Goal: Task Accomplishment & Management: Use online tool/utility

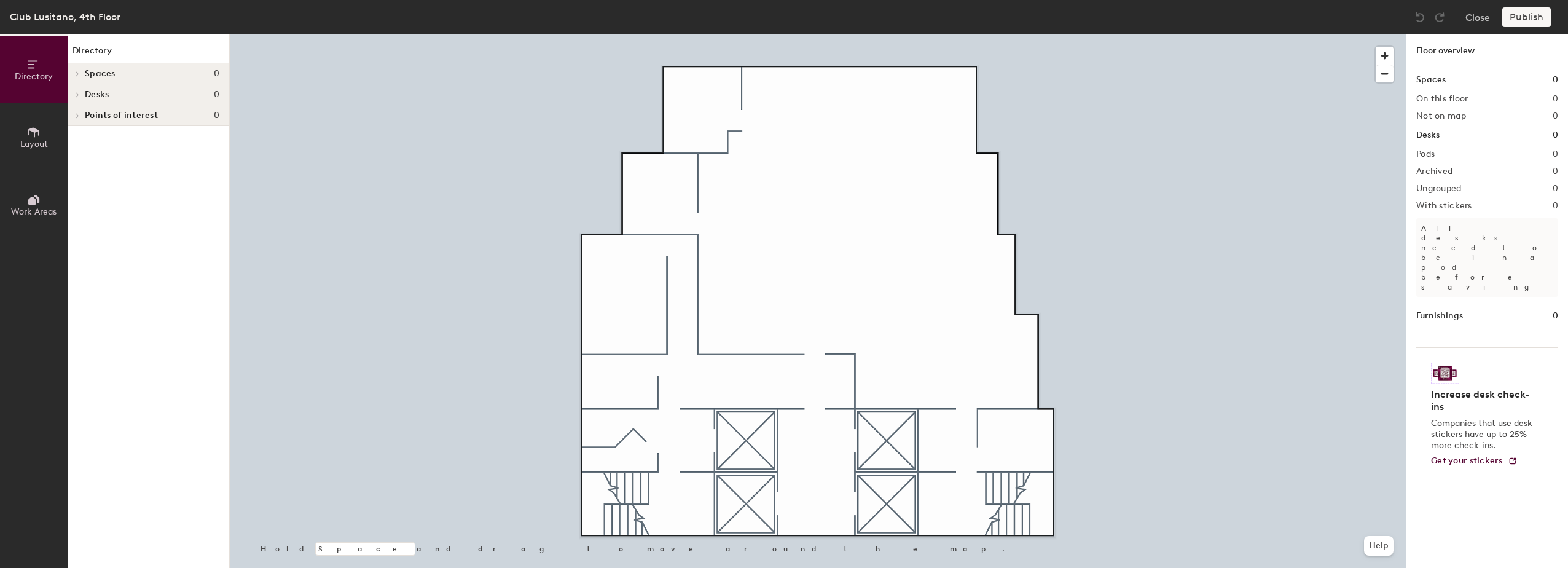
click at [95, 92] on span "Desks" at bounding box center [96, 94] width 24 height 10
click at [33, 129] on icon at bounding box center [33, 132] width 11 height 10
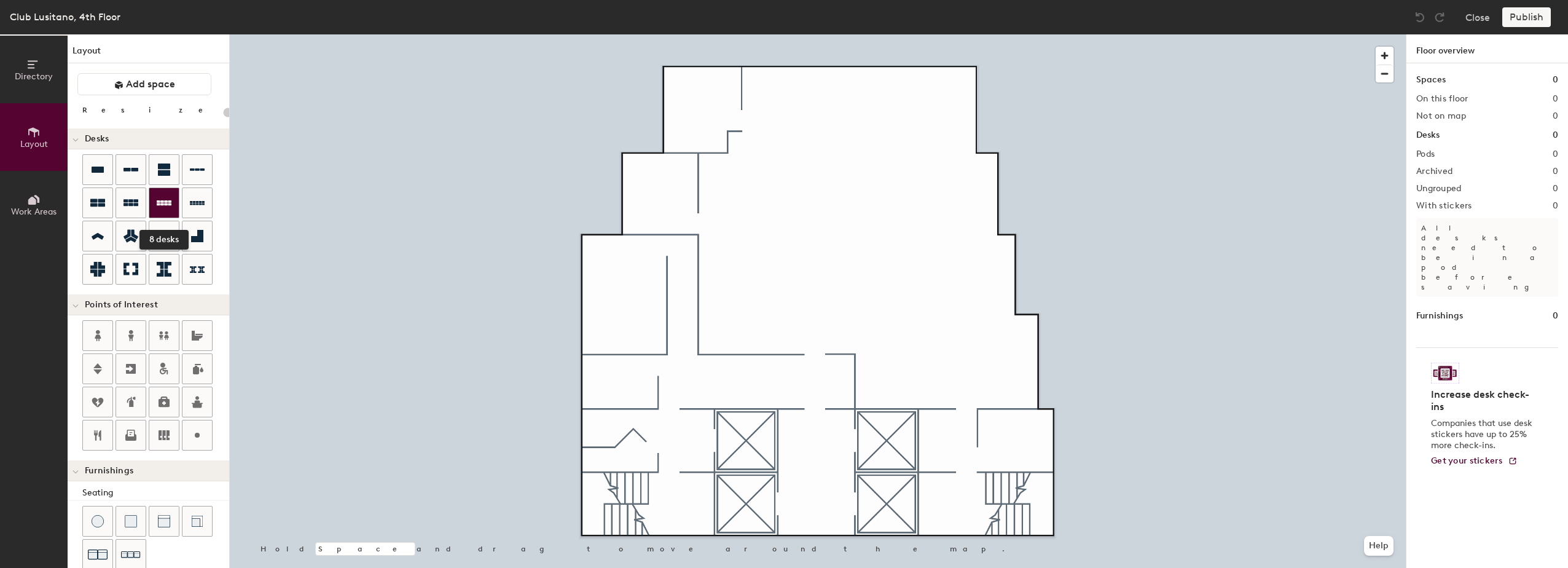
click at [158, 204] on icon at bounding box center [164, 203] width 15 height 5
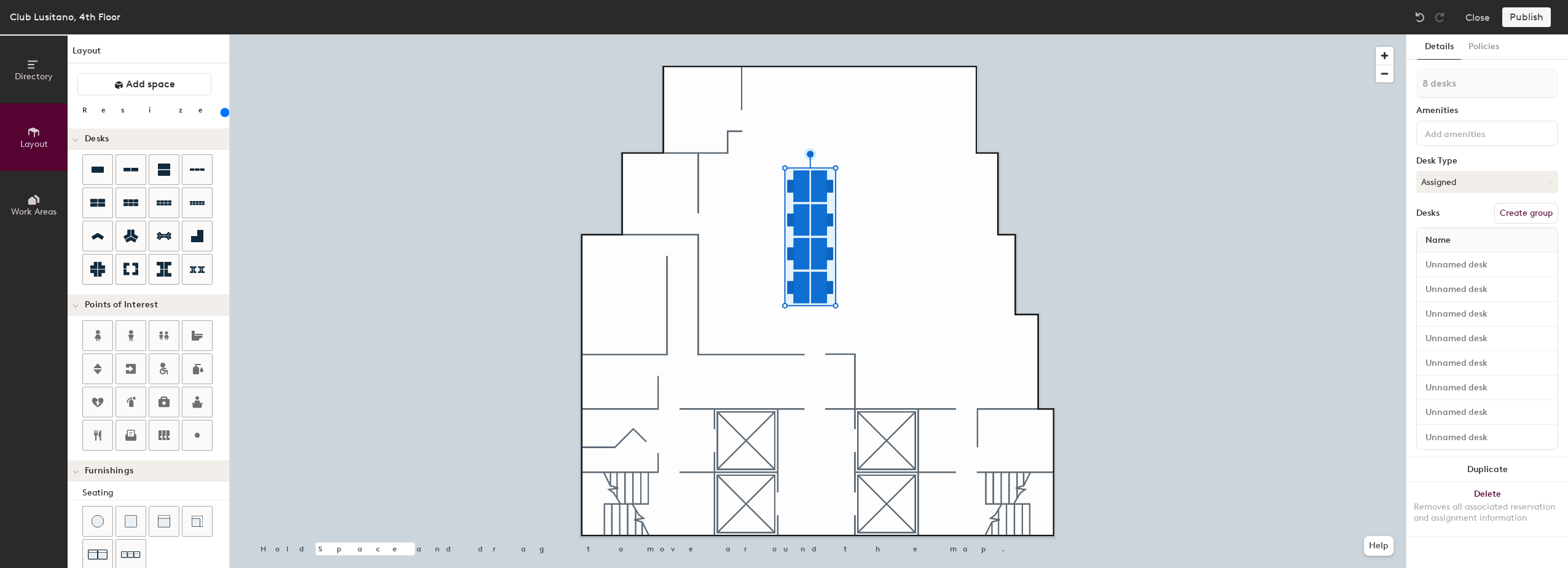
drag, startPoint x: 125, startPoint y: 110, endPoint x: 142, endPoint y: 109, distance: 17.0
type input "200"
click at [223, 109] on input "range" at bounding box center [223, 112] width 0 height 10
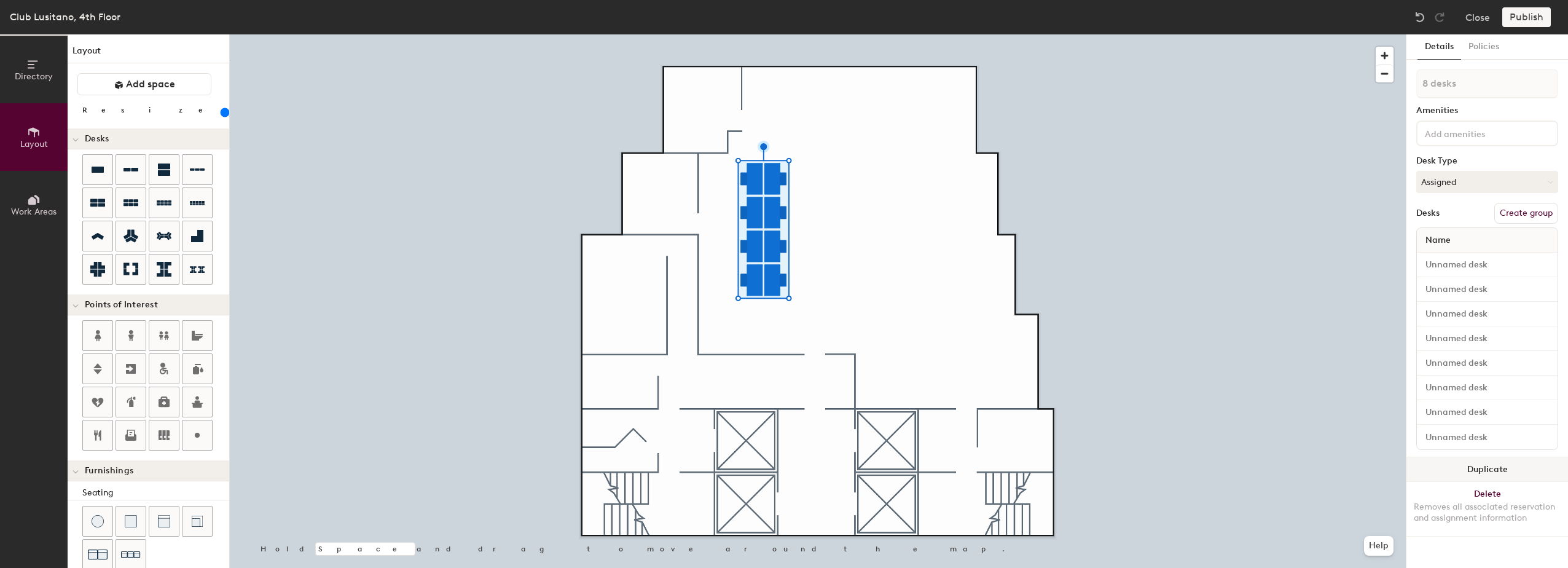
click at [1493, 472] on button "Duplicate" at bounding box center [1487, 469] width 162 height 25
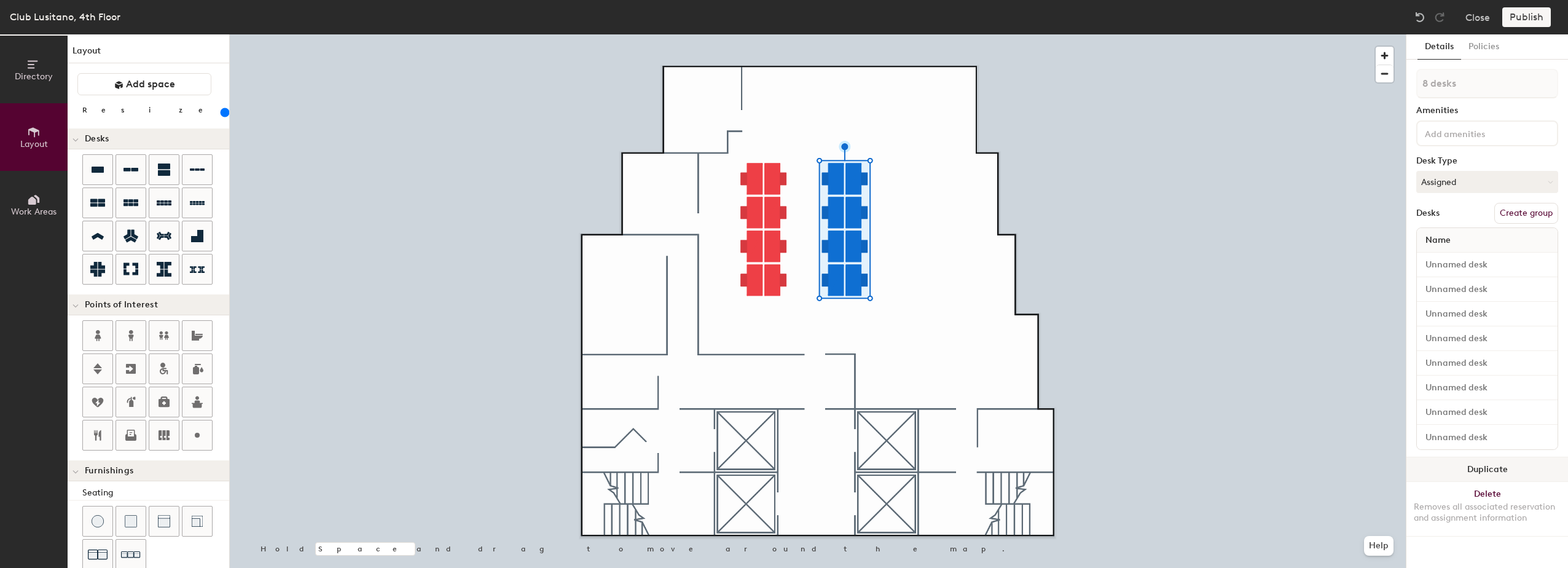
click at [1497, 476] on button "Duplicate" at bounding box center [1487, 469] width 162 height 25
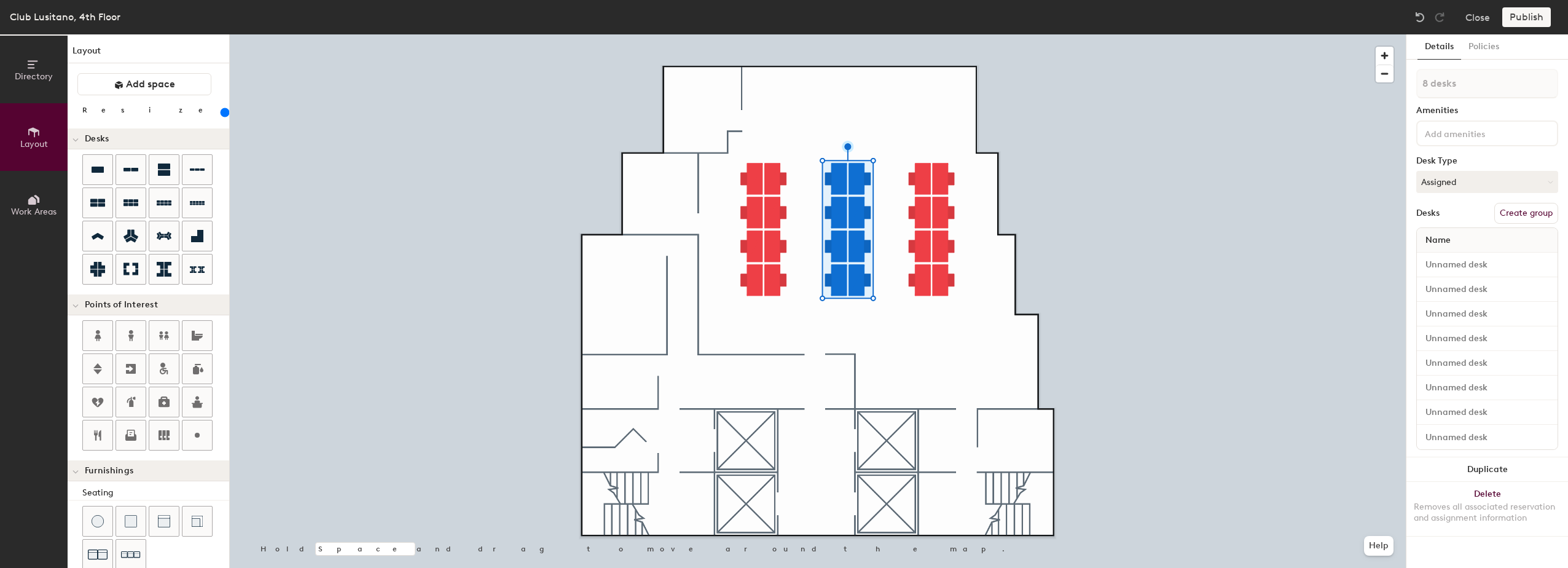
type input "1 desk"
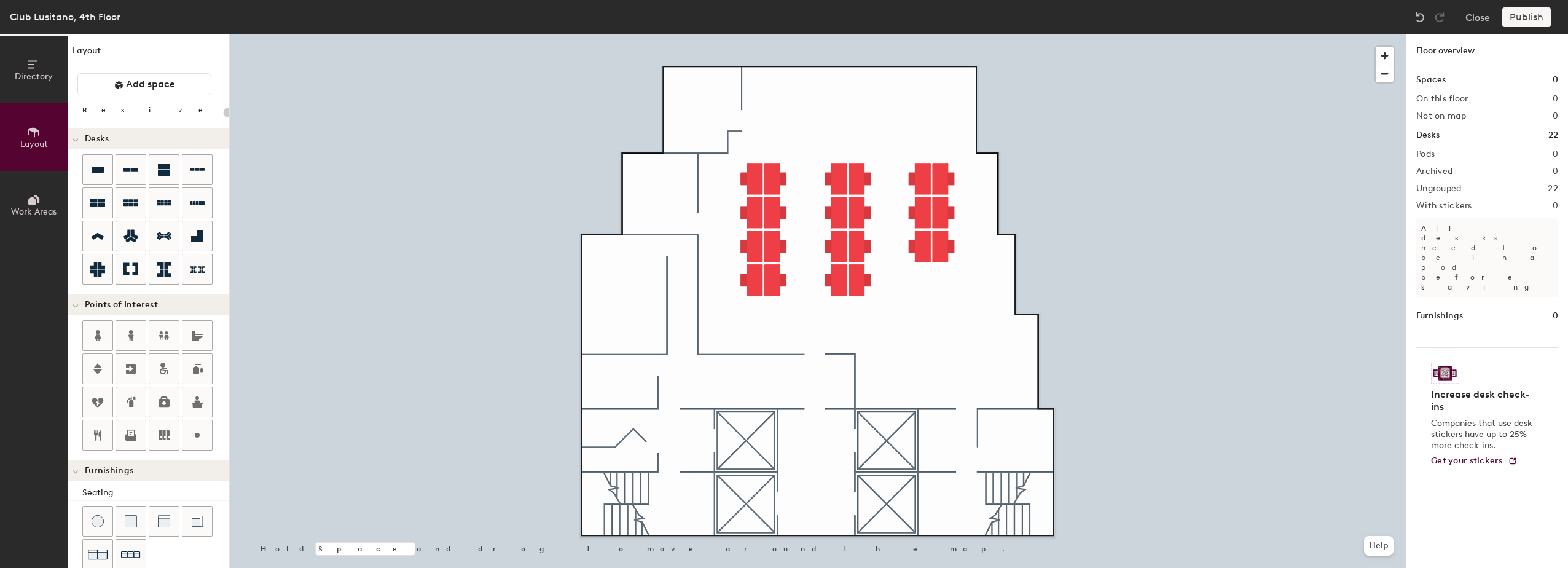
type input "200"
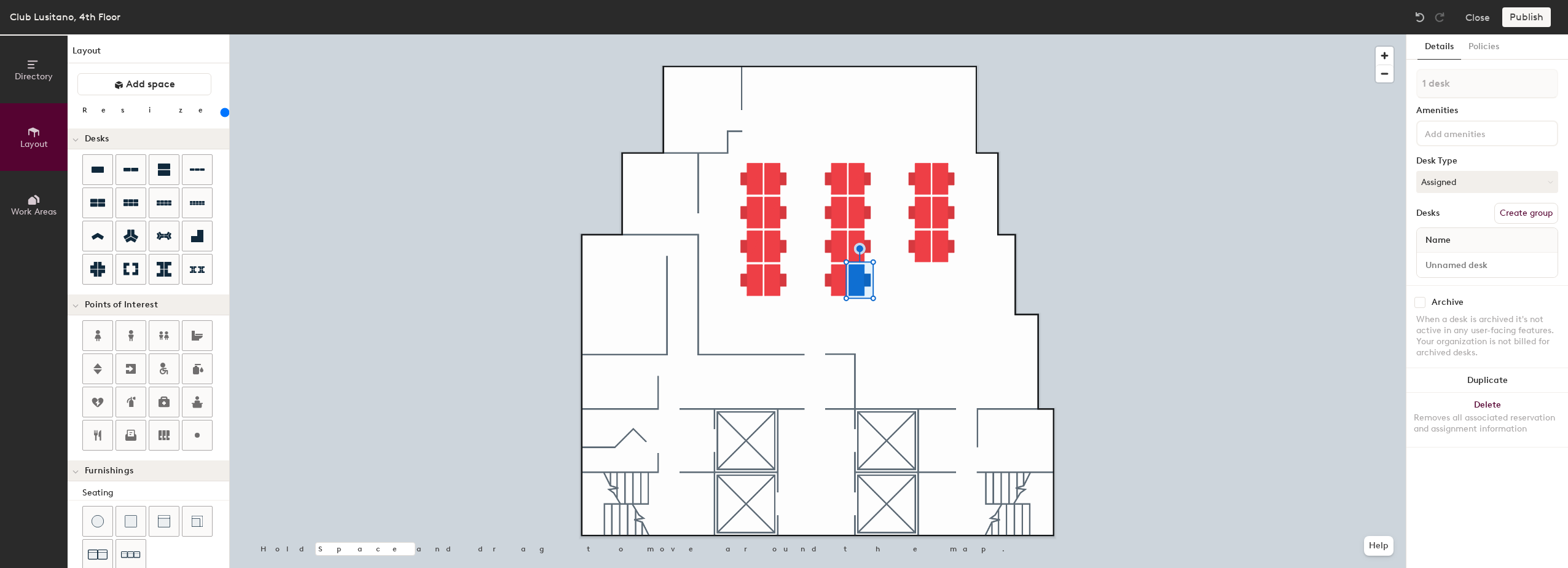
type input "2 desks"
click at [1465, 319] on button "Duplicate" at bounding box center [1487, 322] width 162 height 25
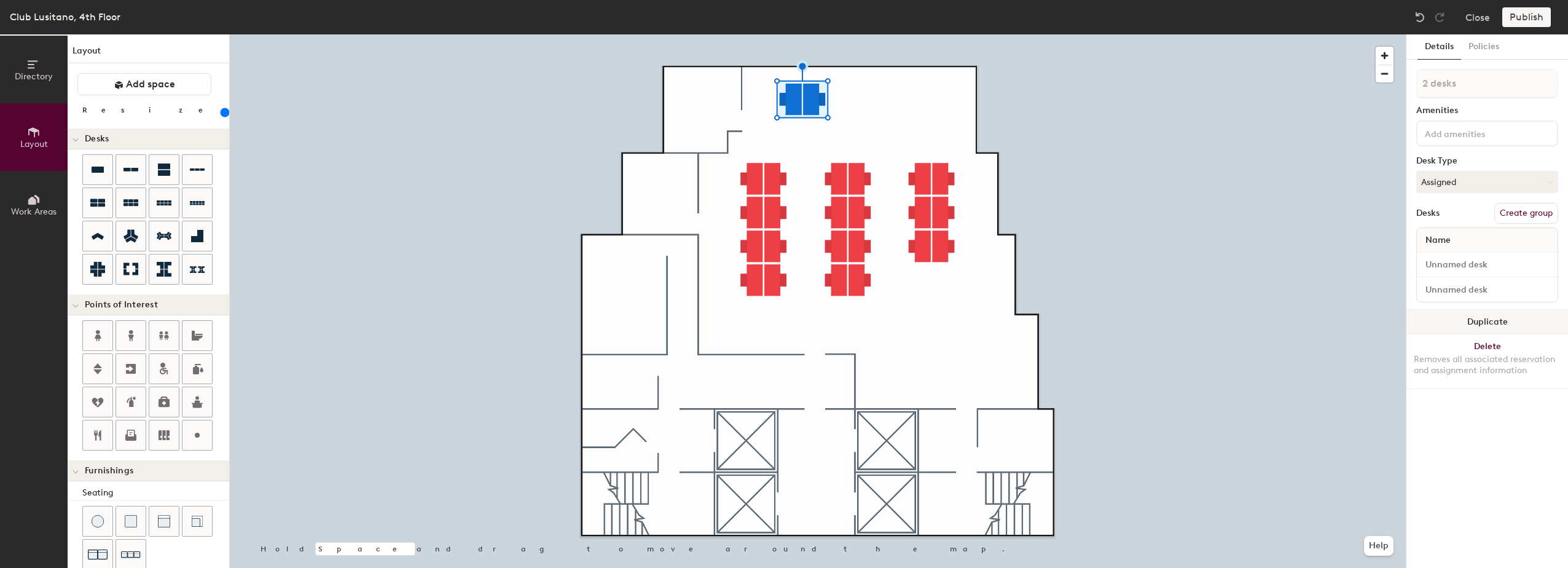
click at [1454, 314] on button "Duplicate" at bounding box center [1487, 322] width 162 height 25
click at [98, 170] on icon at bounding box center [97, 170] width 12 height 6
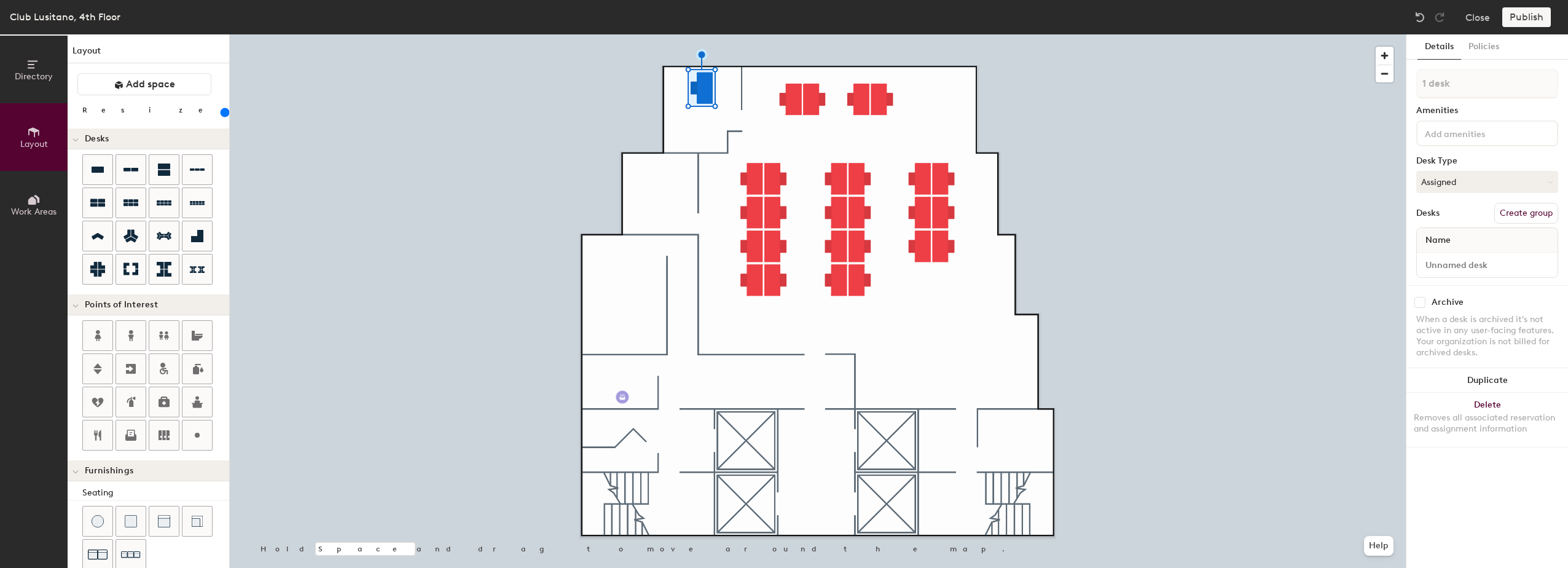
click at [623, 397] on div "Directory Layout Work Areas Layout Add space Resize Desks Points of Interest Fu…" at bounding box center [784, 301] width 1568 height 533
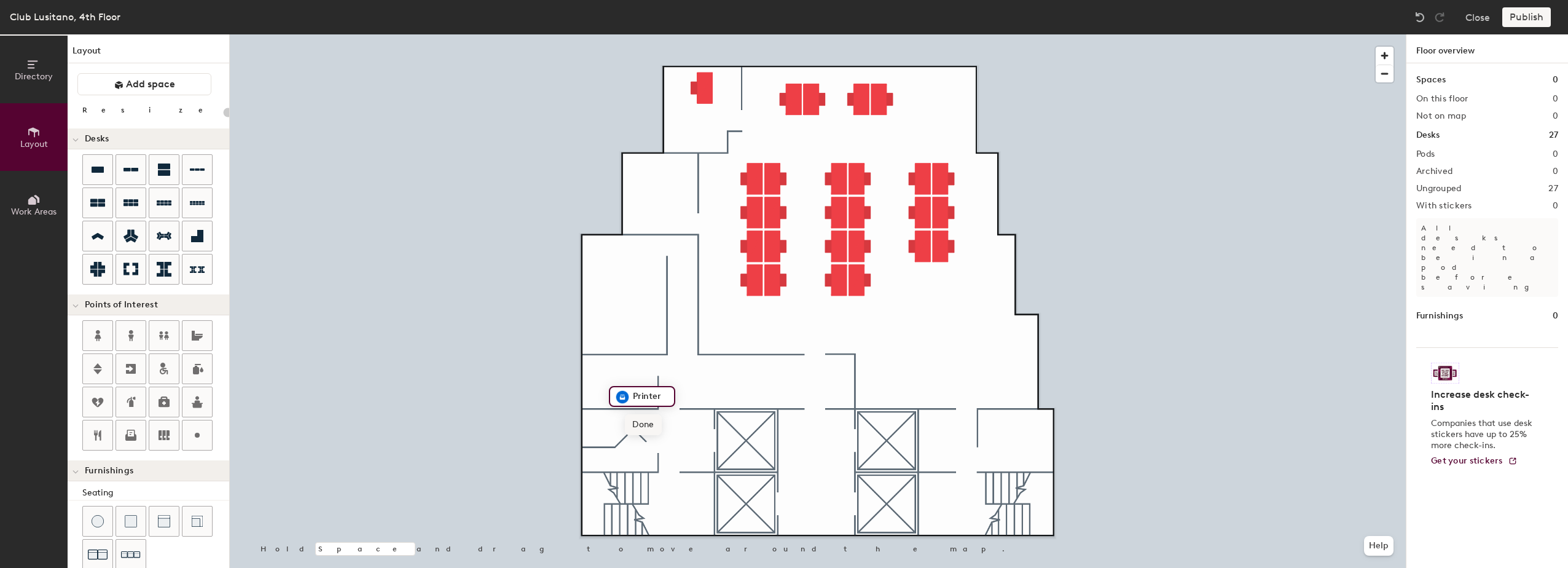
click at [784, 502] on div "Directory Layout Work Areas Layout Add space Resize Desks Points of Interest Fu…" at bounding box center [784, 301] width 1568 height 533
click at [849, 439] on div "Directory Layout Work Areas Layout Add space Resize Desks Points of Interest Fu…" at bounding box center [784, 301] width 1568 height 533
click at [100, 366] on icon at bounding box center [97, 368] width 15 height 15
click at [709, 438] on div "Directory Layout Work Areas Layout Add space Resize Desks Points of Interest Fu…" at bounding box center [784, 301] width 1568 height 533
click at [669, 407] on div "Directory Layout Work Areas Layout Add space Resize Desks Points of Interest Fu…" at bounding box center [784, 301] width 1568 height 533
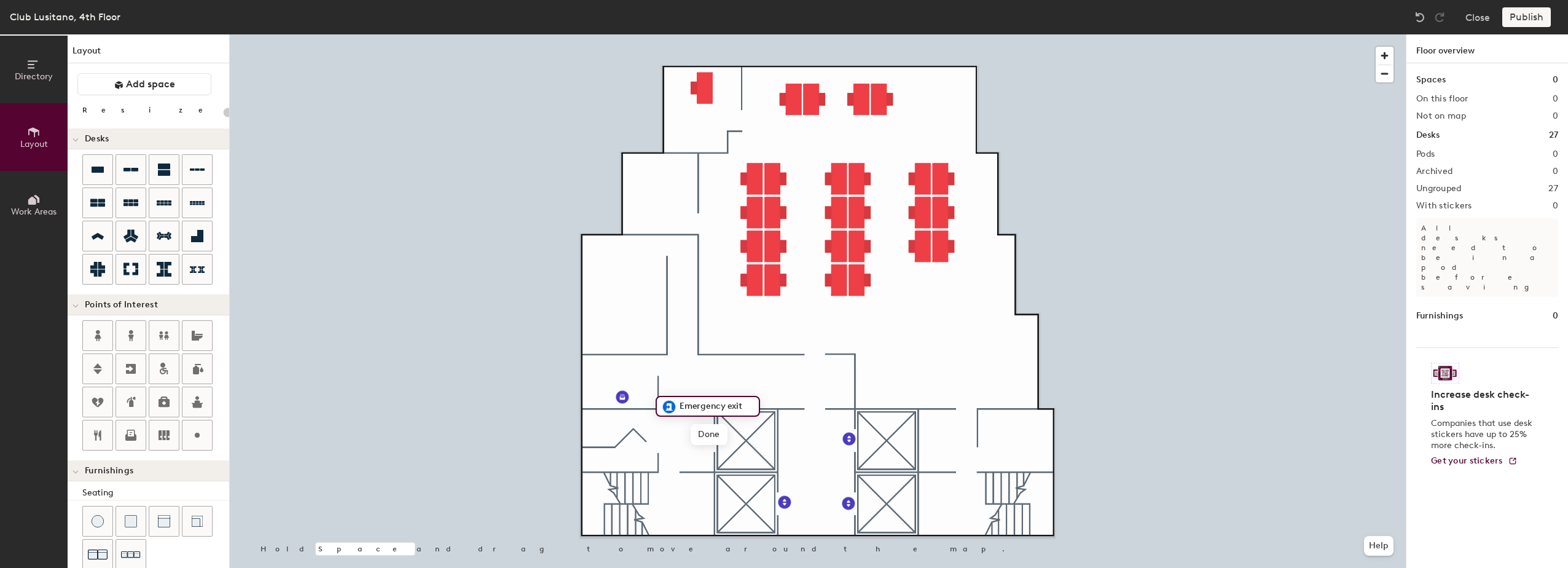
click at [966, 409] on div "Directory Layout Work Areas Layout Add space Resize Desks Points of Interest Fu…" at bounding box center [784, 301] width 1568 height 533
click at [1023, 359] on div "Directory Layout Work Areas Layout Add space Resize Desks Points of Interest Fu…" at bounding box center [784, 301] width 1568 height 533
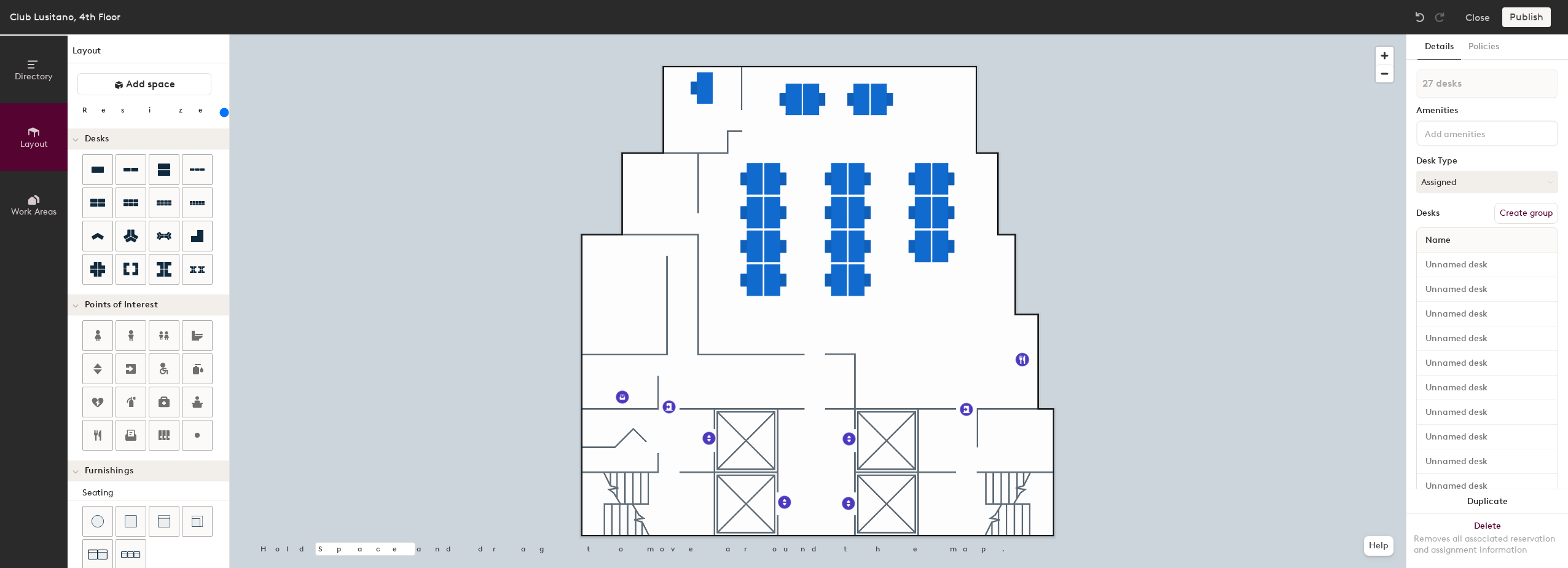
drag, startPoint x: 139, startPoint y: 111, endPoint x: 147, endPoint y: 109, distance: 8.2
type input "220"
click at [223, 109] on input "range" at bounding box center [223, 112] width 0 height 10
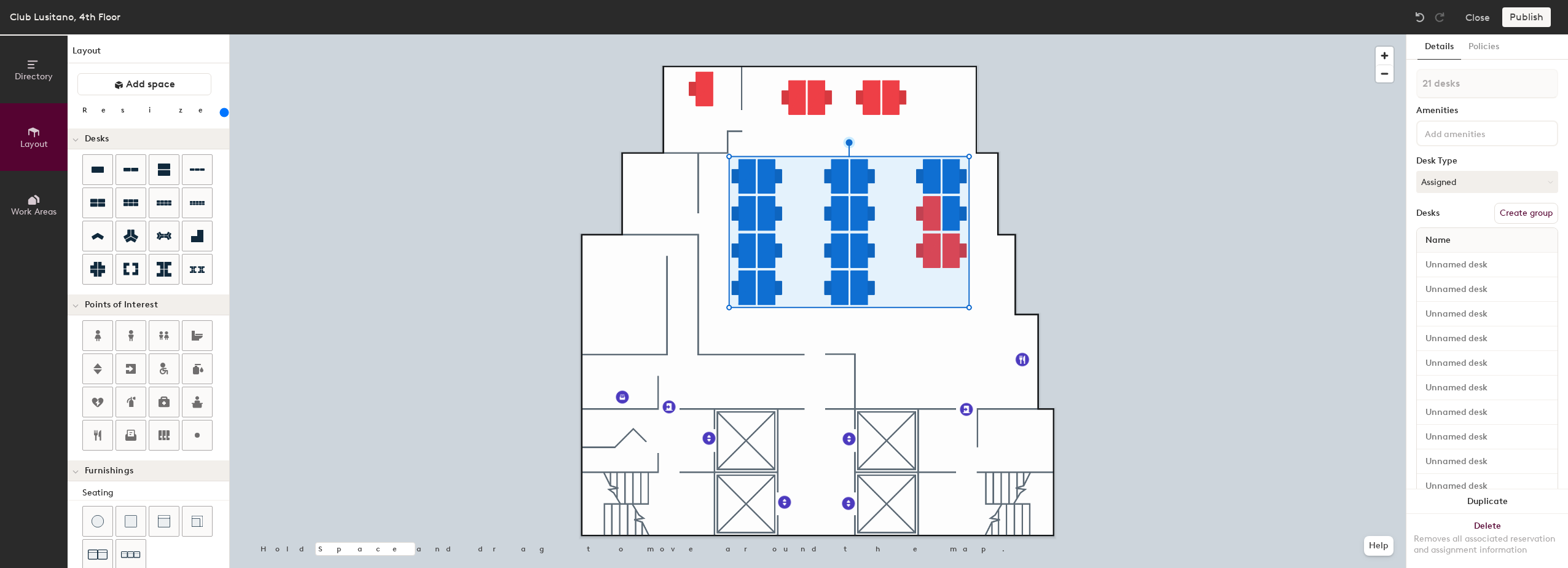
type input "22 desks"
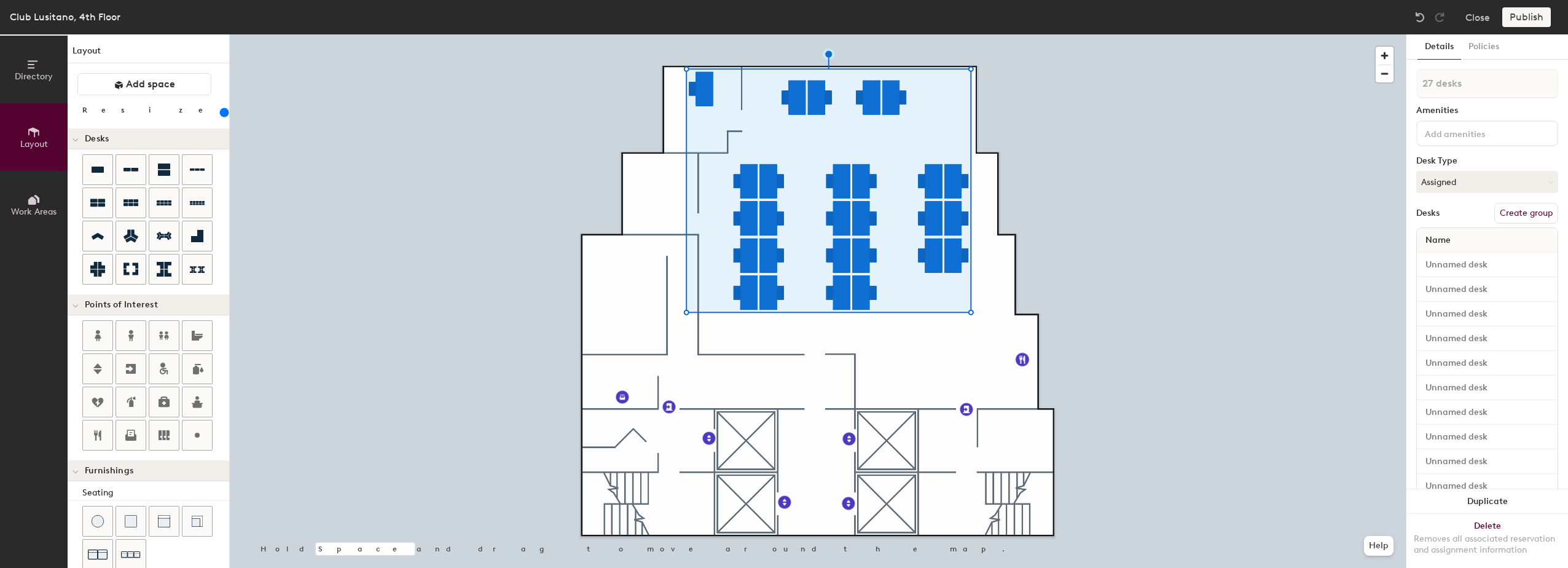
click at [1504, 209] on button "Create group" at bounding box center [1526, 213] width 64 height 21
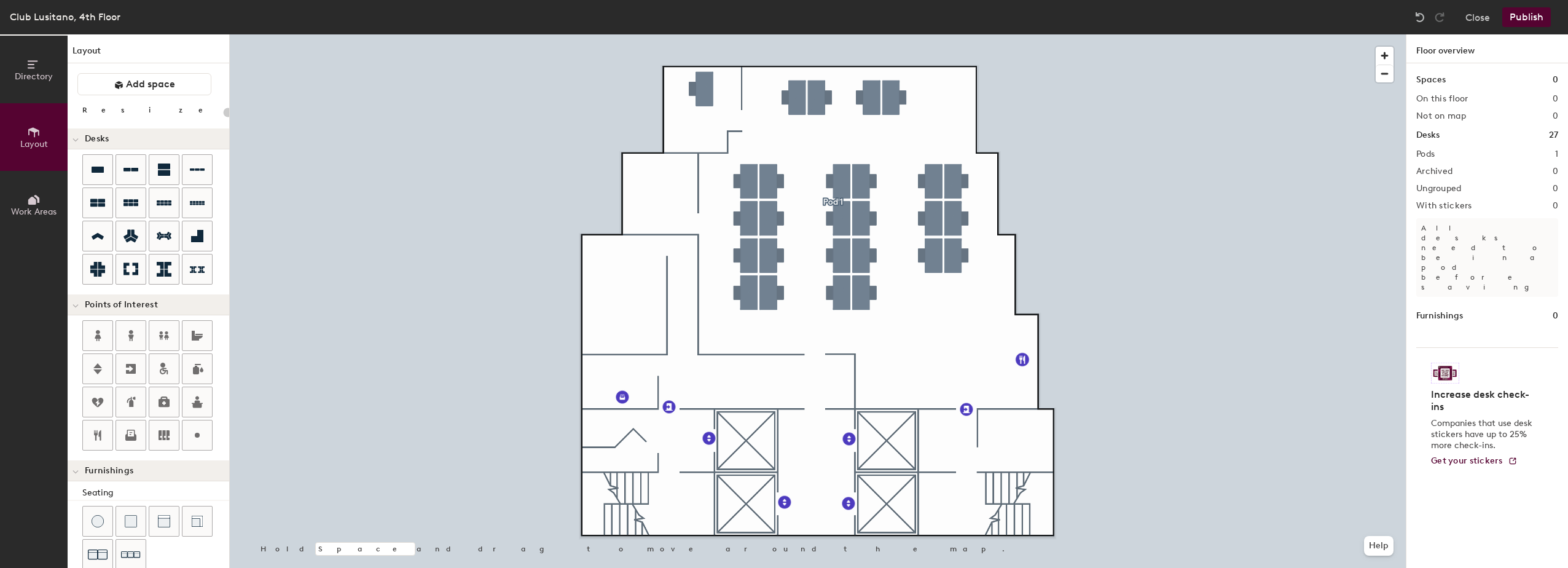
click at [707, 254] on div "Directory Layout Work Areas Layout Add space Resize Desks Points of Interest Fu…" at bounding box center [784, 301] width 1568 height 533
click at [707, 302] on div "Directory Layout Work Areas Layout Add space Resize Desks Points of Interest Fu…" at bounding box center [784, 301] width 1568 height 533
type input "20"
click at [28, 195] on icon at bounding box center [34, 200] width 14 height 14
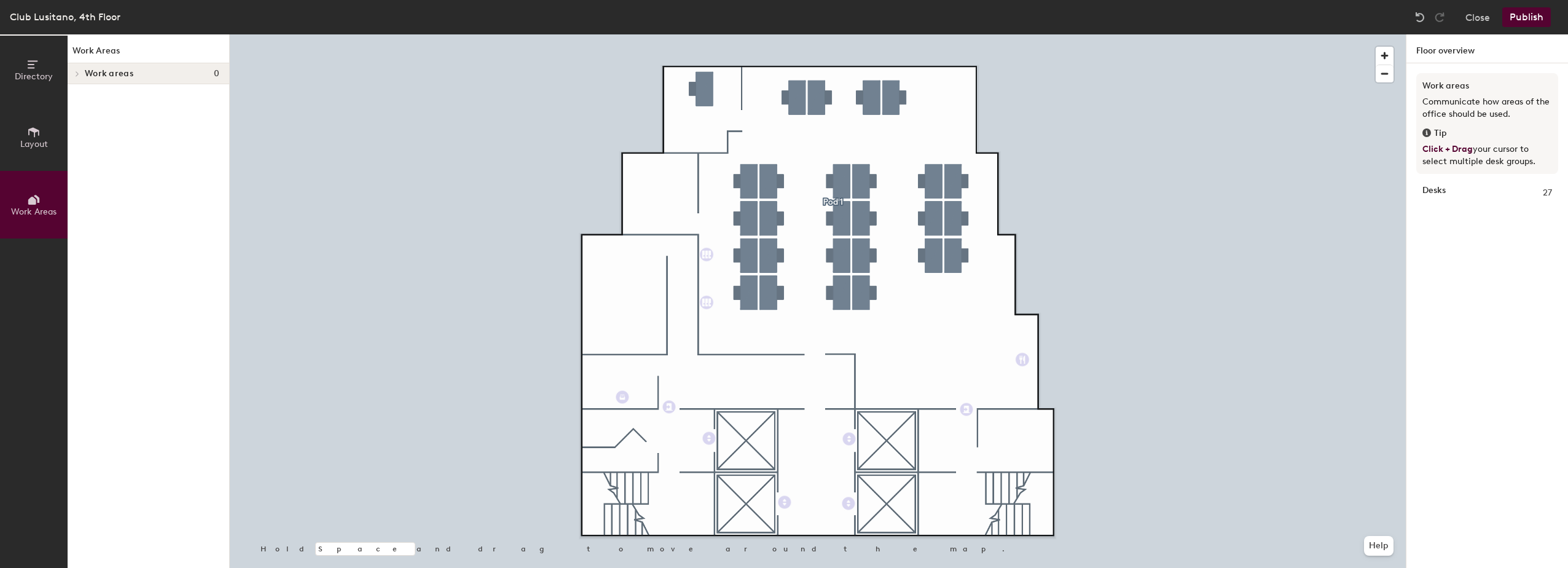
click at [37, 126] on icon at bounding box center [34, 132] width 14 height 14
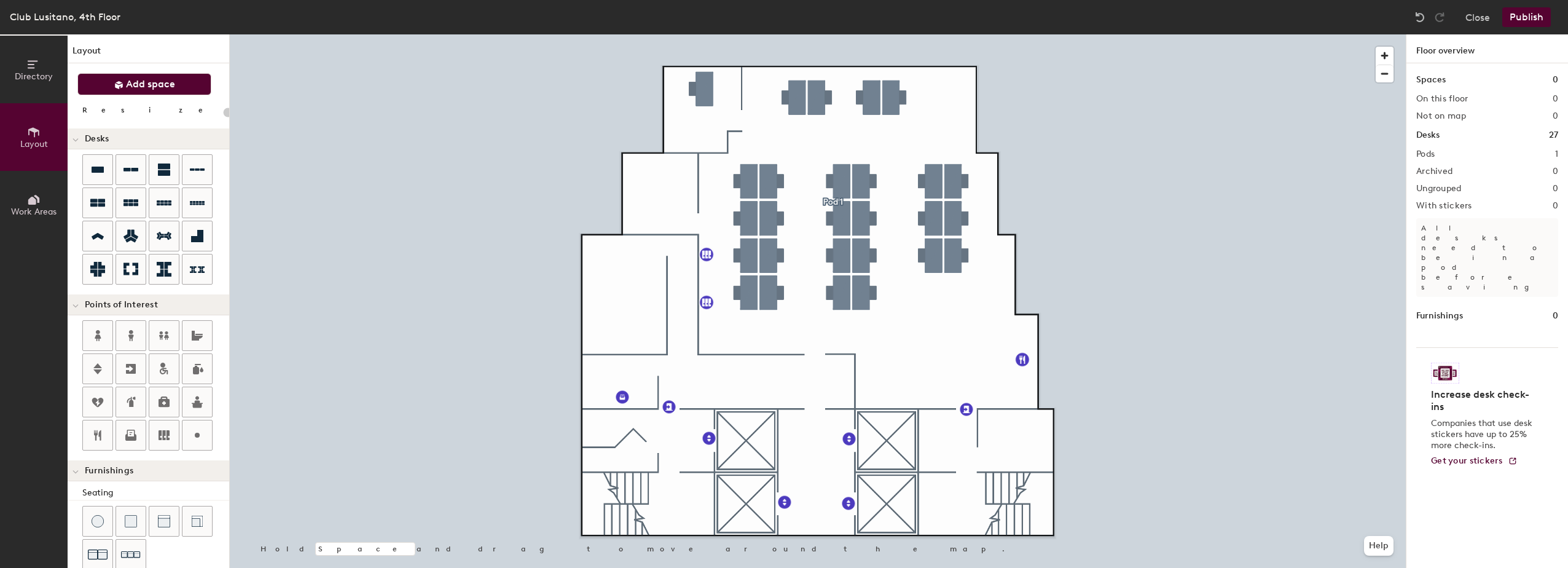
click at [162, 83] on span "Add space" at bounding box center [151, 84] width 50 height 12
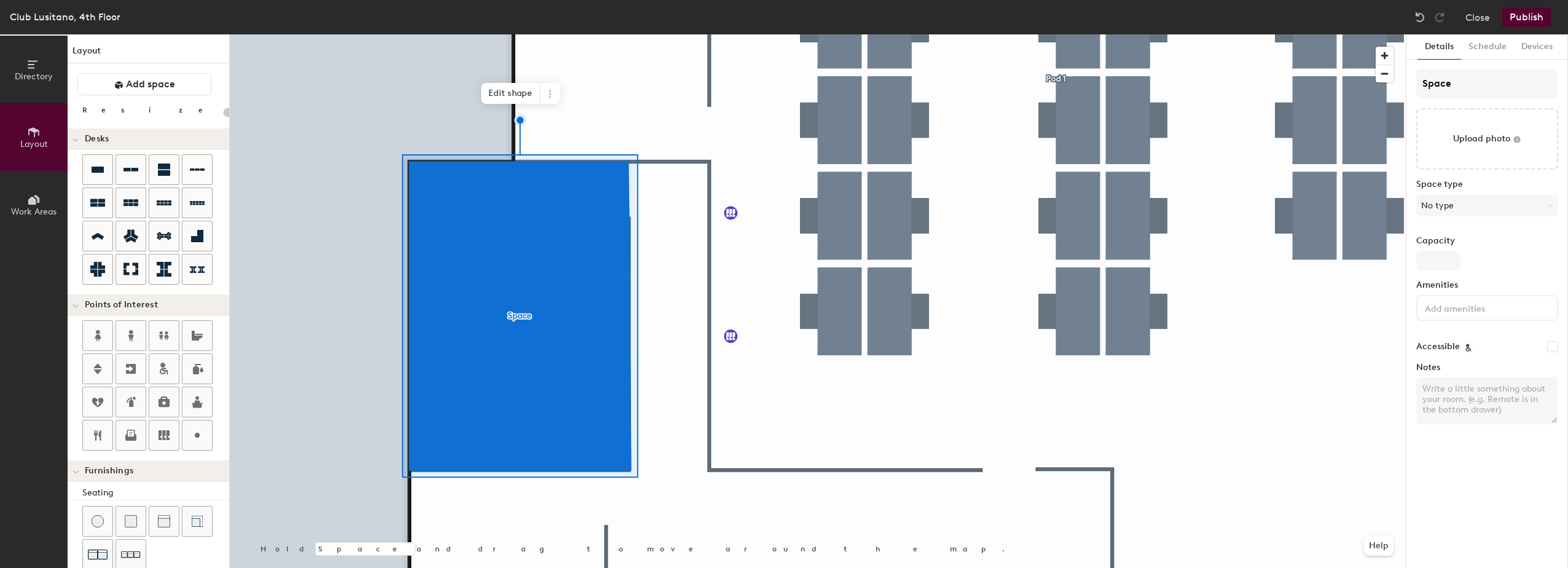
type input "20"
click at [1466, 89] on input "Space" at bounding box center [1487, 83] width 142 height 30
type input "Spac"
type input "20"
type input "S"
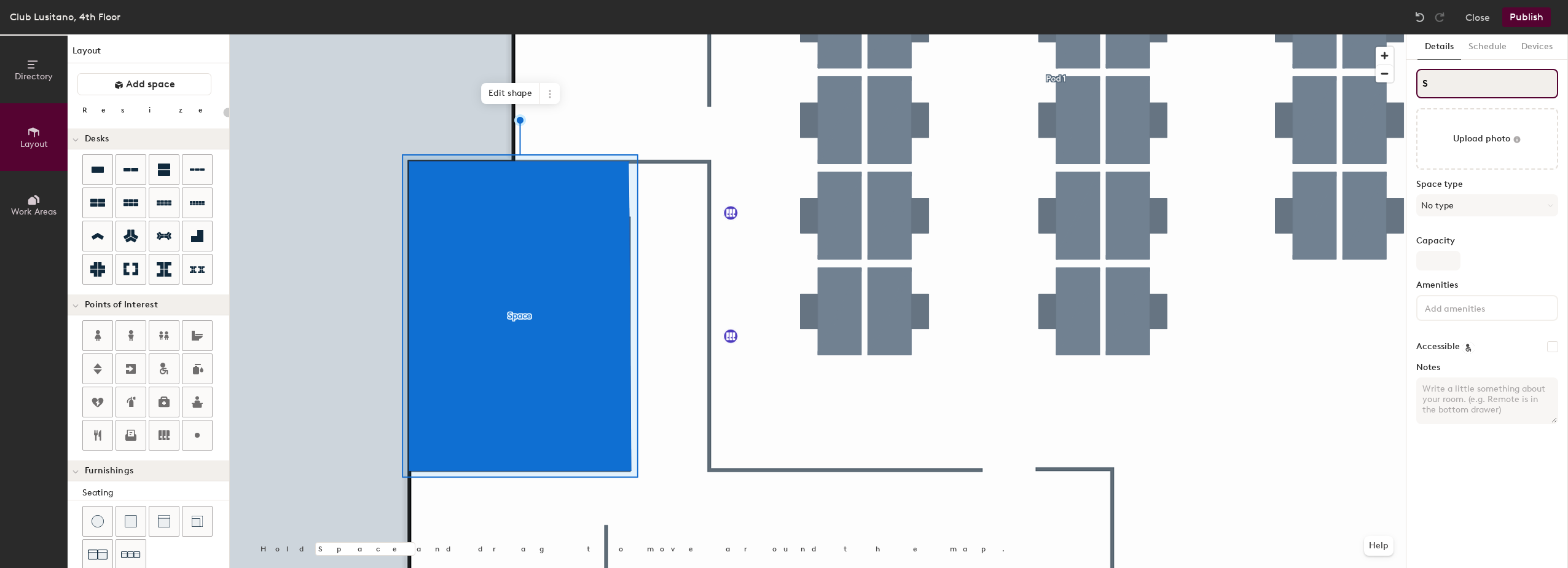
type input "20"
type input "S"
type input "20"
type input "S"
type input "20"
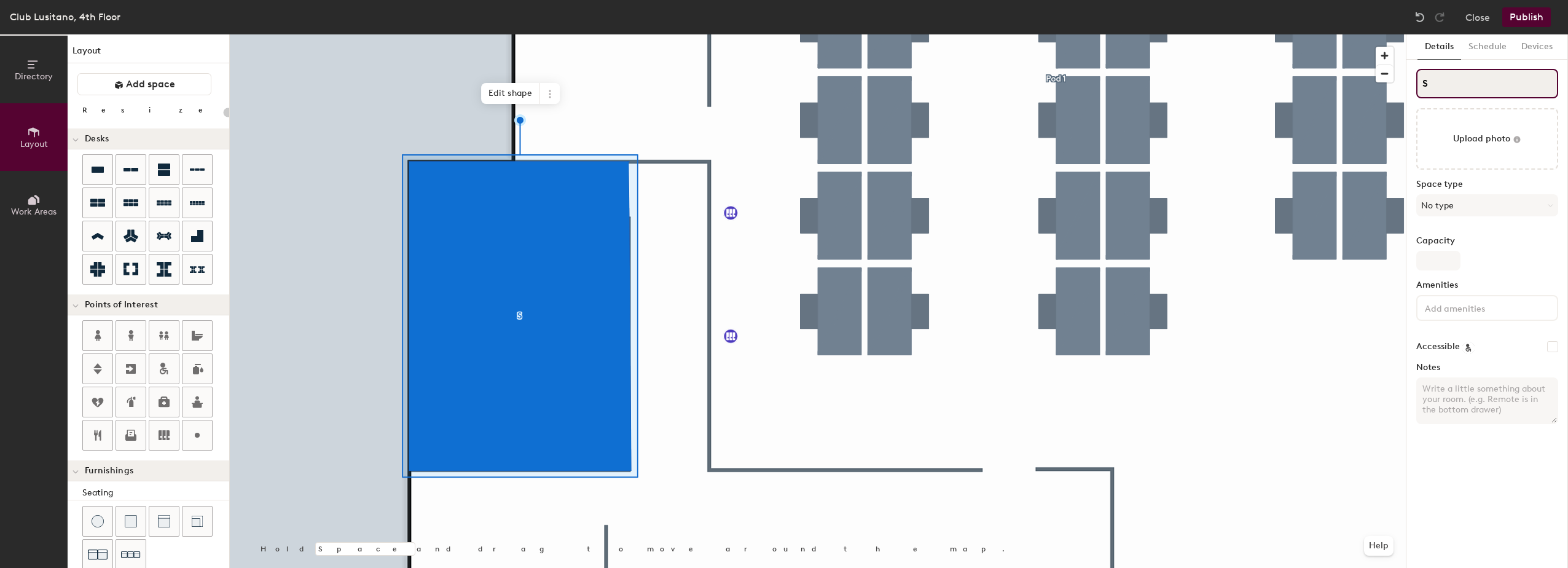
type input "SM"
type input "20"
type input "SMR"
type input "20"
type input "SMR1"
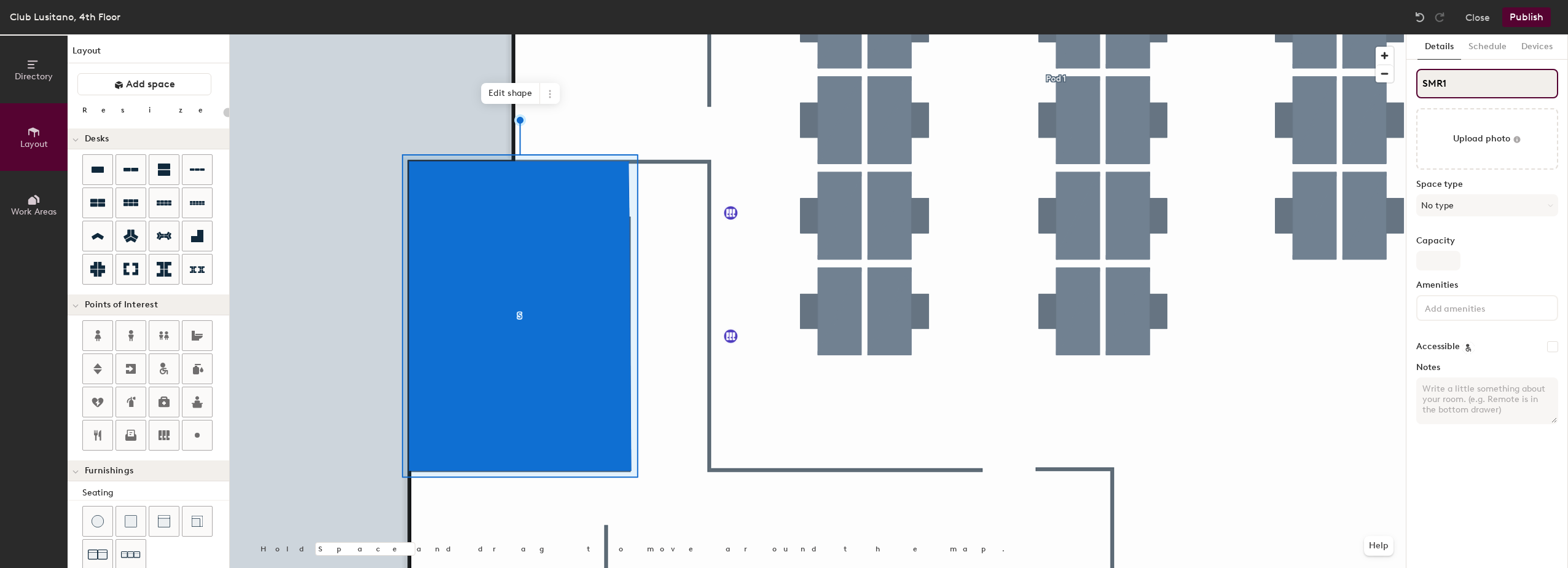
type input "20"
click at [1429, 82] on input "SMR1" at bounding box center [1487, 83] width 142 height 30
type input "MR1"
type input "20"
type input "HMR1"
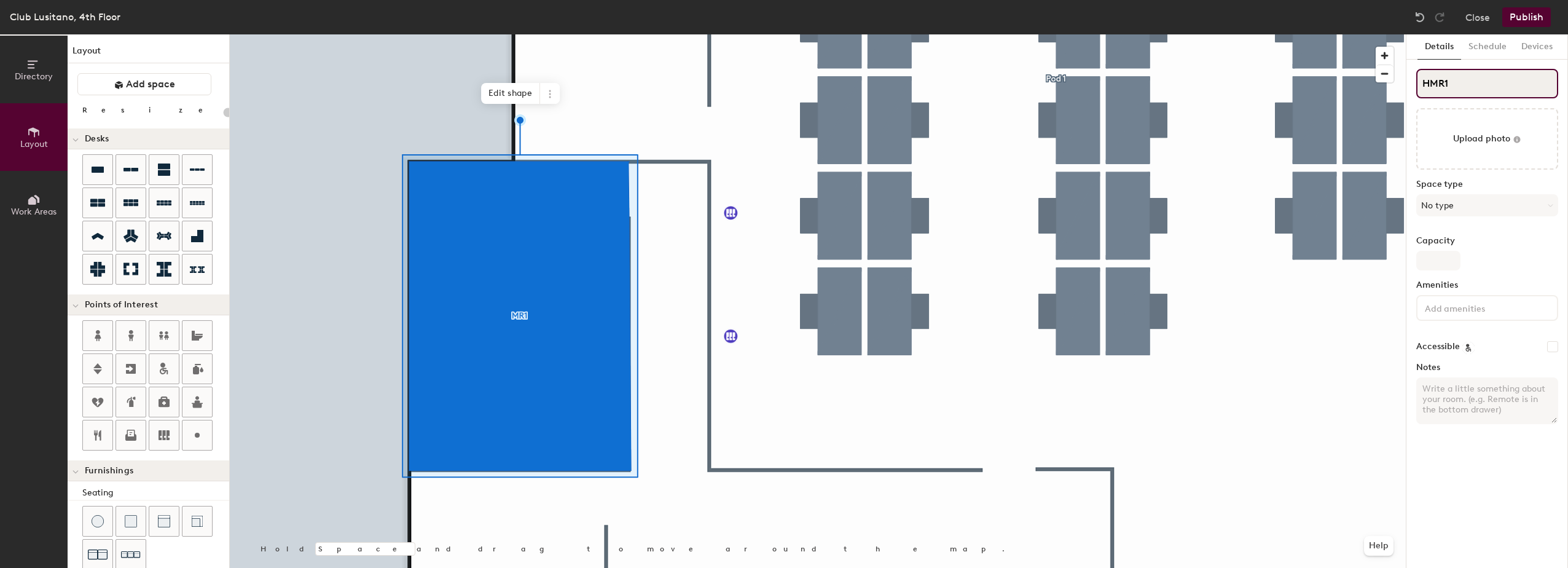
type input "20"
type input "HKMR1"
type input "20"
type input "HK-MR1"
type input "20"
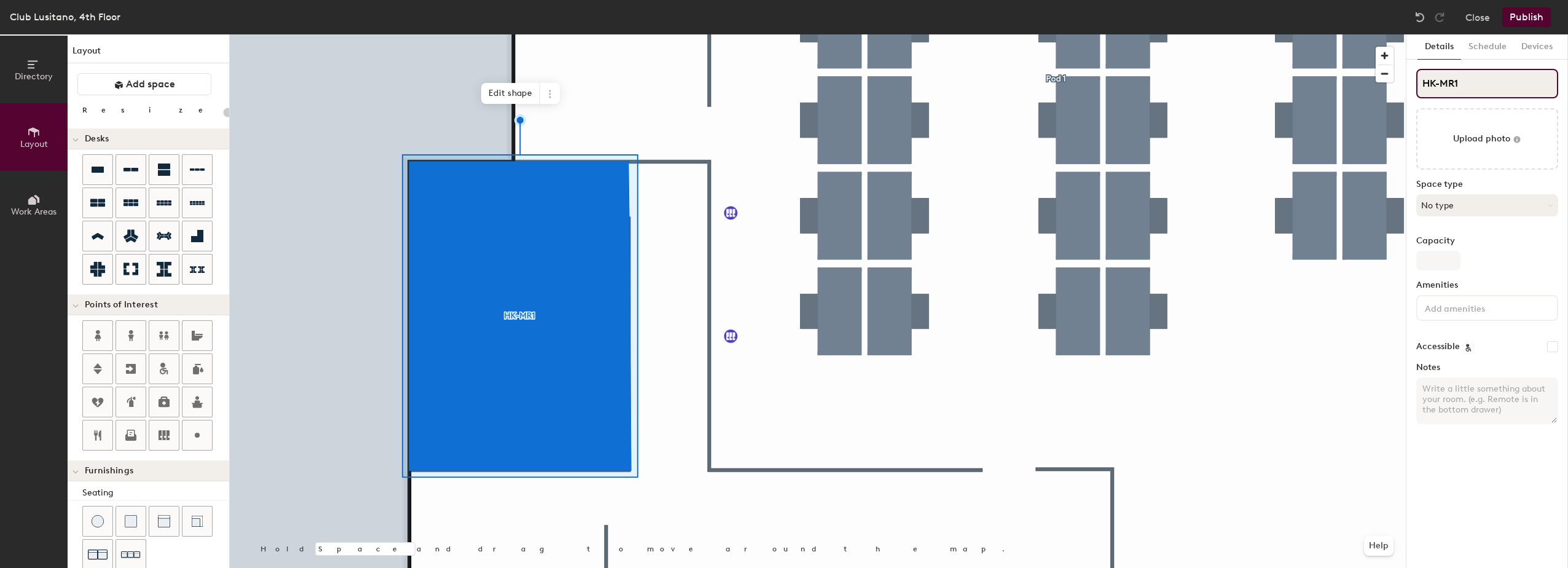
type input "HK-MR1"
click at [1473, 198] on button "No type" at bounding box center [1487, 206] width 142 height 22
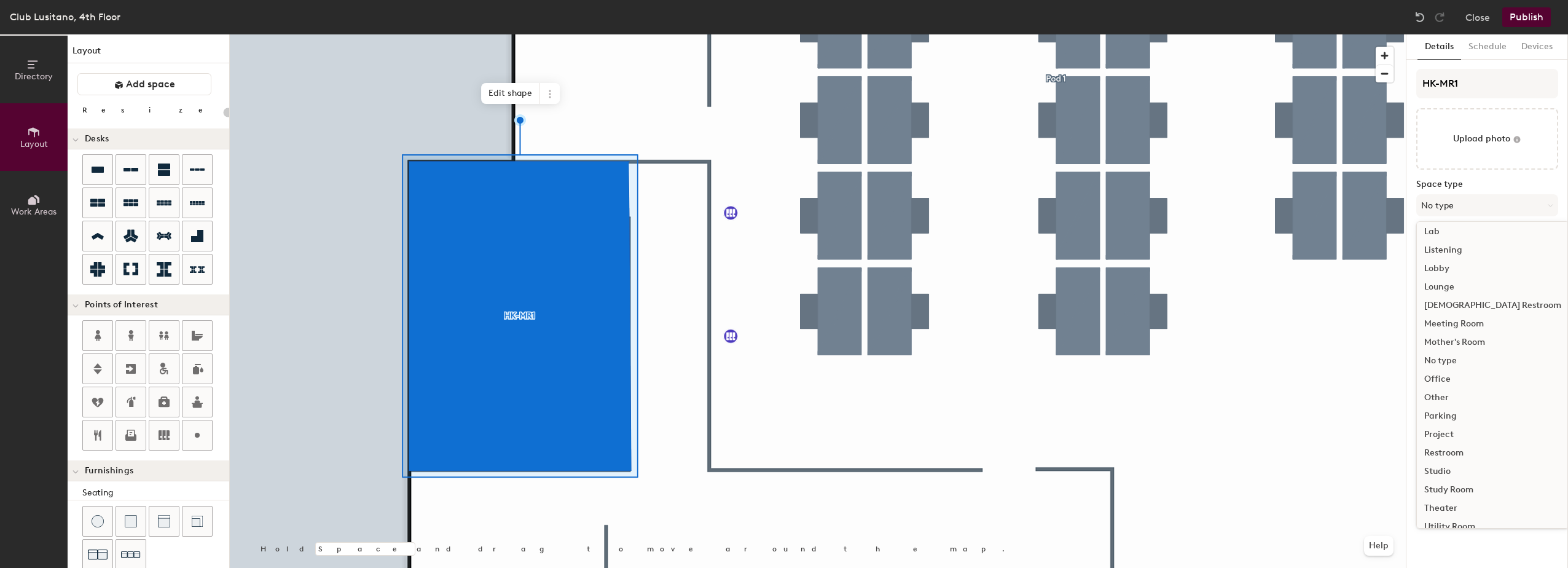
scroll to position [246, 0]
click at [1444, 323] on div "Meeting Room" at bounding box center [1493, 322] width 152 height 19
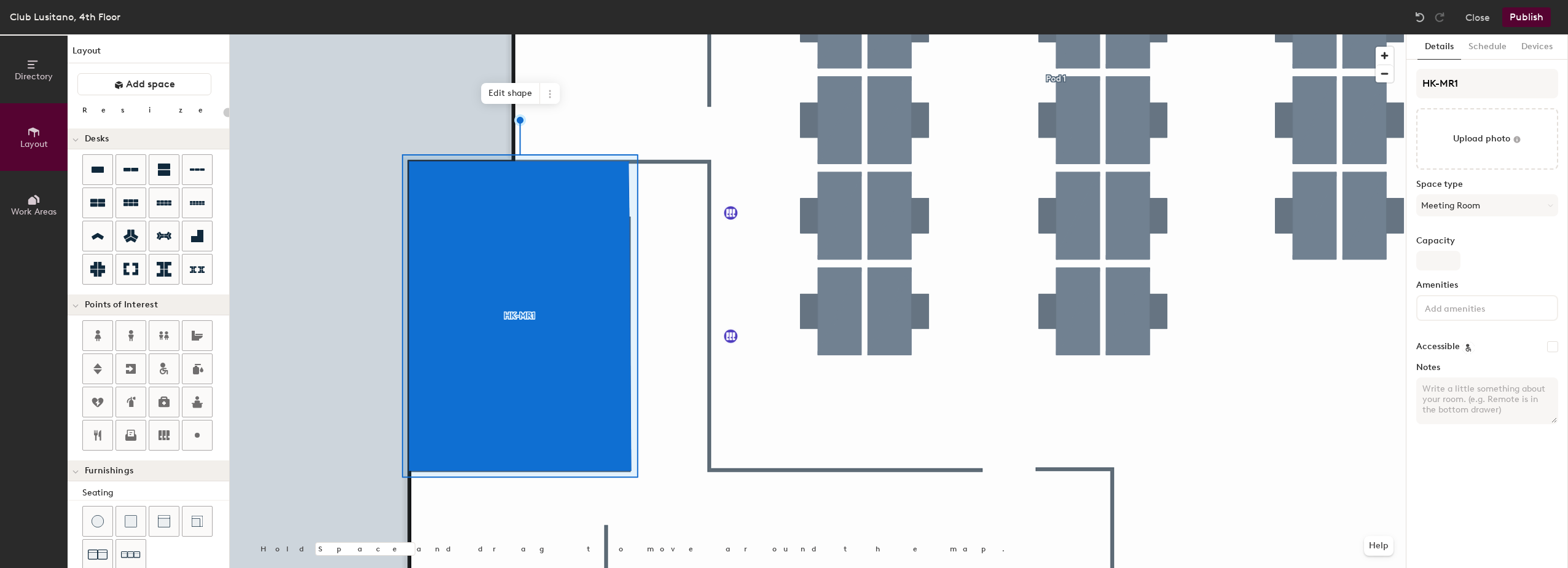
type input "20"
click at [1446, 256] on input "Capacity" at bounding box center [1438, 260] width 45 height 20
type input "8"
type input "20"
type input "8"
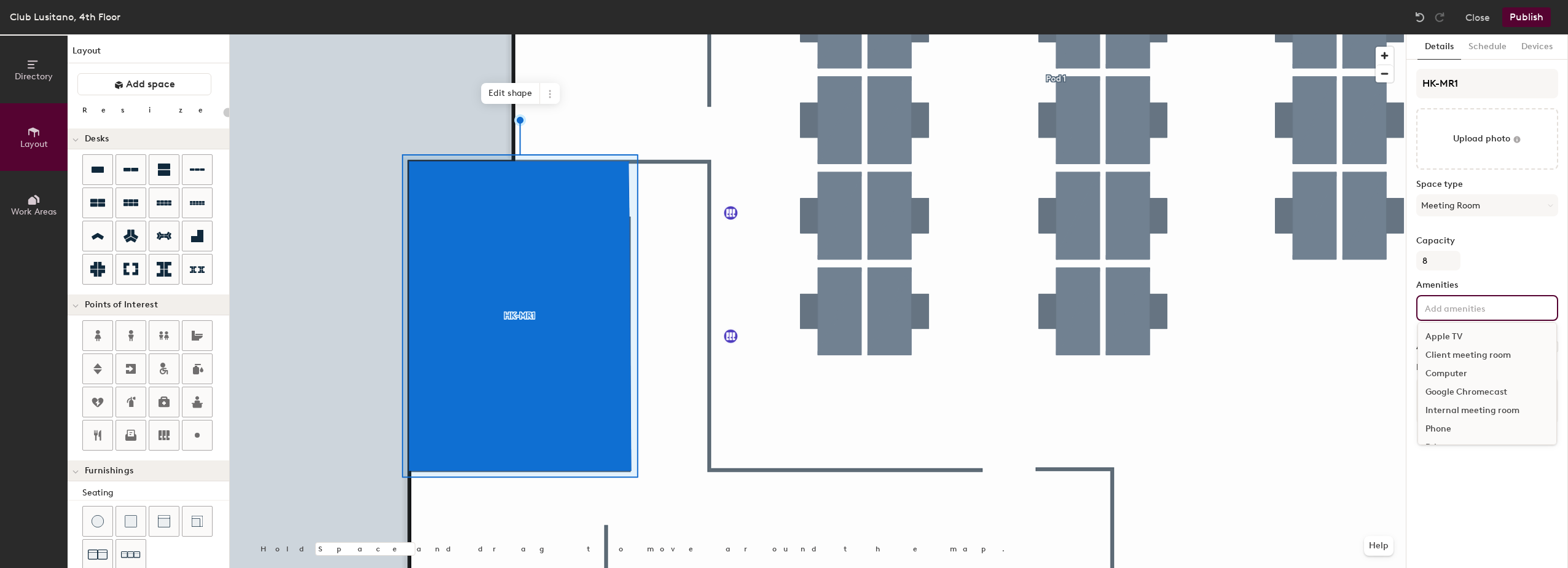
click at [1451, 311] on input at bounding box center [1477, 307] width 110 height 15
click at [1449, 351] on div "Client meeting room" at bounding box center [1487, 355] width 138 height 19
click at [1468, 428] on div "Video Conferencing" at bounding box center [1487, 430] width 138 height 19
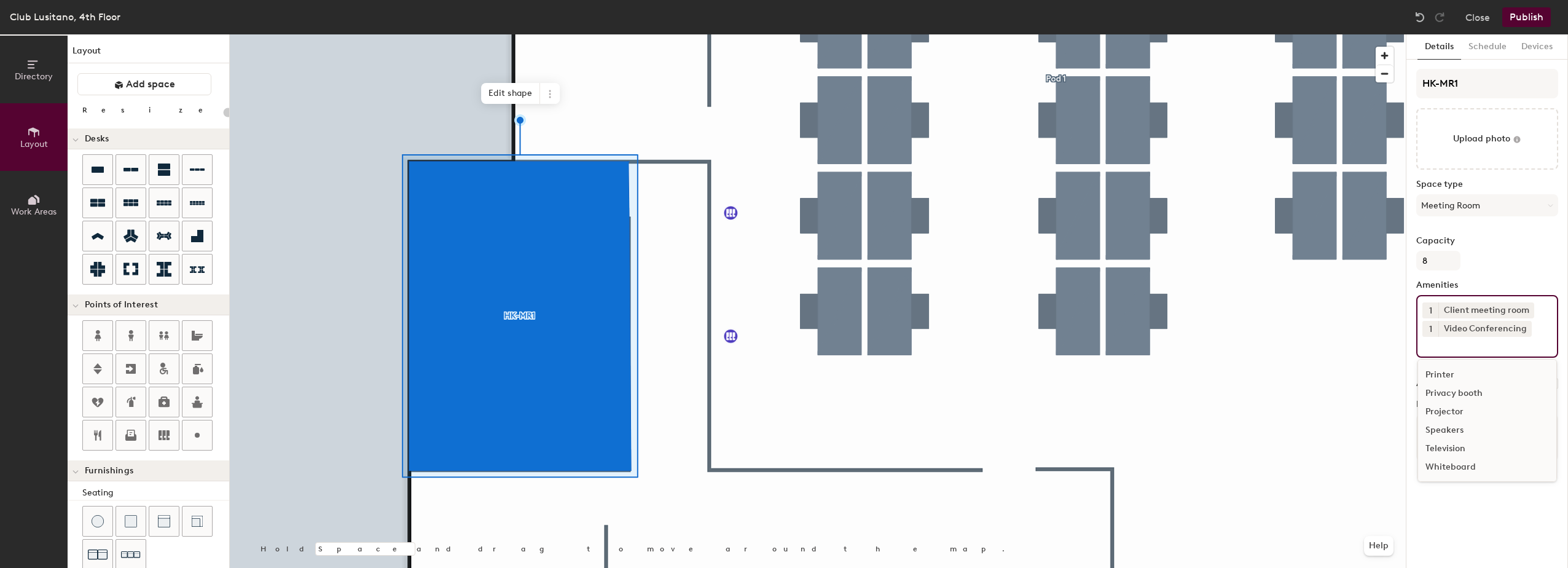
click at [1440, 502] on div "Details Schedule Devices HK-MR1 Upload photo Space type Meeting Room Capacity 8…" at bounding box center [1487, 301] width 162 height 533
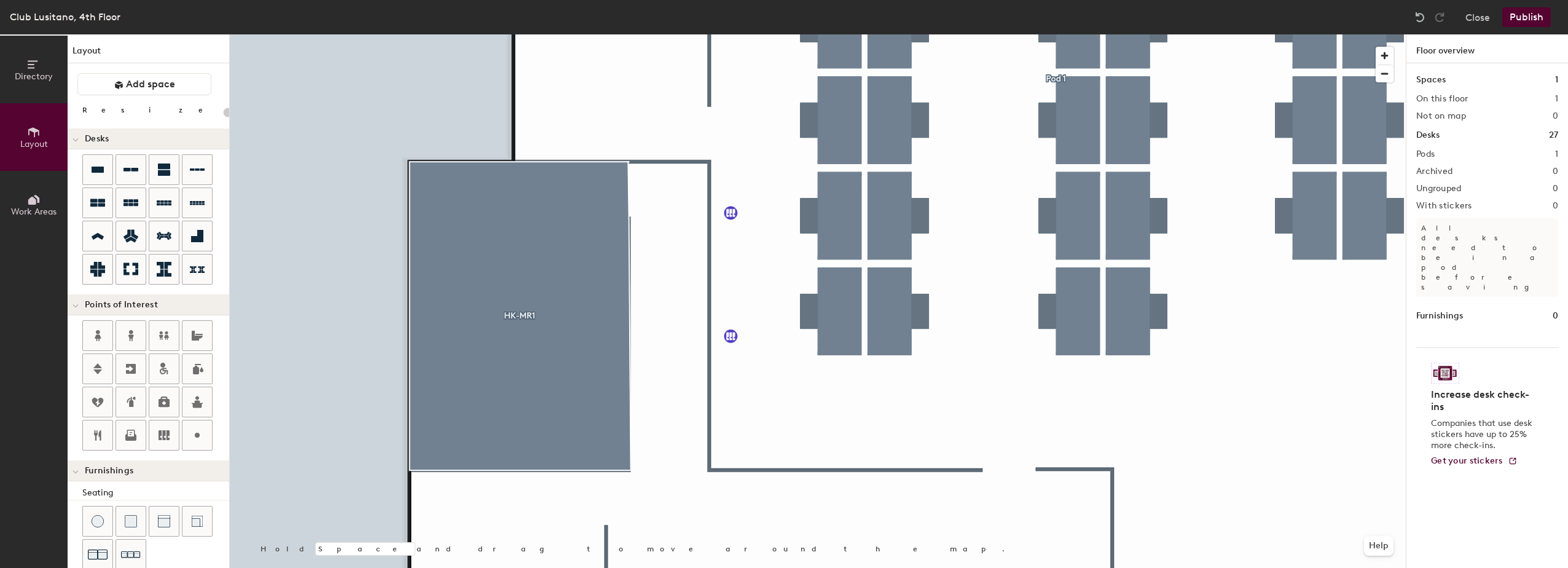
type input "20"
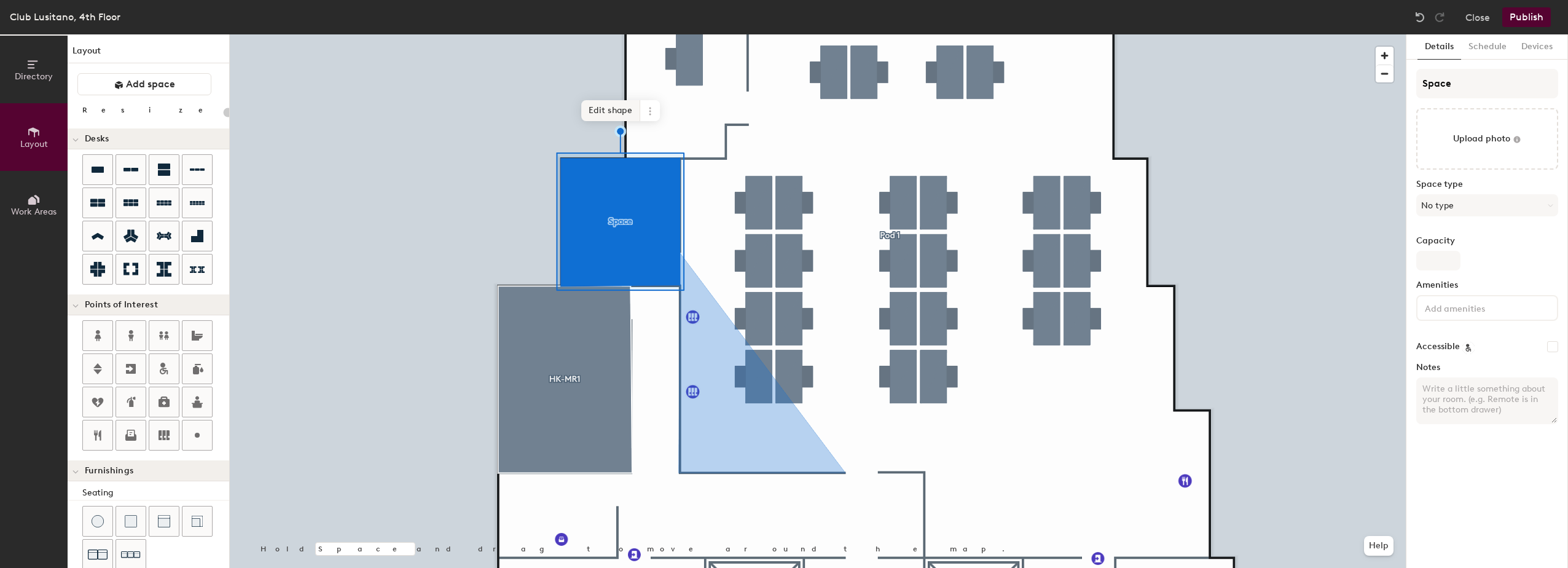
click at [599, 109] on span "Edit shape" at bounding box center [610, 110] width 59 height 21
click at [597, 106] on span "Edit shape" at bounding box center [610, 110] width 59 height 21
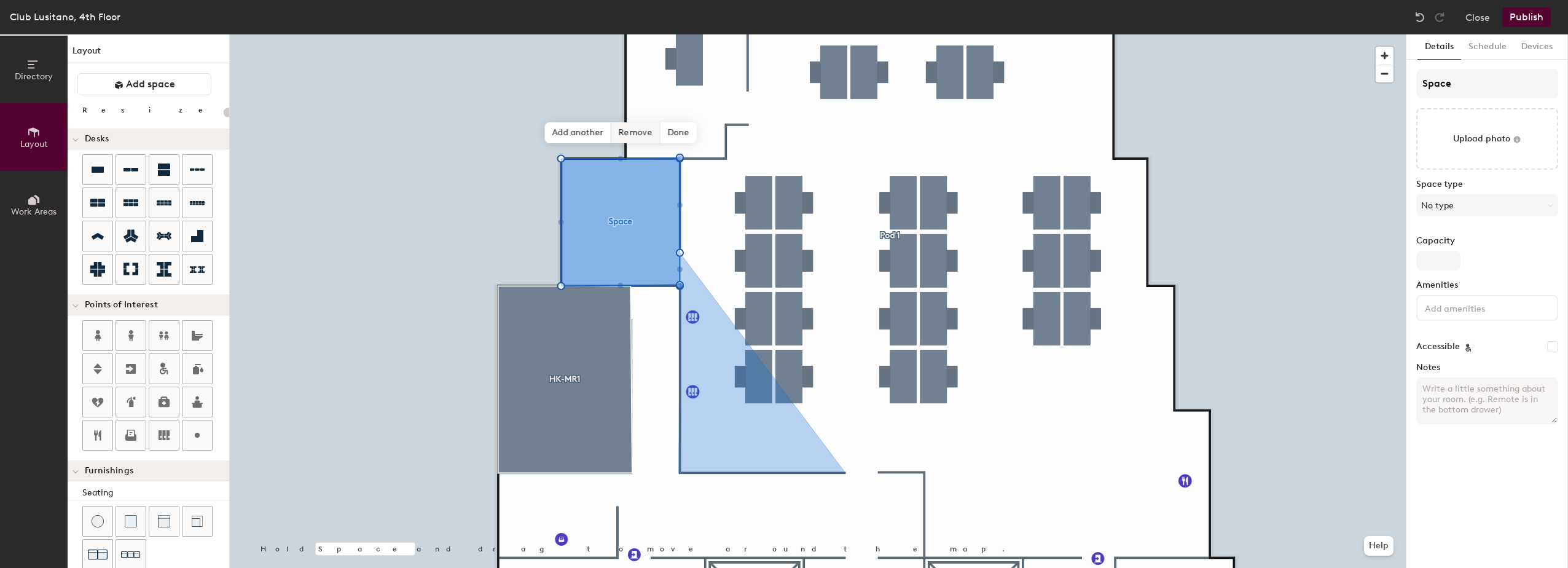
click at [636, 141] on span "Remove" at bounding box center [637, 132] width 50 height 21
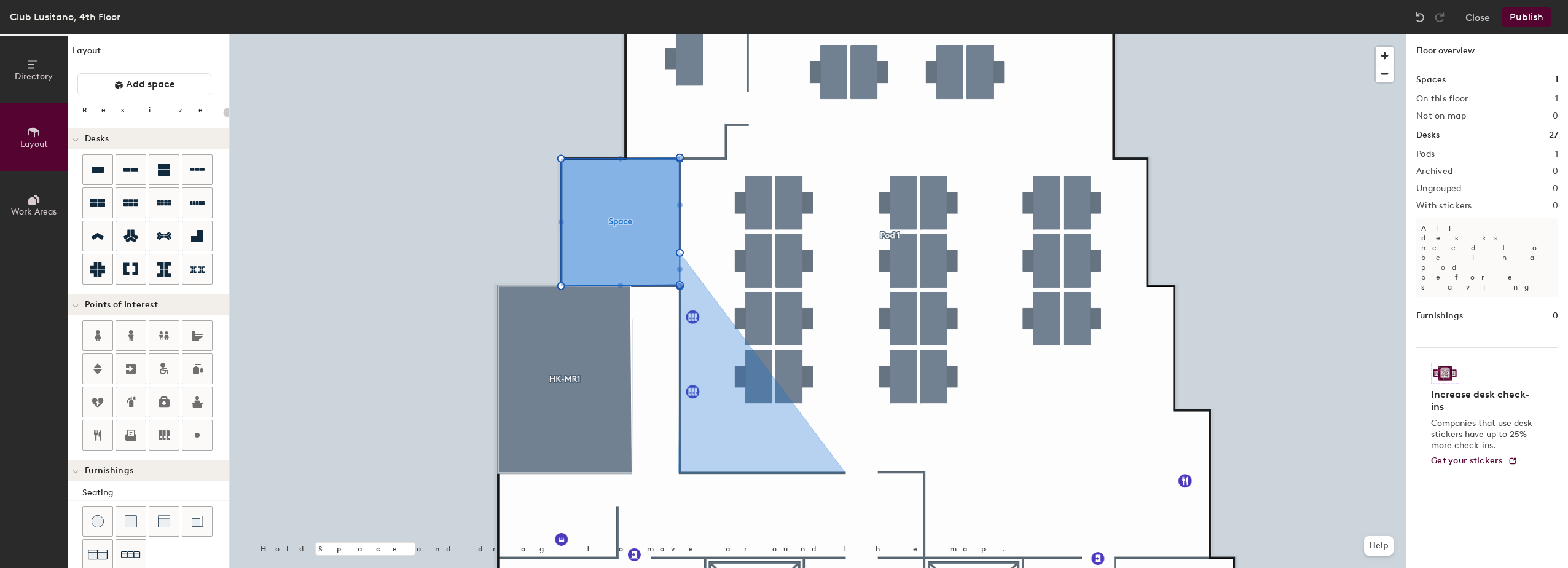
type input "20"
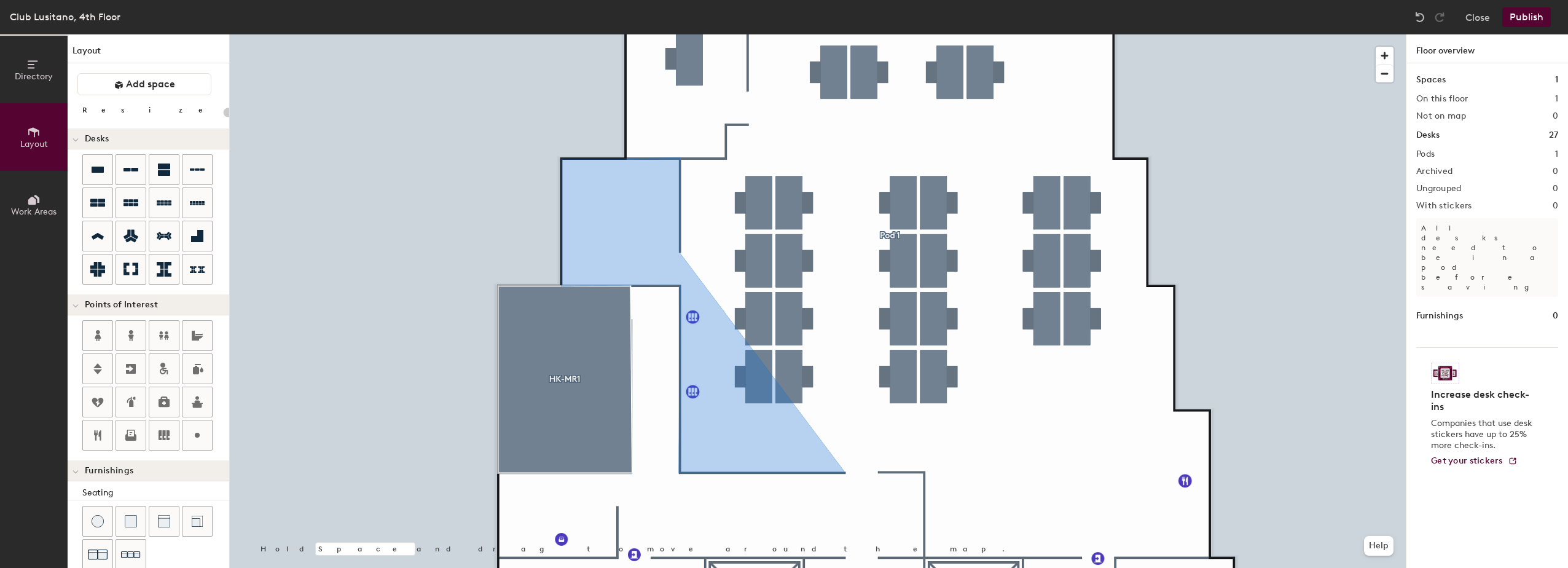
click at [612, 35] on div at bounding box center [817, 35] width 1176 height 0
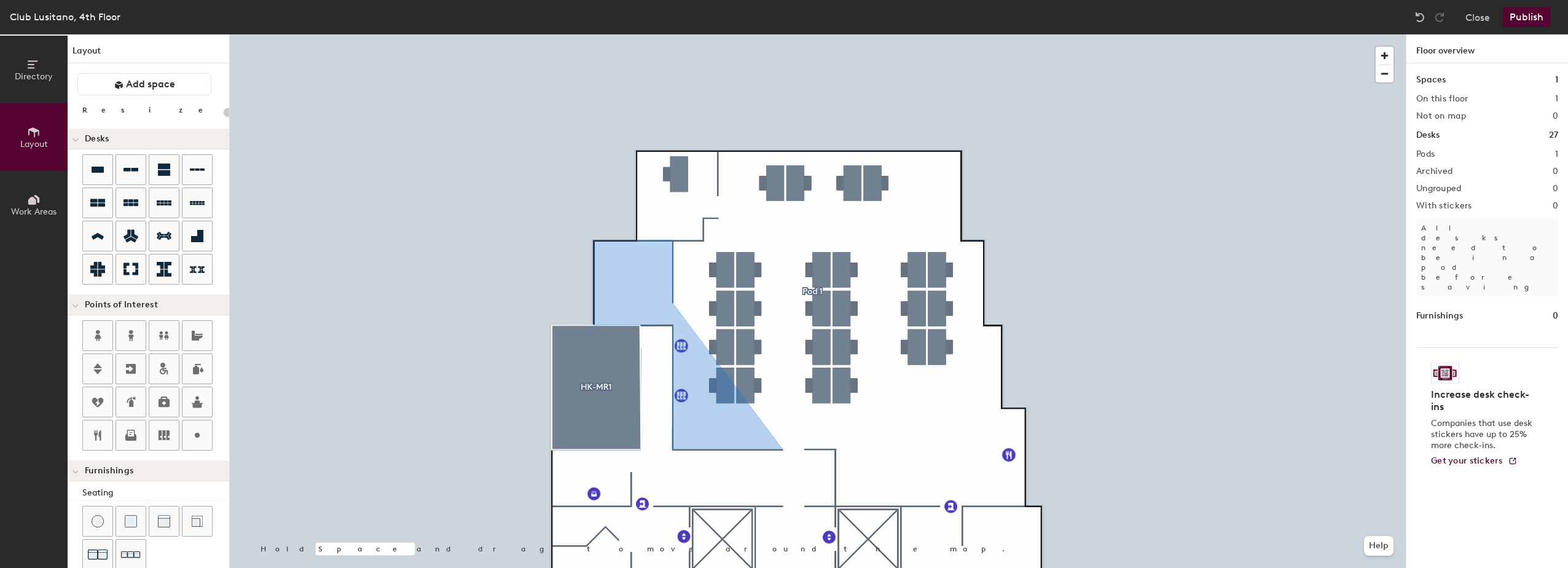
click at [40, 215] on span "Work Areas" at bounding box center [34, 212] width 46 height 11
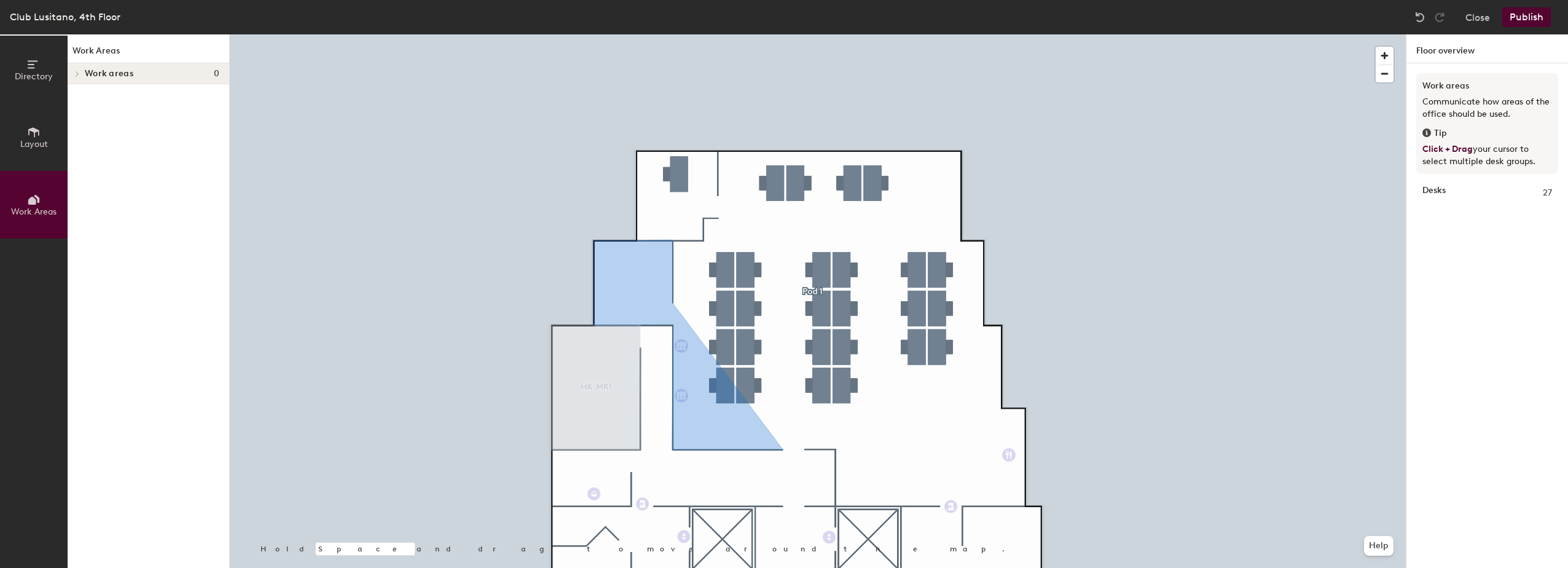
click at [35, 146] on span "Layout" at bounding box center [34, 144] width 28 height 11
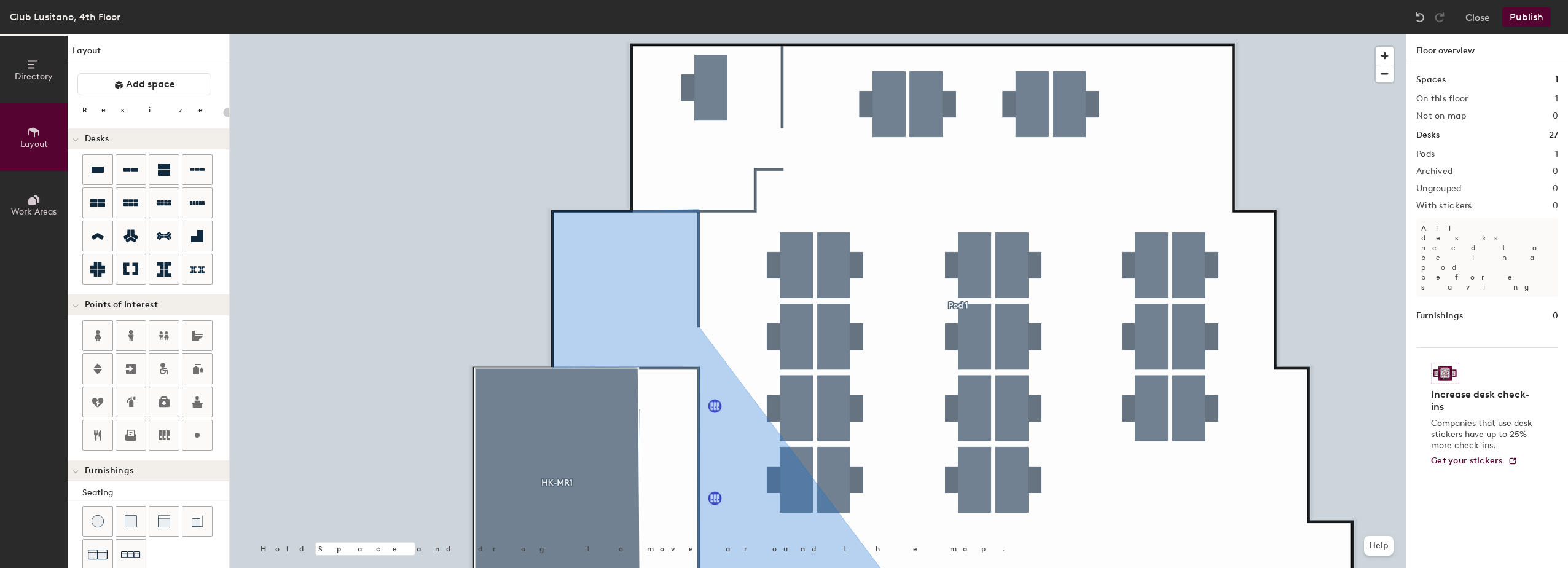
click at [730, 35] on div at bounding box center [817, 35] width 1176 height 0
click at [1422, 22] on img at bounding box center [1420, 17] width 12 height 12
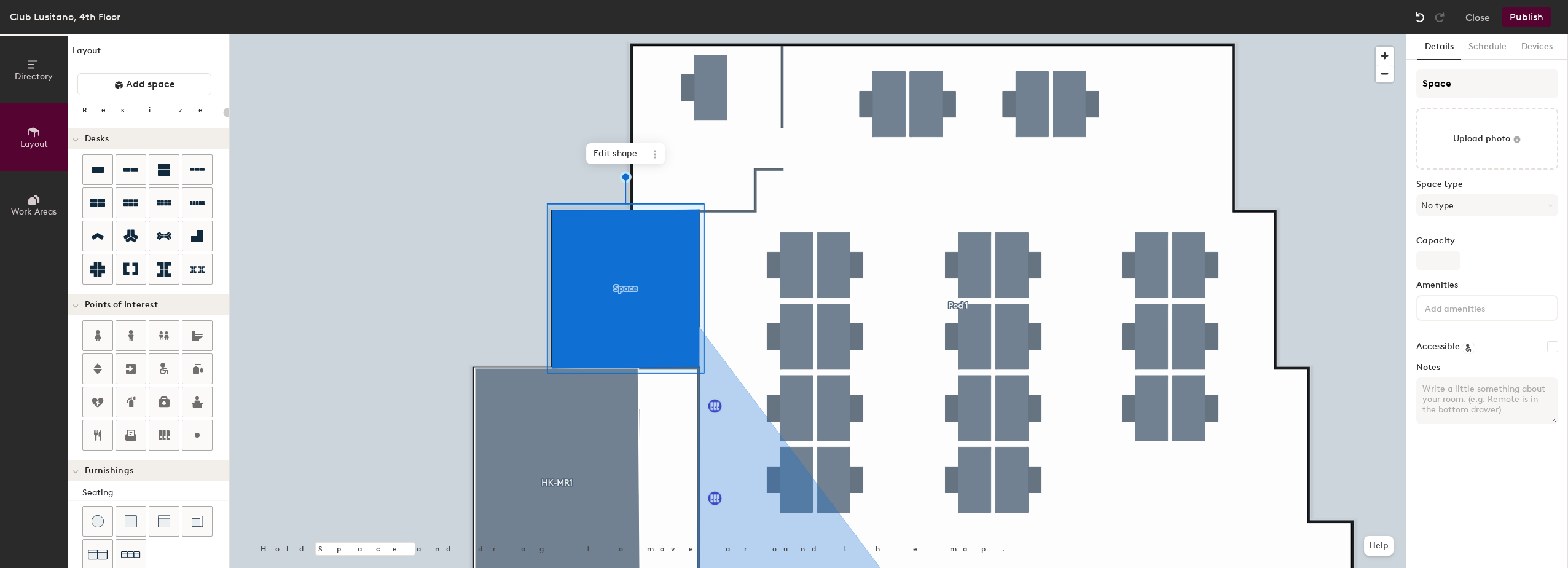
click at [1420, 22] on img at bounding box center [1420, 17] width 12 height 12
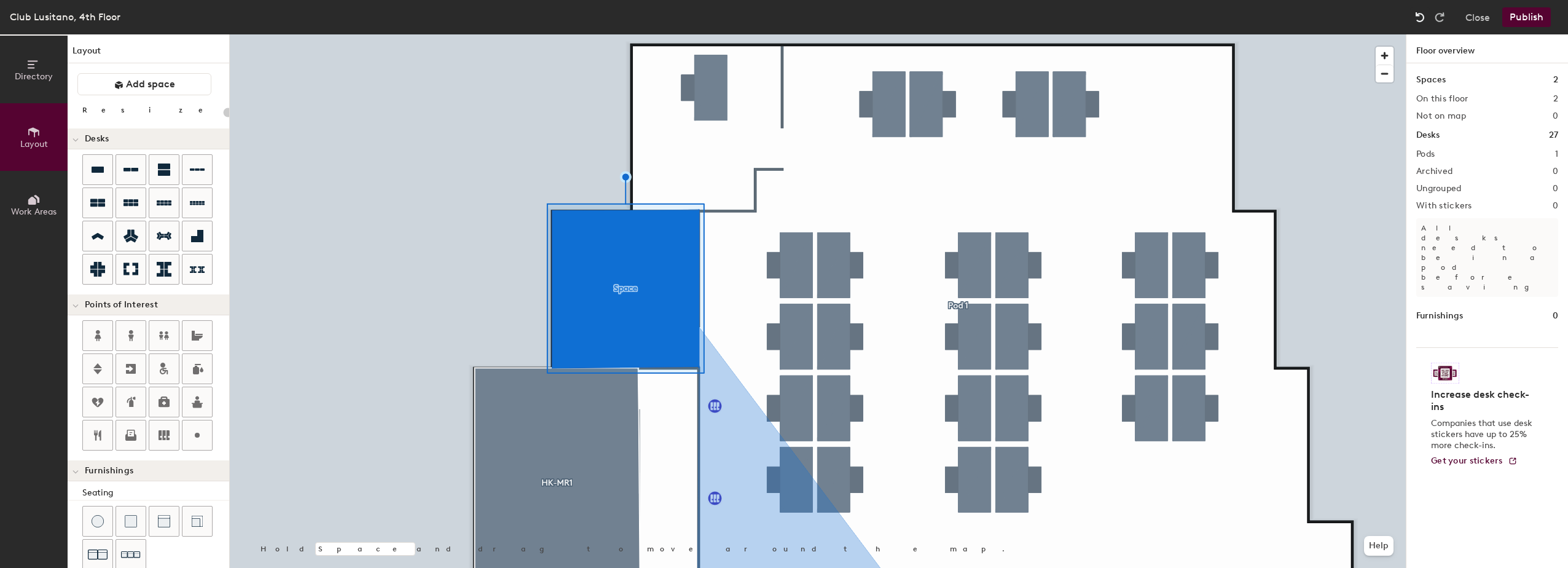
click at [1420, 22] on img at bounding box center [1420, 17] width 12 height 12
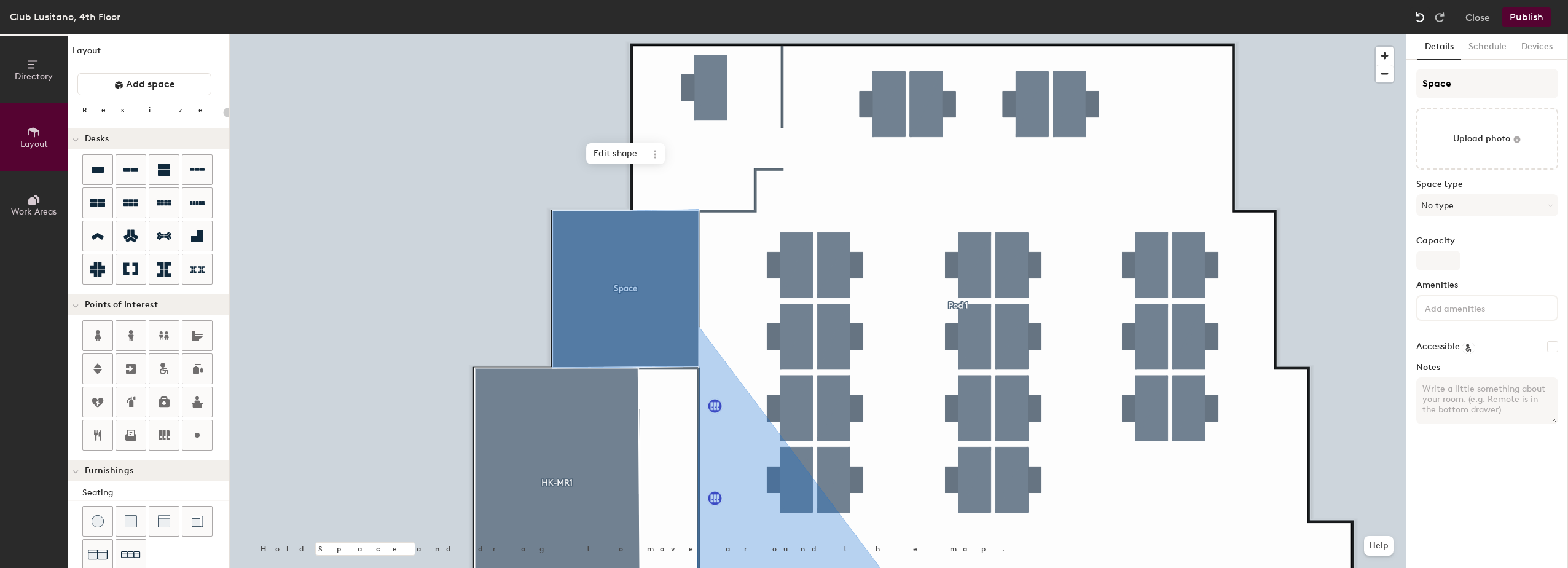
click at [1420, 22] on img at bounding box center [1420, 17] width 12 height 12
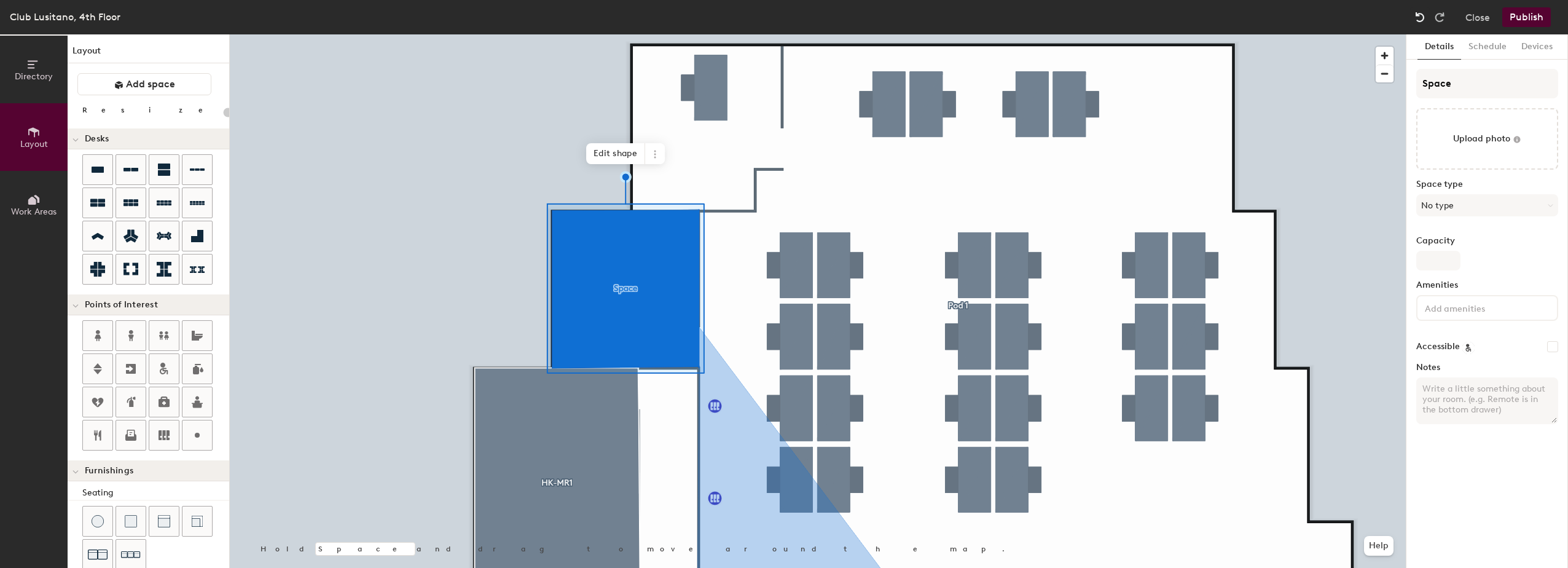
click at [1420, 22] on img at bounding box center [1420, 17] width 12 height 12
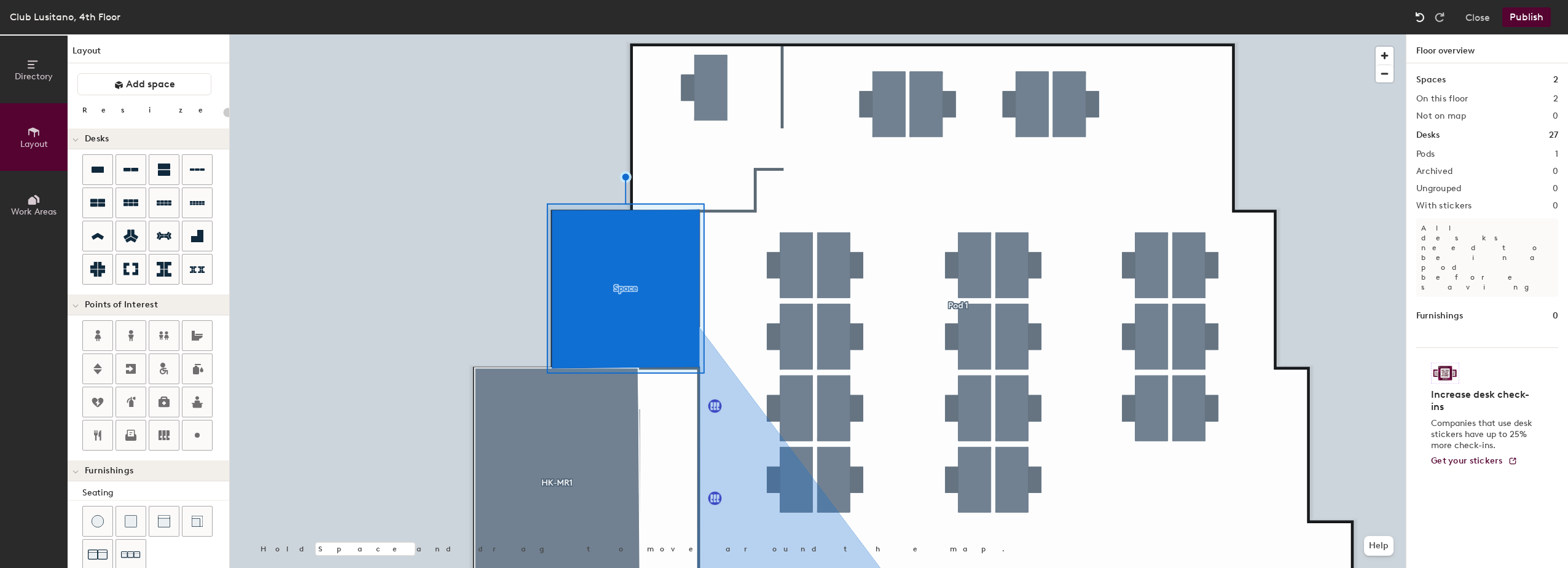
click at [1420, 22] on img at bounding box center [1420, 17] width 12 height 12
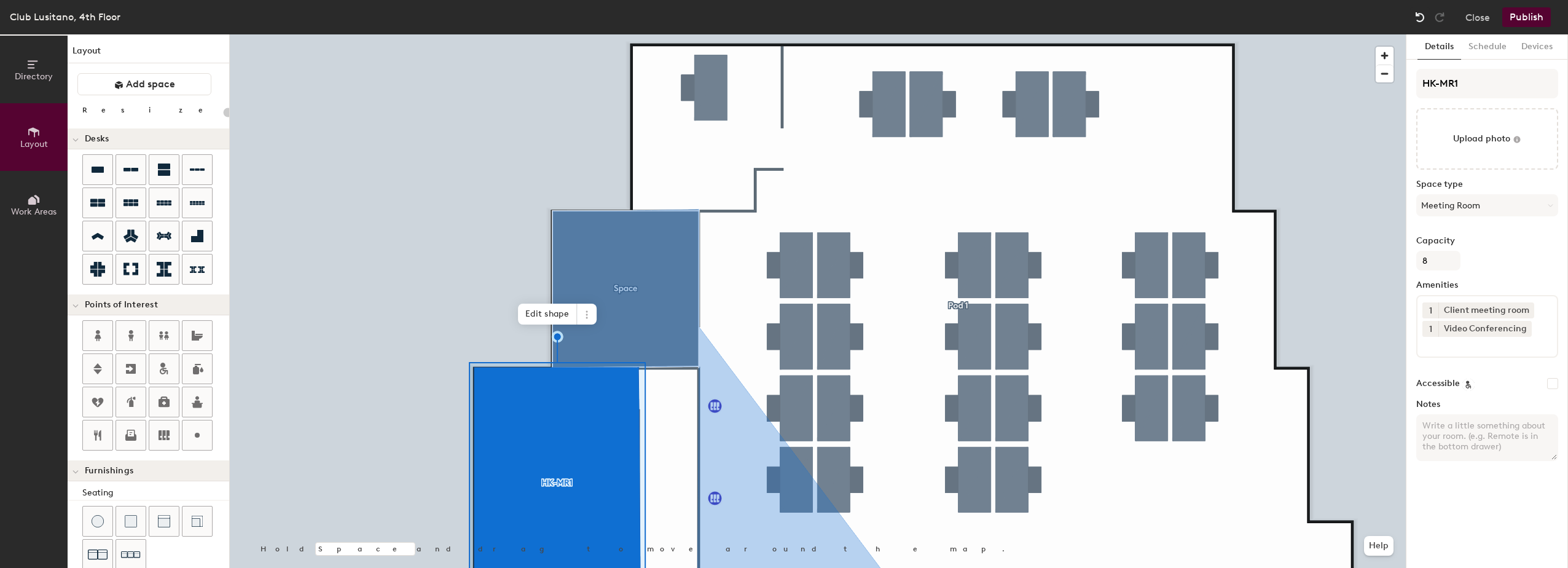
click at [1420, 22] on img at bounding box center [1420, 17] width 12 height 12
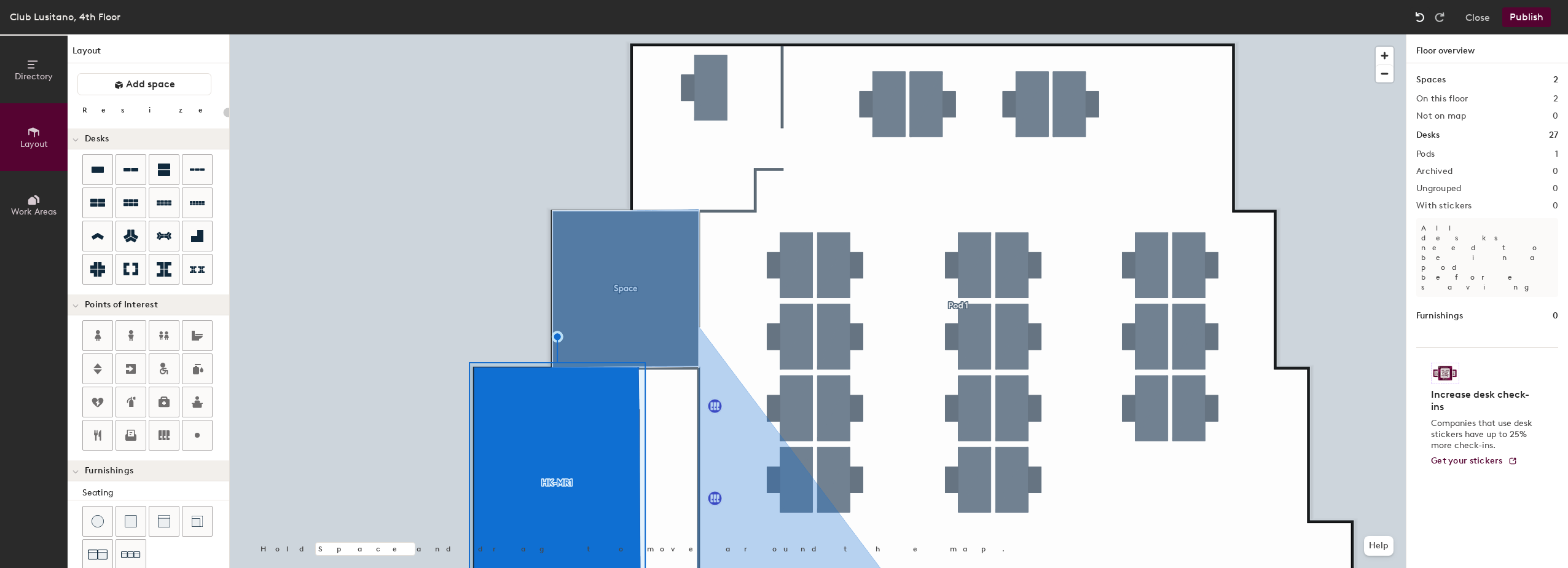
click at [1420, 22] on img at bounding box center [1420, 17] width 12 height 12
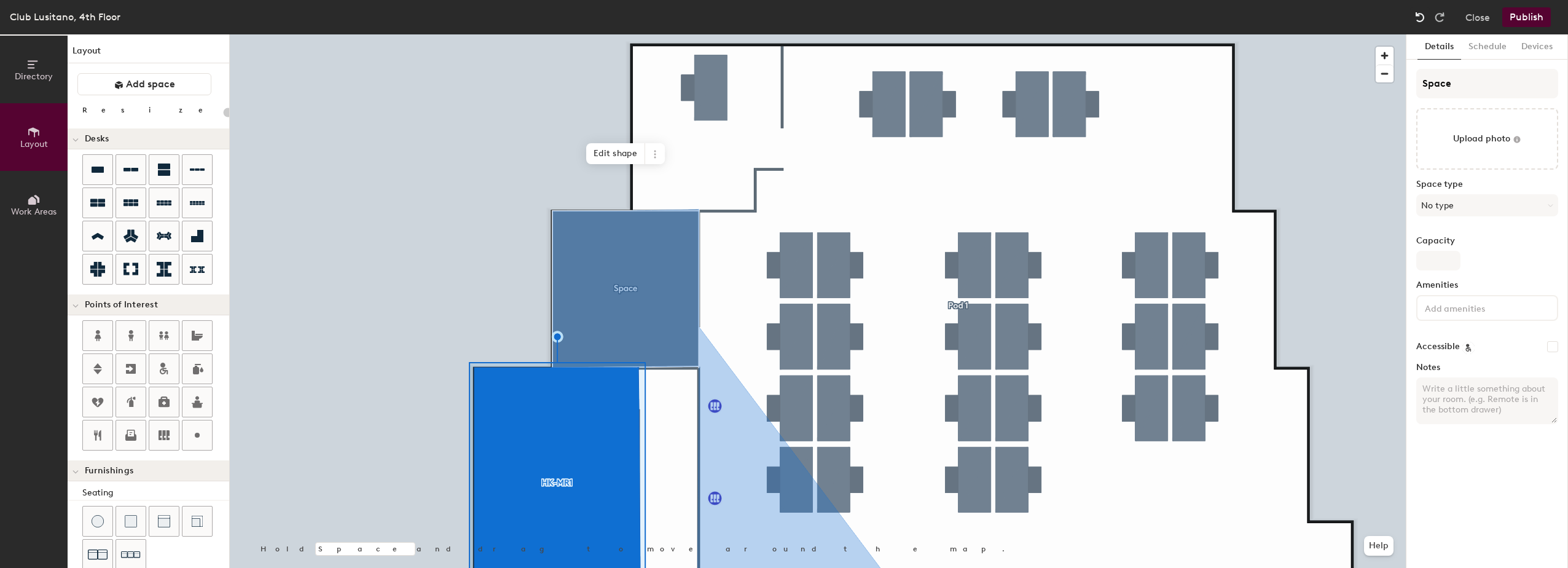
click at [1420, 22] on img at bounding box center [1420, 17] width 12 height 12
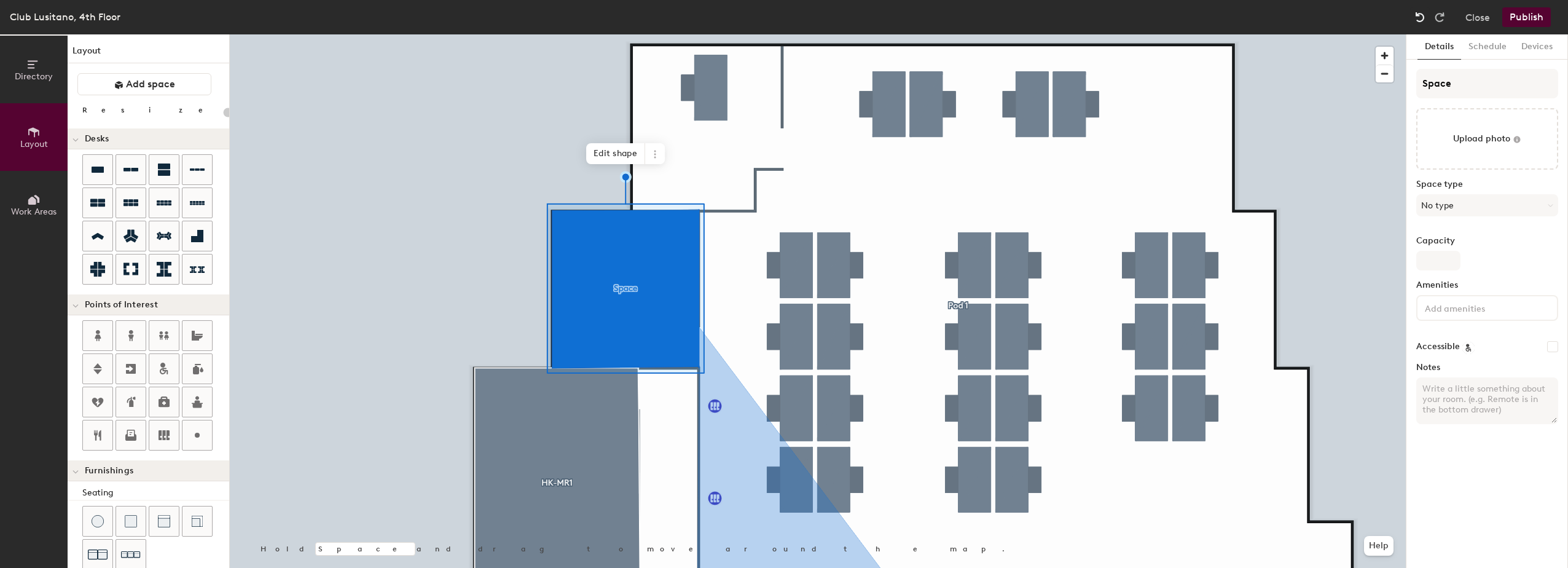
click at [1420, 22] on img at bounding box center [1420, 17] width 12 height 12
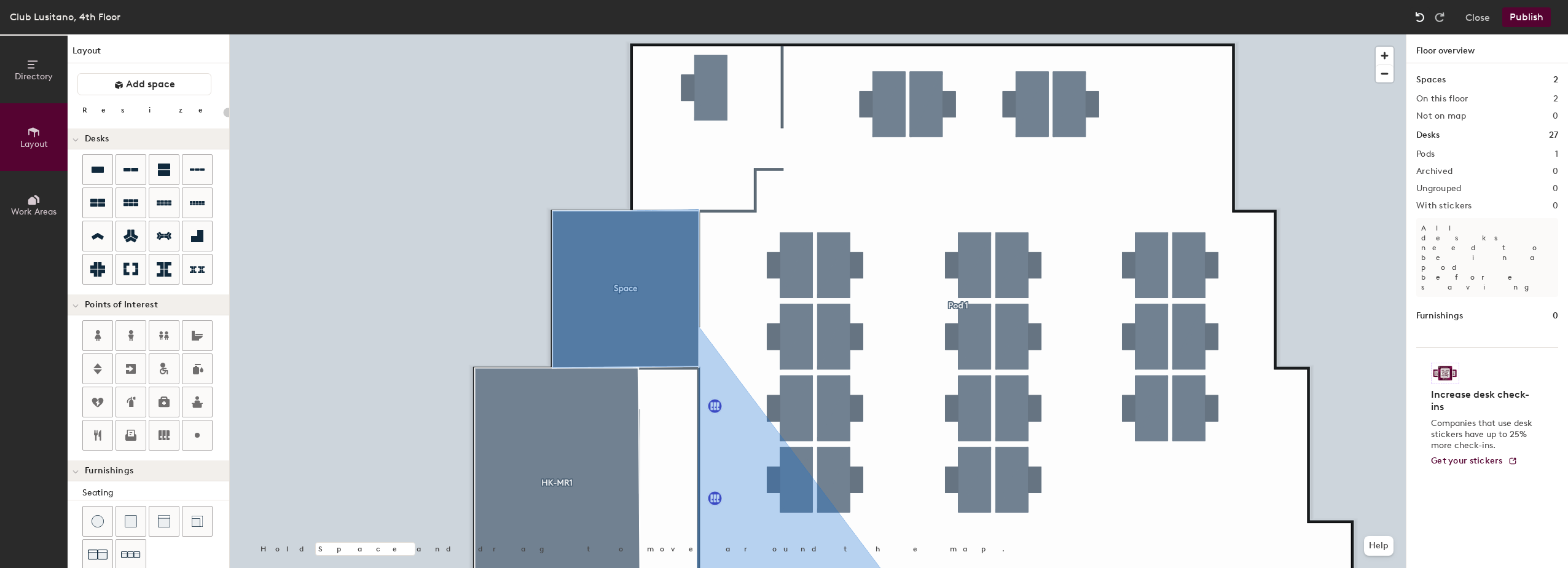
click at [1420, 22] on img at bounding box center [1420, 17] width 12 height 12
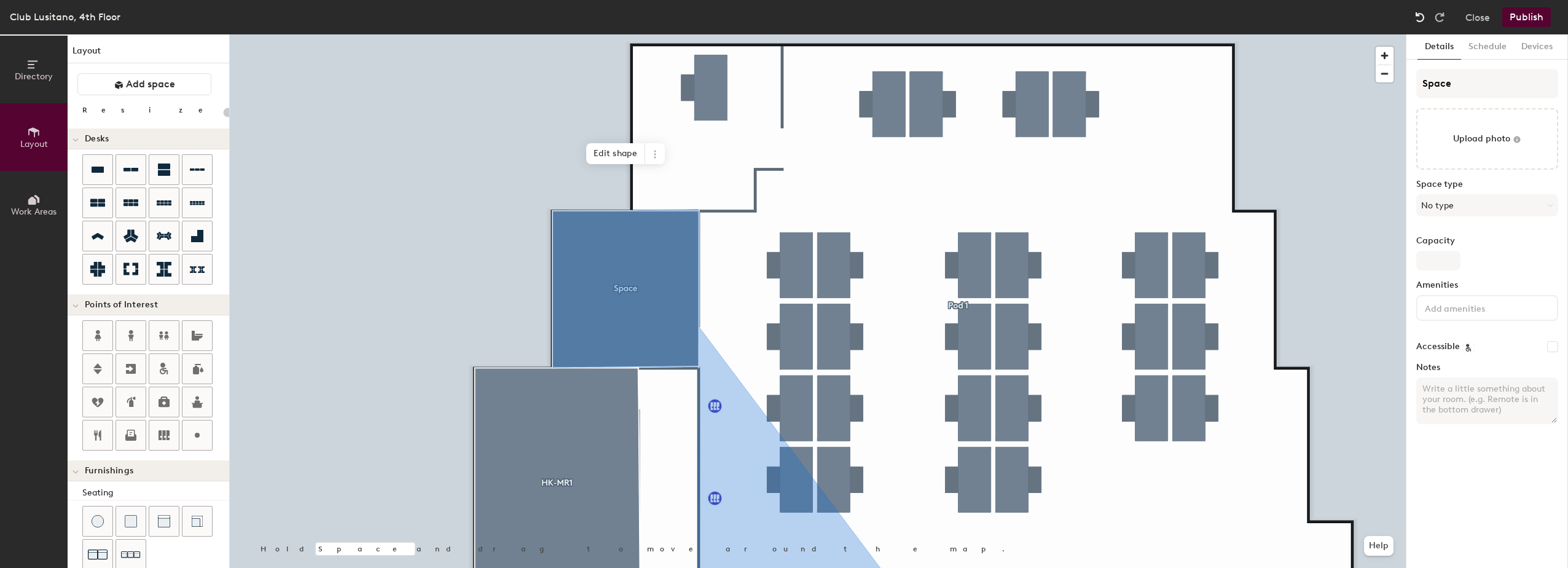
click at [1420, 22] on img at bounding box center [1420, 17] width 12 height 12
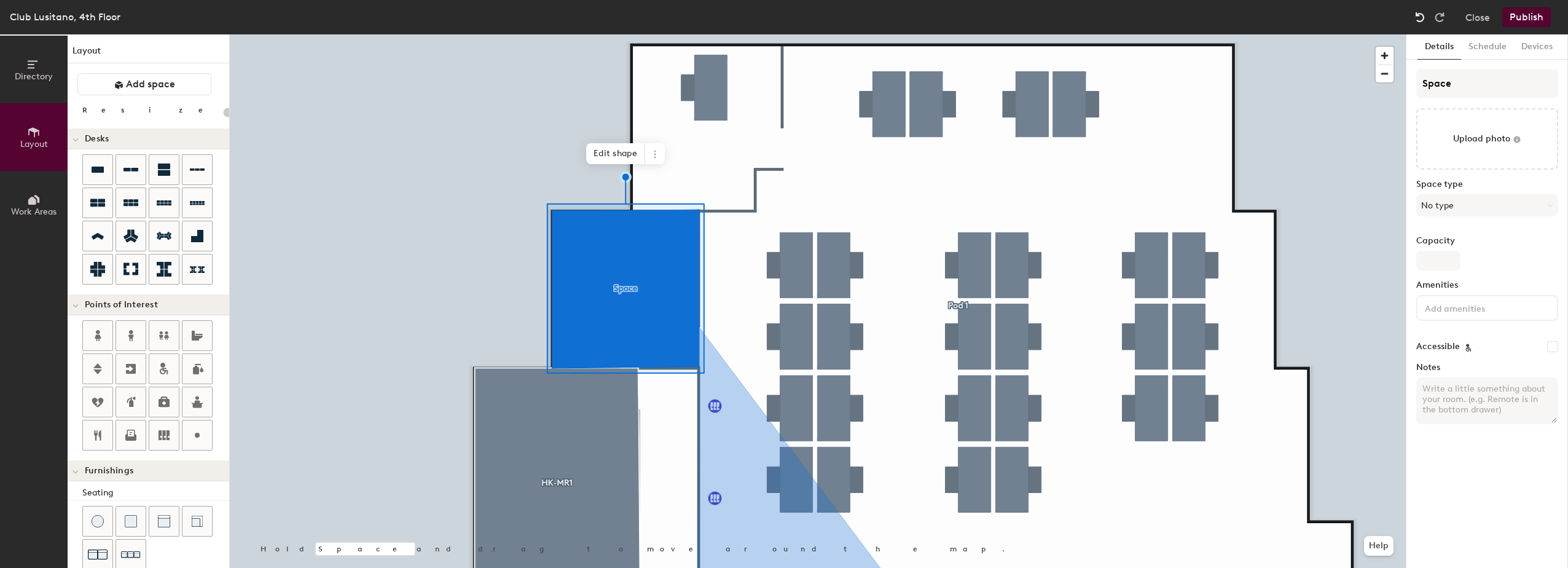
click at [1420, 22] on img at bounding box center [1420, 17] width 12 height 12
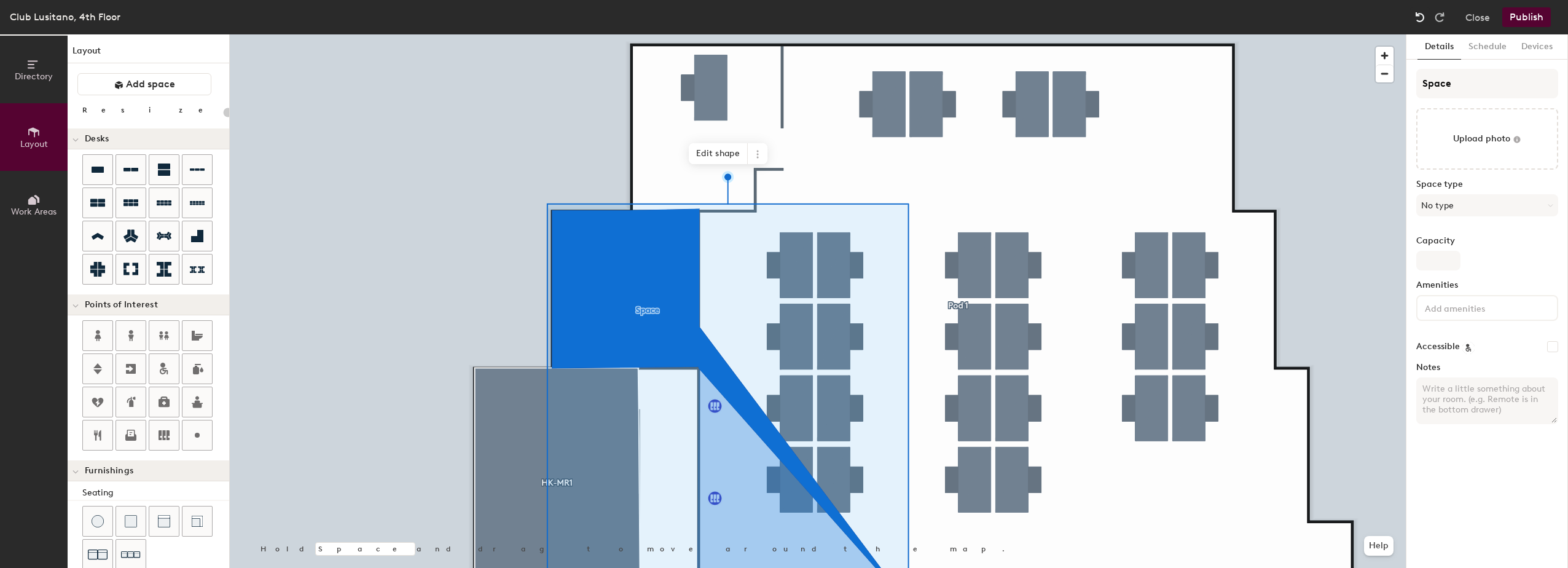
click at [1420, 22] on img at bounding box center [1420, 17] width 12 height 12
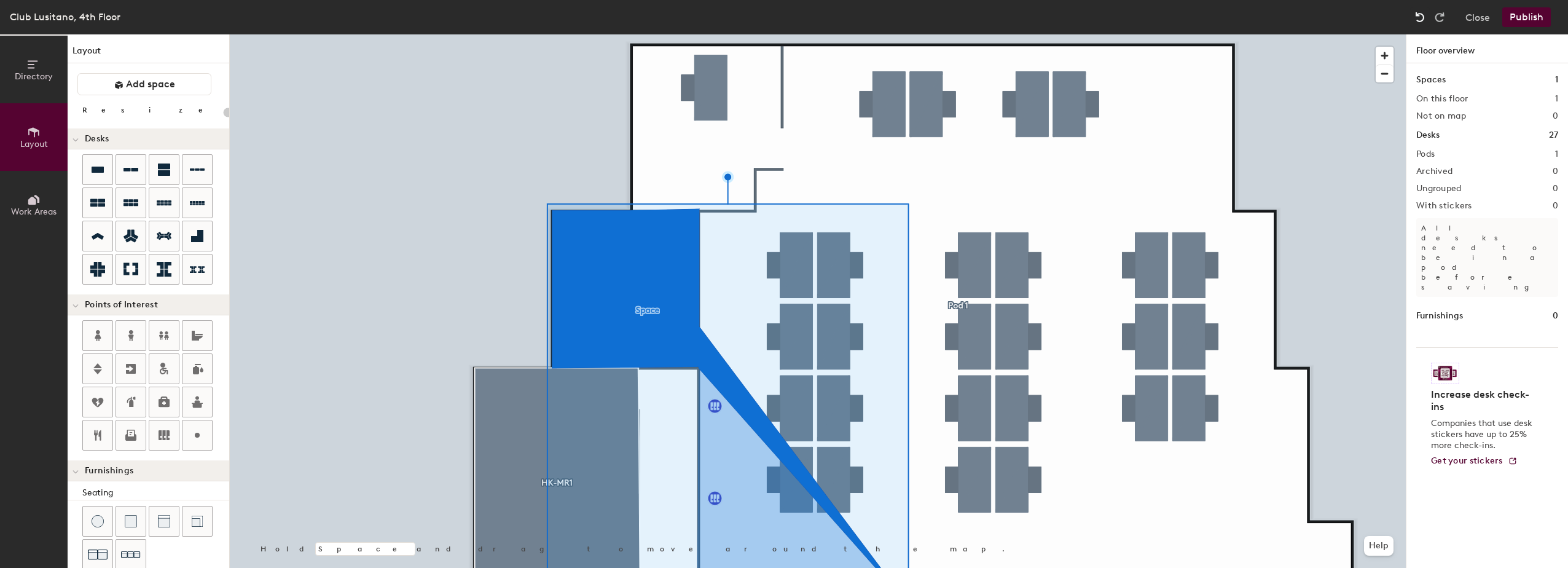
click at [1420, 22] on img at bounding box center [1420, 17] width 12 height 12
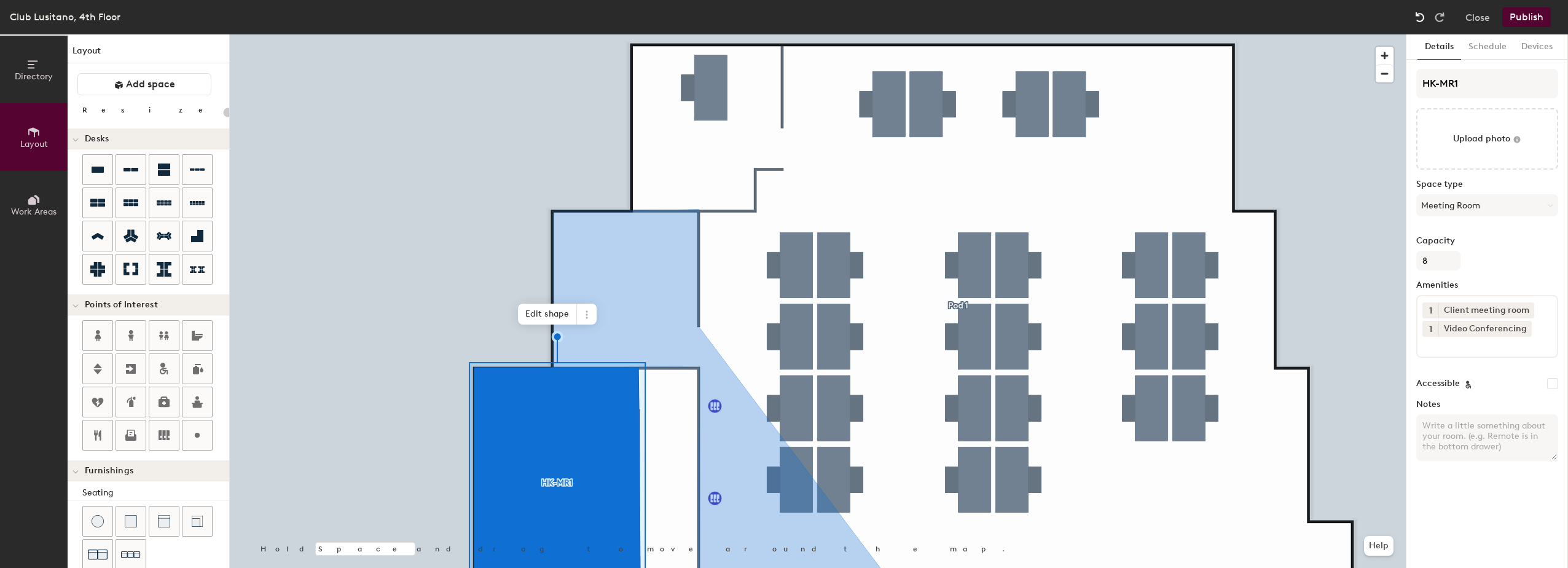
click at [1420, 22] on img at bounding box center [1420, 17] width 12 height 12
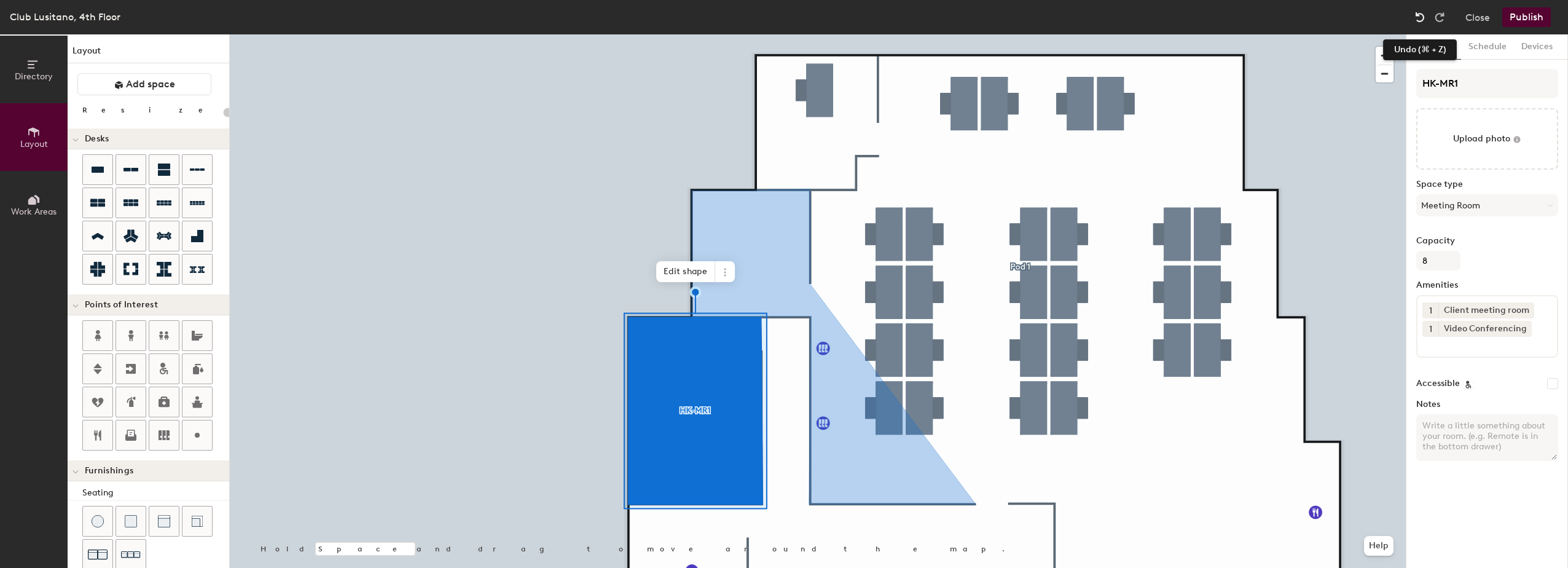
click at [1414, 19] on img at bounding box center [1420, 17] width 12 height 12
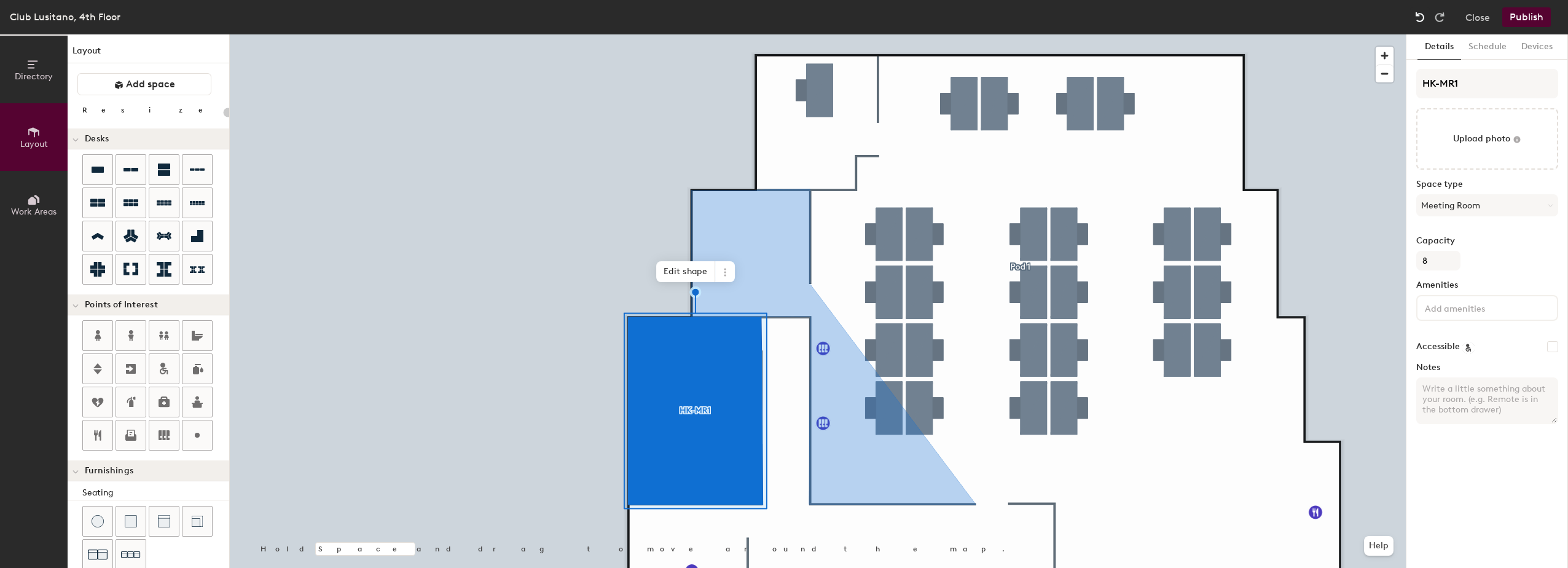
click at [1414, 19] on img at bounding box center [1420, 17] width 12 height 12
click at [1432, 18] on div at bounding box center [1440, 17] width 20 height 20
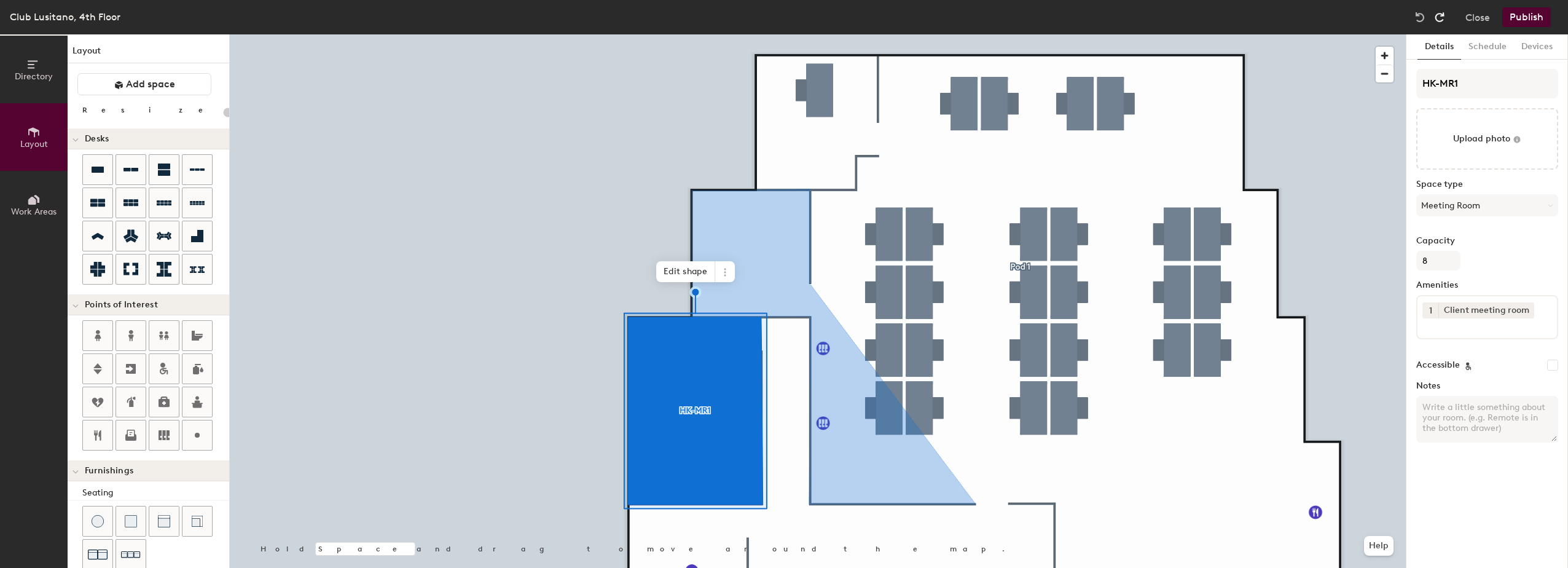
click at [1432, 18] on div at bounding box center [1440, 17] width 20 height 20
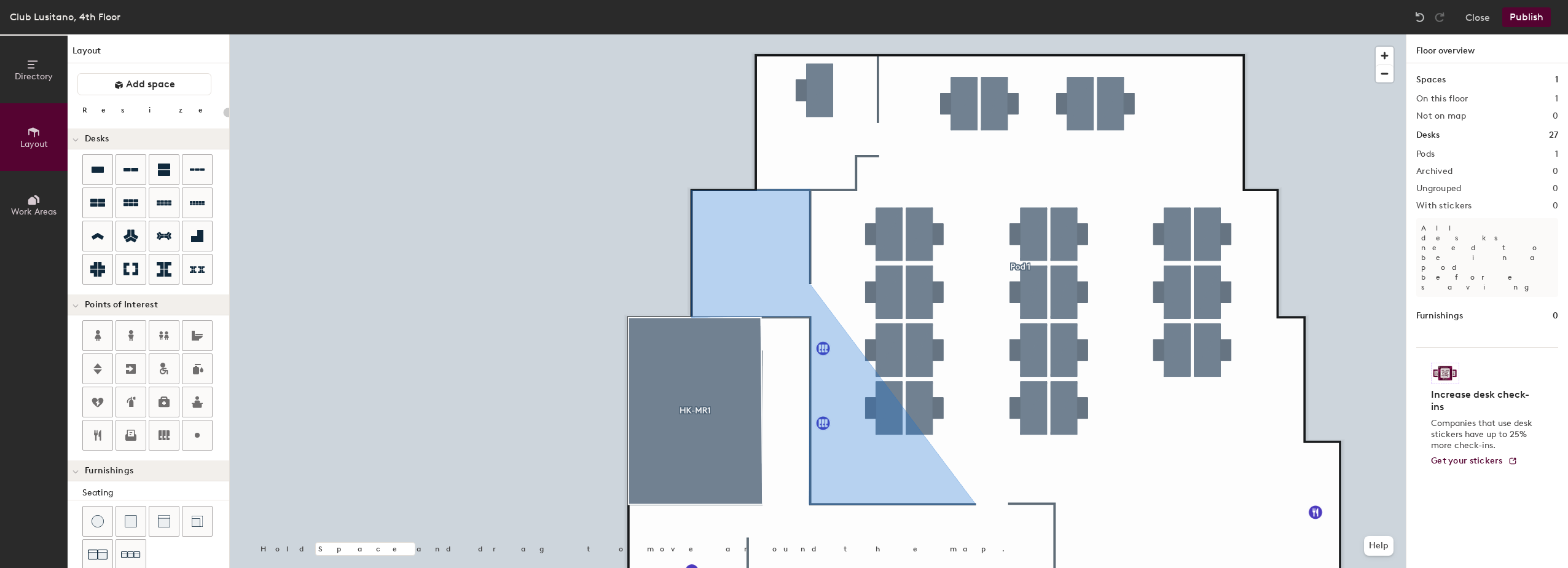
click at [1512, 16] on button "Publish" at bounding box center [1526, 17] width 49 height 20
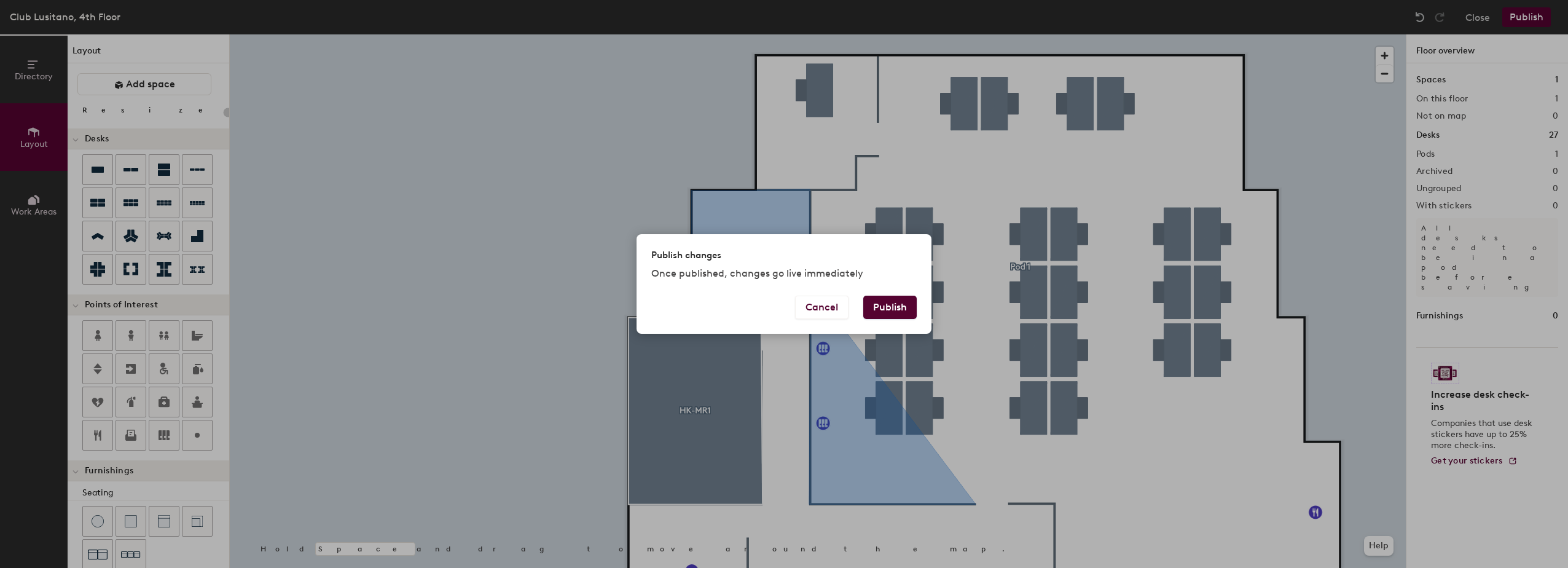
click at [876, 312] on button "Publish" at bounding box center [890, 308] width 54 height 24
type input "20"
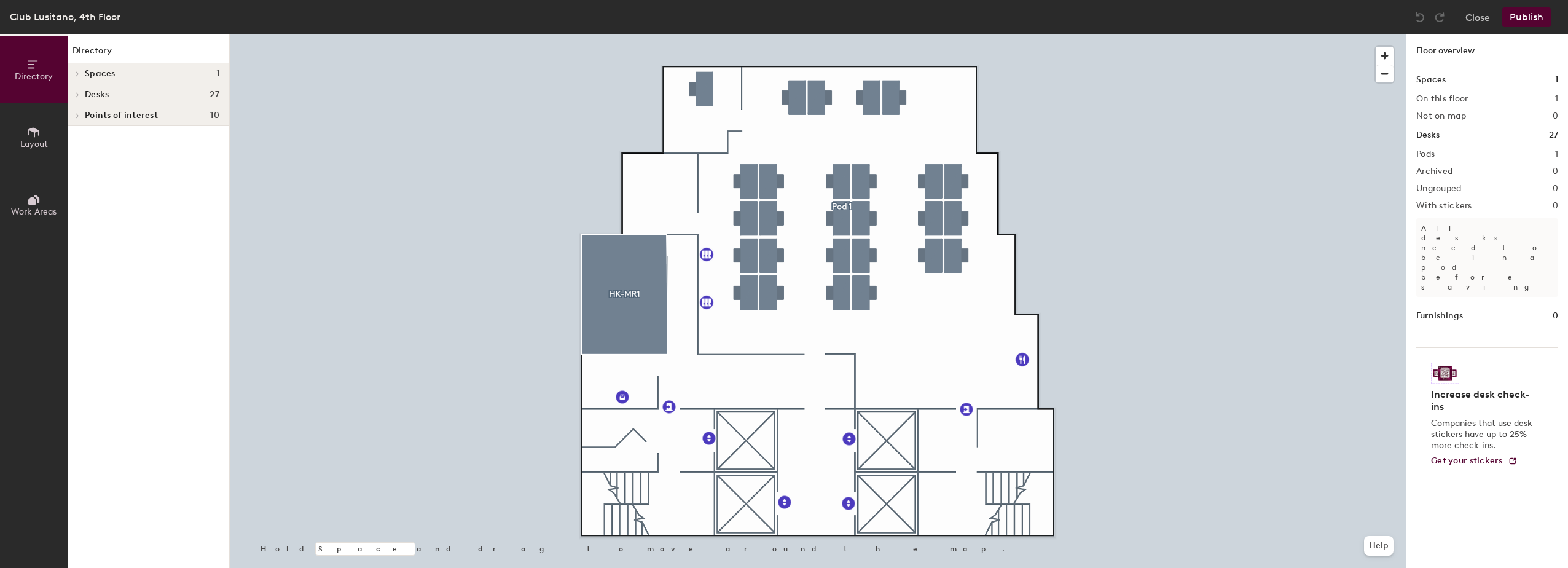
click at [34, 132] on icon at bounding box center [34, 132] width 14 height 14
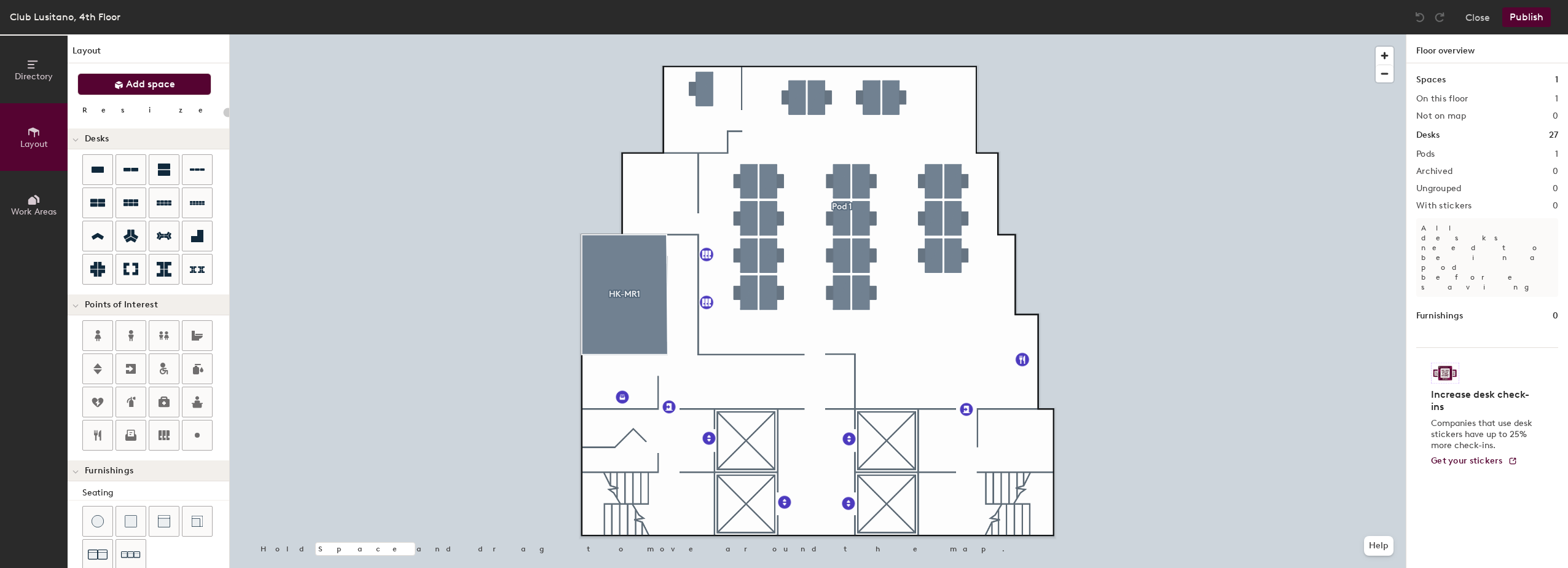
click at [134, 79] on span "Add space" at bounding box center [151, 84] width 50 height 12
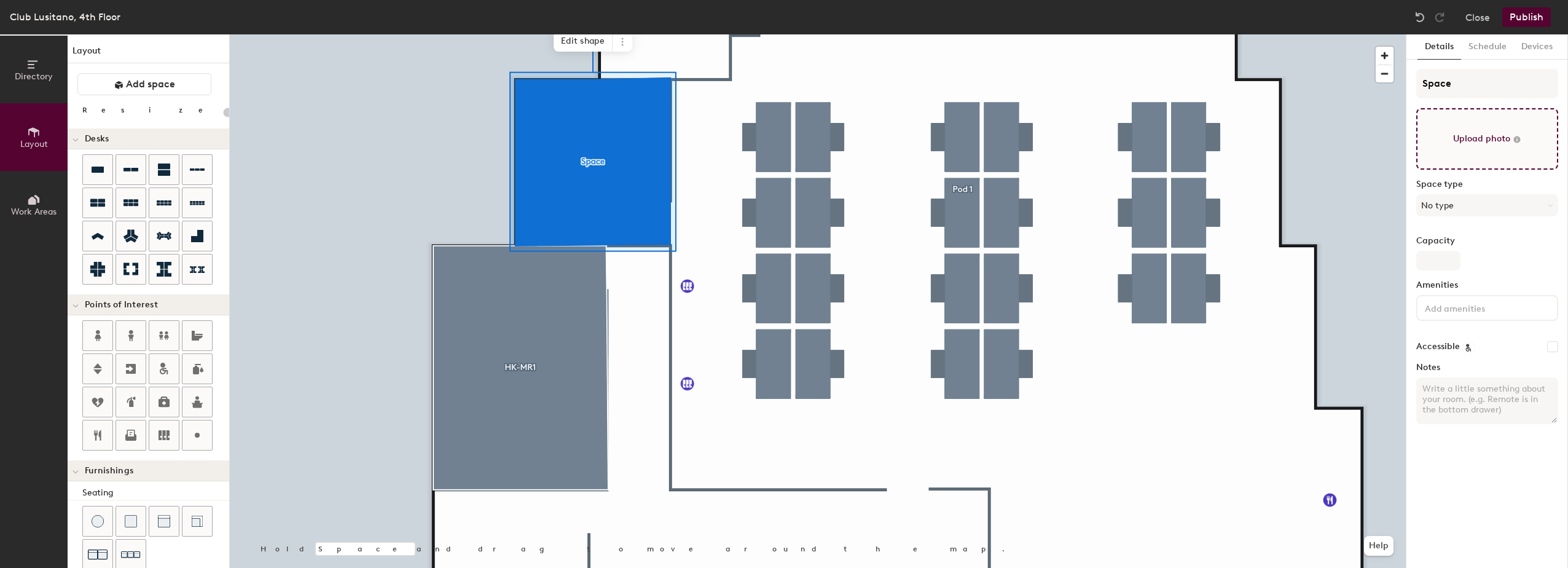
type input "20"
click at [1402, 81] on div "Directory Layout Work Areas Layout Add space Resize Desks Points of Interest Fu…" at bounding box center [784, 301] width 1568 height 533
type input "H"
type input "20"
type input "HK"
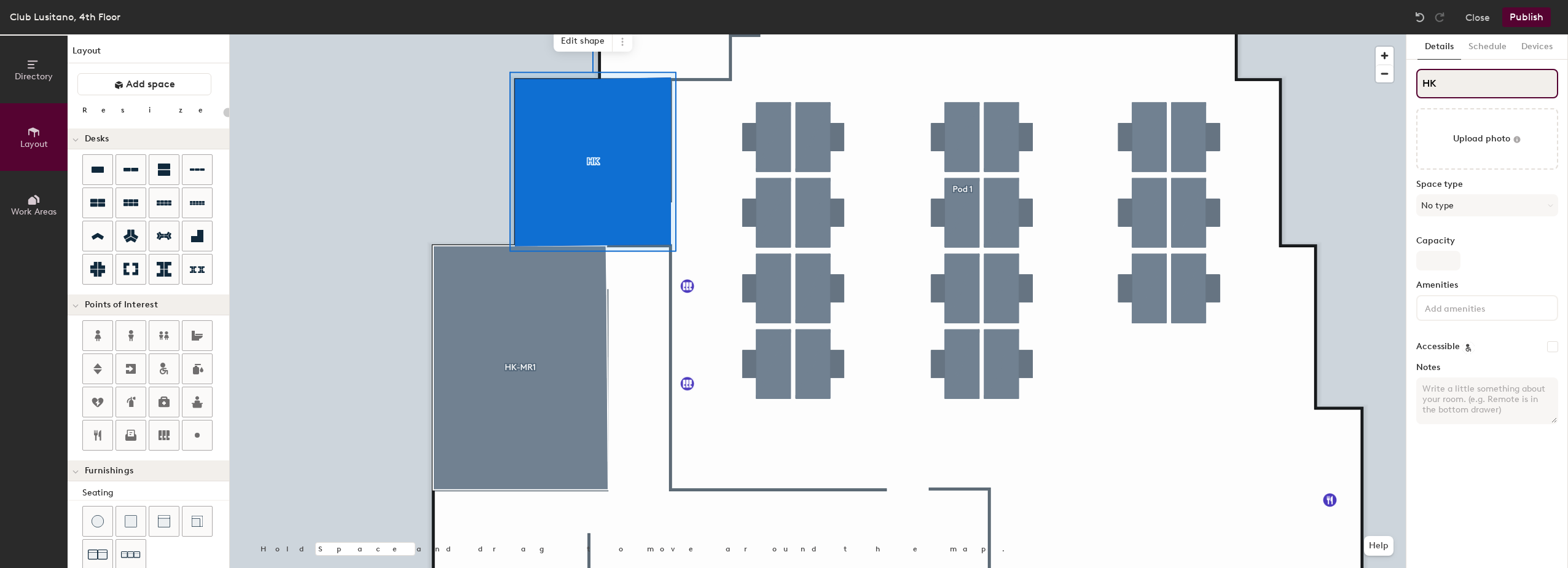
type input "20"
type input "HK-"
type input "20"
type input "HK-M"
type input "20"
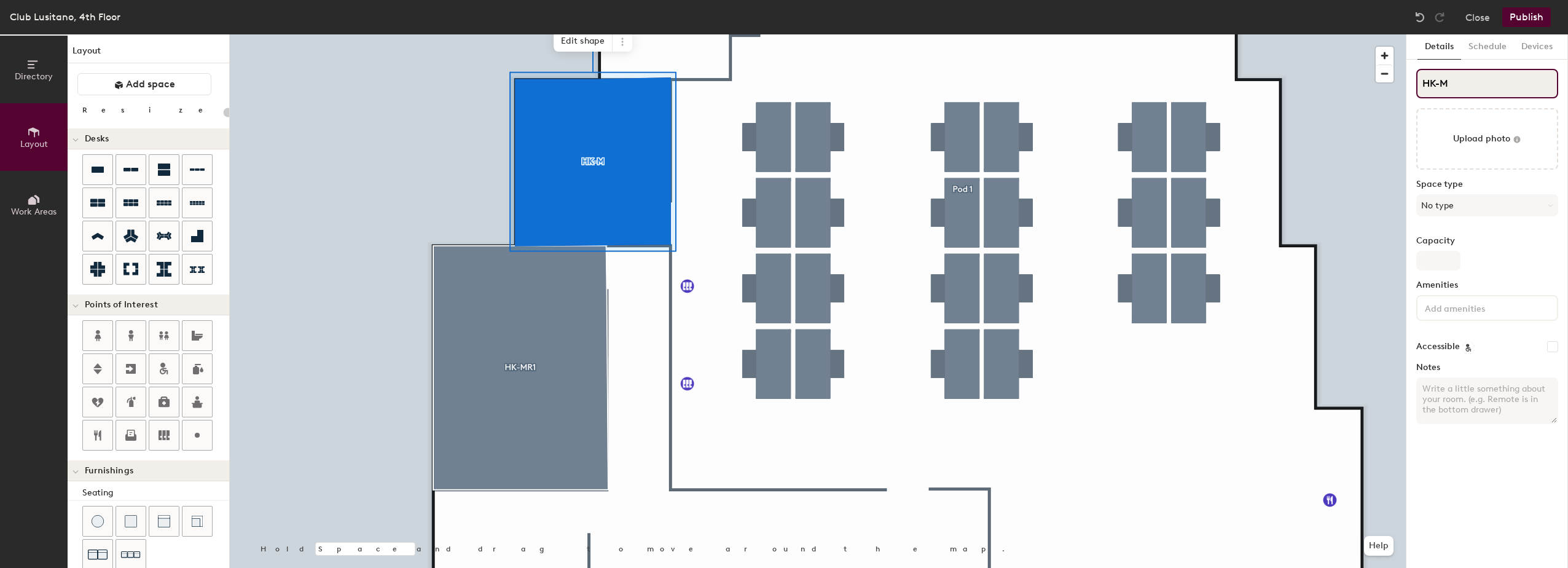
type input "HK-MR"
type input "20"
type input "HK-MR2"
type input "20"
type input "HK-MR2"
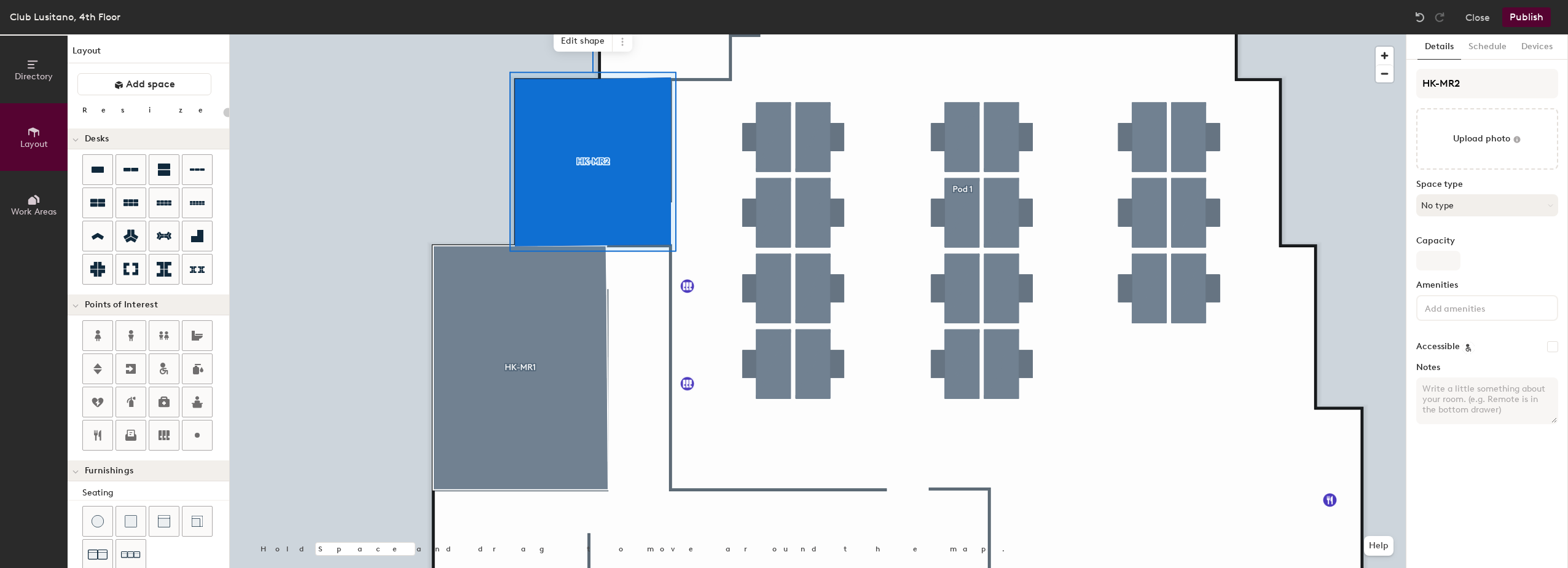
click at [1448, 201] on button "No type" at bounding box center [1487, 206] width 142 height 22
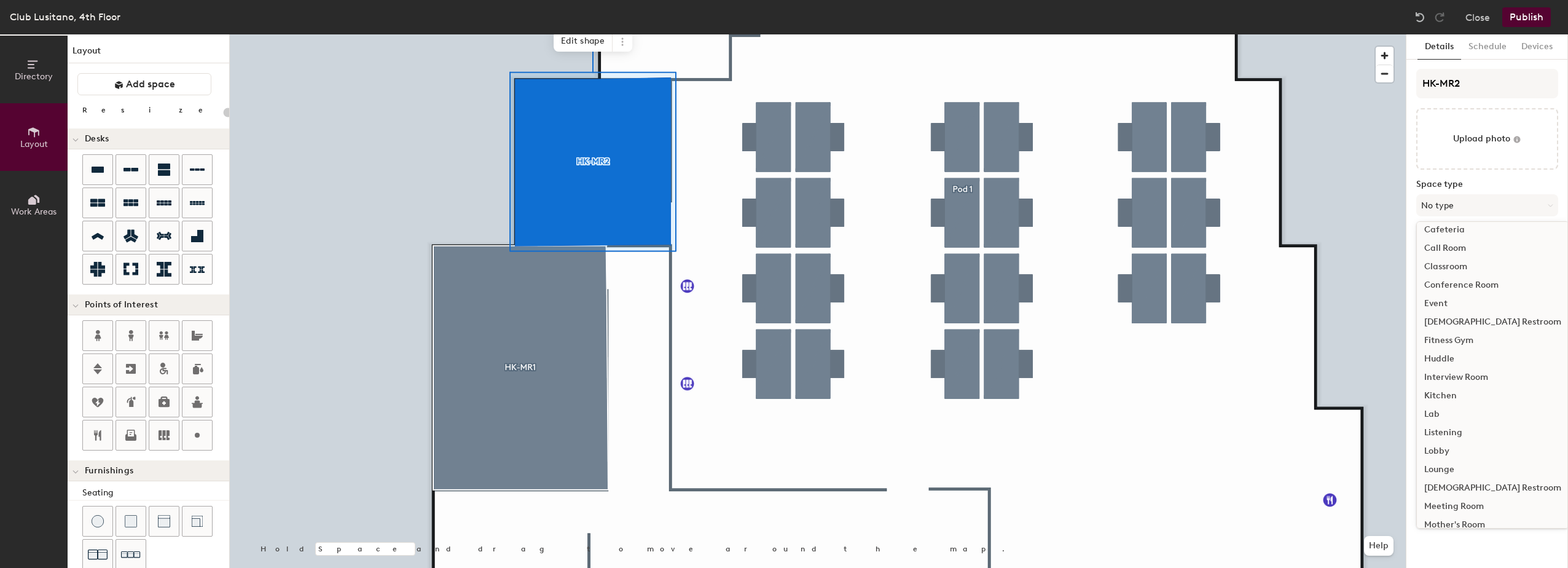
scroll to position [123, 0]
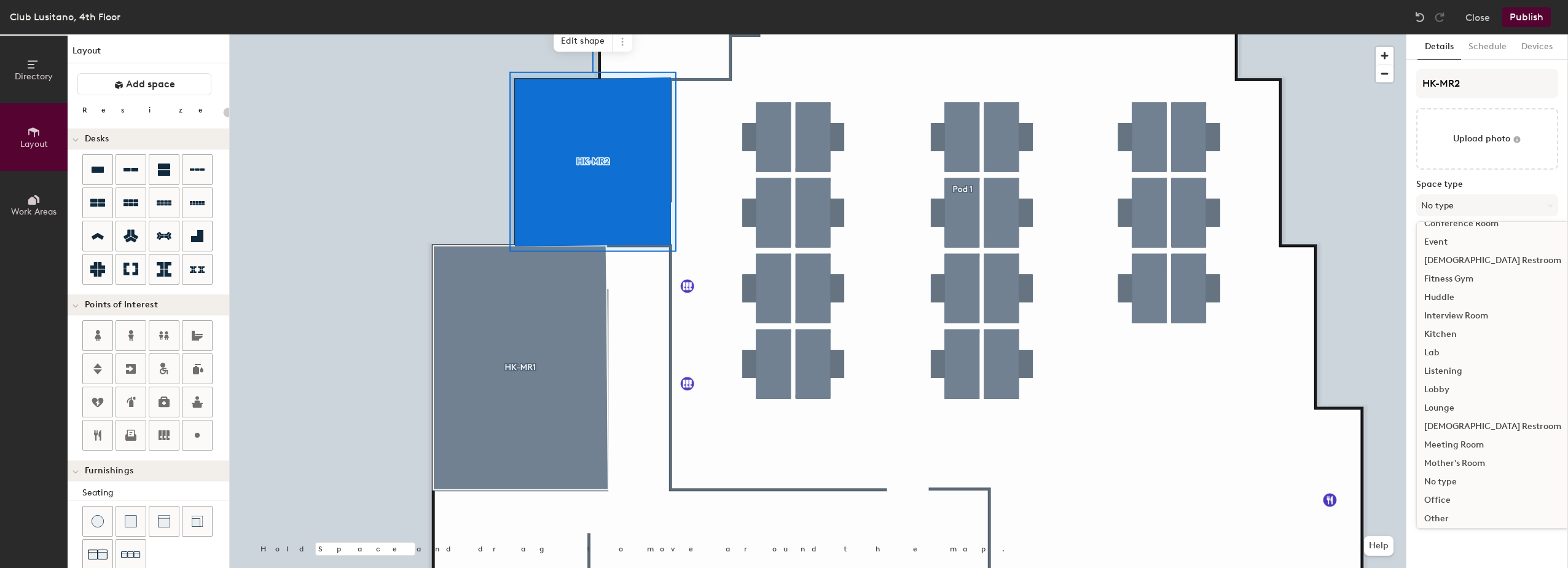
click at [1453, 443] on div "Meeting Room" at bounding box center [1493, 445] width 152 height 19
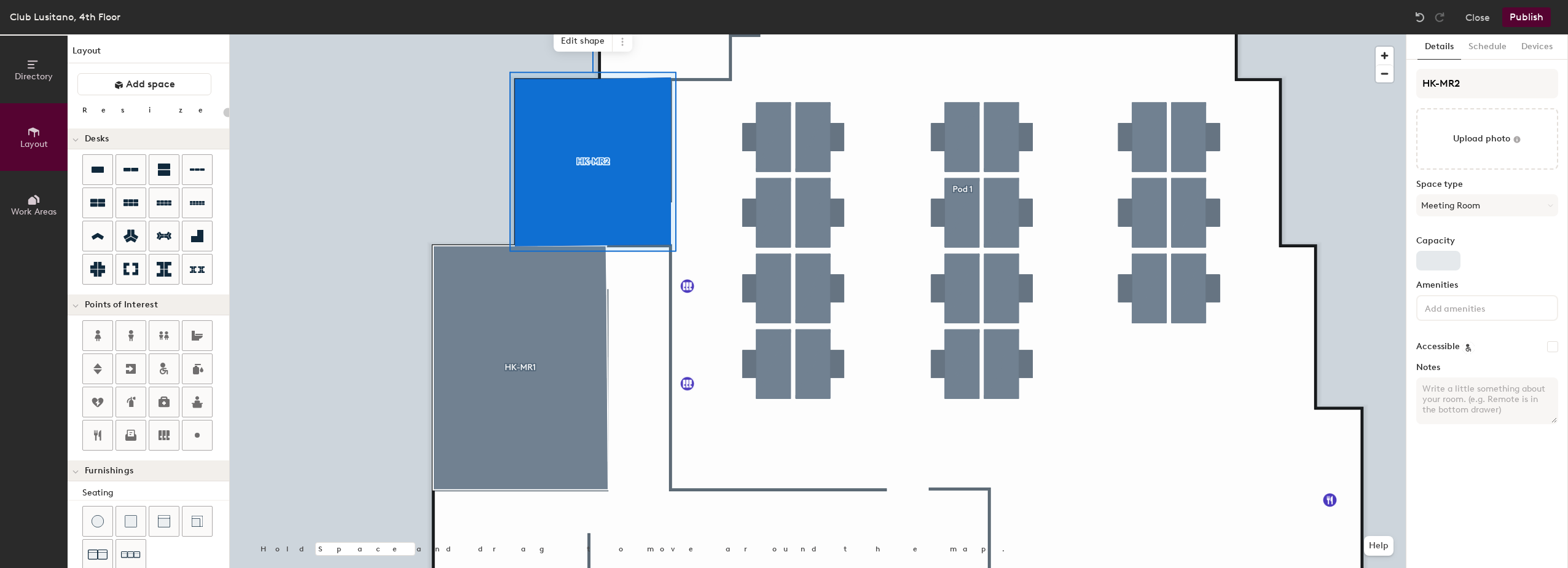
type input "20"
click at [1434, 262] on input "Capacity" at bounding box center [1438, 260] width 45 height 20
type input "4"
type input "20"
type input "4"
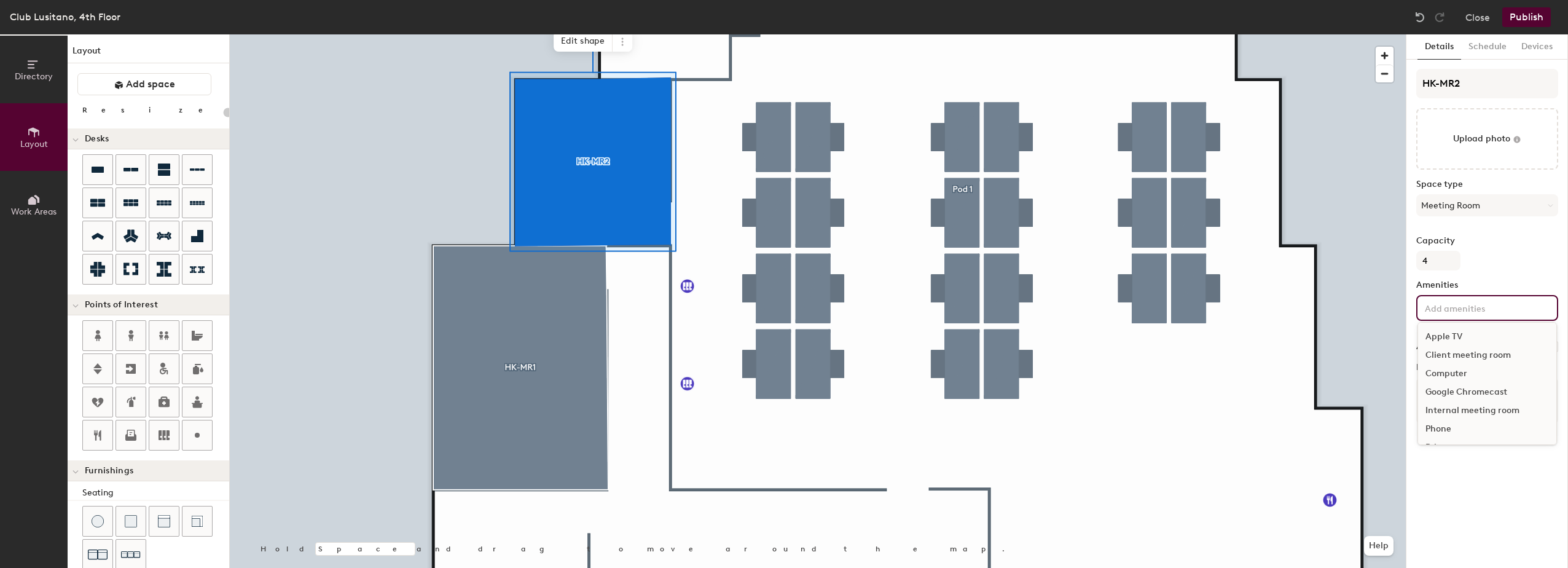
click at [1453, 309] on input at bounding box center [1477, 307] width 110 height 15
click at [1449, 347] on div "Client meeting room" at bounding box center [1487, 355] width 138 height 19
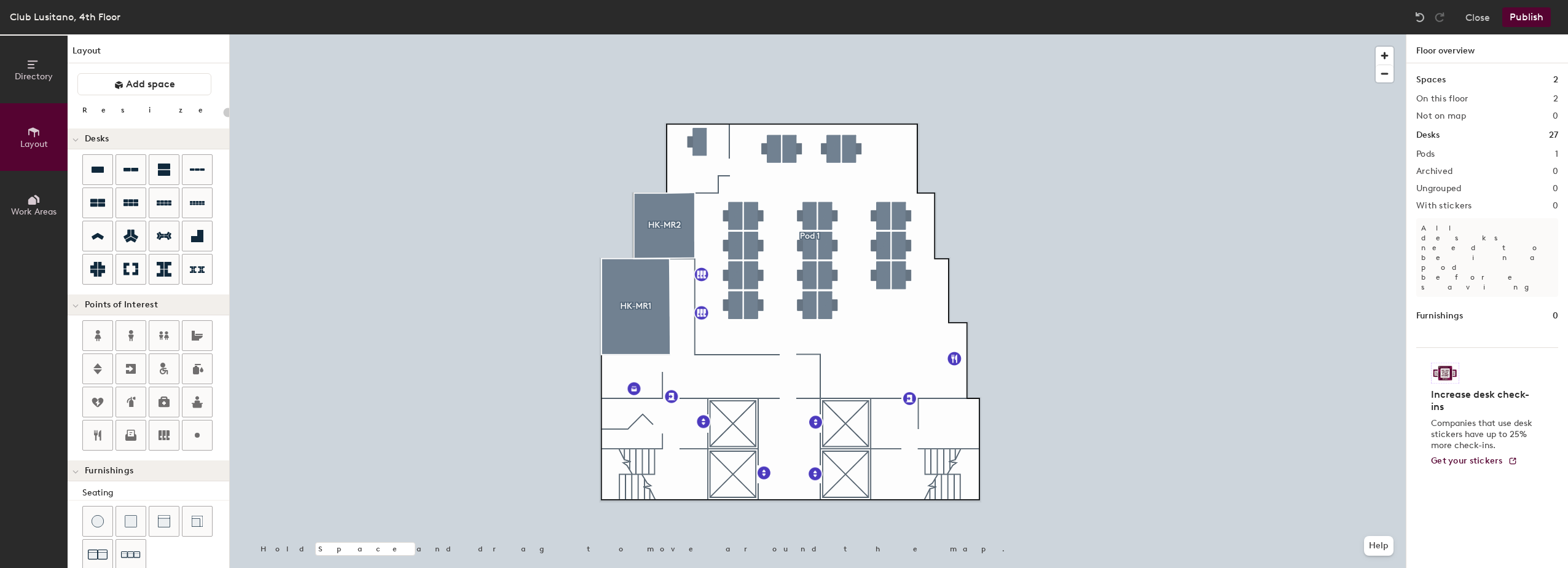
click at [1535, 25] on button "Publish" at bounding box center [1526, 17] width 49 height 20
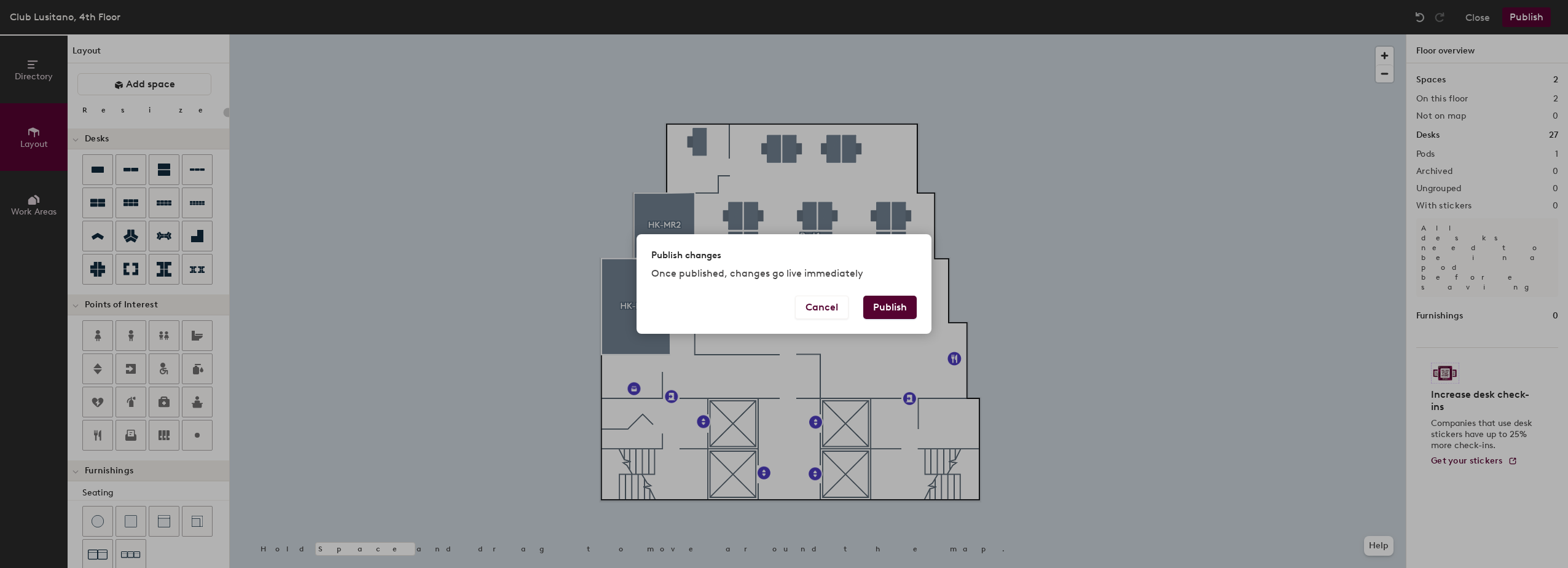
click at [881, 308] on button "Publish" at bounding box center [890, 308] width 54 height 24
type input "20"
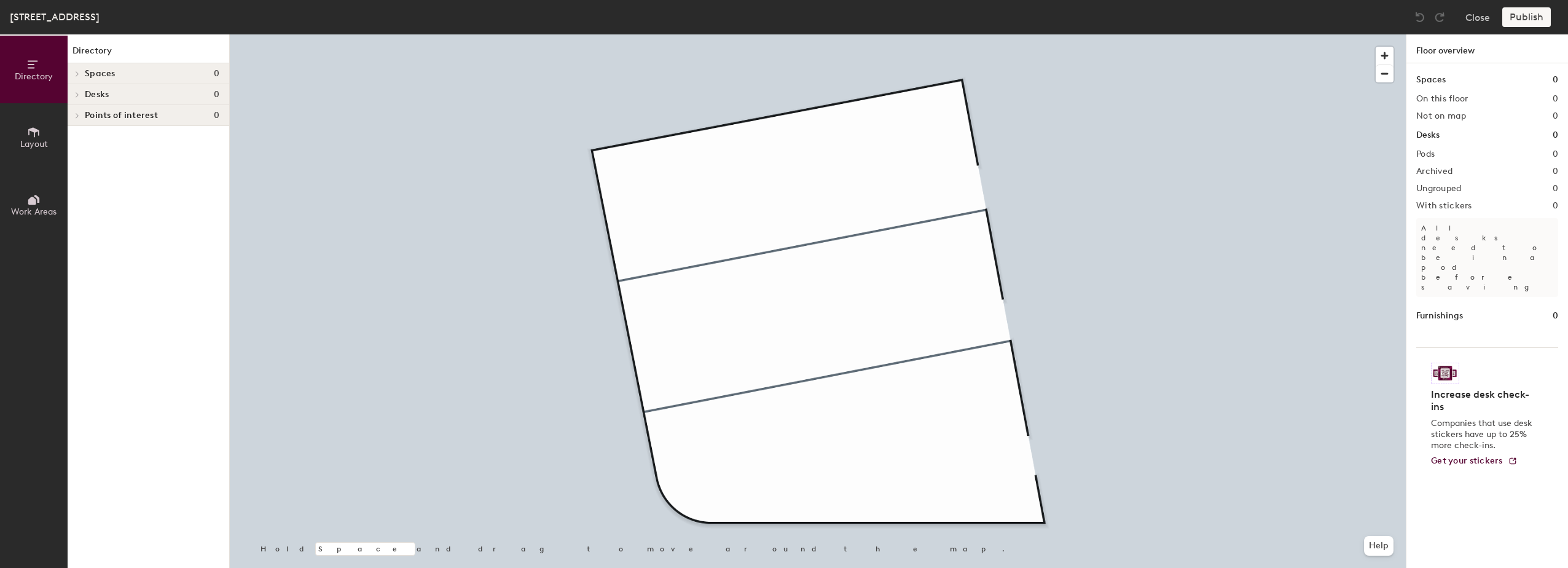
click at [39, 135] on icon at bounding box center [33, 132] width 11 height 10
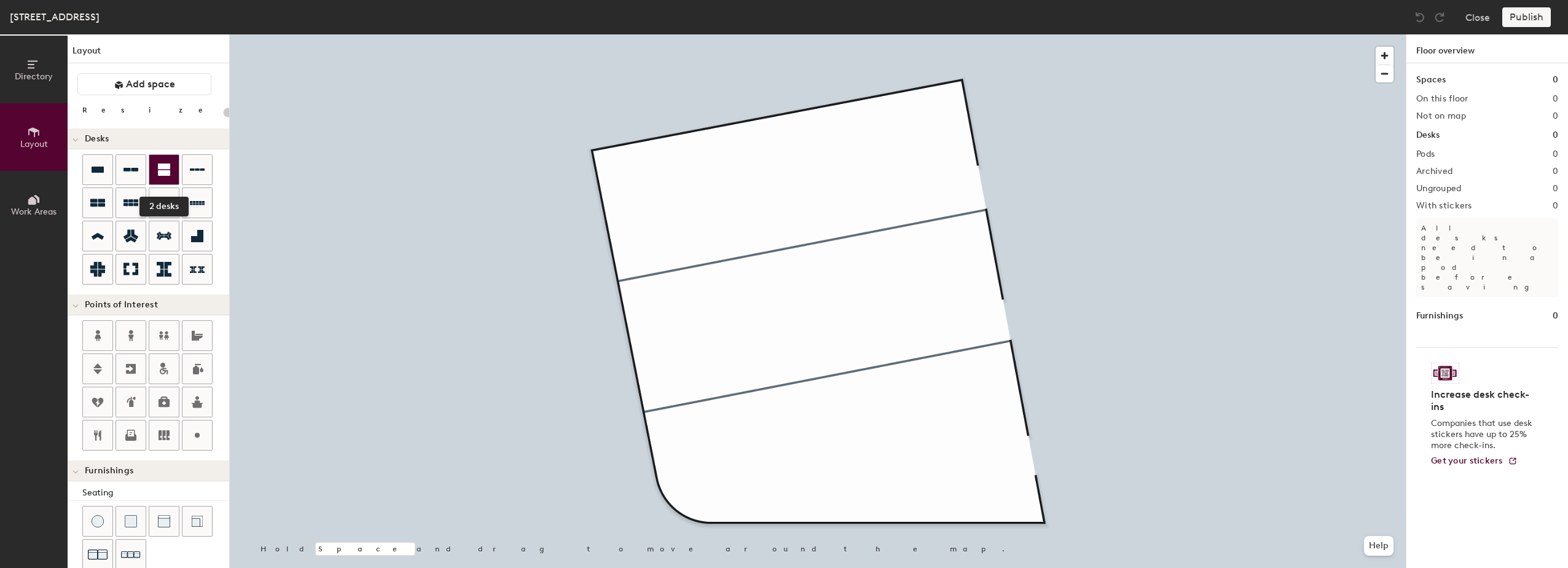
click at [167, 167] on icon at bounding box center [164, 170] width 12 height 12
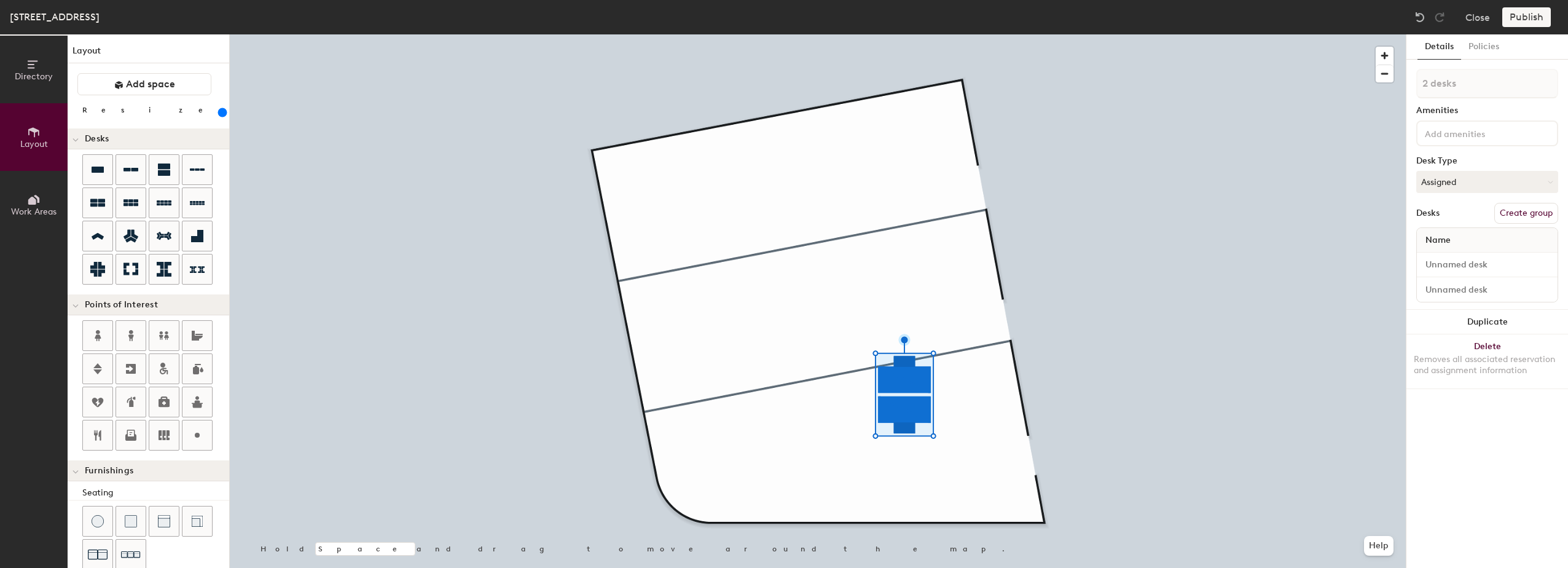
drag, startPoint x: 127, startPoint y: 111, endPoint x: 166, endPoint y: 117, distance: 39.5
click at [223, 117] on input "range" at bounding box center [223, 112] width 0 height 10
click at [1479, 322] on button "Duplicate" at bounding box center [1487, 322] width 162 height 25
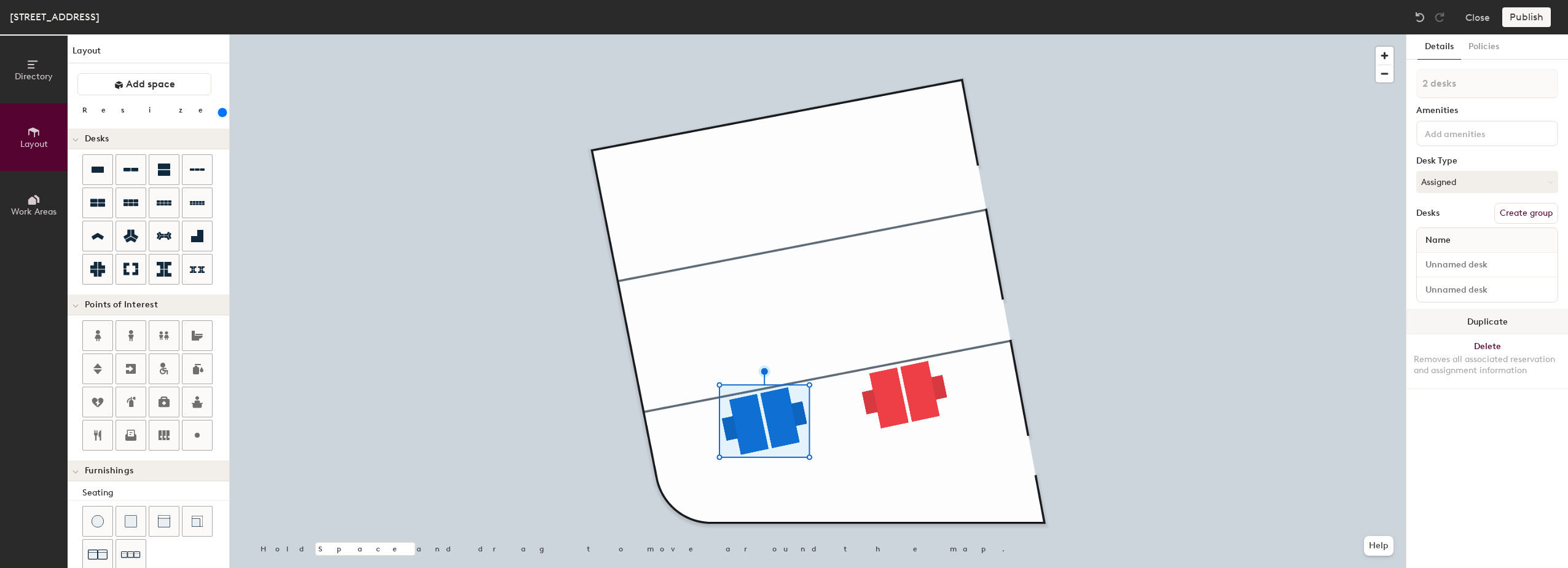
click at [1513, 322] on button "Duplicate" at bounding box center [1487, 322] width 162 height 25
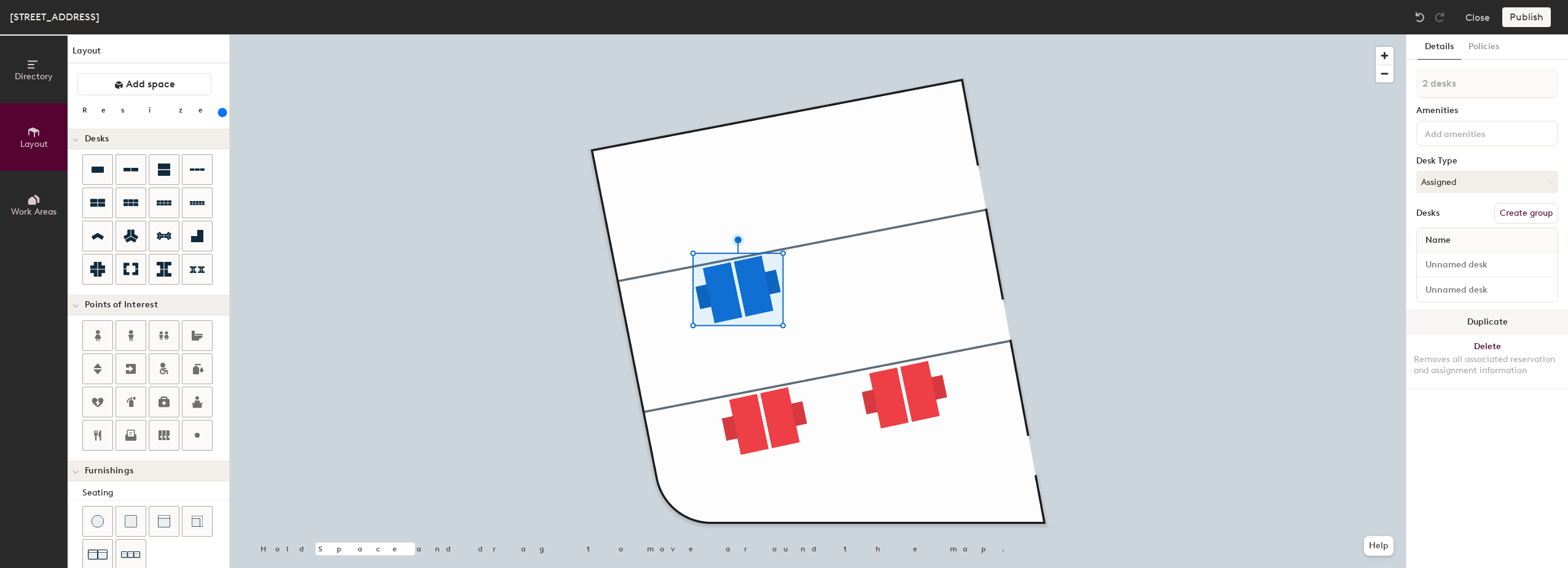
click at [1495, 320] on button "Duplicate" at bounding box center [1487, 322] width 162 height 25
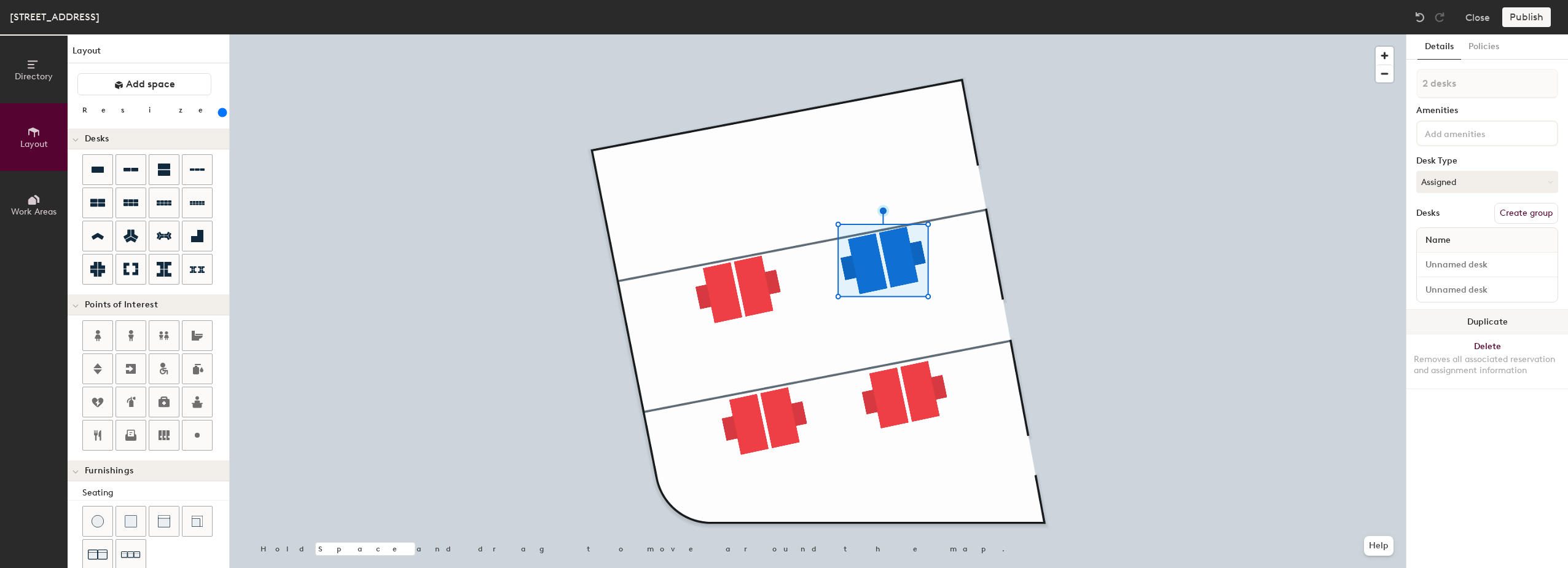
click at [1515, 322] on button "Duplicate" at bounding box center [1487, 322] width 162 height 25
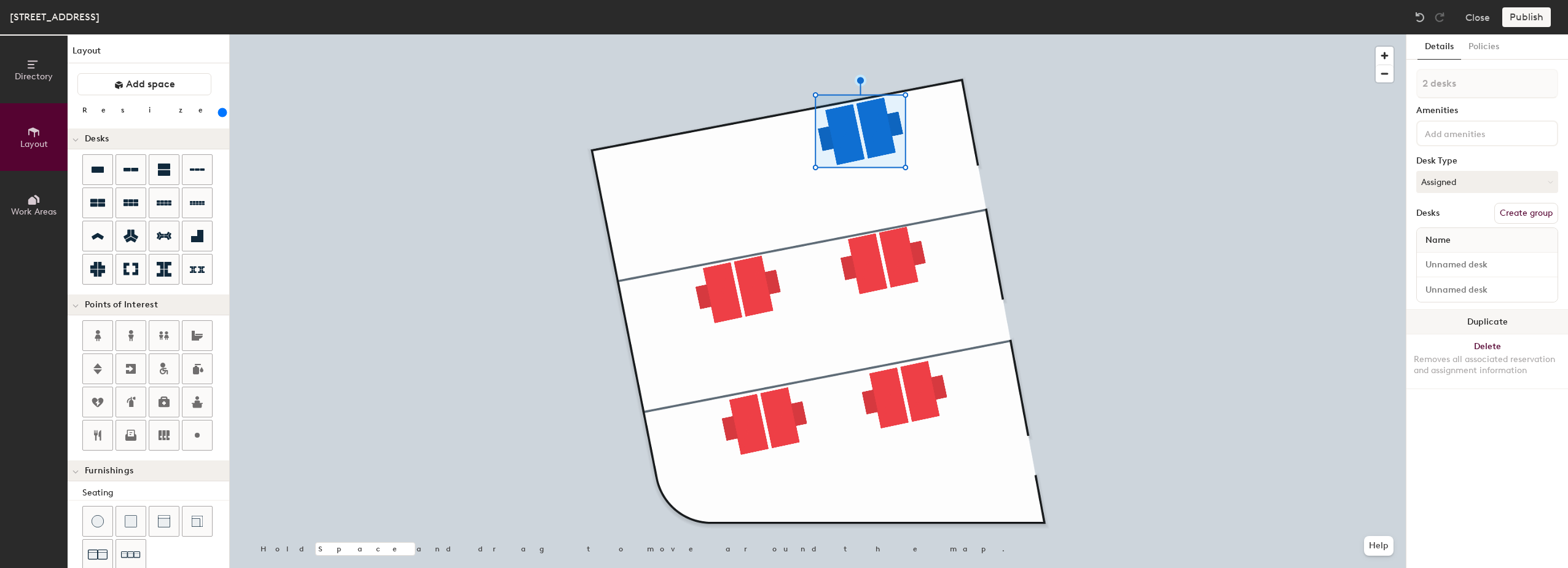
click at [1456, 320] on button "Duplicate" at bounding box center [1487, 322] width 162 height 25
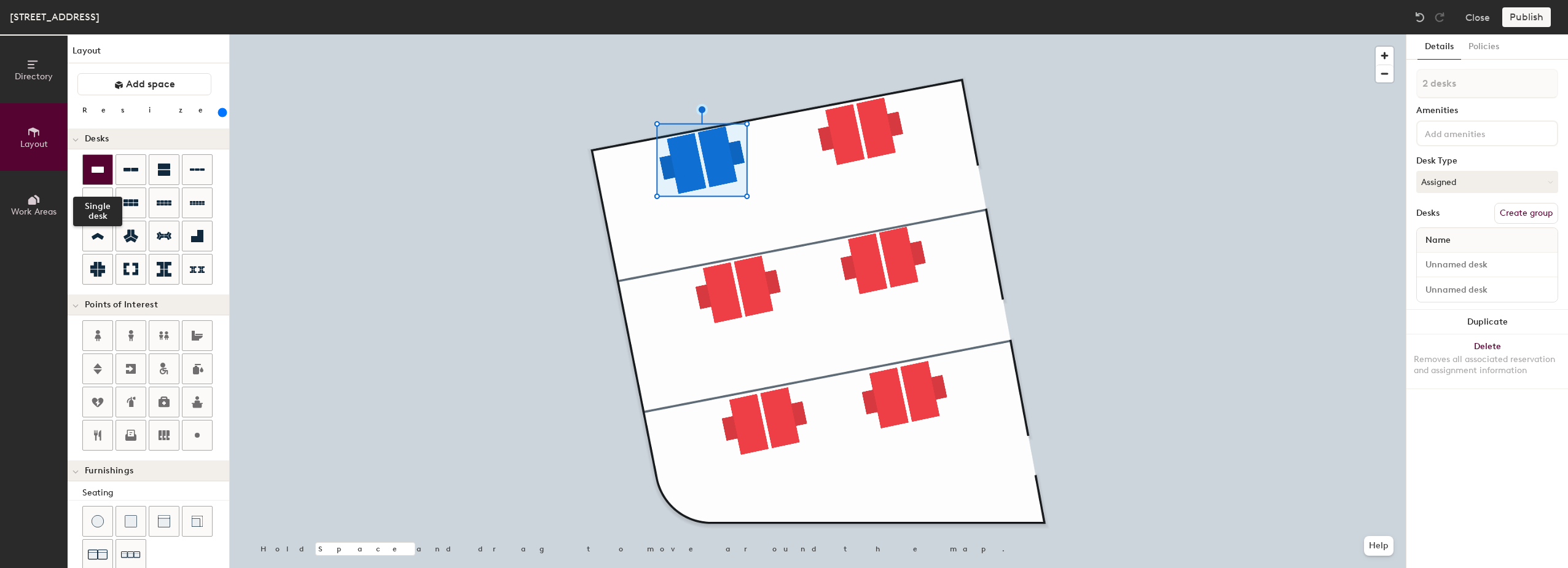
click at [93, 174] on icon at bounding box center [97, 169] width 15 height 15
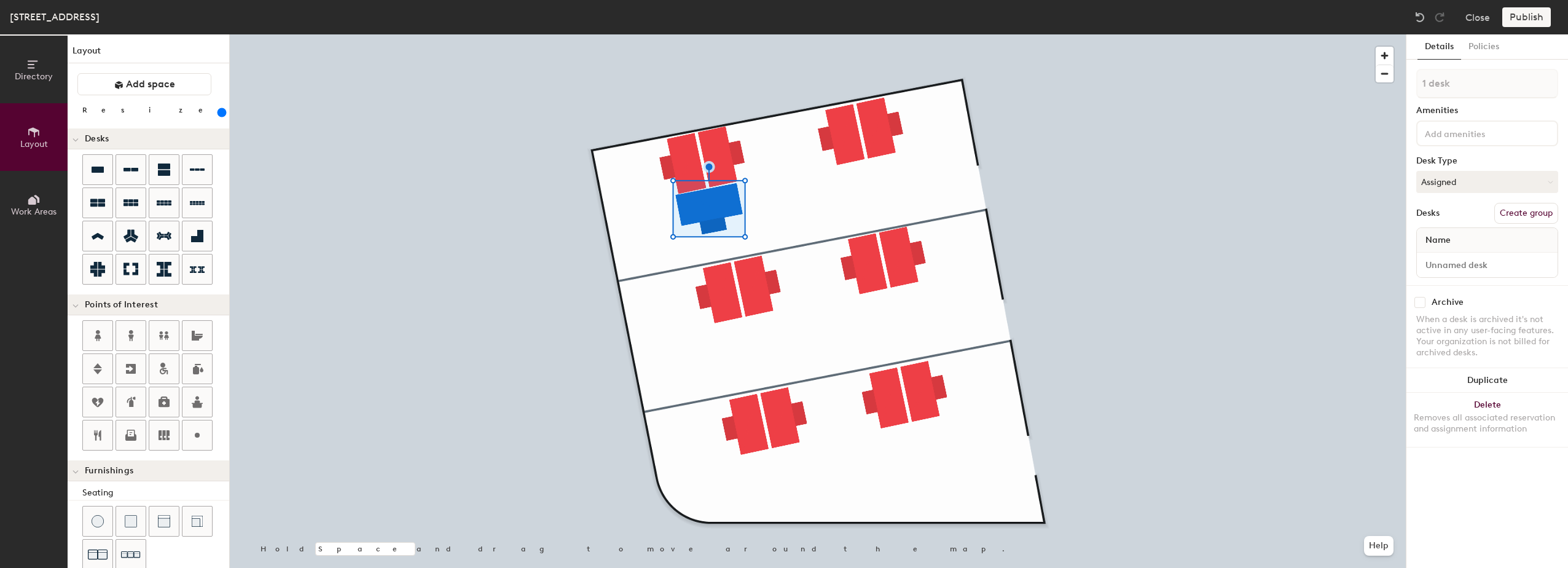
click at [223, 107] on input "range" at bounding box center [223, 112] width 0 height 10
type input "20"
type input "2 desks"
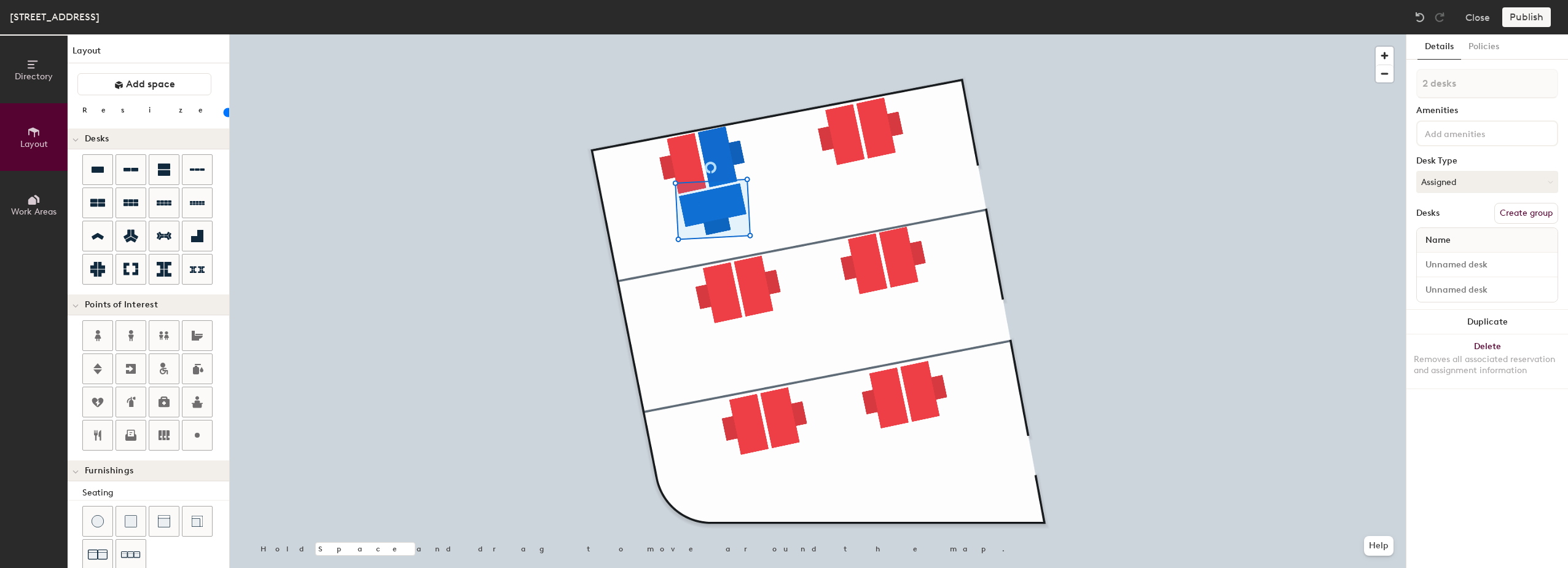
type input "400"
type input "1 desk"
drag, startPoint x: 226, startPoint y: 127, endPoint x: 1470, endPoint y: 376, distance: 1268.7
click at [1470, 376] on button "Duplicate" at bounding box center [1487, 380] width 162 height 25
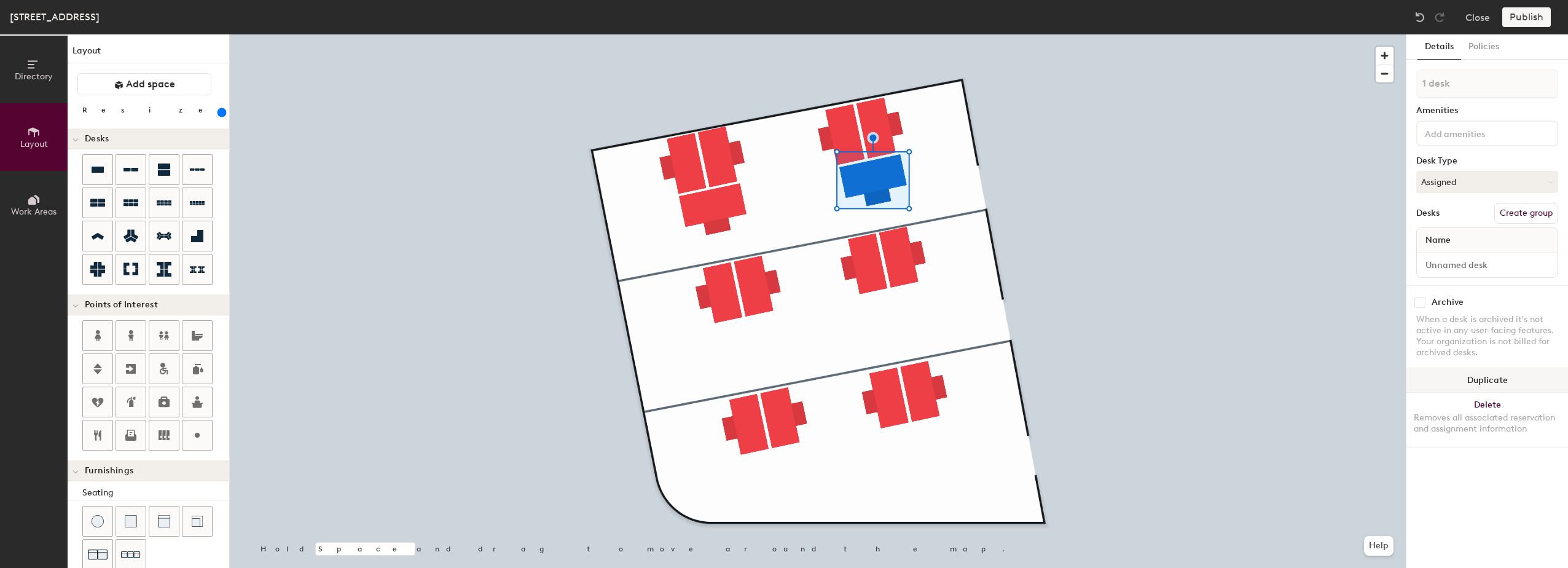
drag, startPoint x: 1467, startPoint y: 381, endPoint x: 1425, endPoint y: 369, distance: 43.7
click at [1466, 381] on button "Duplicate" at bounding box center [1487, 380] width 162 height 25
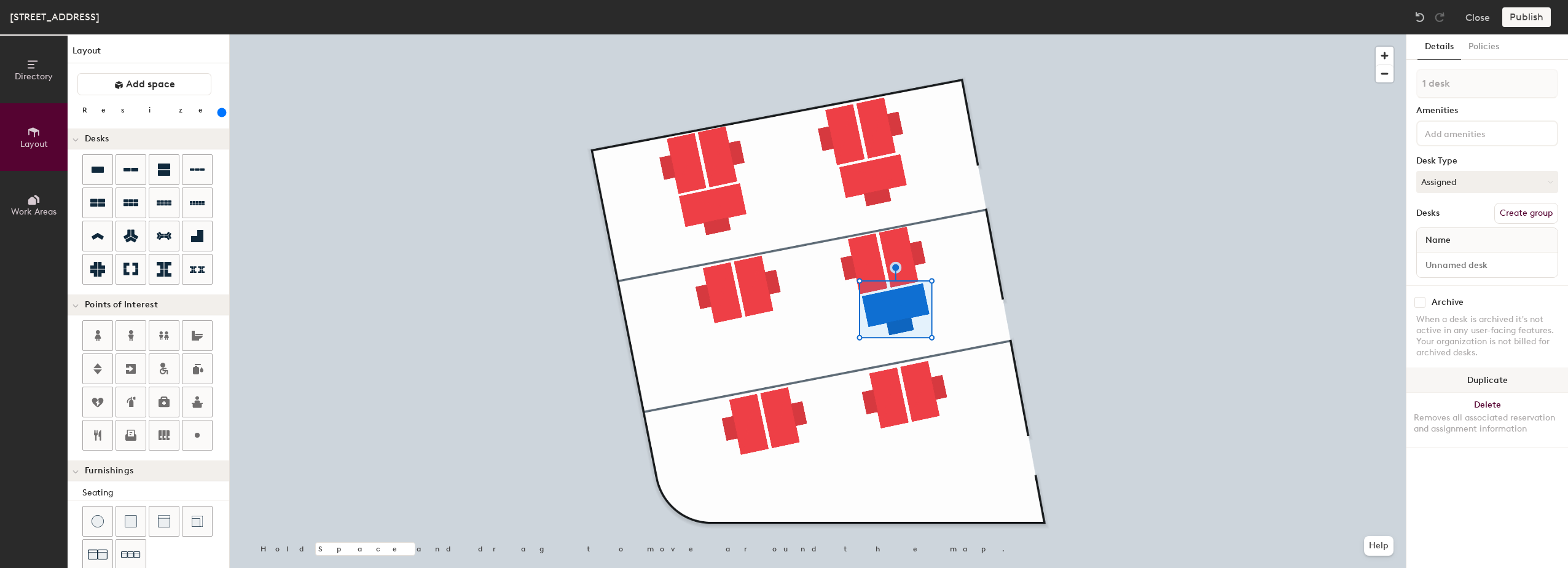
click at [1468, 381] on button "Duplicate" at bounding box center [1487, 380] width 162 height 25
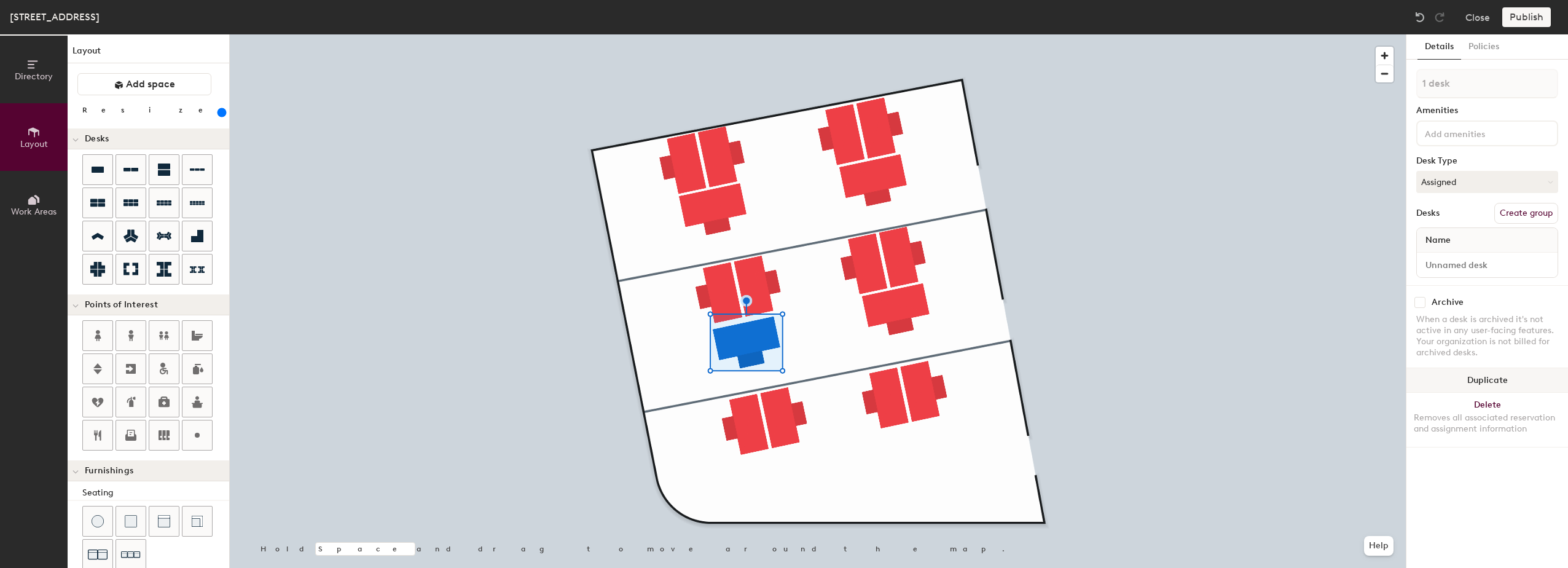
click at [1487, 380] on button "Duplicate" at bounding box center [1487, 380] width 162 height 25
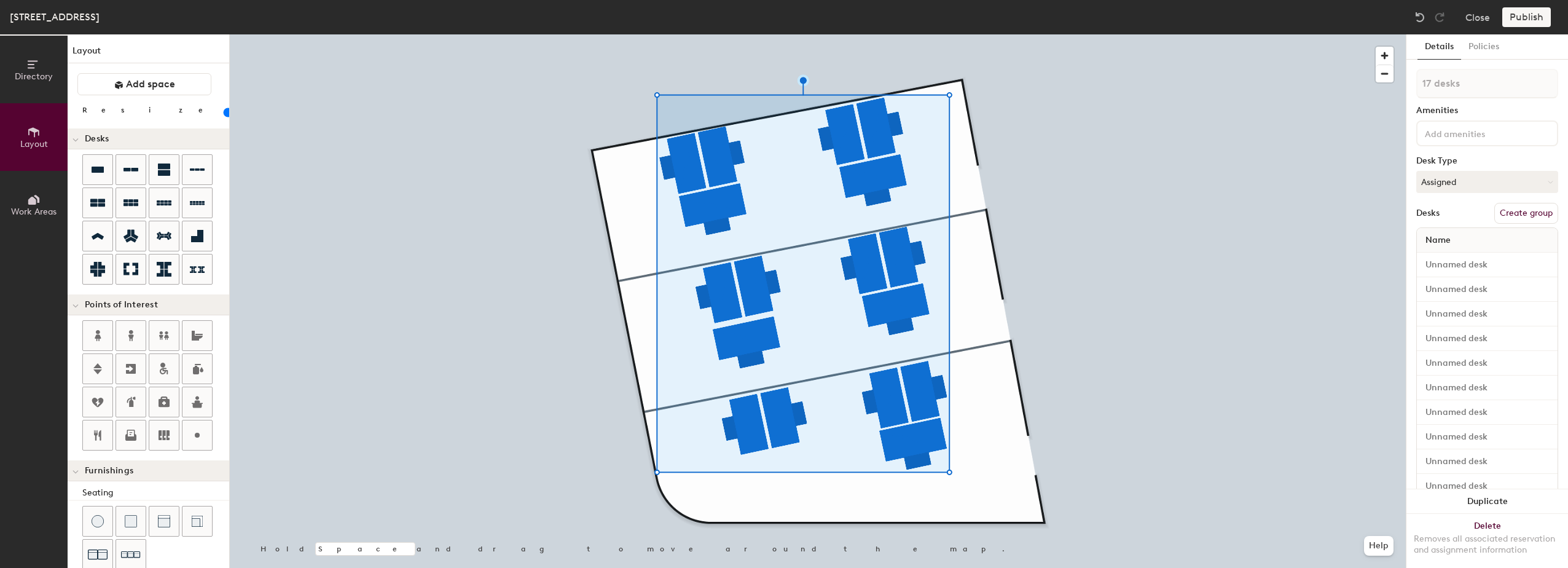
click at [1507, 212] on button "Create group" at bounding box center [1526, 213] width 64 height 21
type input "20"
click at [1531, 17] on button "Publish" at bounding box center [1526, 17] width 49 height 20
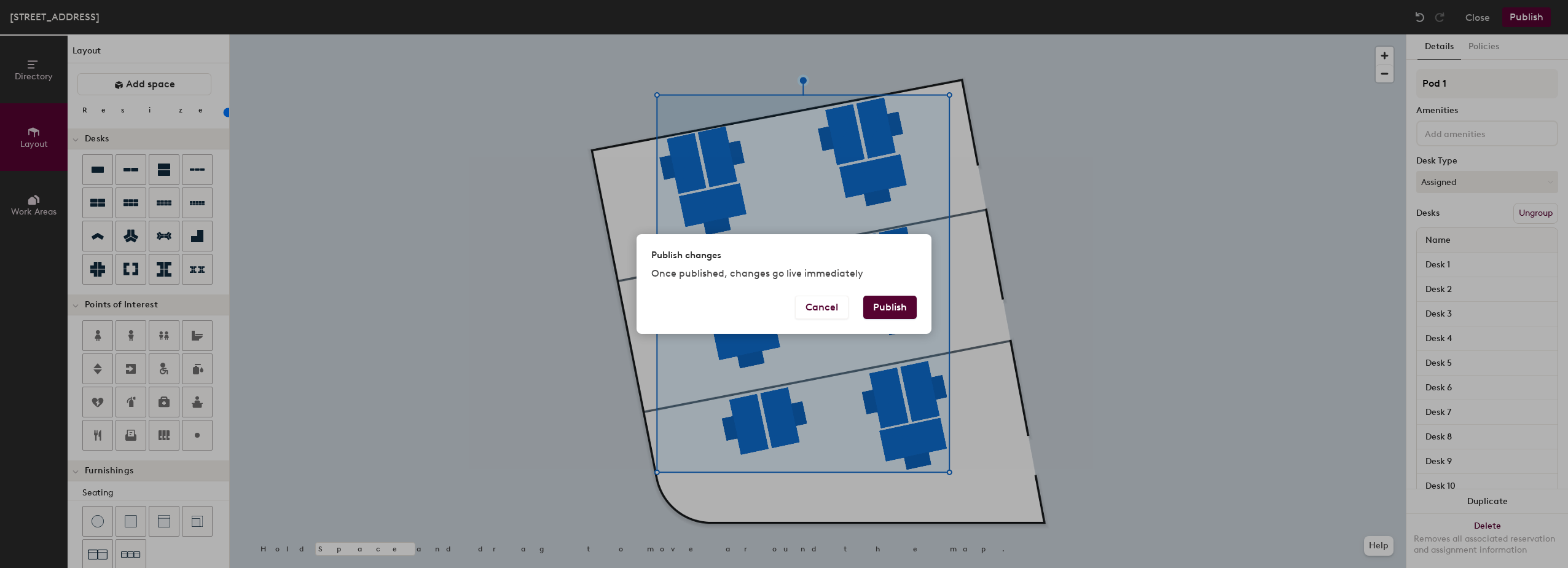
click at [882, 314] on button "Publish" at bounding box center [890, 308] width 54 height 24
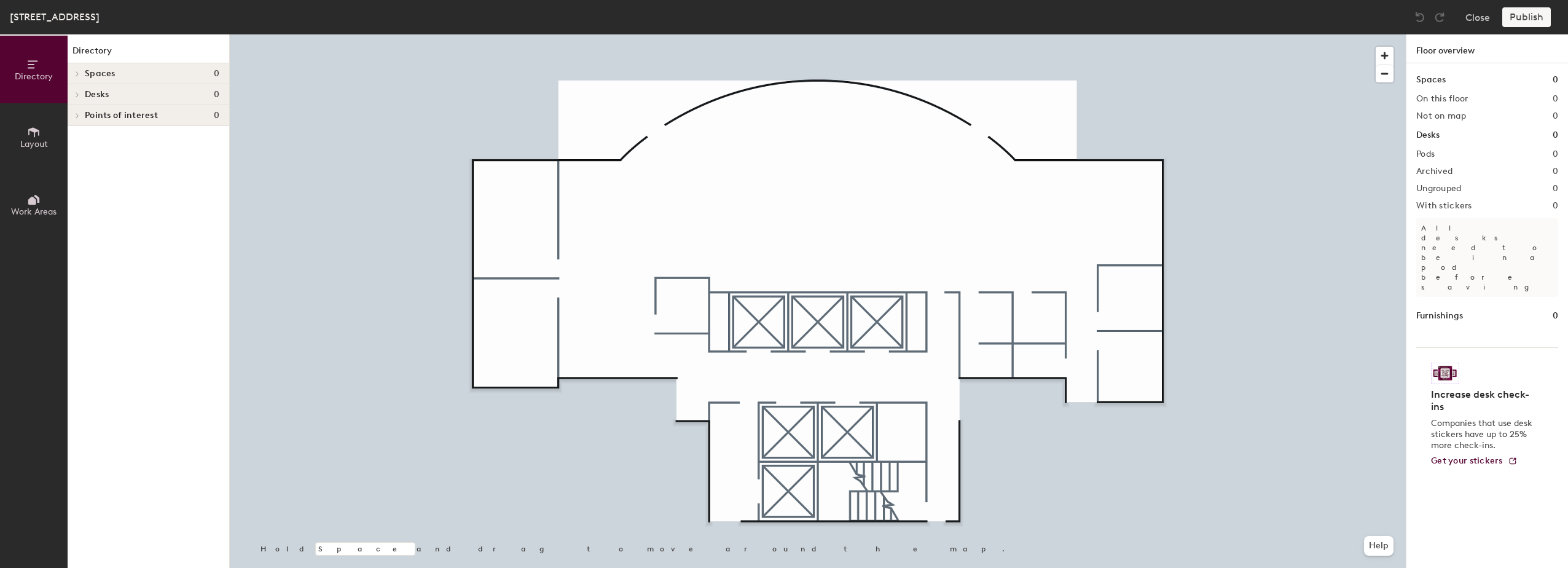
click at [28, 132] on icon at bounding box center [34, 132] width 14 height 14
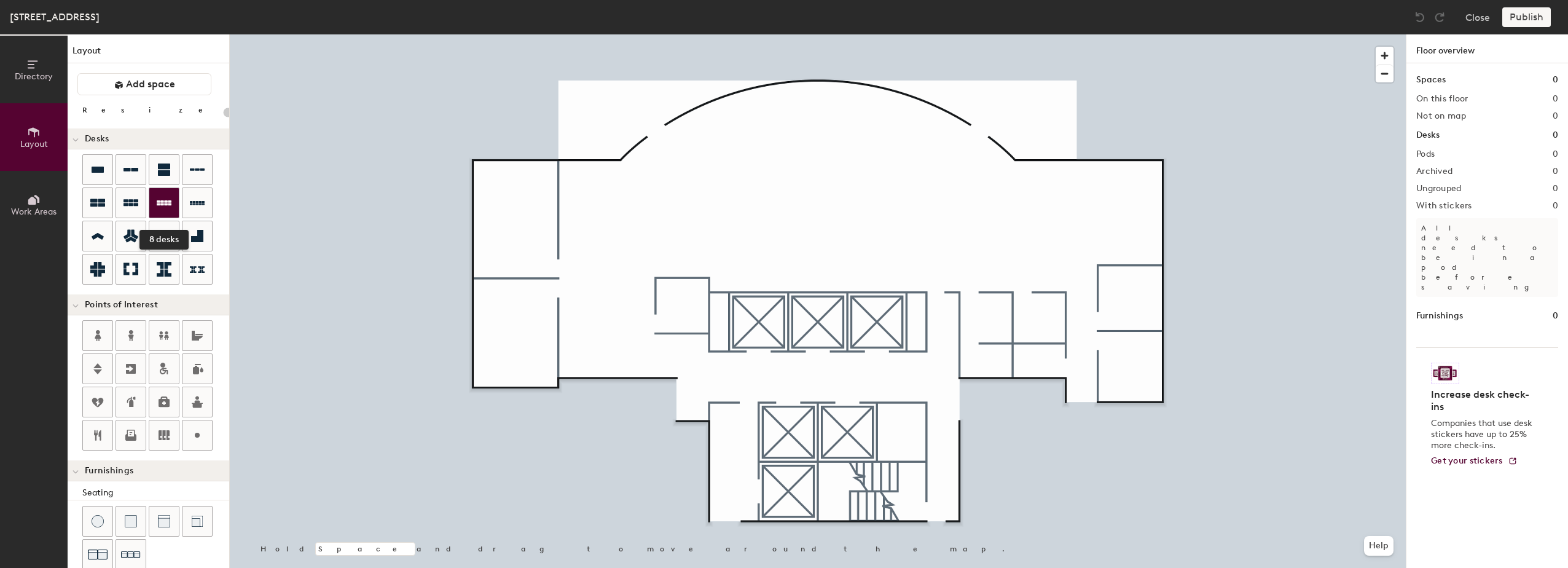
click at [167, 203] on icon at bounding box center [164, 203] width 15 height 15
click at [136, 200] on icon at bounding box center [130, 202] width 15 height 7
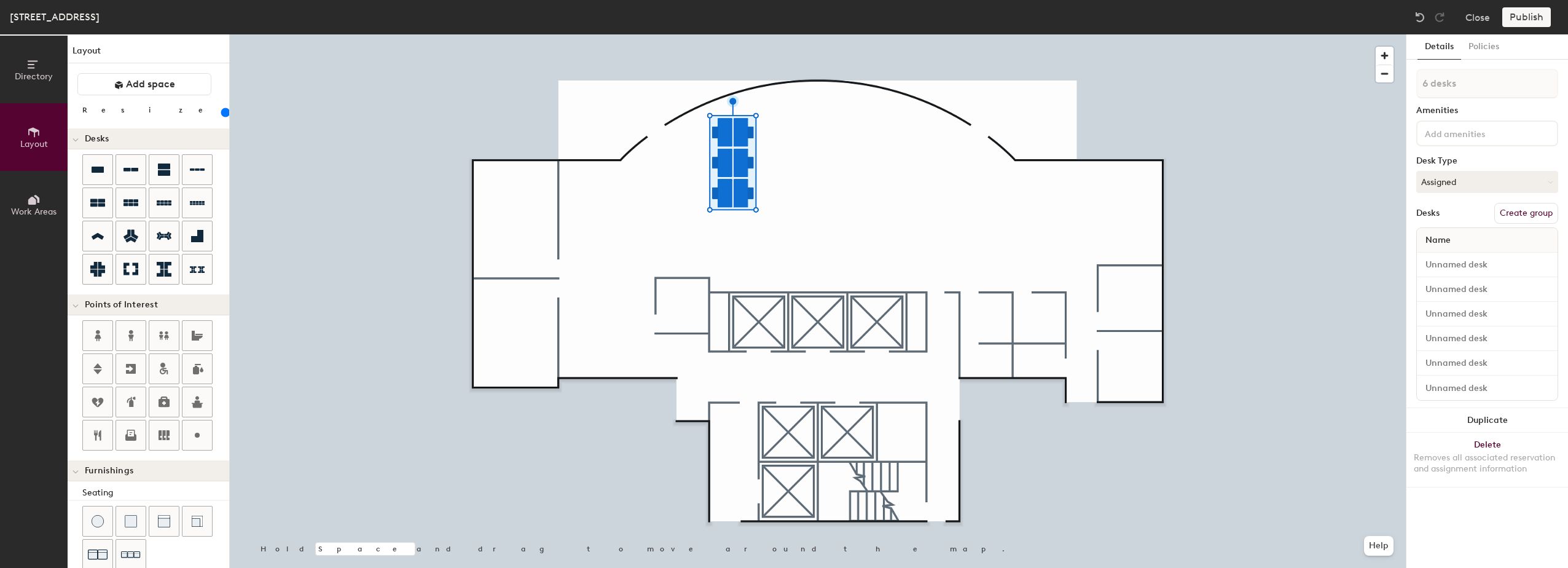
drag, startPoint x: 128, startPoint y: 111, endPoint x: 140, endPoint y: 113, distance: 12.2
click at [223, 113] on input "range" at bounding box center [223, 112] width 0 height 10
click at [159, 172] on icon at bounding box center [164, 170] width 12 height 12
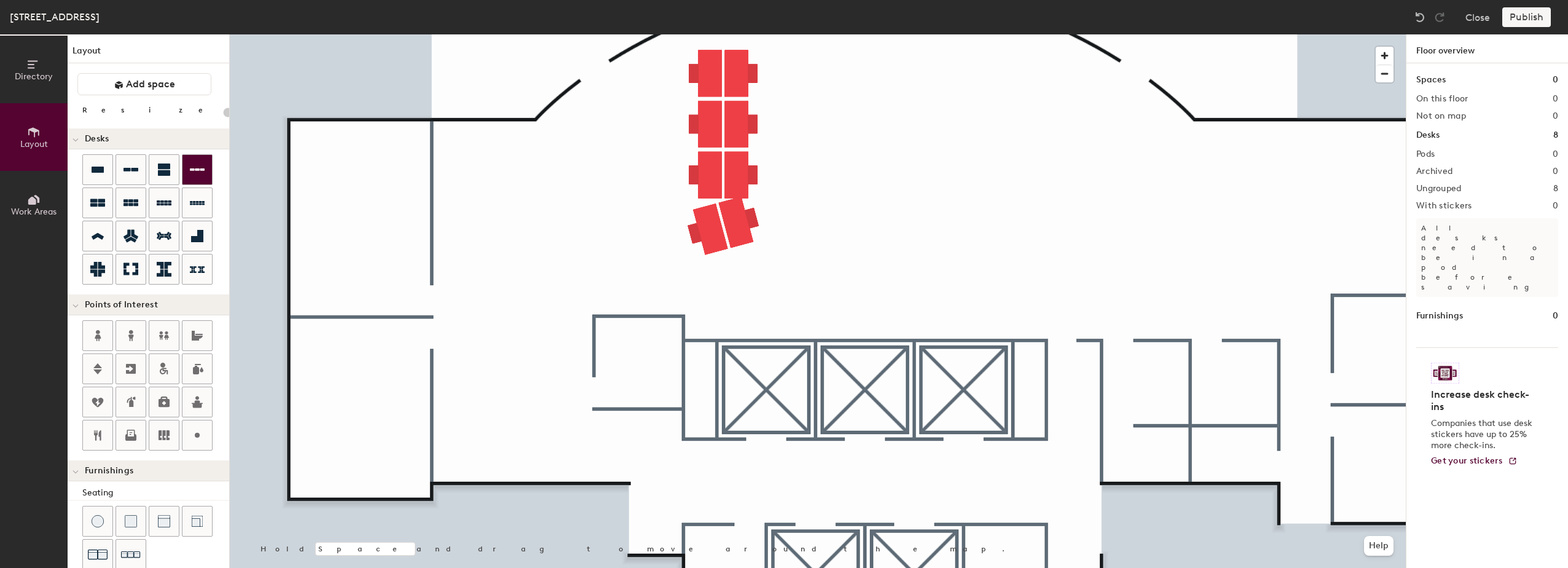
type input "180"
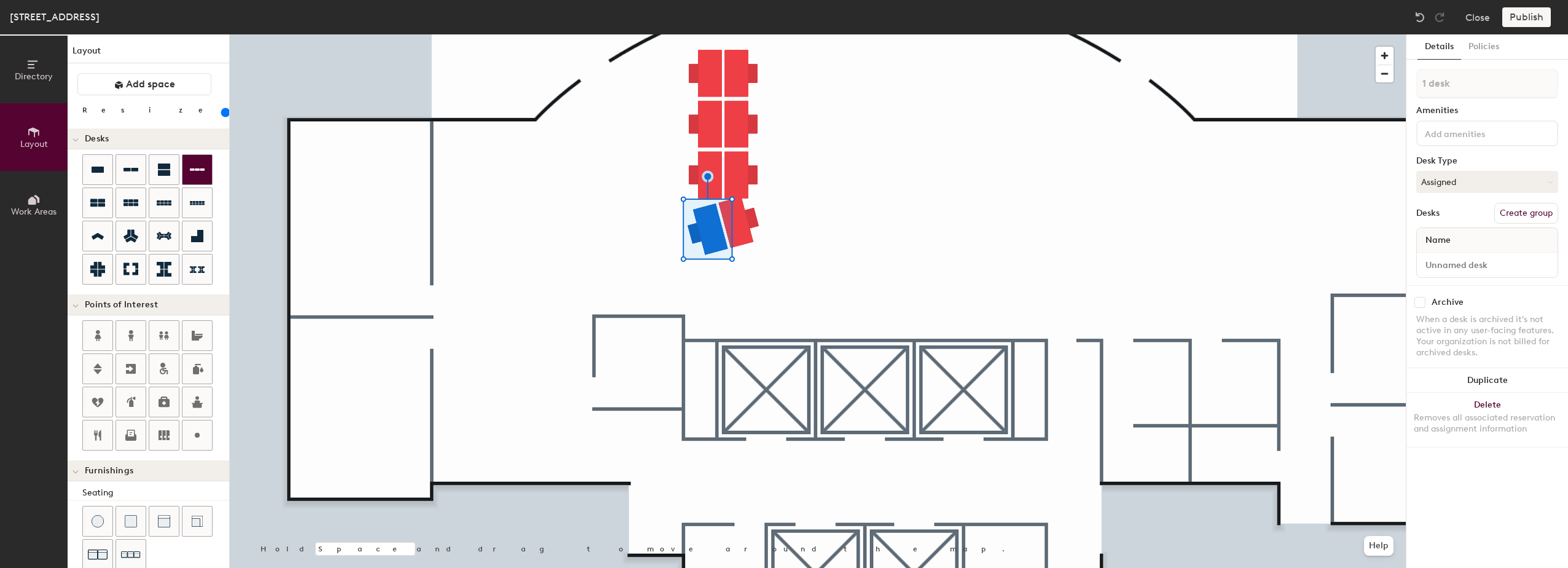
type input "2 desks"
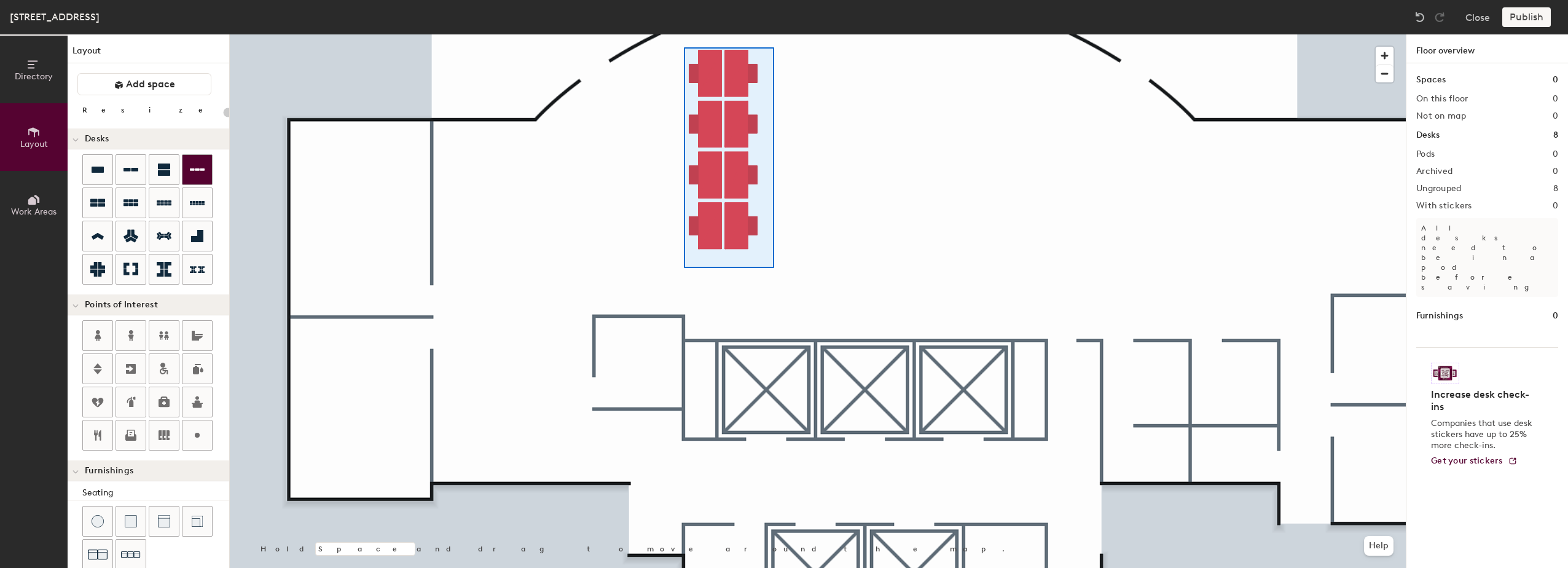
type input "180"
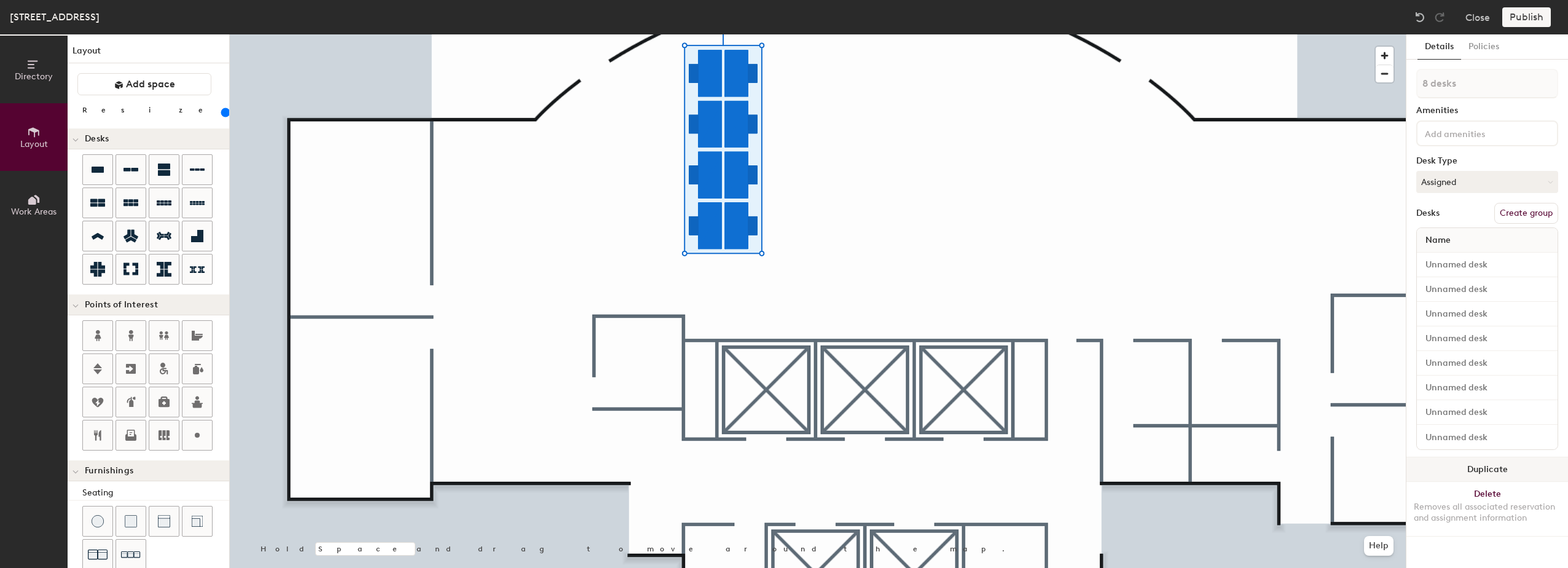
click at [1485, 474] on button "Duplicate" at bounding box center [1487, 469] width 162 height 25
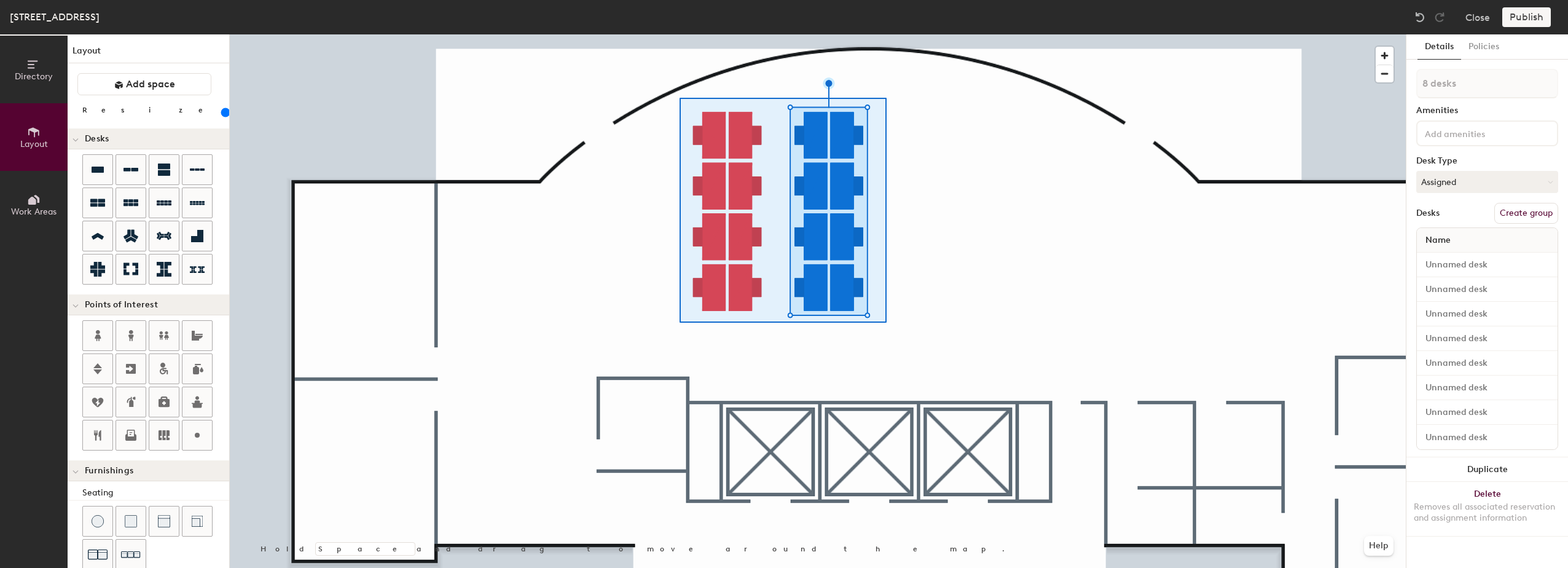
type input "16 desks"
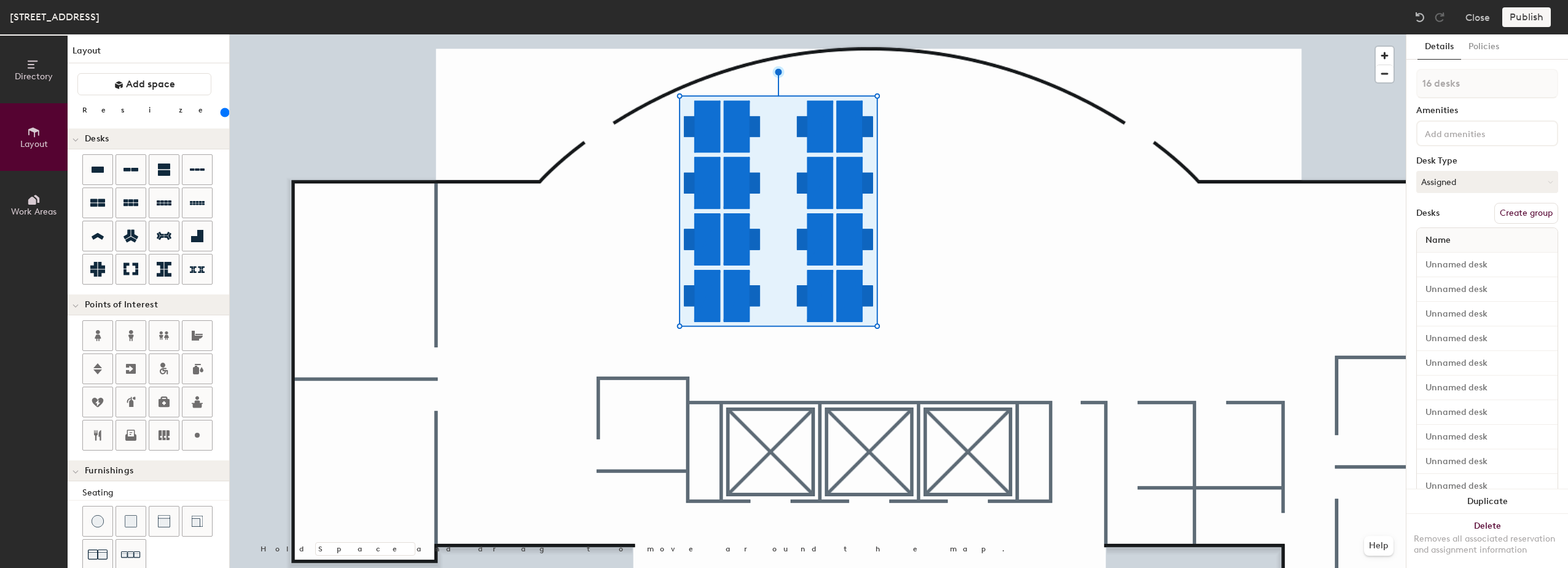
drag, startPoint x: 138, startPoint y: 112, endPoint x: 147, endPoint y: 110, distance: 9.2
click at [223, 110] on input "range" at bounding box center [223, 112] width 0 height 10
click at [905, 35] on div at bounding box center [817, 35] width 1176 height 0
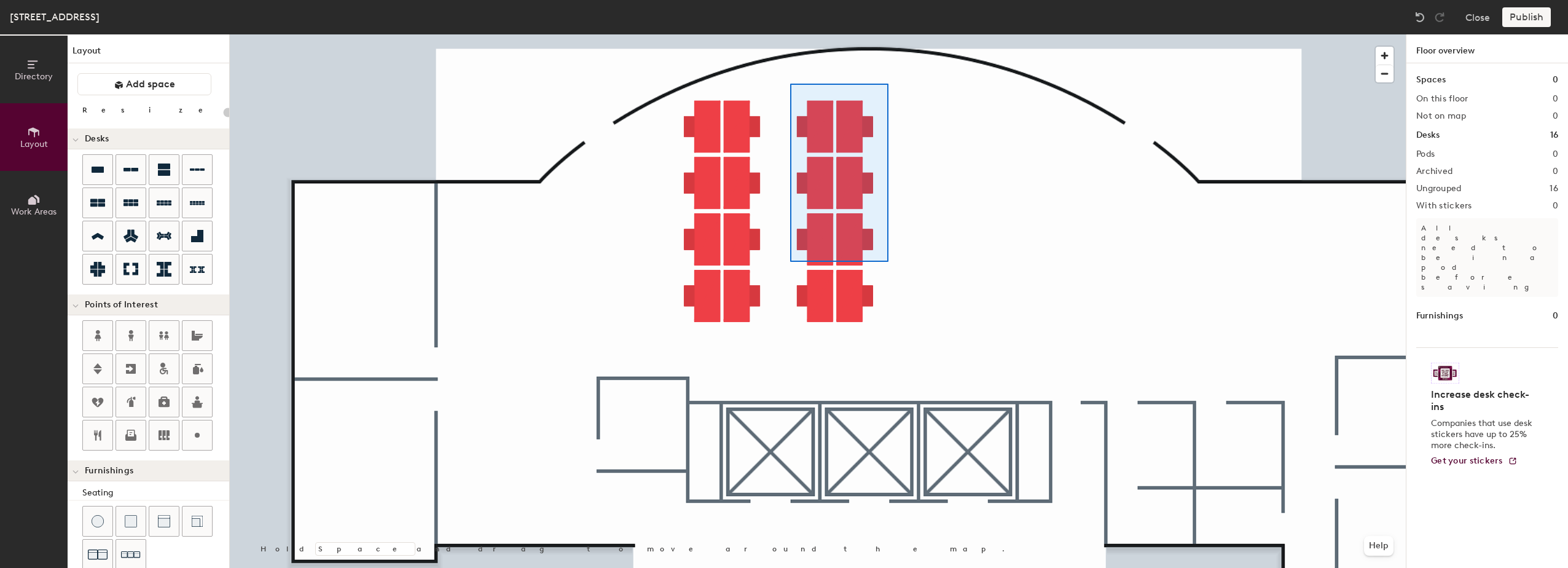
type input "200"
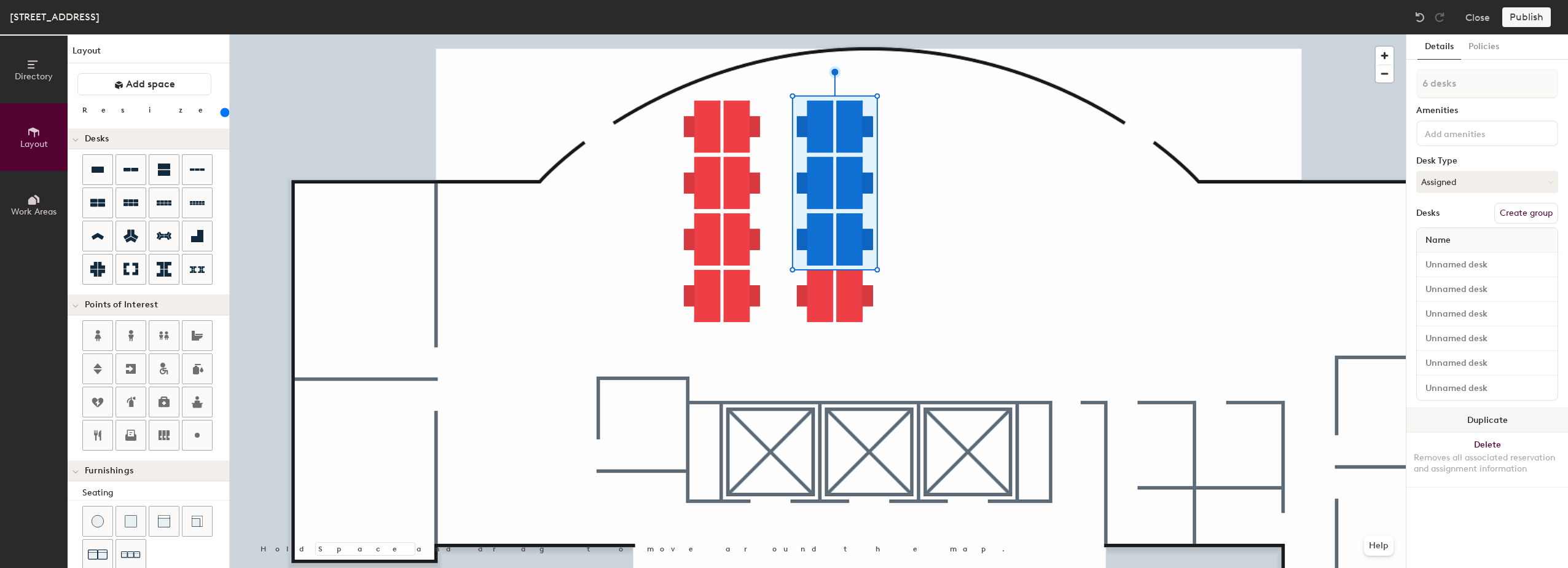
click at [1484, 413] on button "Duplicate" at bounding box center [1487, 420] width 162 height 25
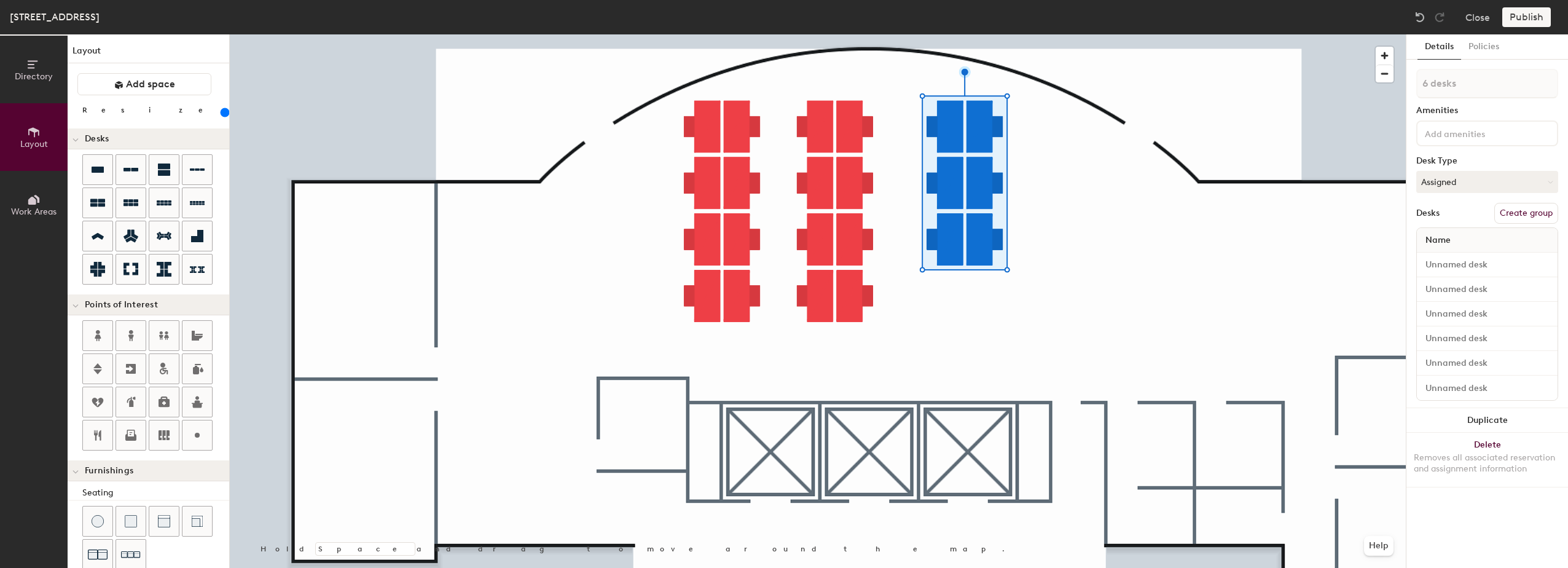
drag, startPoint x: 1481, startPoint y: 416, endPoint x: 1408, endPoint y: 382, distance: 80.5
click at [1481, 417] on button "Duplicate" at bounding box center [1487, 420] width 162 height 25
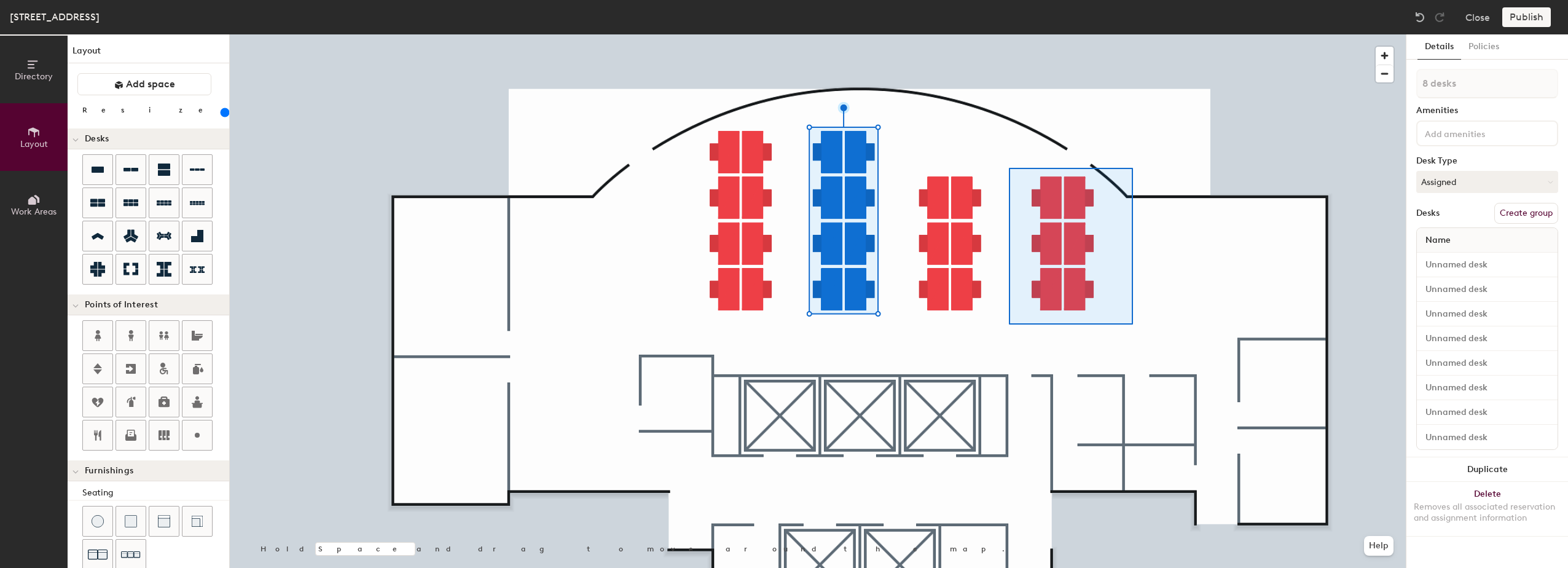
click at [1008, 35] on div at bounding box center [817, 35] width 1176 height 0
type input "6 desks"
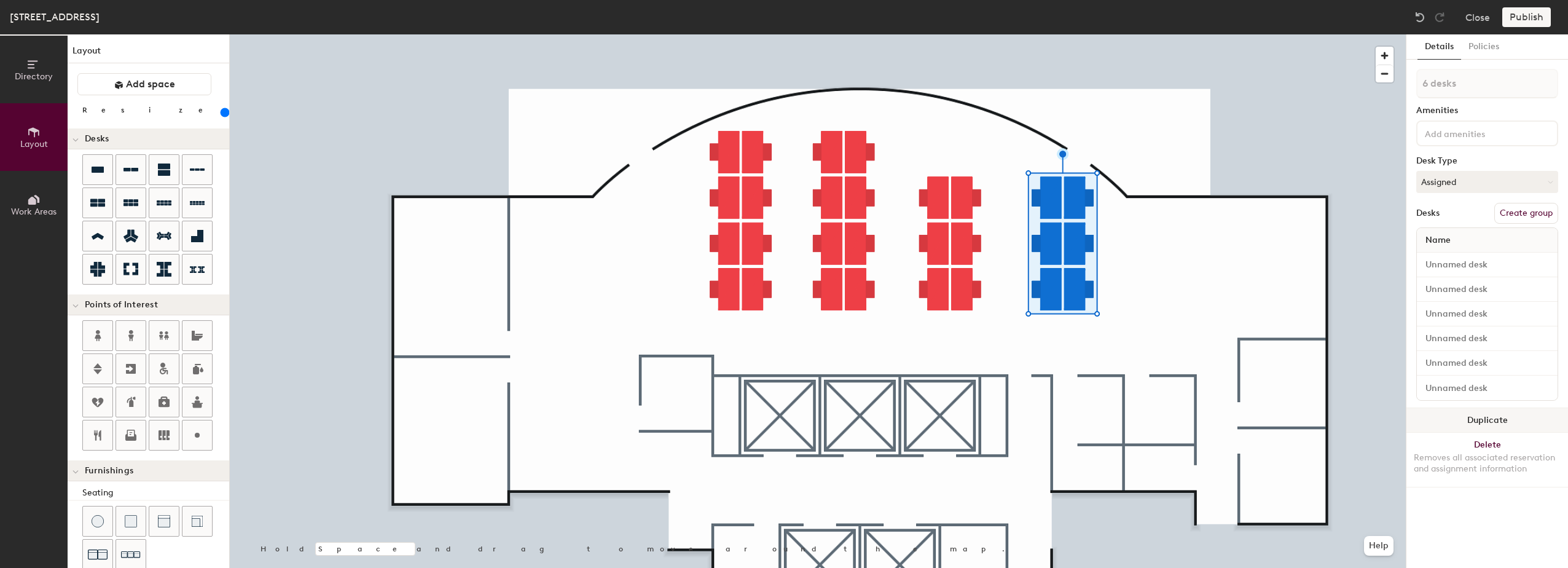
click at [1483, 413] on button "Duplicate" at bounding box center [1487, 420] width 162 height 25
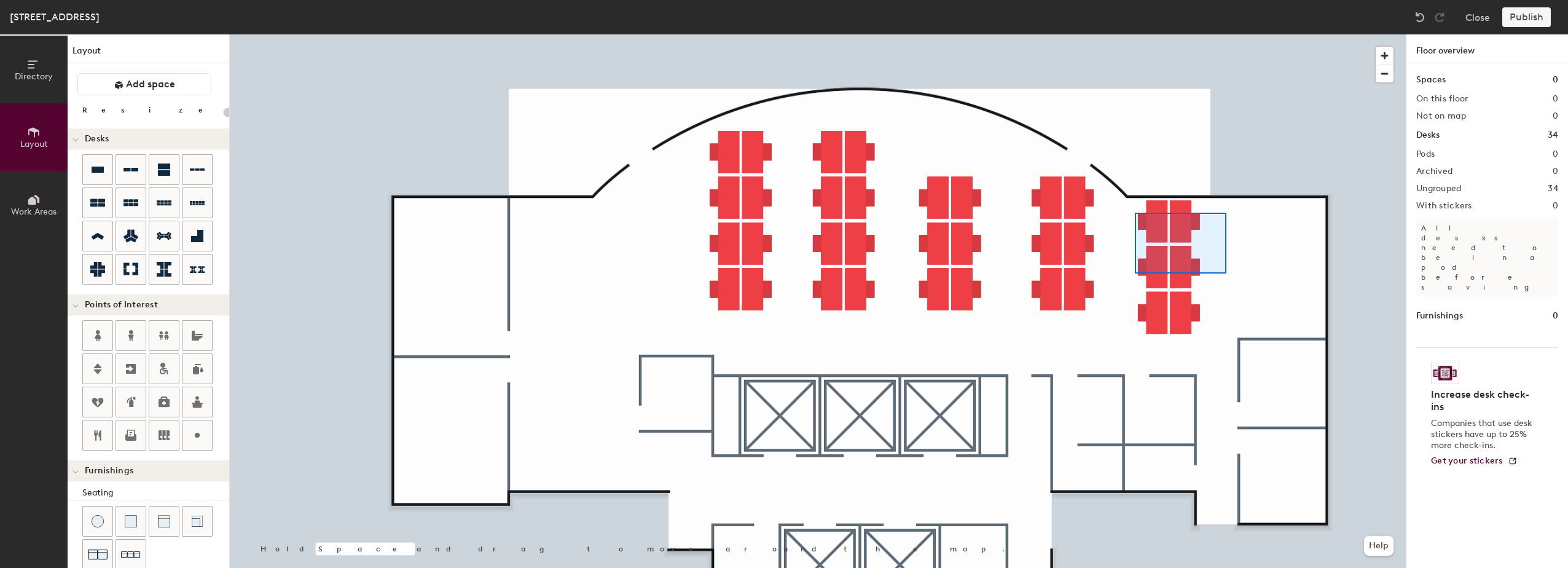
click at [1135, 35] on div at bounding box center [817, 35] width 1176 height 0
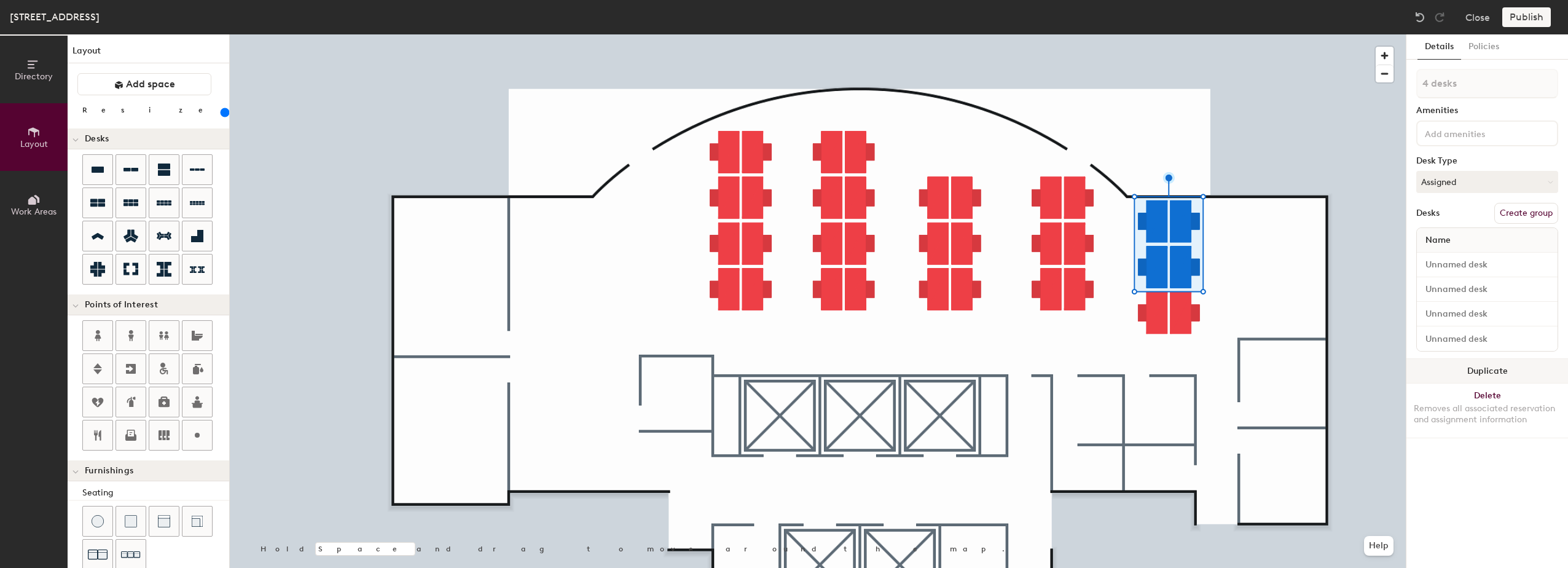
click at [1461, 366] on button "Duplicate" at bounding box center [1487, 370] width 162 height 25
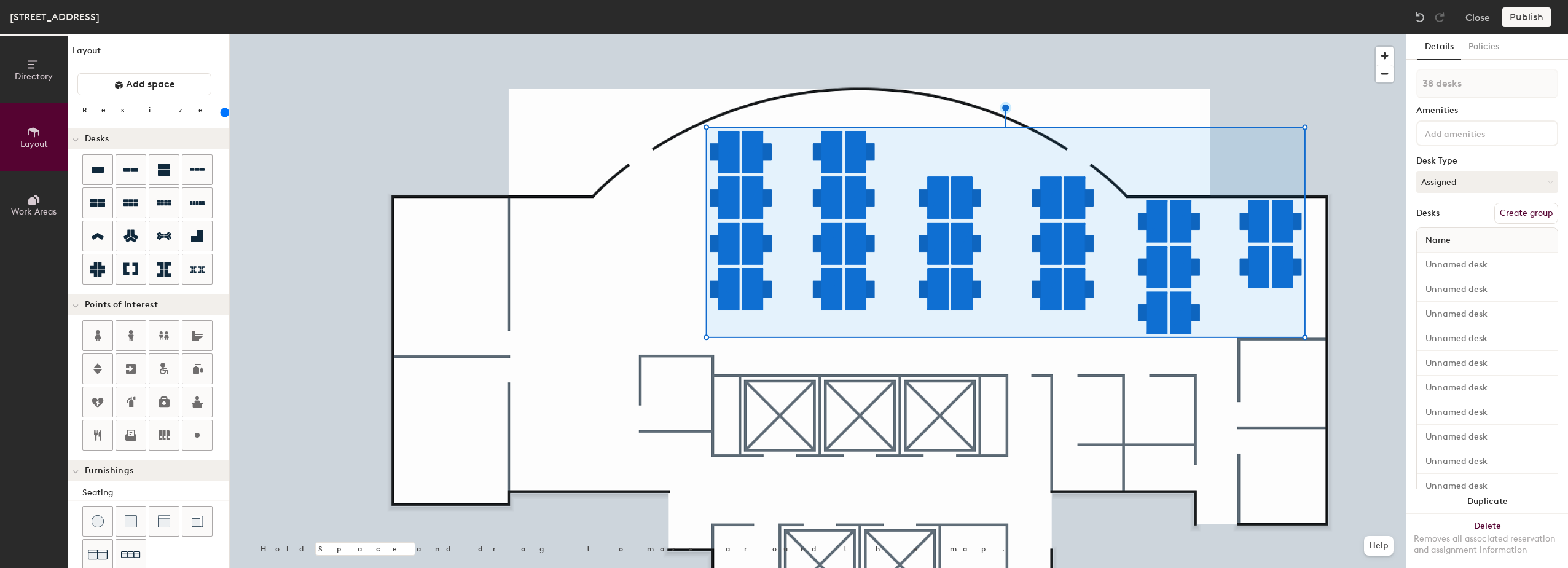
click at [1523, 218] on button "Create group" at bounding box center [1526, 213] width 64 height 21
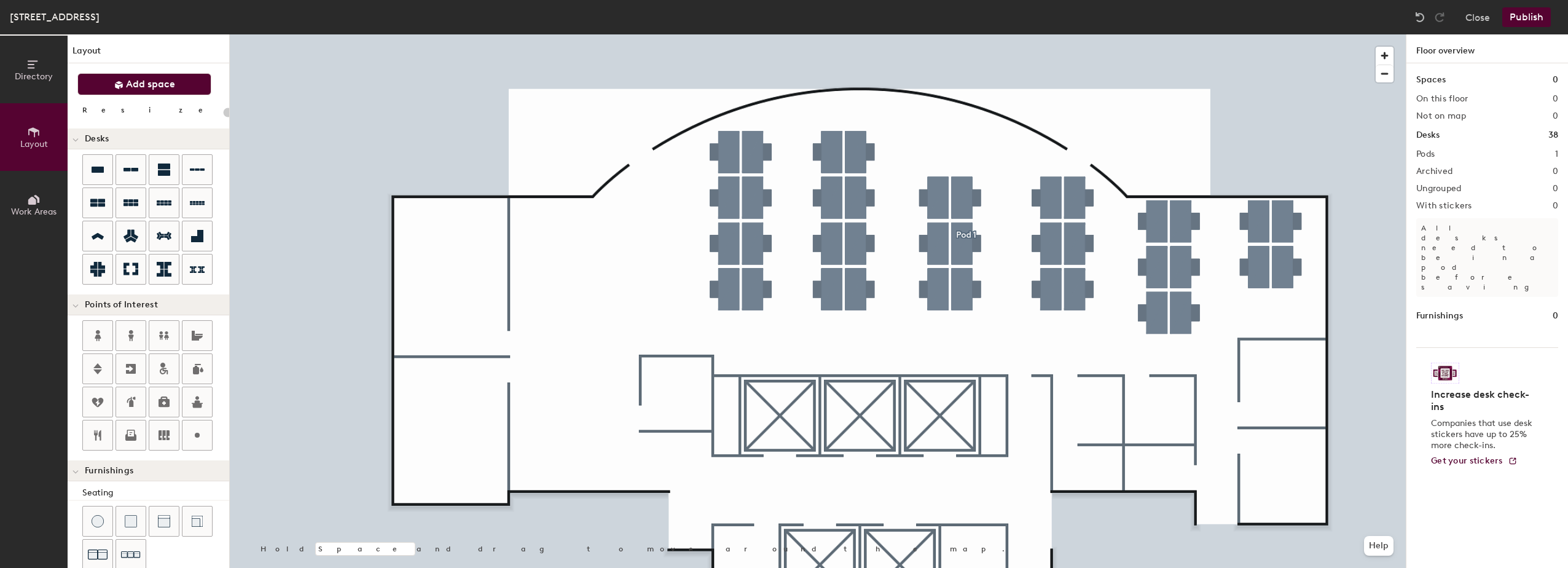
click at [130, 78] on span "Add space" at bounding box center [151, 84] width 50 height 12
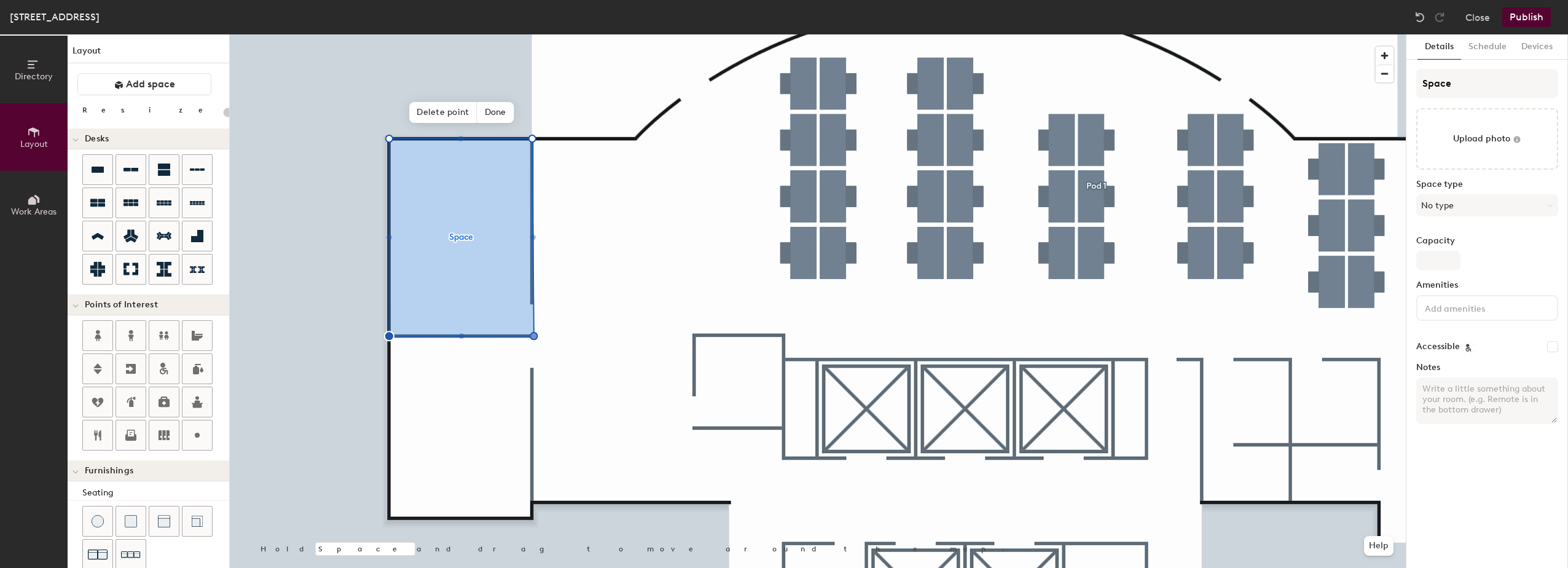
type input "20"
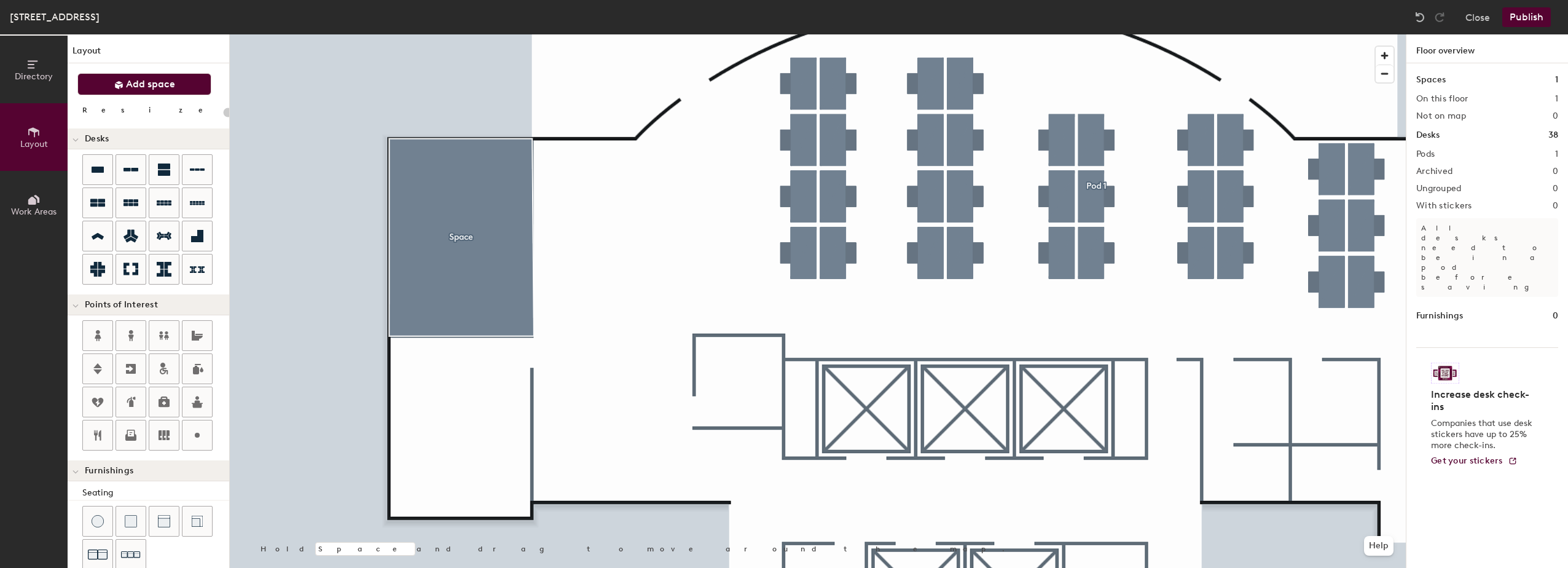
click at [148, 91] on button "Add space" at bounding box center [144, 84] width 134 height 22
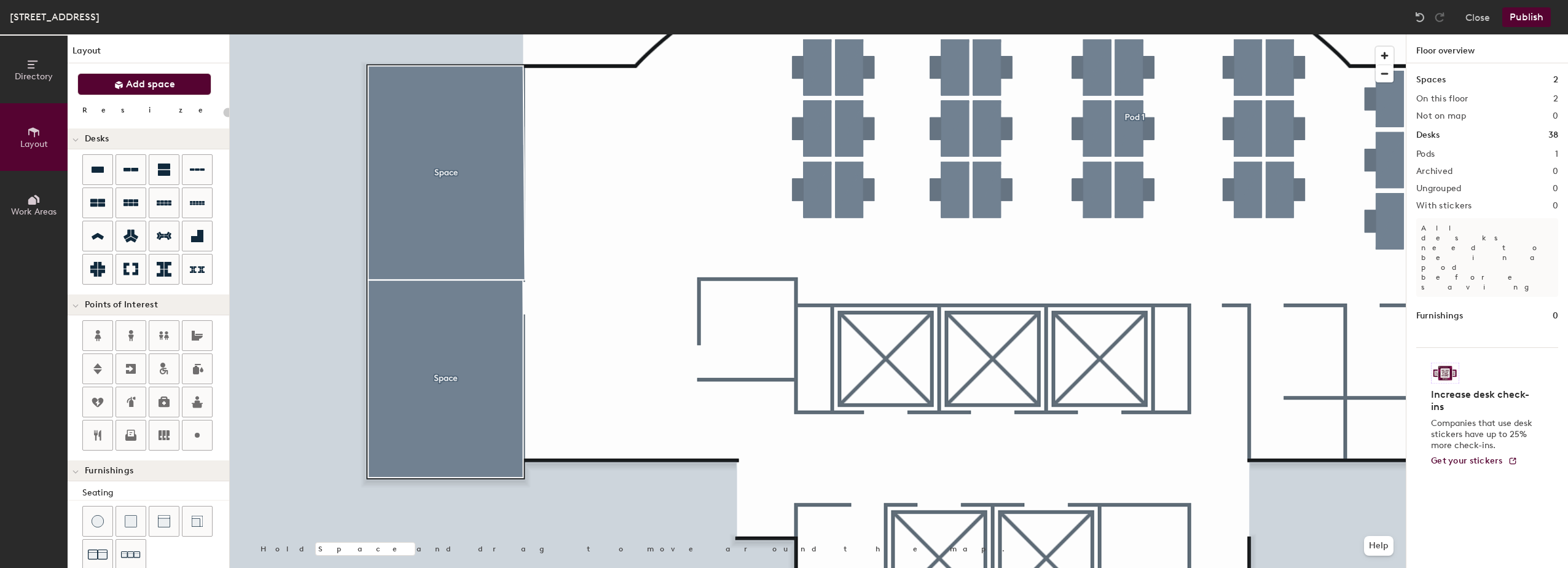
click at [148, 82] on span "Add space" at bounding box center [151, 84] width 50 height 12
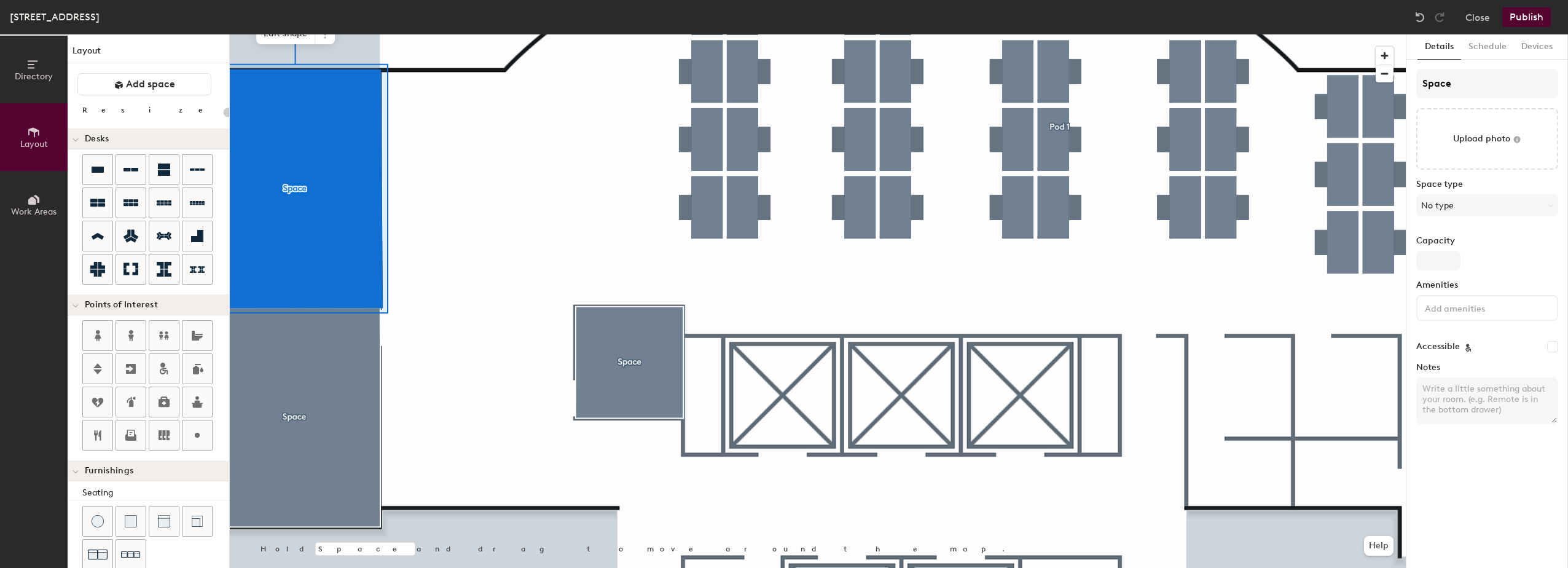
type input "20"
click at [1401, 81] on div "Directory Layout Work Areas Layout Add space Resize Desks Points of Interest Fu…" at bounding box center [784, 301] width 1568 height 533
type input "m"
type input "20"
type input "mr"
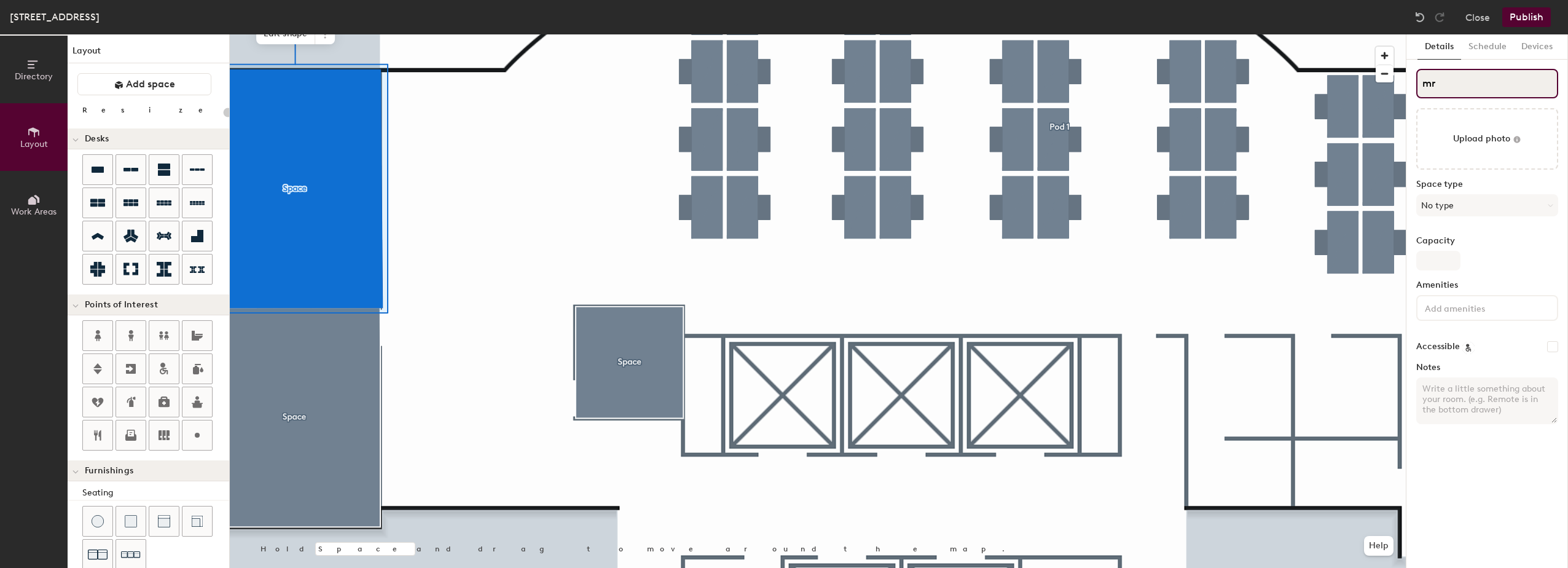
type input "20"
type input "mr2"
type input "20"
type input "mr"
type input "20"
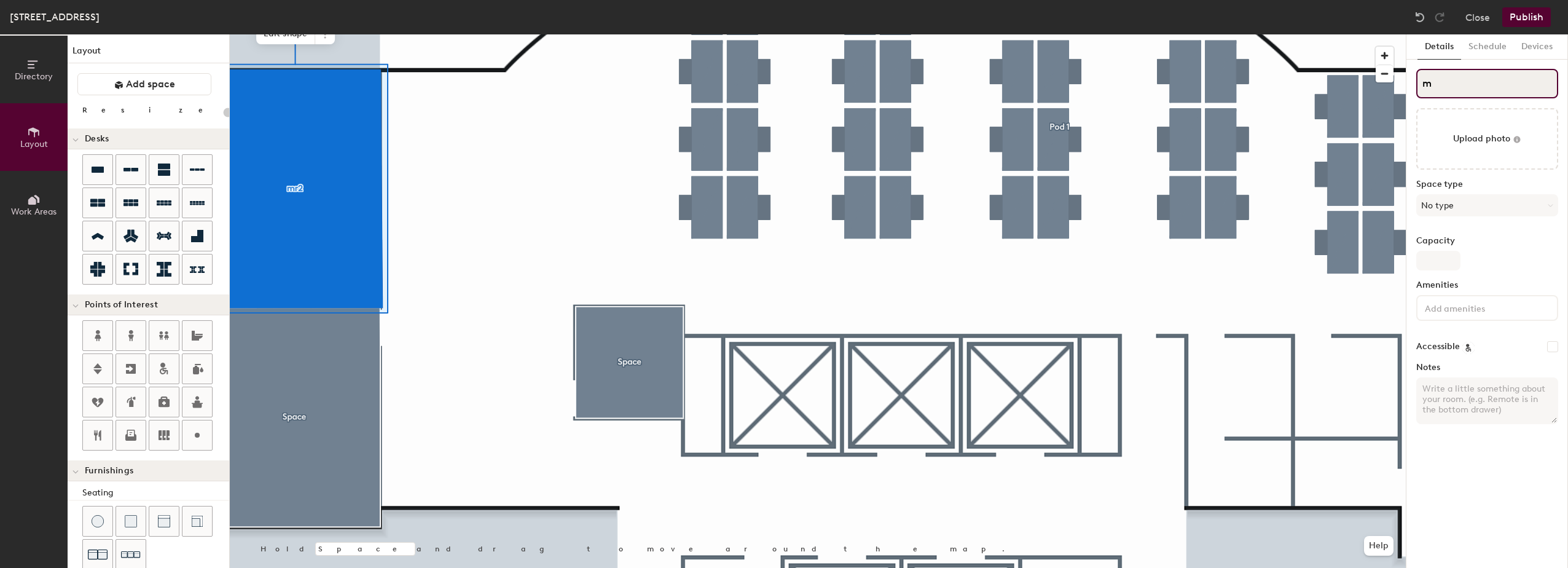
type input "m"
type input "20"
type input "m"
type input "20"
type input "mM"
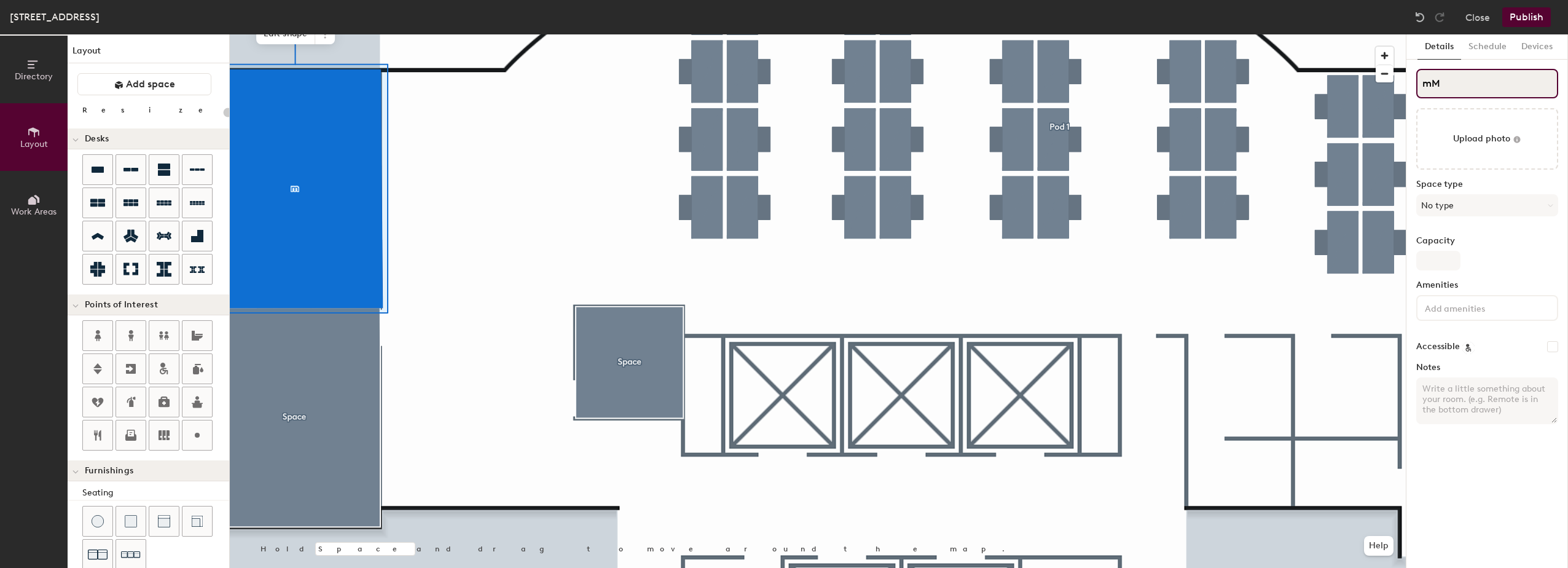
type input "20"
type input "mMR"
type input "20"
type input "mMR2"
type input "20"
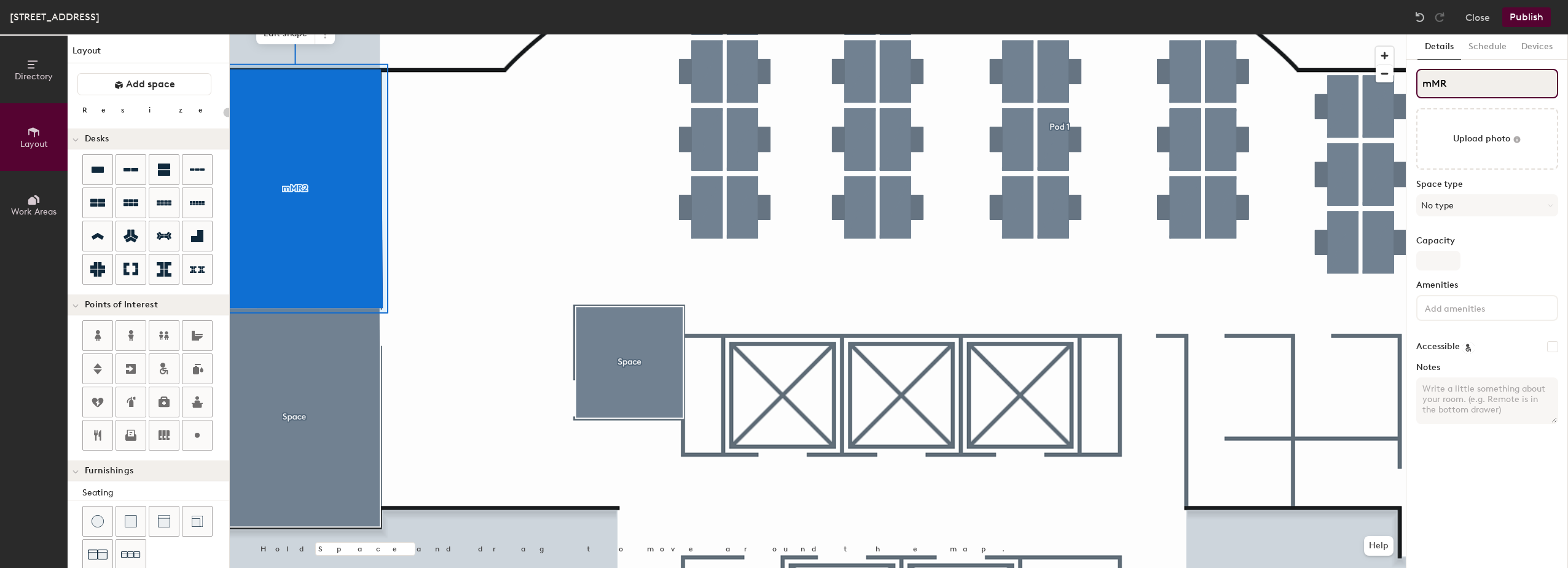
type input "mM"
type input "20"
type input "m"
type input "20"
type input "m"
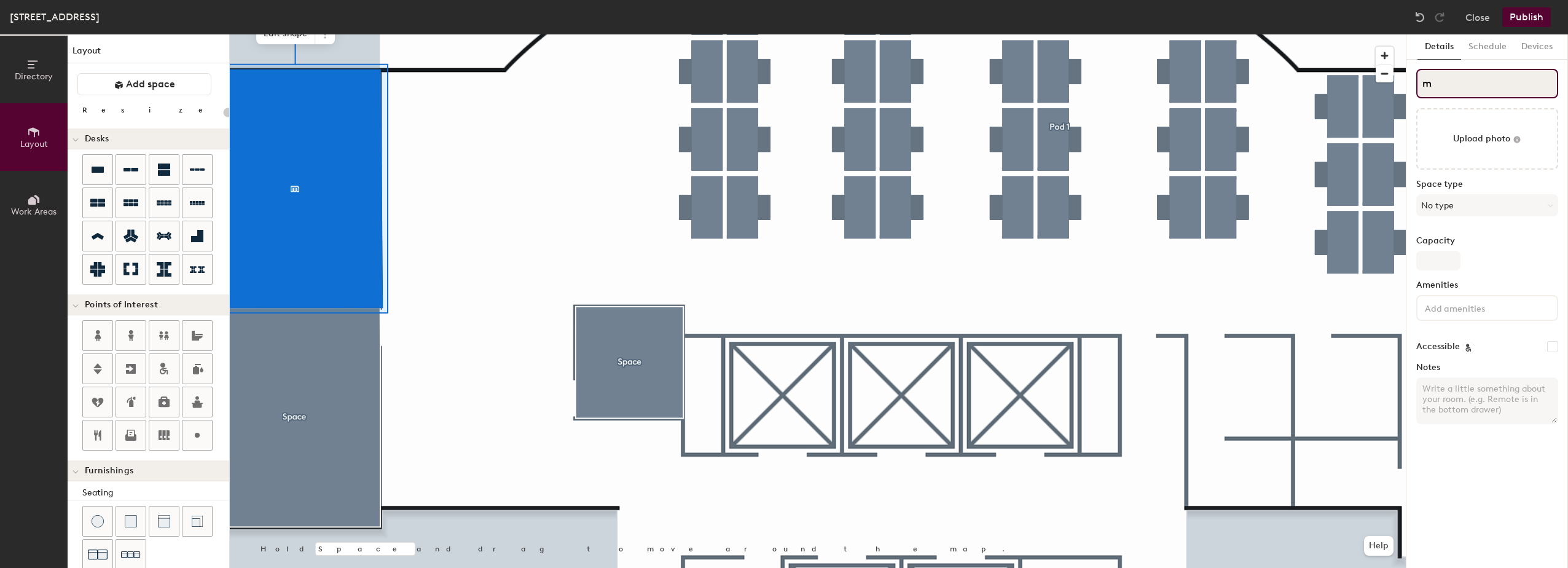
type input "20"
type input "mM"
type input "20"
type input "mMR"
type input "20"
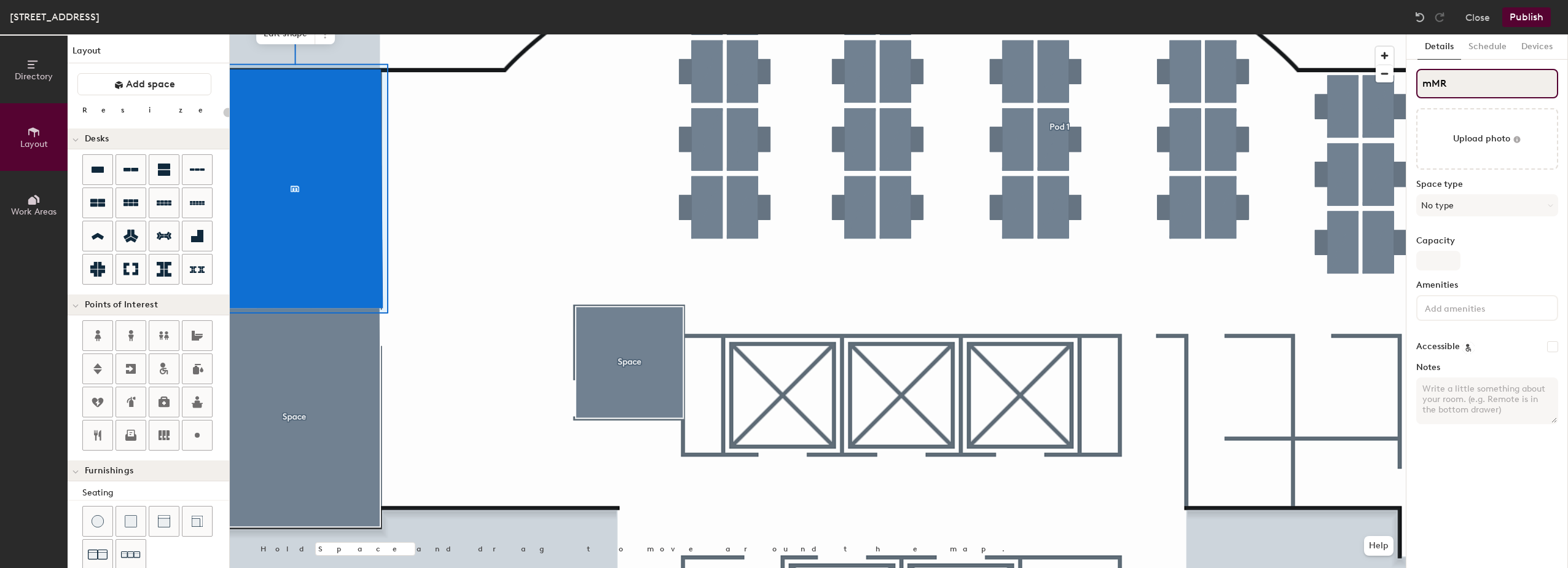
type input "mMR2"
type input "20"
type input "MR2"
type input "20"
type input "MR2"
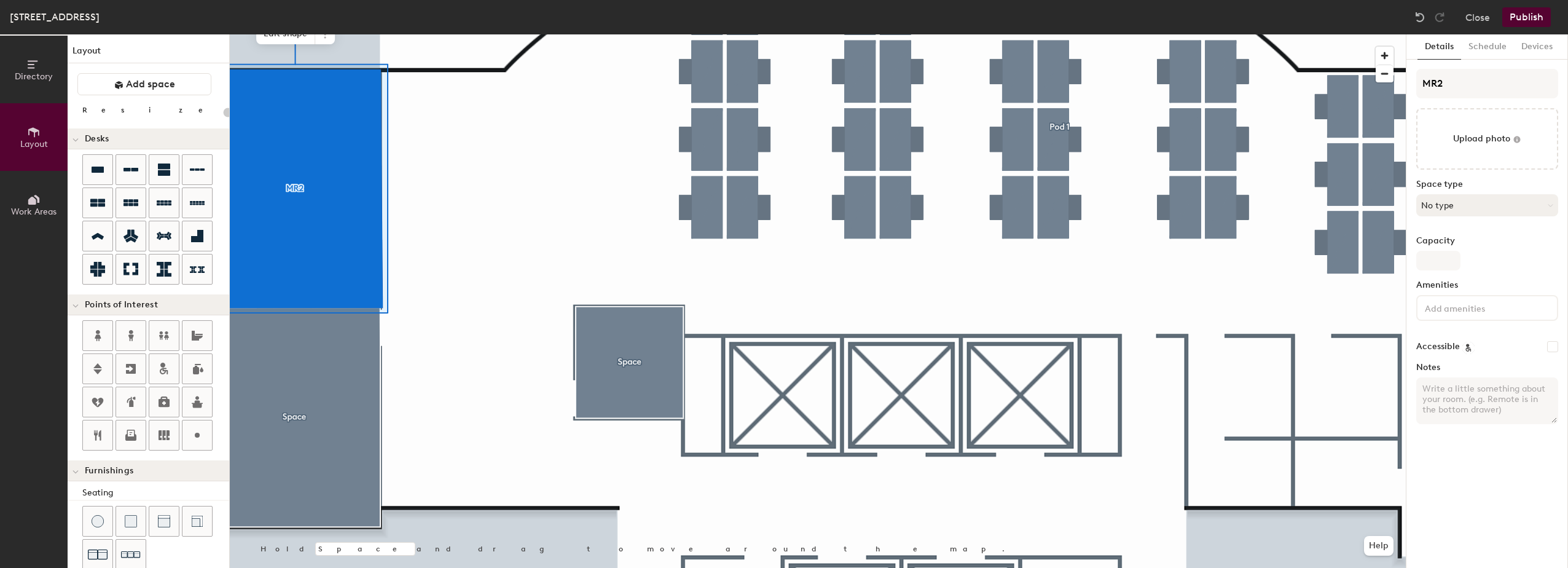
click at [1482, 207] on button "No type" at bounding box center [1487, 206] width 142 height 22
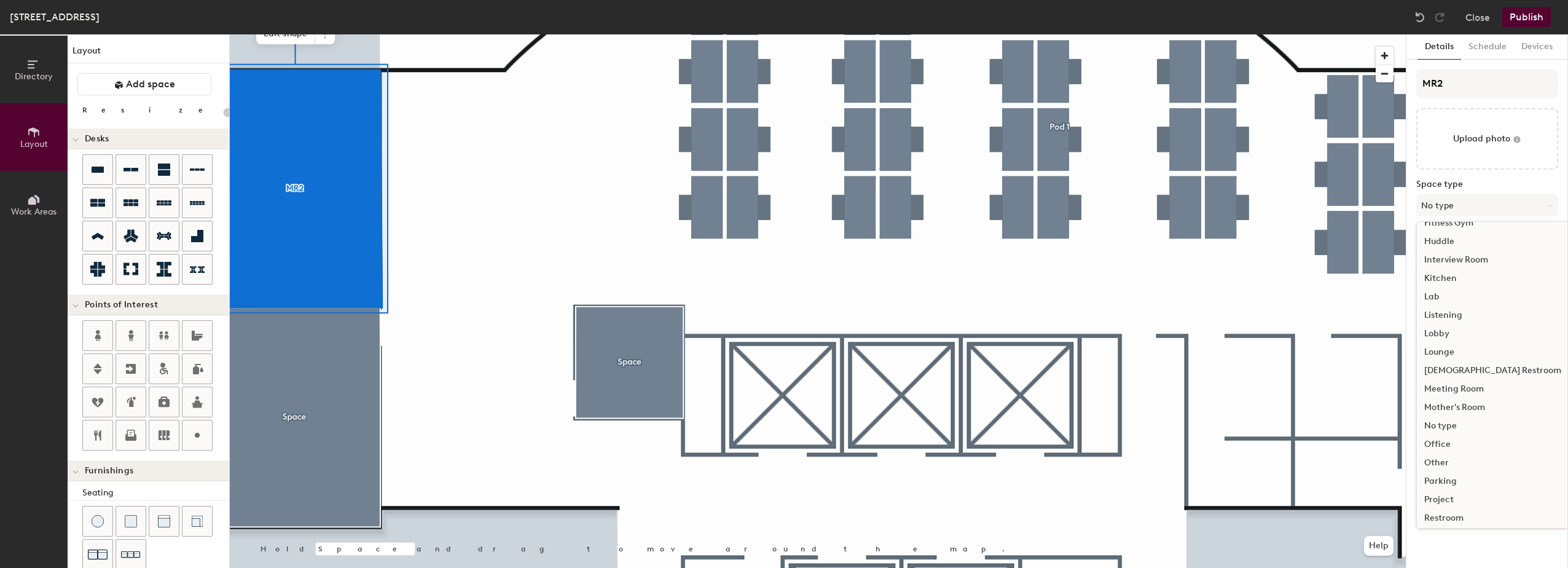
scroll to position [185, 0]
click at [1468, 383] on div "Meeting Room" at bounding box center [1493, 383] width 152 height 19
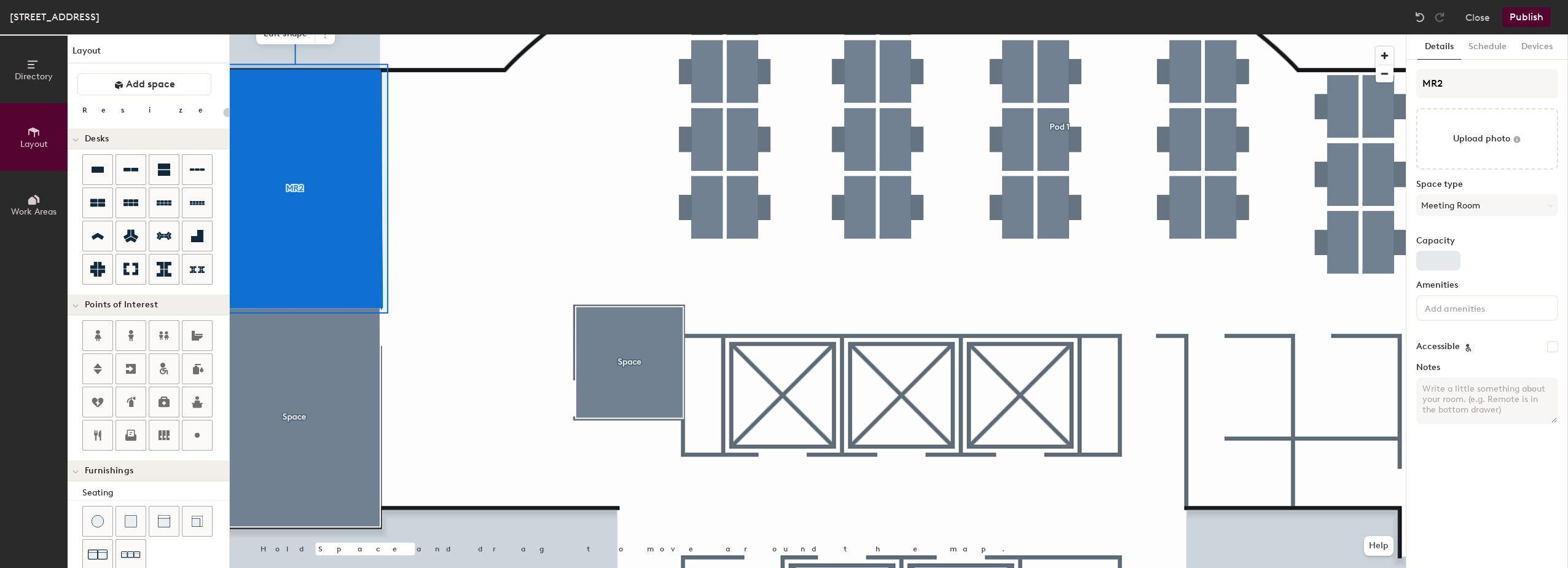
type input "20"
click at [1440, 252] on input "Capacity" at bounding box center [1438, 260] width 45 height 20
type input "12"
type input "20"
type input "12"
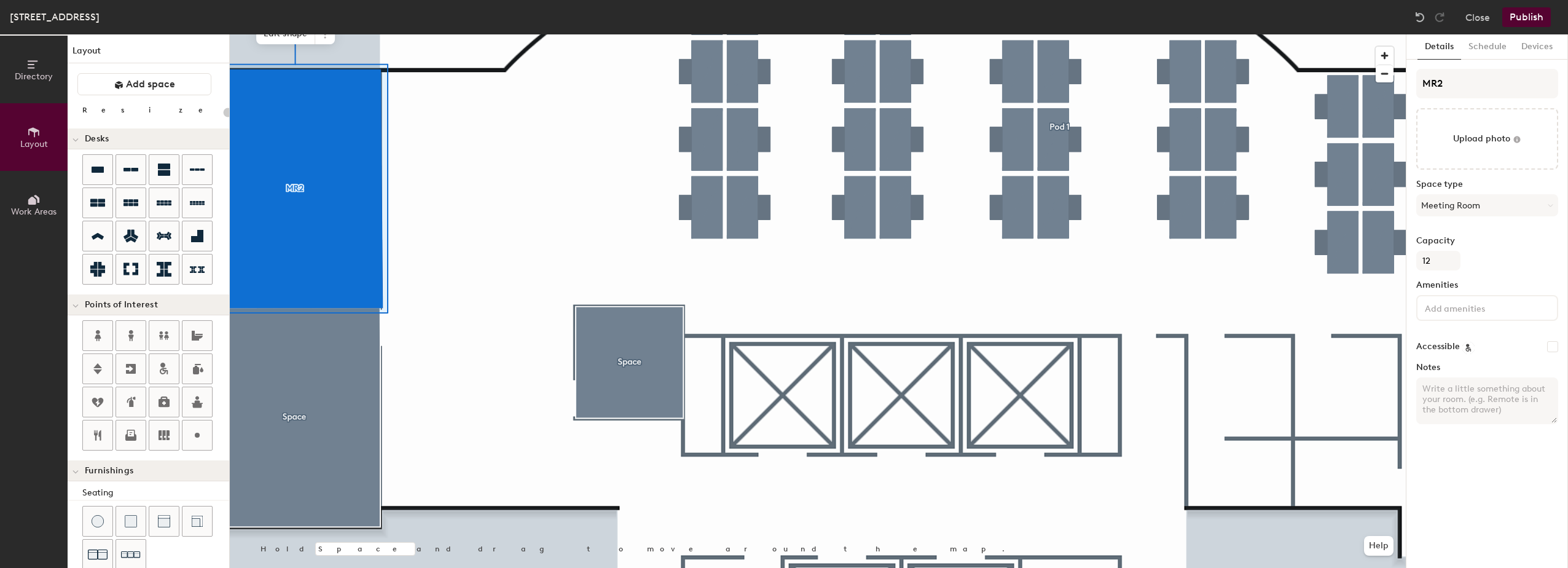
click at [1522, 258] on div "Capacity 12" at bounding box center [1487, 253] width 142 height 35
click at [1489, 314] on input at bounding box center [1477, 307] width 110 height 15
click at [1465, 411] on div "Internal meeting room" at bounding box center [1487, 410] width 138 height 19
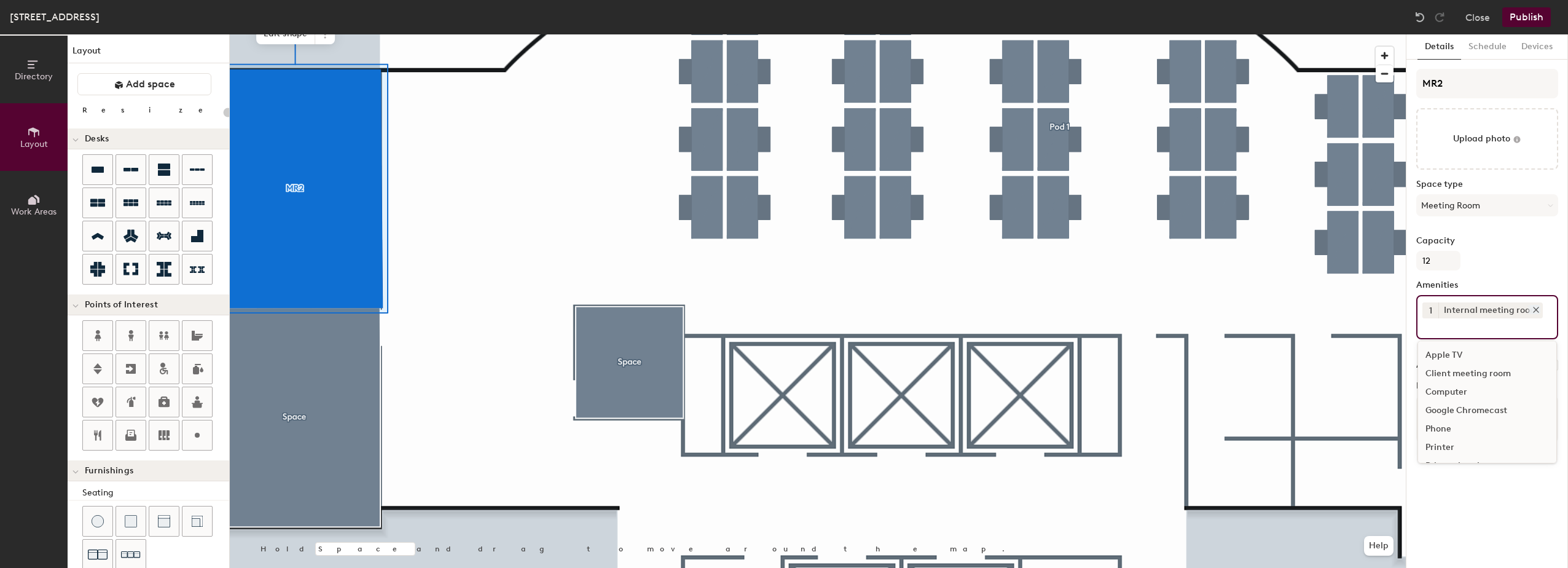
click at [1535, 309] on icon at bounding box center [1536, 310] width 9 height 9
click at [1482, 302] on input at bounding box center [1477, 307] width 110 height 15
click at [1453, 415] on div "Video Conferencing" at bounding box center [1487, 416] width 138 height 19
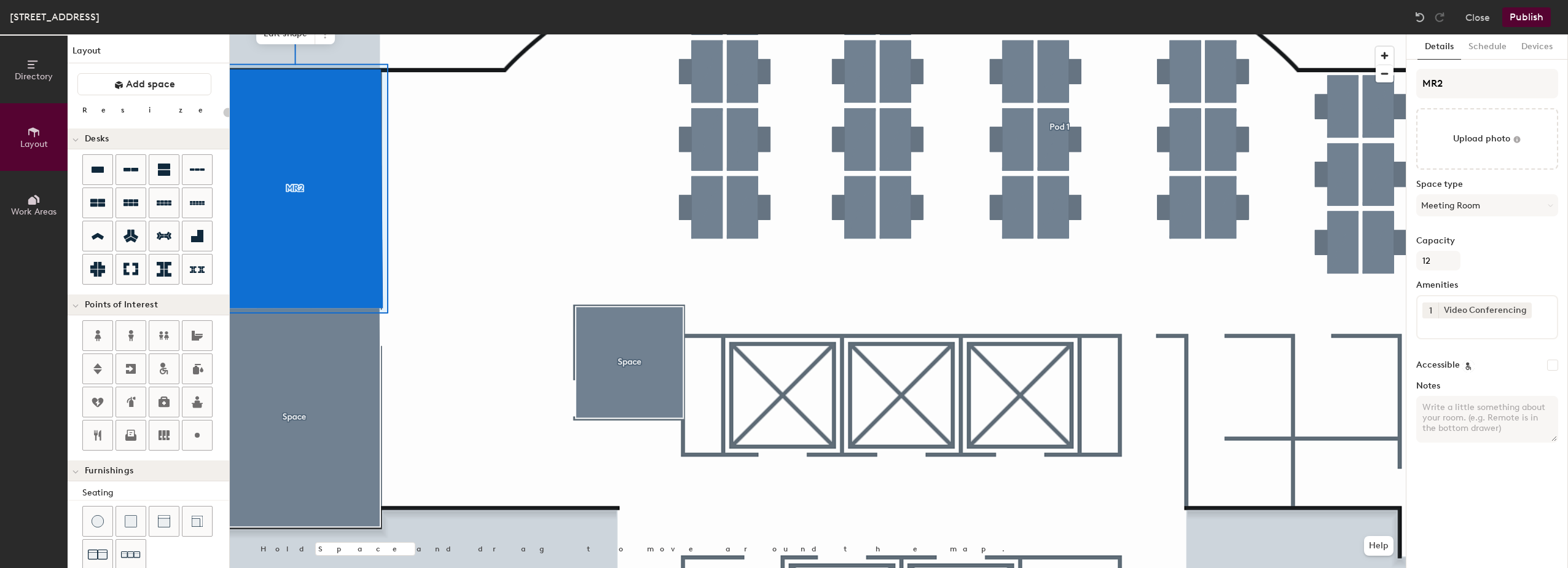
click at [1510, 250] on div "Capacity 12" at bounding box center [1487, 253] width 142 height 35
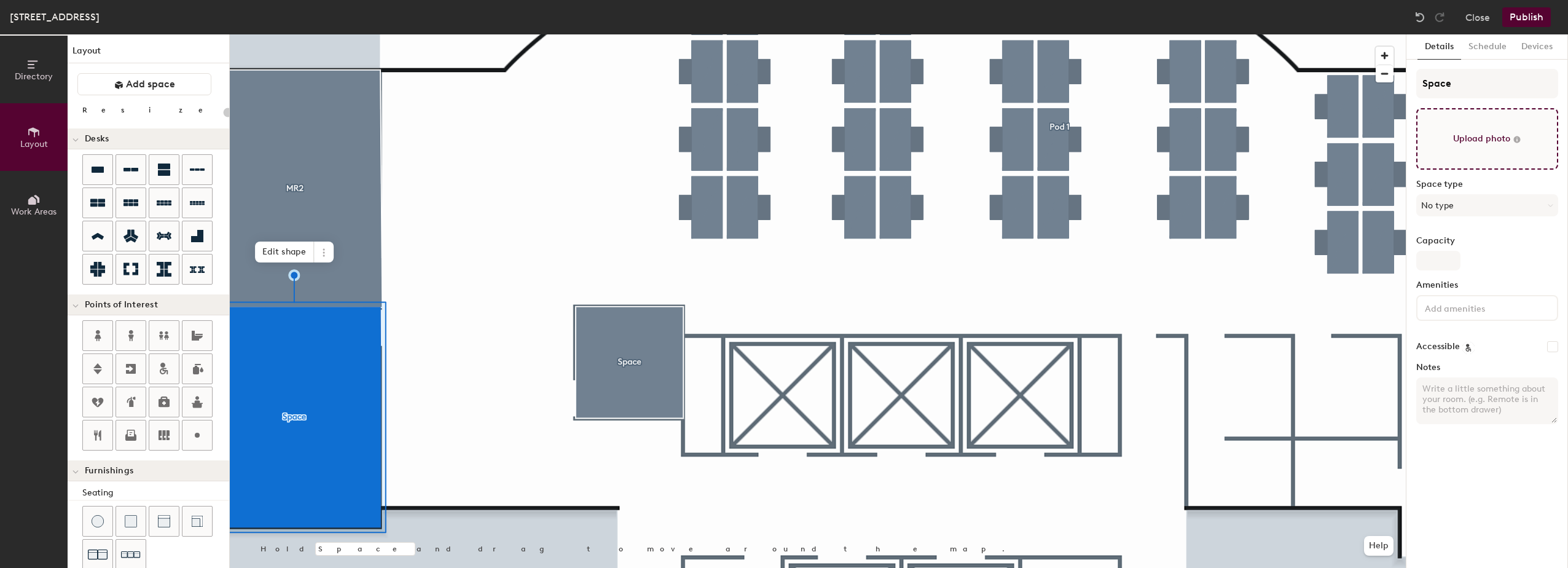
type input "20"
click at [1404, 83] on div "Directory Layout Work Areas Layout Add space Resize Desks Points of Interest Fu…" at bounding box center [784, 301] width 1568 height 533
type input "M"
type input "20"
type input "MR"
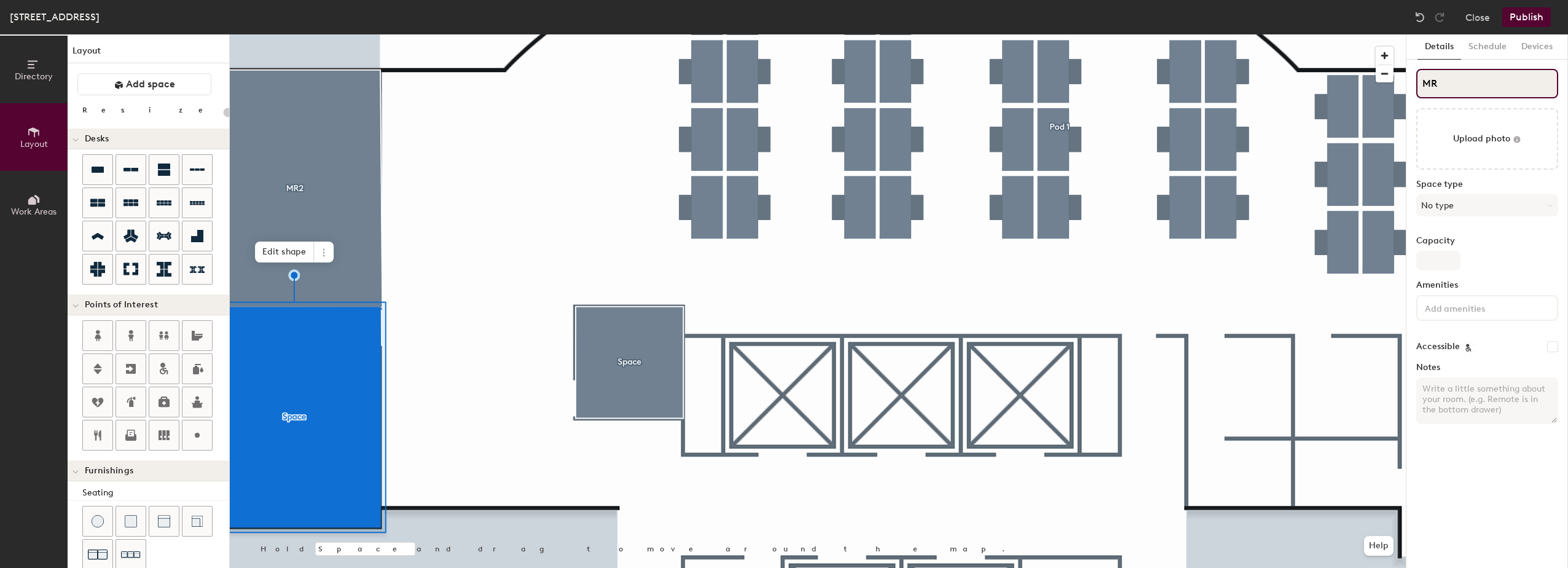
type input "20"
type input "MR1"
type input "20"
type input "MR1"
click at [1458, 209] on button "No type" at bounding box center [1487, 206] width 142 height 22
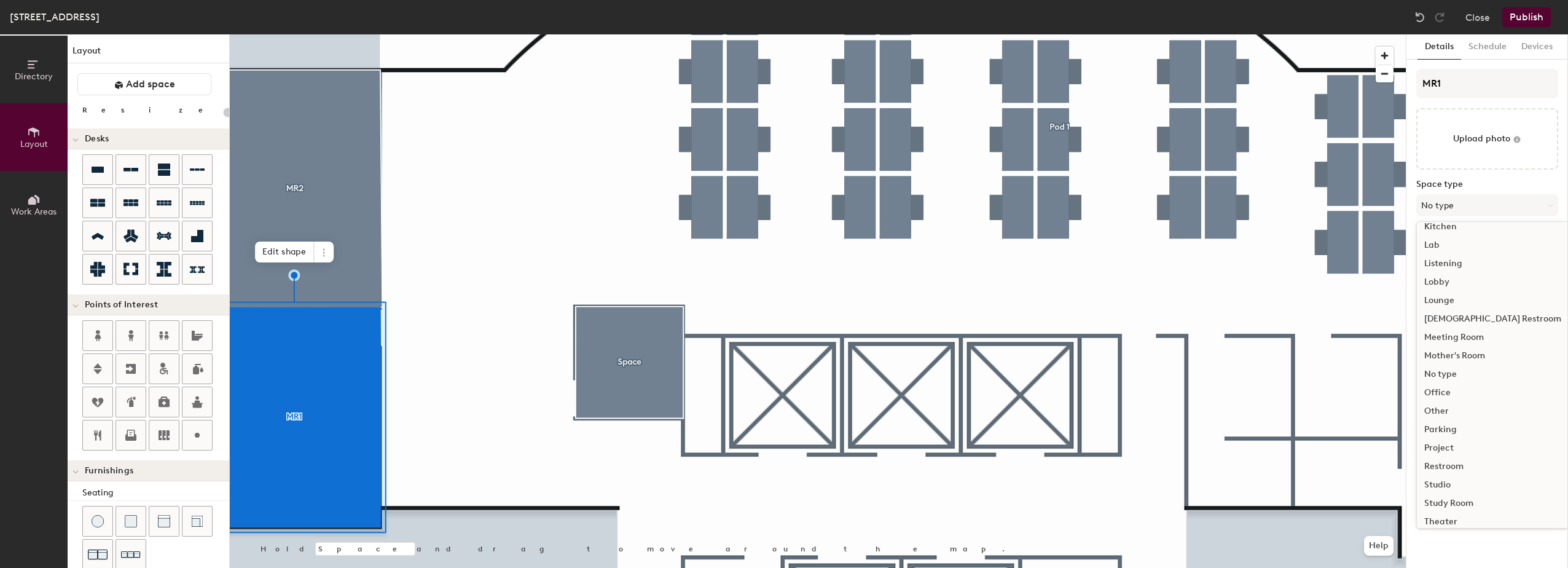
scroll to position [275, 0]
click at [1462, 293] on div "Meeting Room" at bounding box center [1493, 292] width 152 height 19
click at [1458, 309] on input at bounding box center [1477, 307] width 110 height 15
click at [1461, 413] on div "Video Conferencing" at bounding box center [1487, 411] width 138 height 19
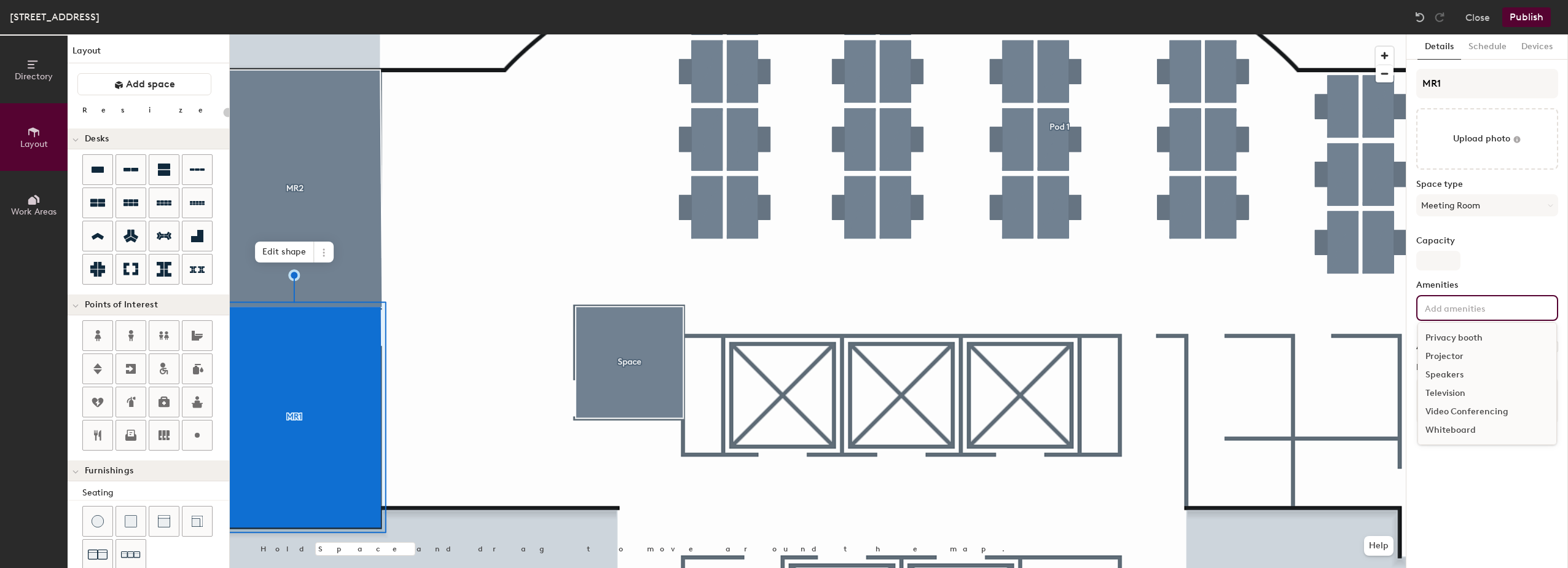
scroll to position [109, 0]
type input "20"
click at [1444, 260] on input "Capacity" at bounding box center [1438, 260] width 45 height 20
type input "1"
type input "20"
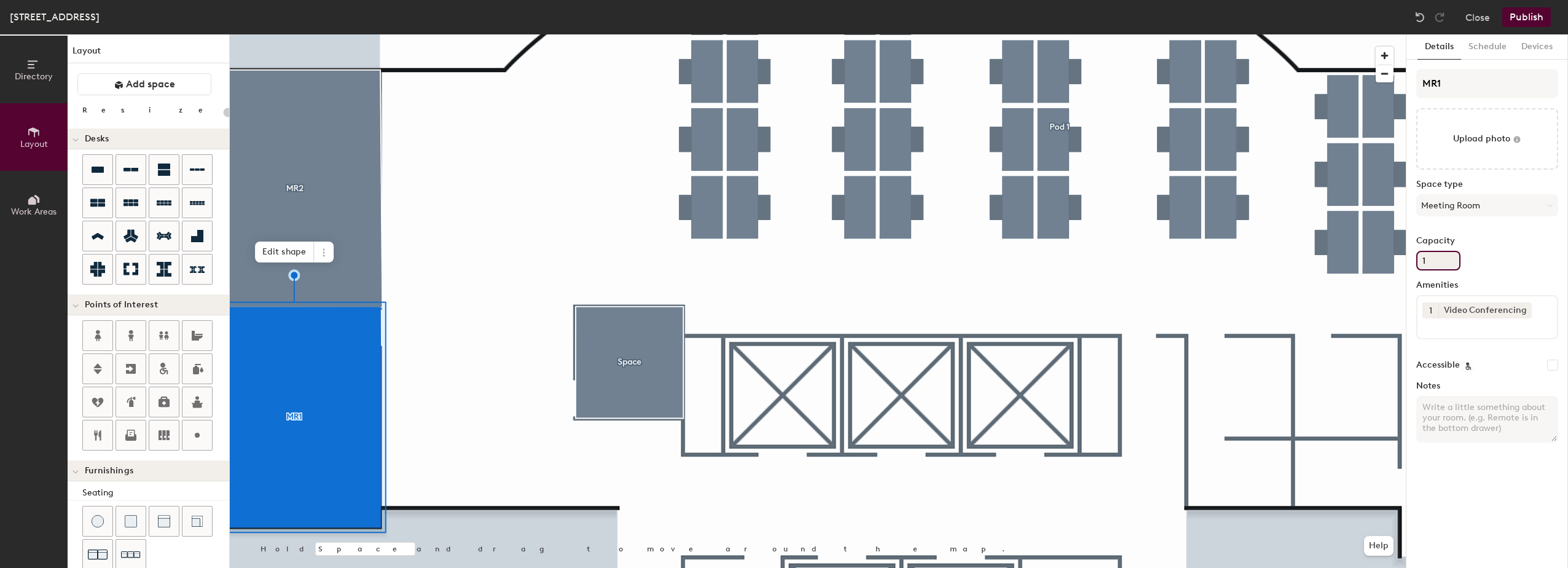
type input "12"
type input "20"
type input "12"
click at [1499, 269] on div "Capacity 12" at bounding box center [1487, 253] width 142 height 35
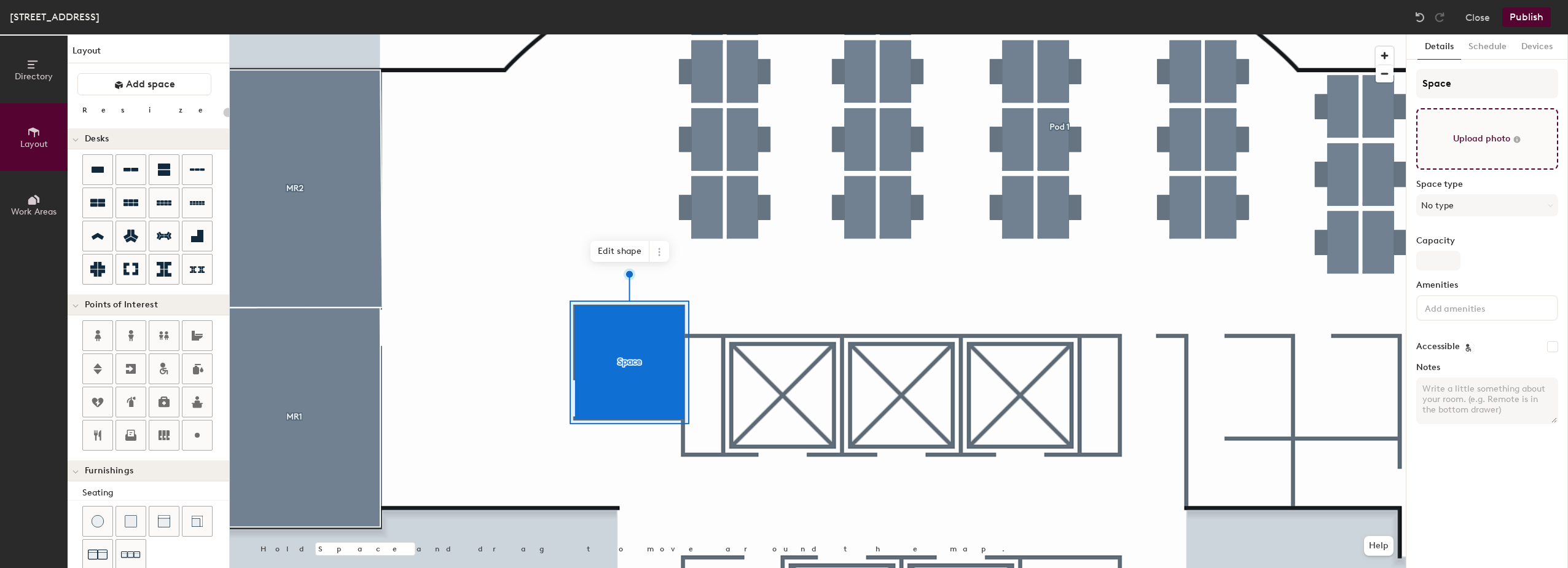
type input "20"
drag, startPoint x: 1439, startPoint y: 84, endPoint x: 1416, endPoint y: 84, distance: 23.0
click at [1416, 84] on input "Space" at bounding box center [1487, 83] width 142 height 30
type input "M"
type input "20"
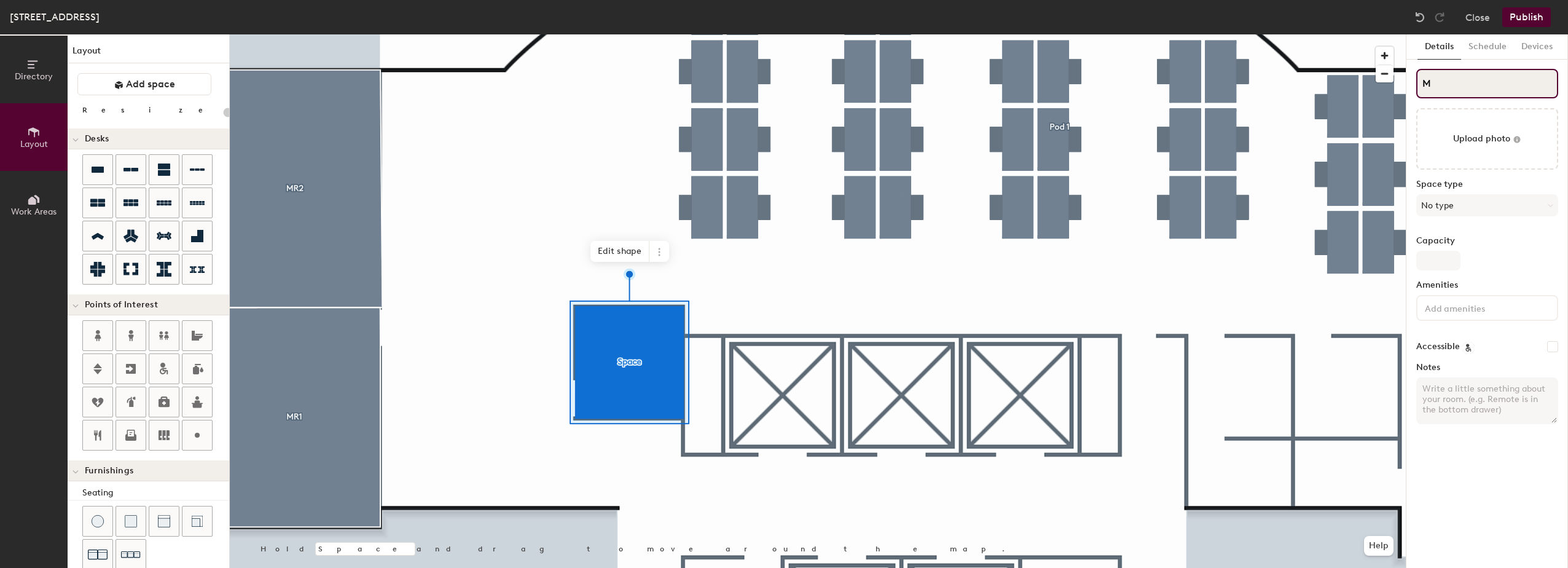
type input "MR"
type input "20"
type input "MR3"
type input "20"
type input "MR3"
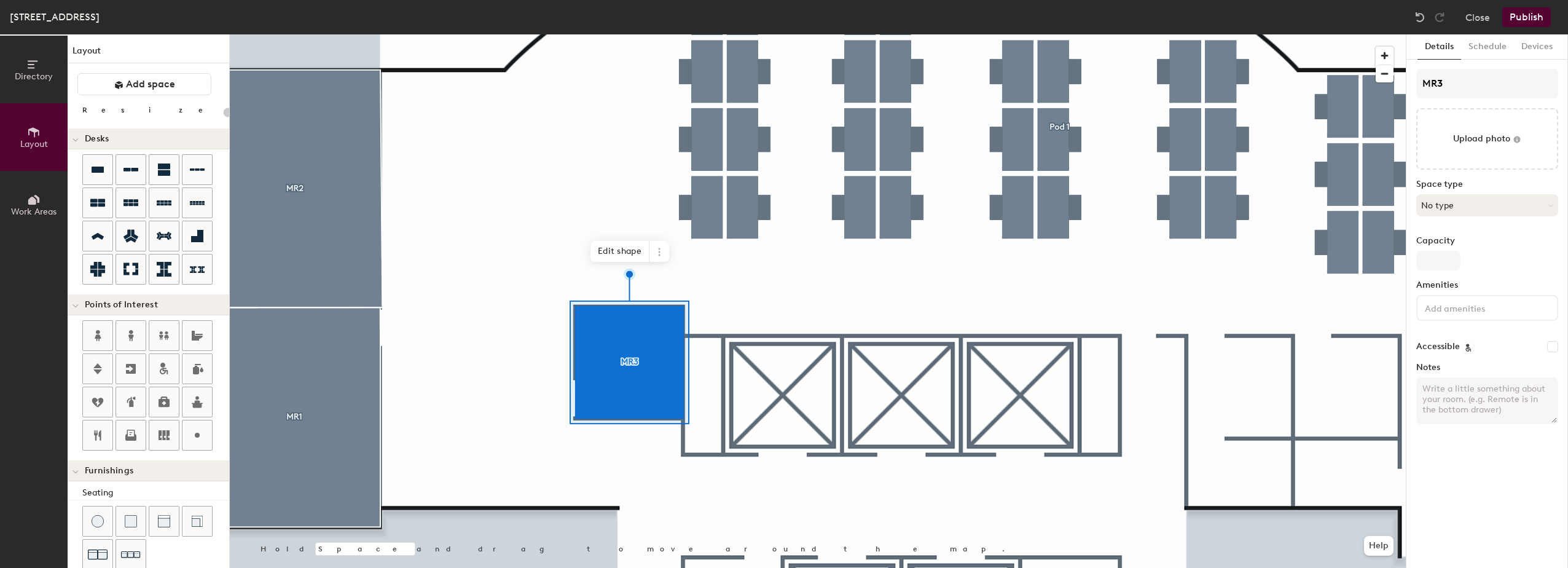
click at [1454, 199] on button "No type" at bounding box center [1487, 206] width 142 height 22
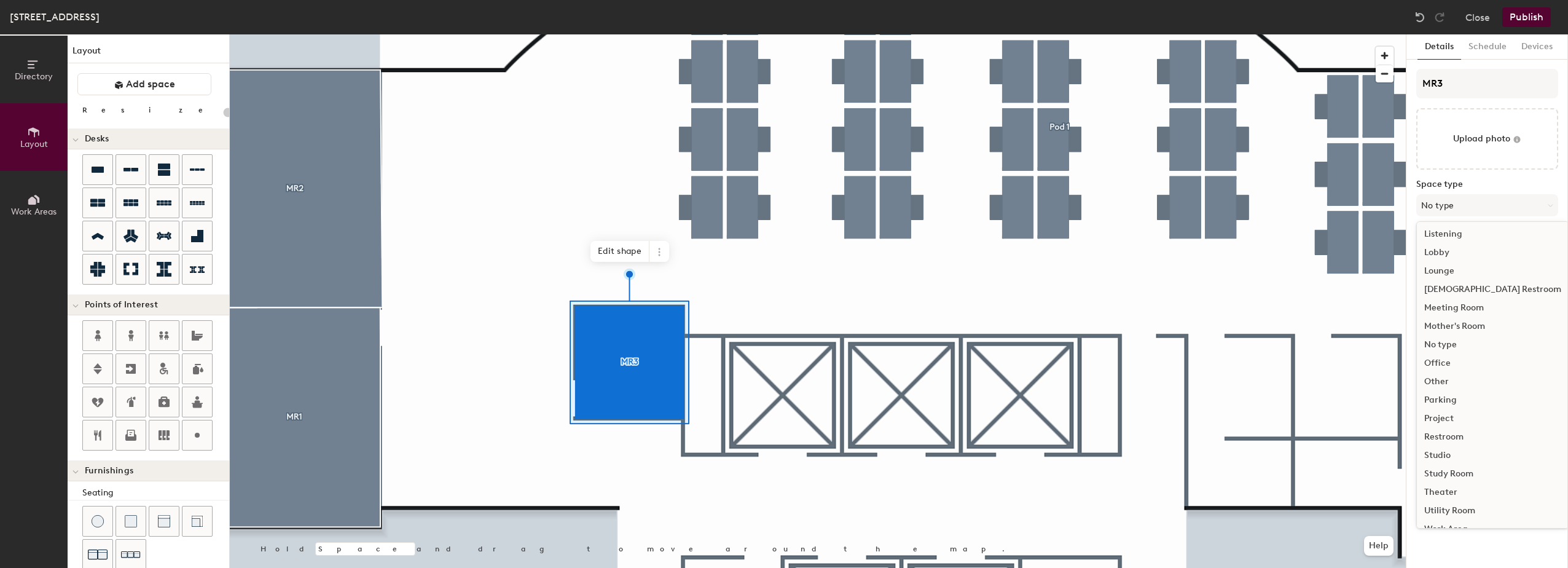
scroll to position [275, 0]
click at [1458, 293] on div "Meeting Room" at bounding box center [1493, 292] width 152 height 19
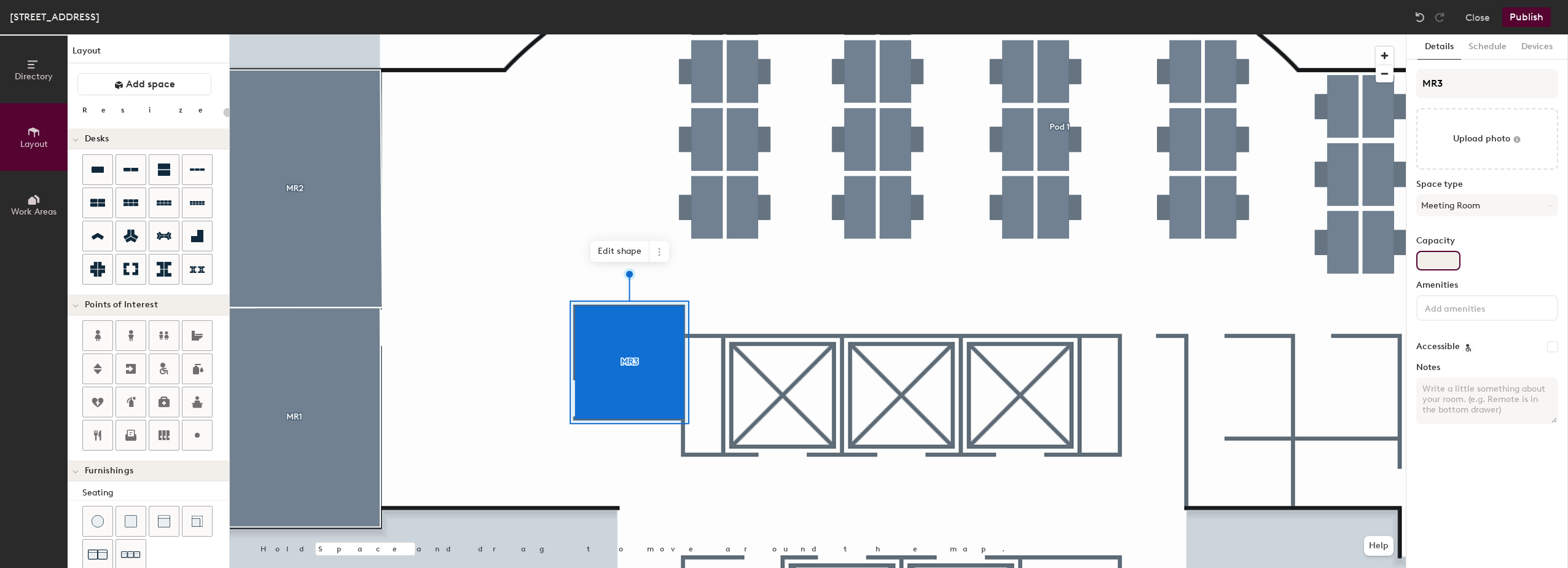
click at [1440, 263] on input "Capacity" at bounding box center [1438, 260] width 45 height 20
type input "20"
type input "4"
type input "20"
type input "4"
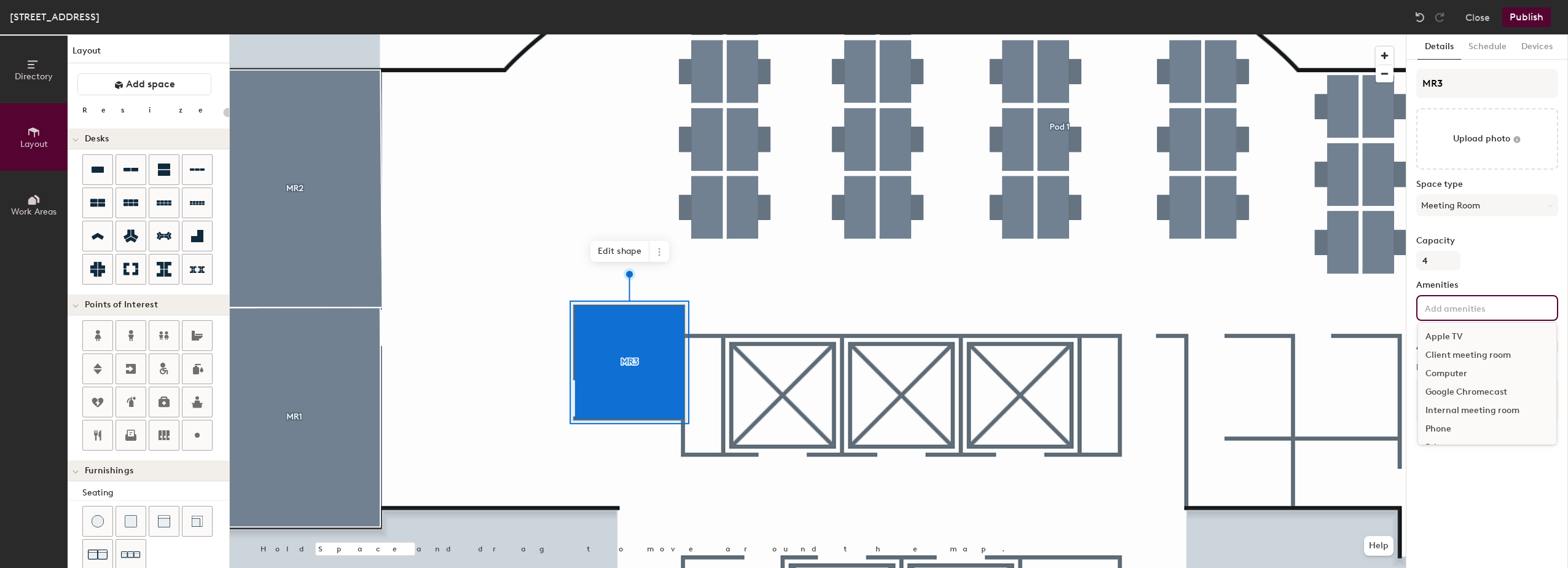
click at [1445, 312] on input at bounding box center [1477, 307] width 110 height 15
click at [1446, 408] on div "Video Conferencing" at bounding box center [1487, 411] width 138 height 19
click at [1503, 241] on label "Capacity" at bounding box center [1487, 241] width 142 height 10
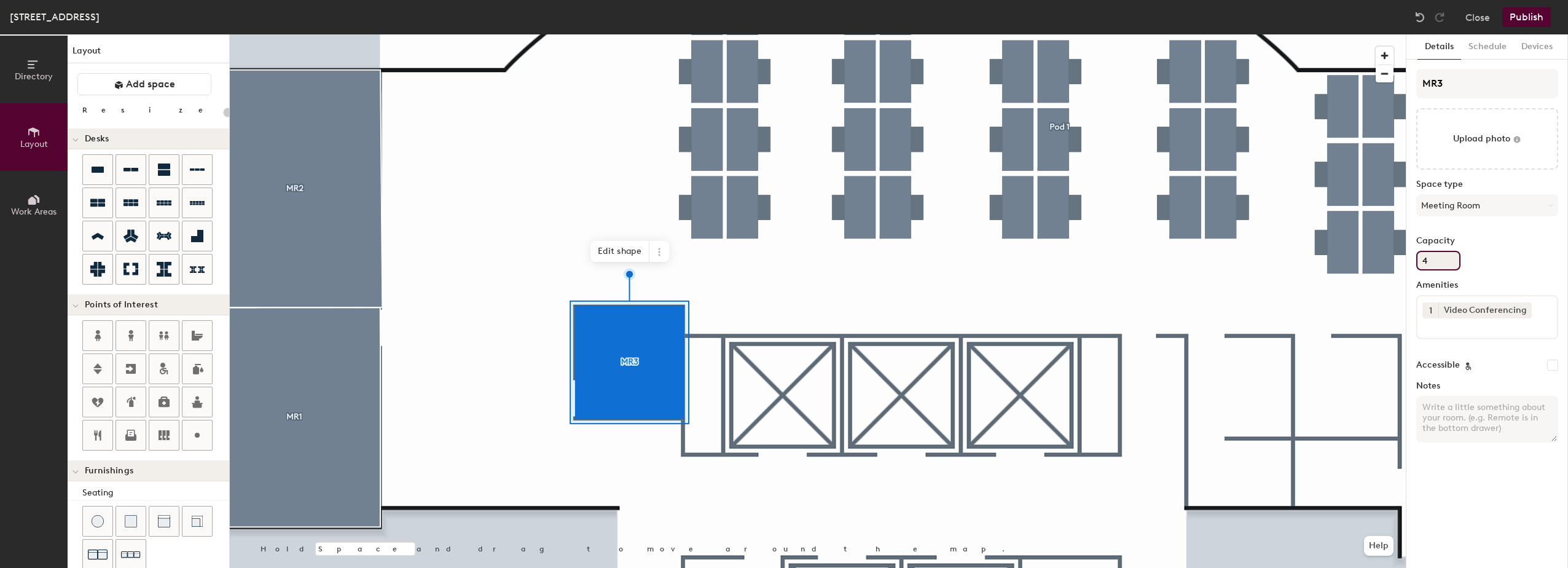
click at [1461, 250] on input "4" at bounding box center [1438, 260] width 45 height 20
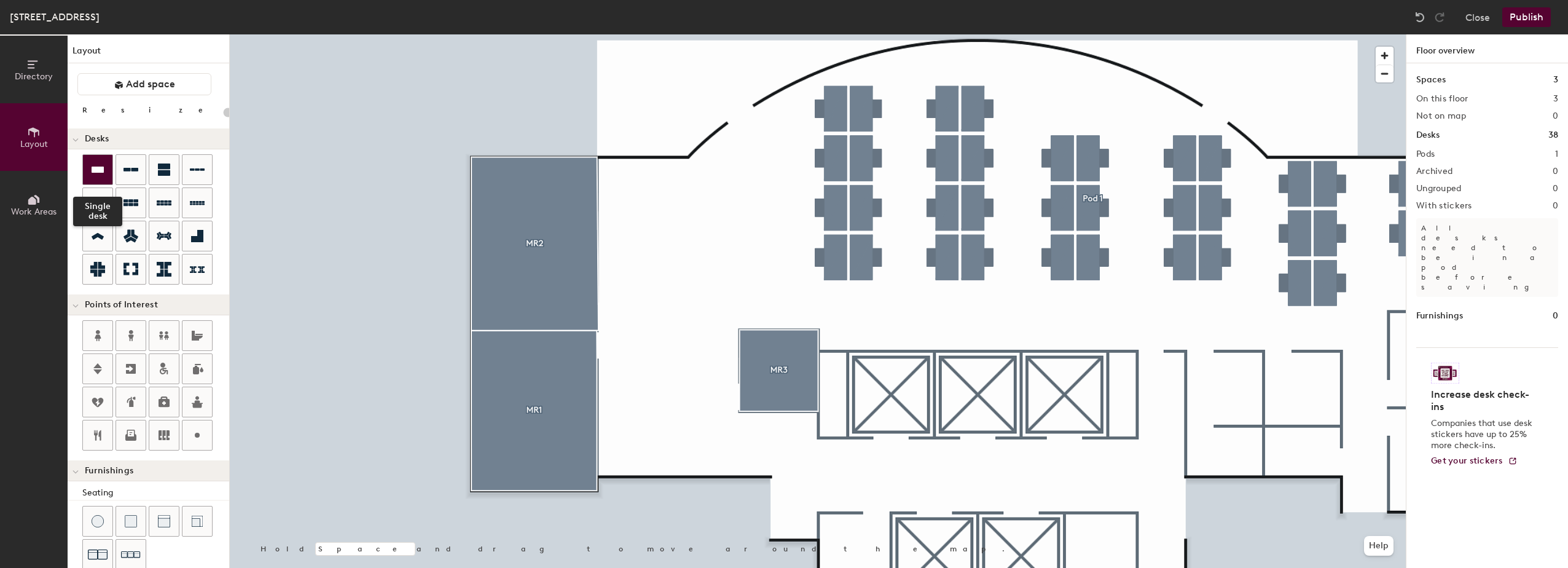
click at [99, 170] on icon at bounding box center [97, 170] width 12 height 6
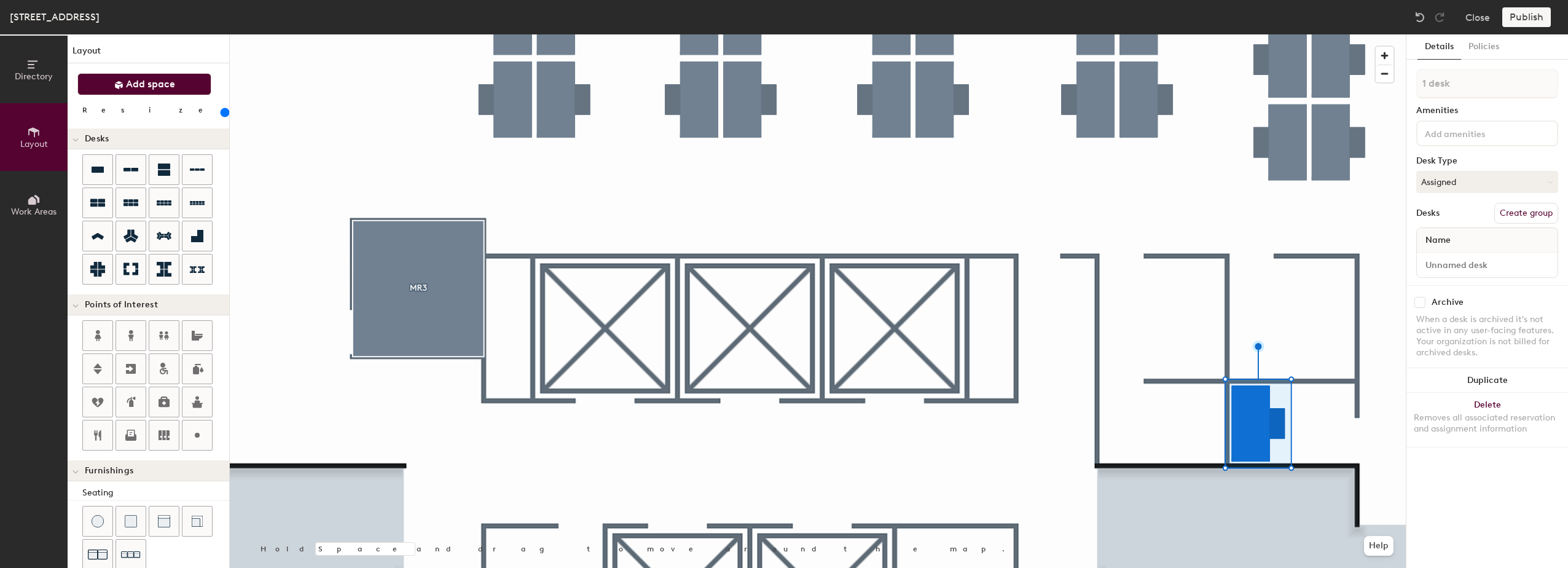
drag, startPoint x: 154, startPoint y: 86, endPoint x: 164, endPoint y: 94, distance: 12.8
click at [154, 85] on span "Add space" at bounding box center [151, 84] width 50 height 12
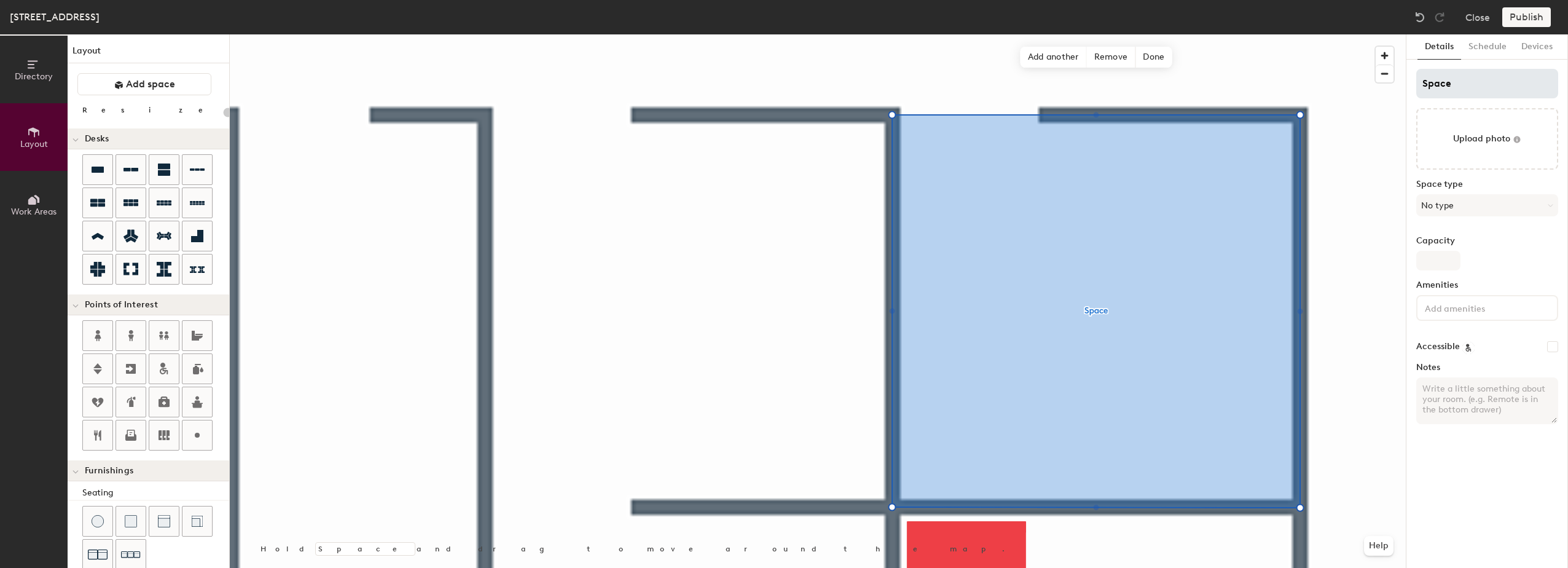
type input "20"
drag, startPoint x: 1452, startPoint y: 83, endPoint x: 1378, endPoint y: 80, distance: 74.1
click at [1378, 80] on div "Directory Layout Work Areas Layout Add space Resize Desks Points of Interest Fu…" at bounding box center [784, 301] width 1568 height 533
type input "M"
type input "20"
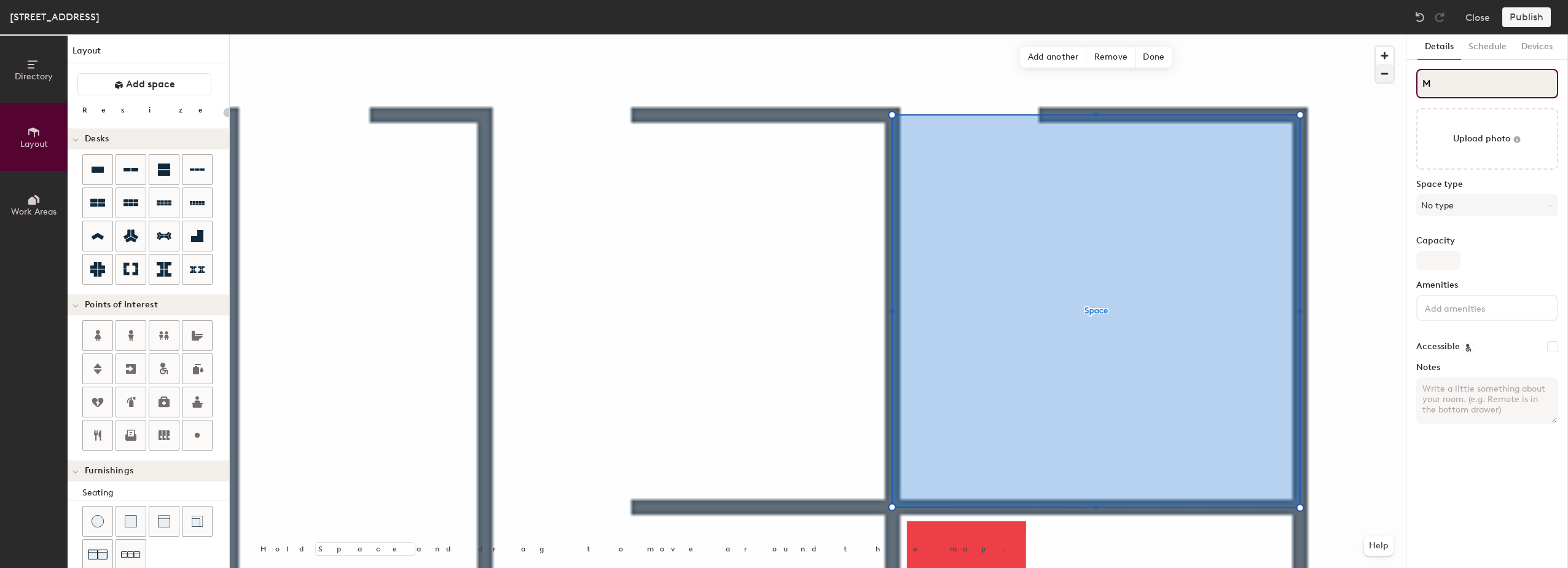
type input "MR"
type input "20"
type input "MR4"
type input "20"
type input "MR4"
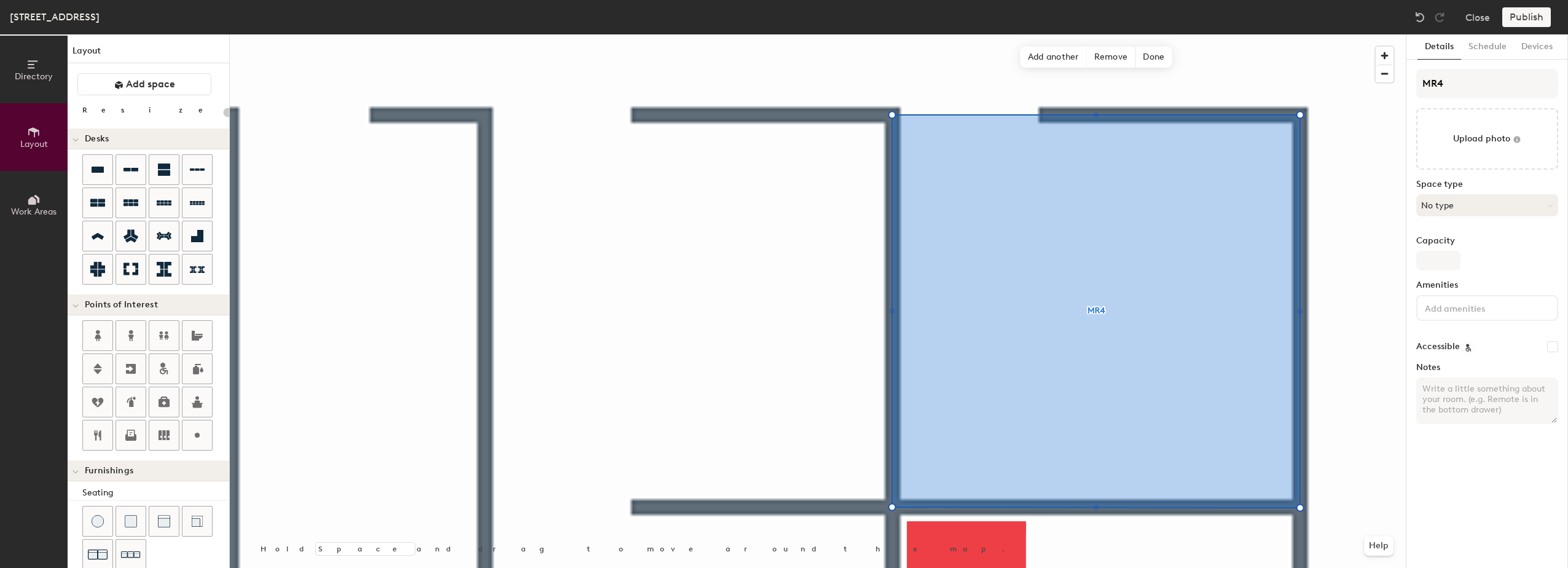
click at [1439, 205] on button "No type" at bounding box center [1487, 206] width 142 height 22
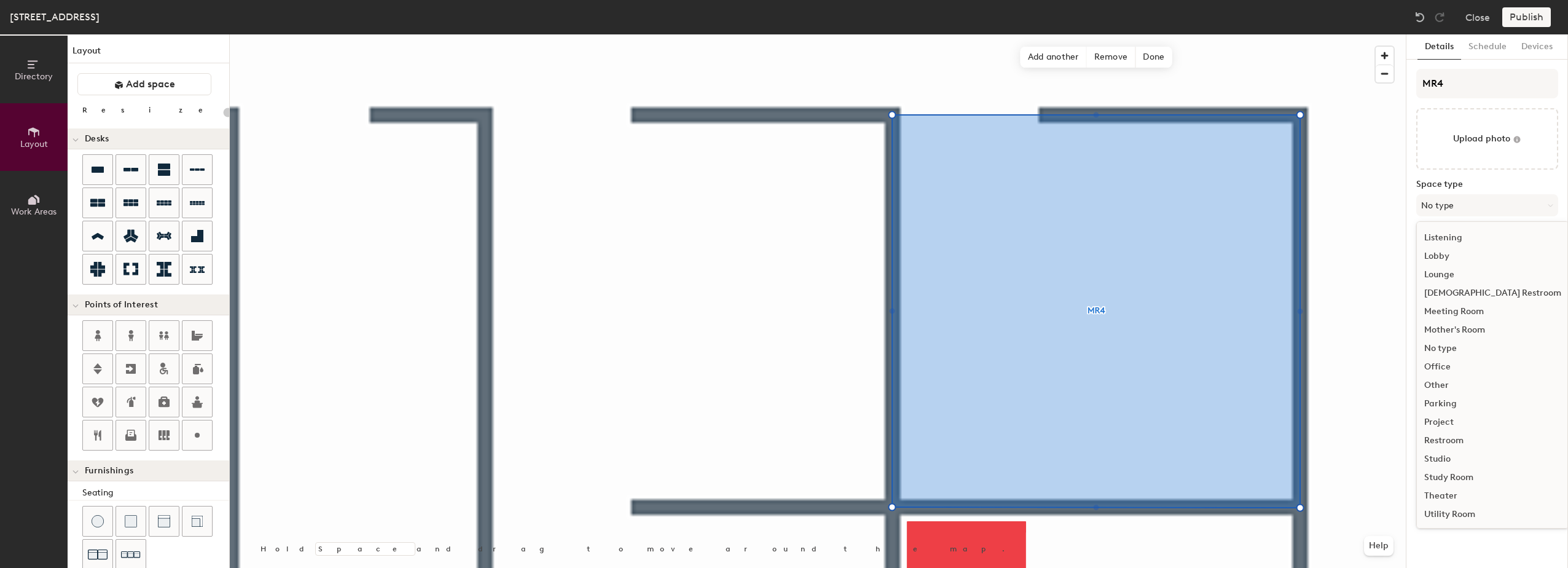
scroll to position [275, 0]
click at [1468, 291] on div "Meeting Room" at bounding box center [1493, 292] width 152 height 19
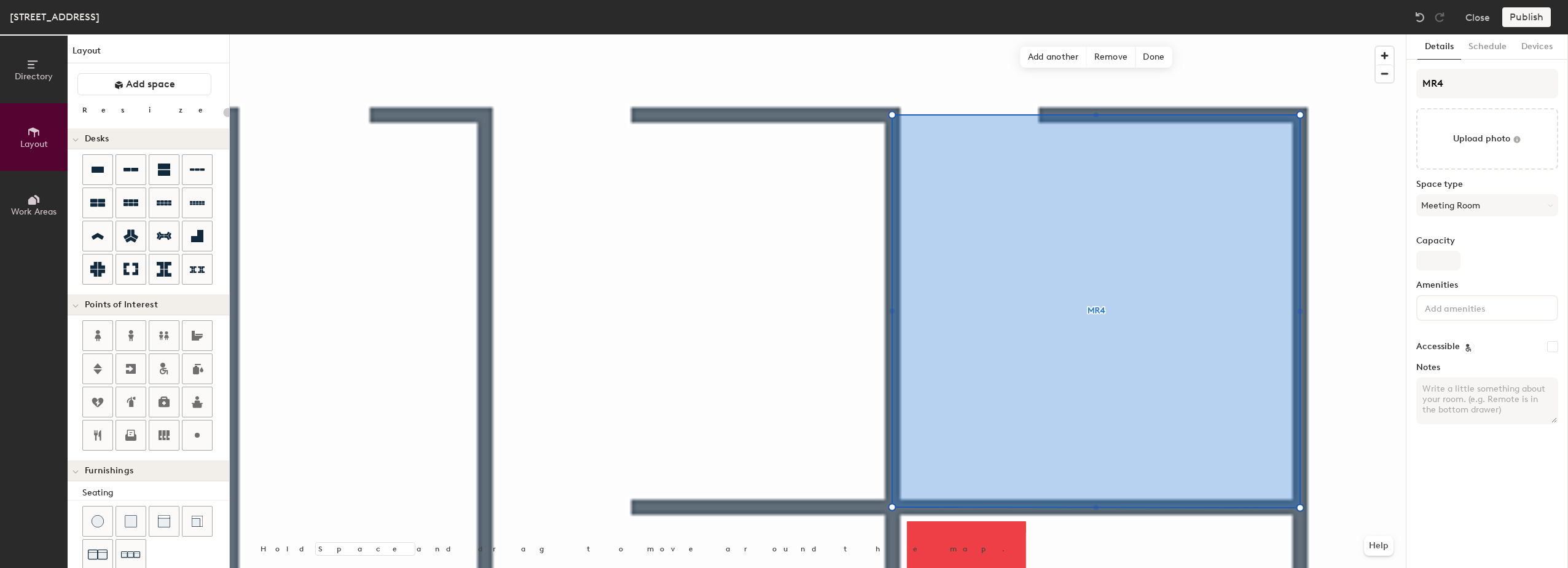
type input "20"
click at [1432, 263] on input "Capacity" at bounding box center [1438, 260] width 45 height 20
type input "4"
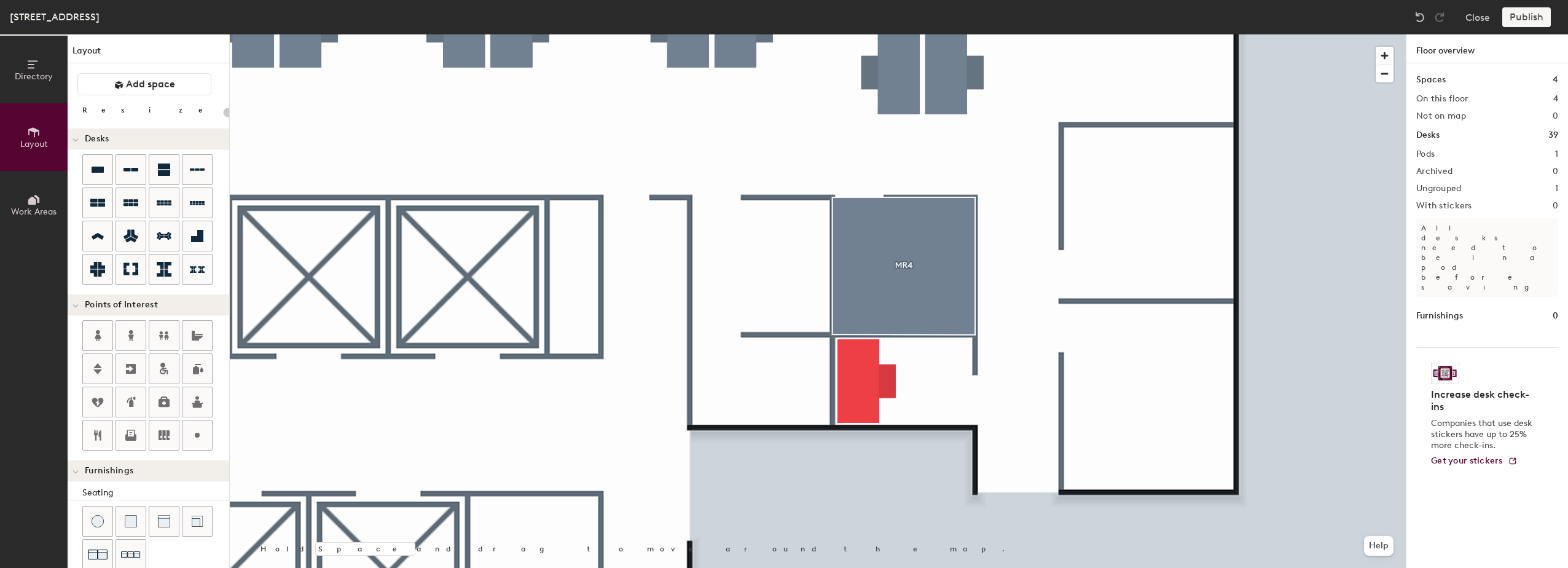
type input "200"
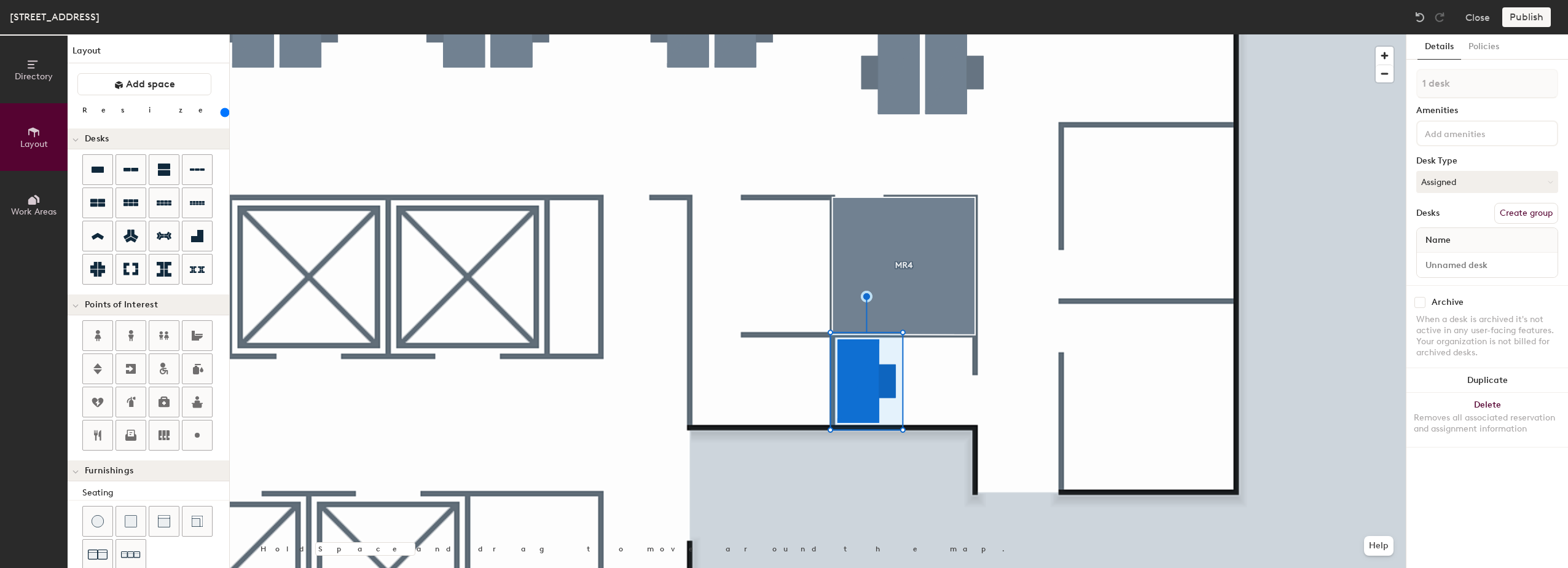
click at [1512, 210] on button "Create group" at bounding box center [1526, 213] width 64 height 21
drag, startPoint x: 1456, startPoint y: 77, endPoint x: 1395, endPoint y: 74, distance: 61.1
click at [1395, 74] on div "Directory Layout Work Areas Layout Add space Resize Desks Points of Interest Fu…" at bounding box center [784, 301] width 1568 height 533
type input "Private Pod"
click at [1455, 135] on input at bounding box center [1477, 132] width 110 height 15
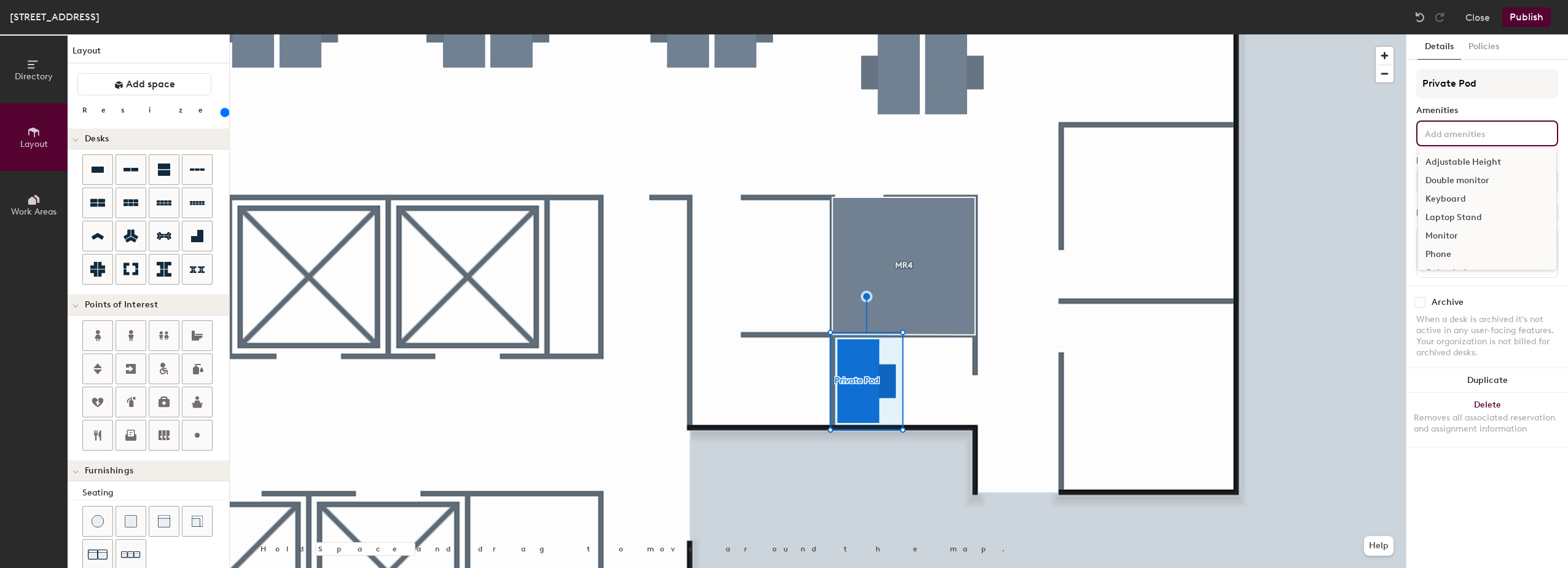
scroll to position [36, 0]
click at [1451, 198] on div "Monitor" at bounding box center [1487, 200] width 138 height 19
click at [1453, 253] on div "Quiet desk" at bounding box center [1487, 255] width 138 height 19
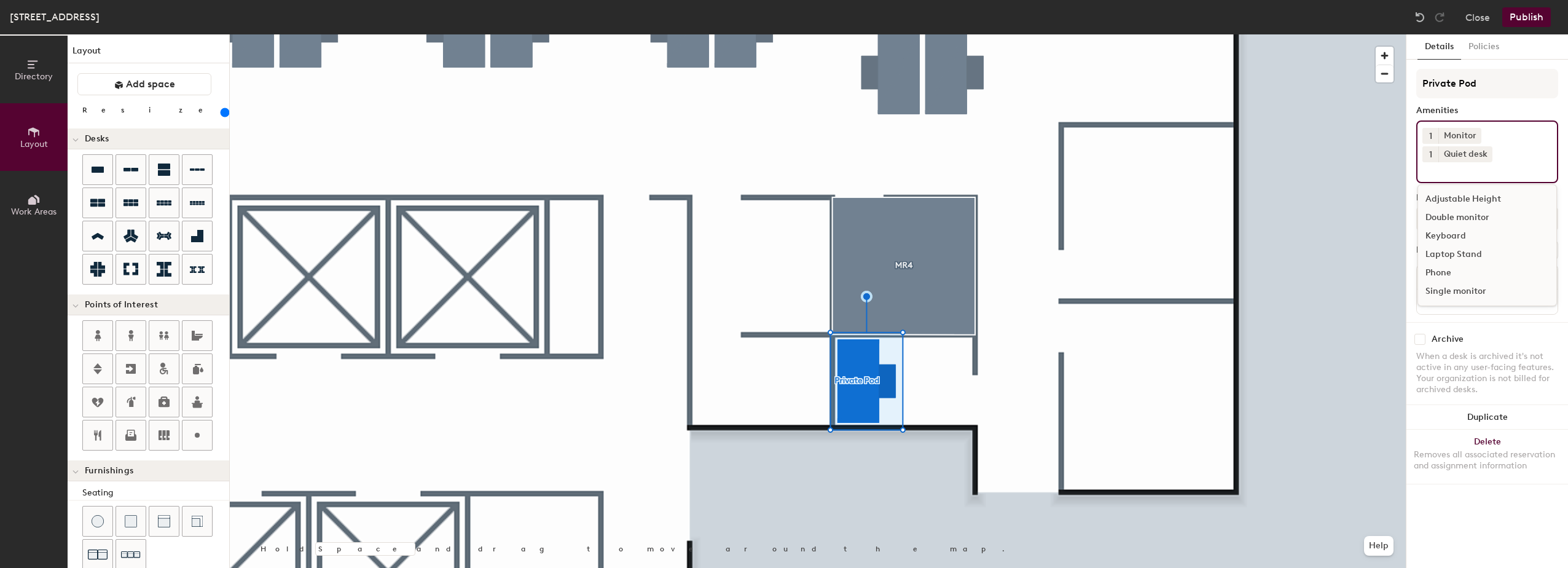
scroll to position [0, 0]
click at [1476, 135] on icon at bounding box center [1475, 135] width 9 height 9
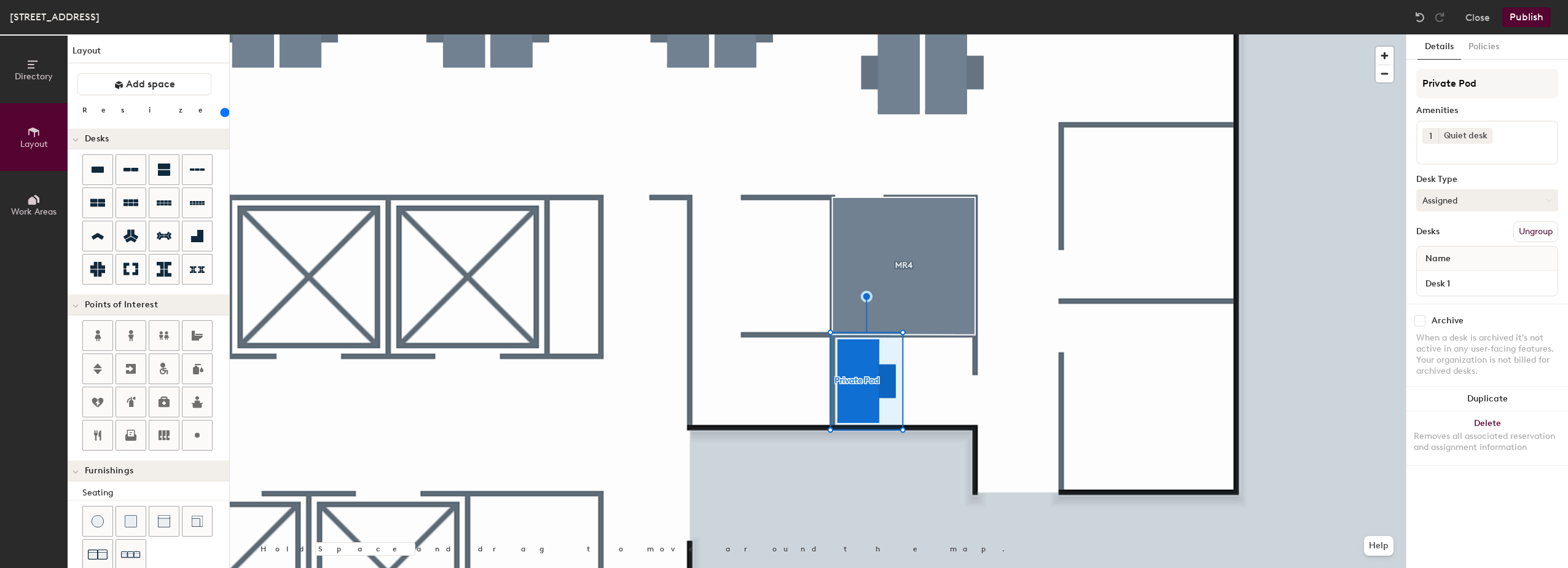
click at [1458, 204] on button "Assigned" at bounding box center [1487, 201] width 142 height 22
click at [1479, 204] on button "Assigned" at bounding box center [1487, 201] width 142 height 22
click at [1440, 271] on div "Hoteled" at bounding box center [1479, 275] width 123 height 19
click at [1487, 133] on icon at bounding box center [1486, 135] width 9 height 9
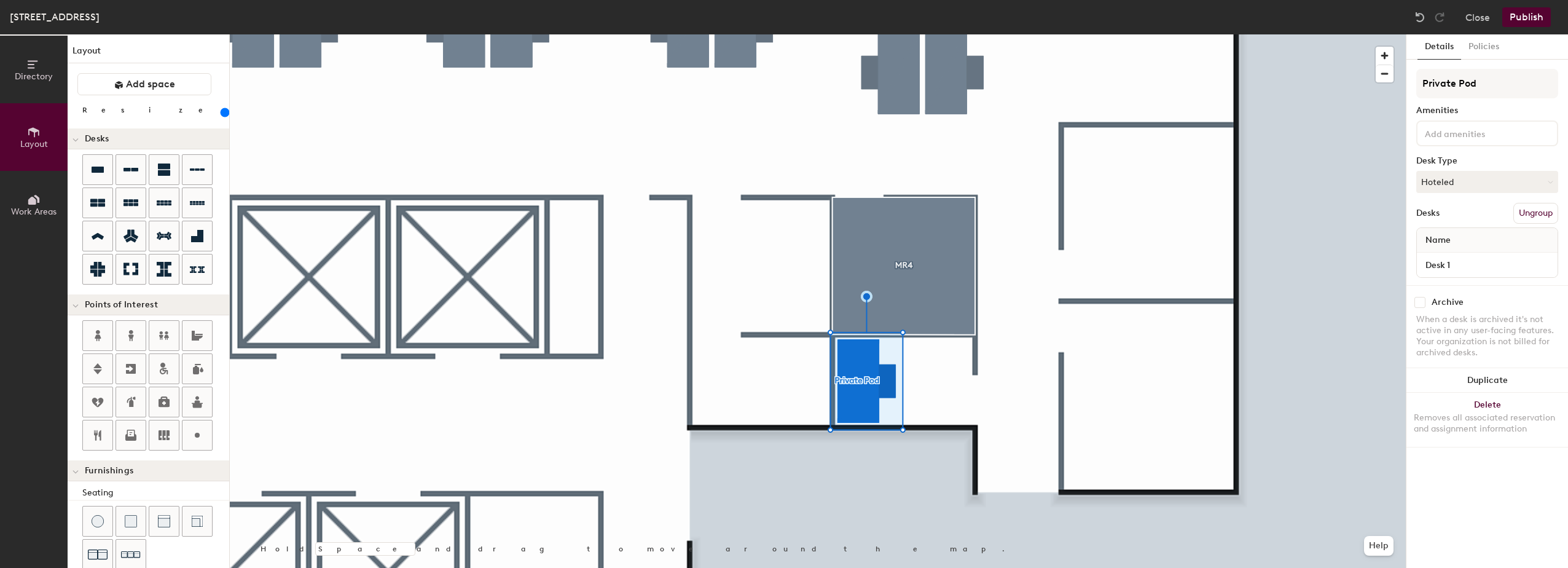
click at [1481, 131] on input at bounding box center [1477, 132] width 110 height 15
click at [1460, 237] on div "Quiet desk" at bounding box center [1487, 237] width 138 height 19
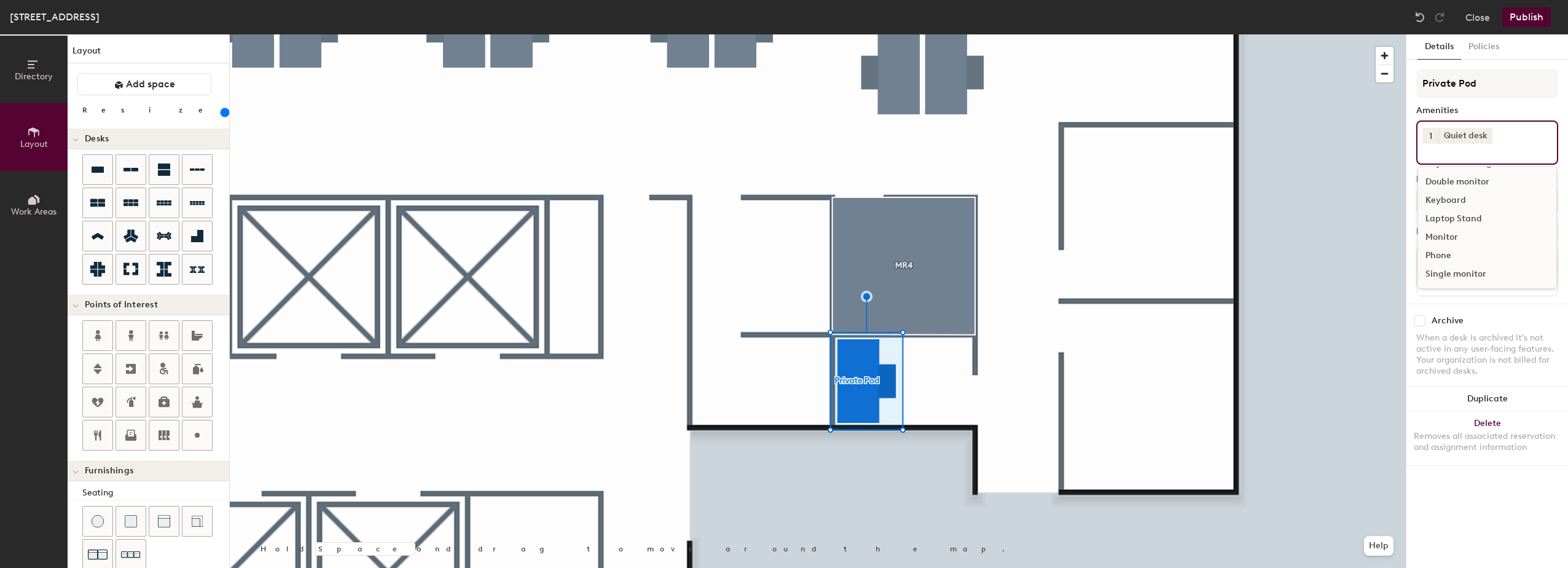
scroll to position [17, 0]
click at [1463, 180] on div "Double monitor" at bounding box center [1487, 182] width 138 height 19
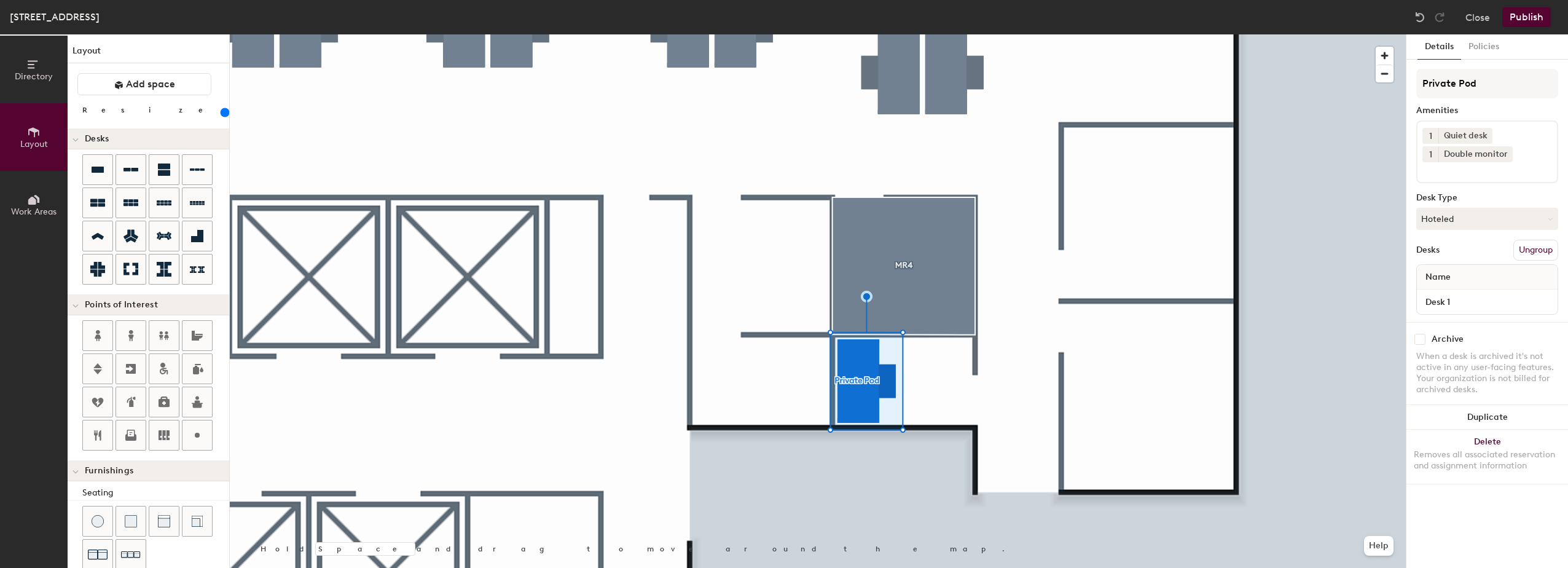
click at [1507, 109] on div "Amenities" at bounding box center [1487, 110] width 142 height 10
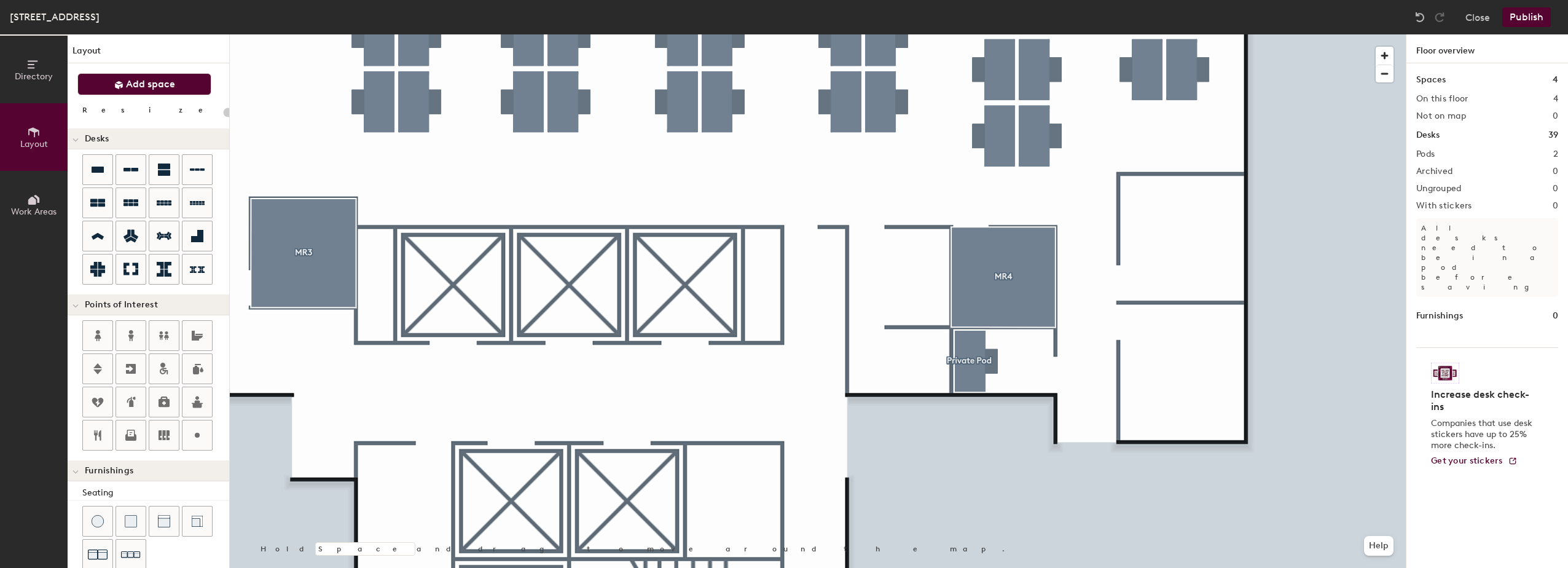
click at [133, 79] on span "Add space" at bounding box center [151, 84] width 50 height 12
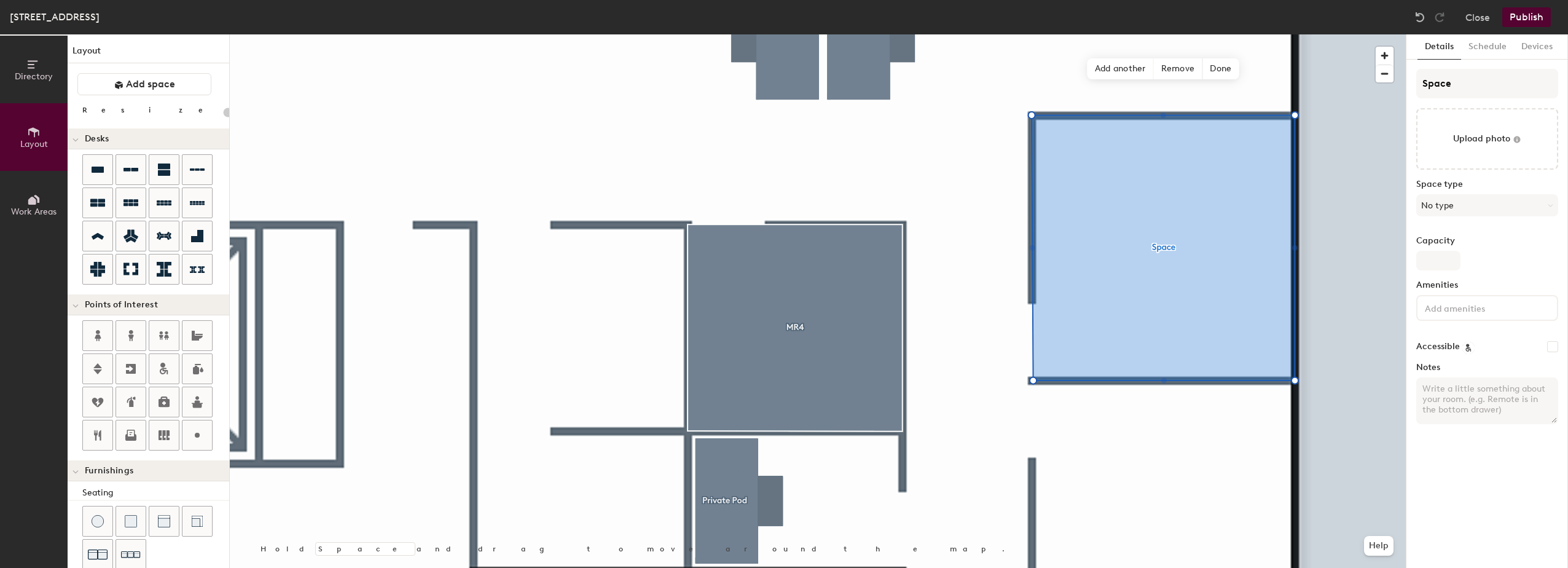
type input "20"
drag, startPoint x: 1445, startPoint y: 83, endPoint x: 1406, endPoint y: 79, distance: 39.2
click at [1406, 79] on div "Details Schedule Devices Space Upload photo Space type No type Capacity Ameniti…" at bounding box center [1487, 301] width 162 height 533
type input "W"
type input "20"
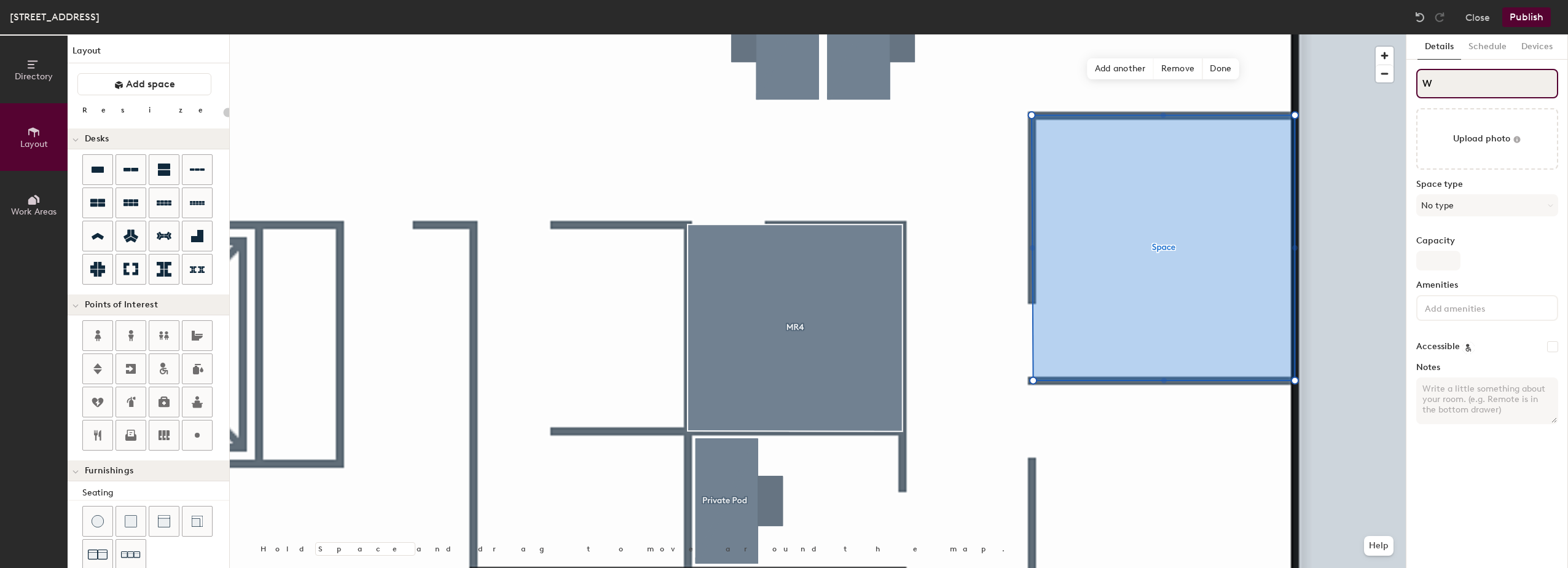
type input "Wo"
type input "20"
type input "Wor"
type input "20"
type input "Work"
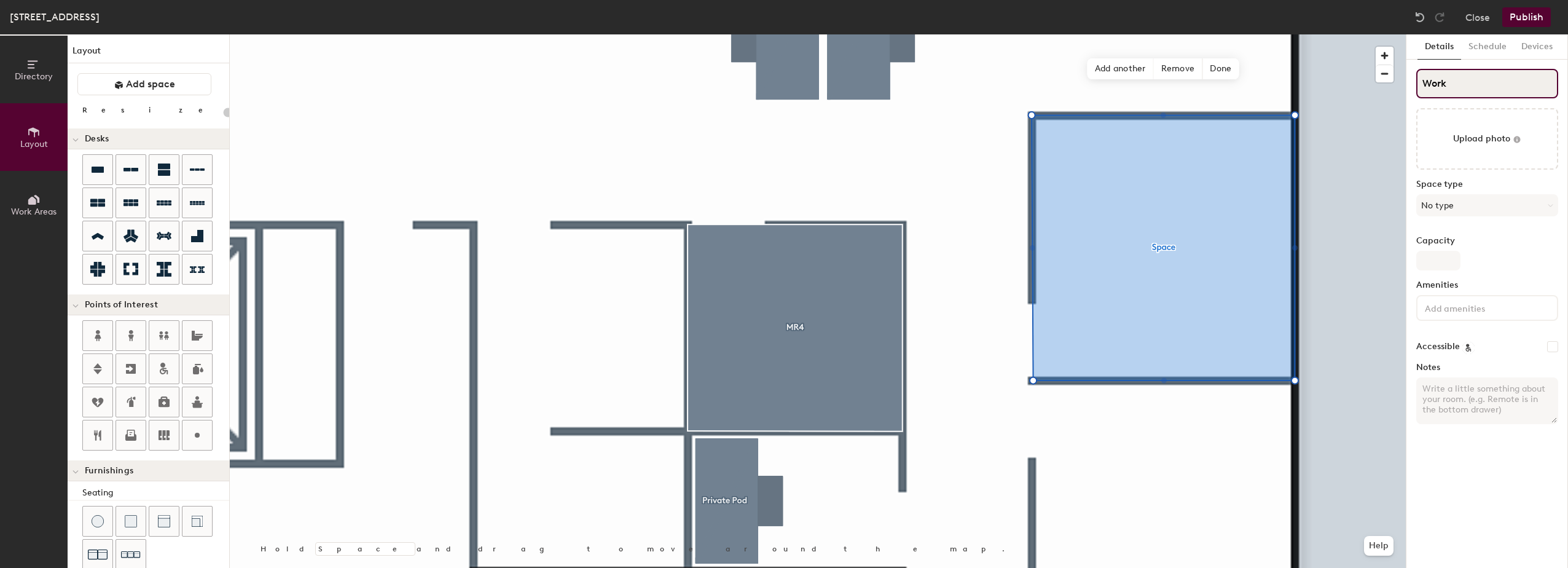
type input "20"
type input "Worki"
type input "20"
type input "Workin"
type input "20"
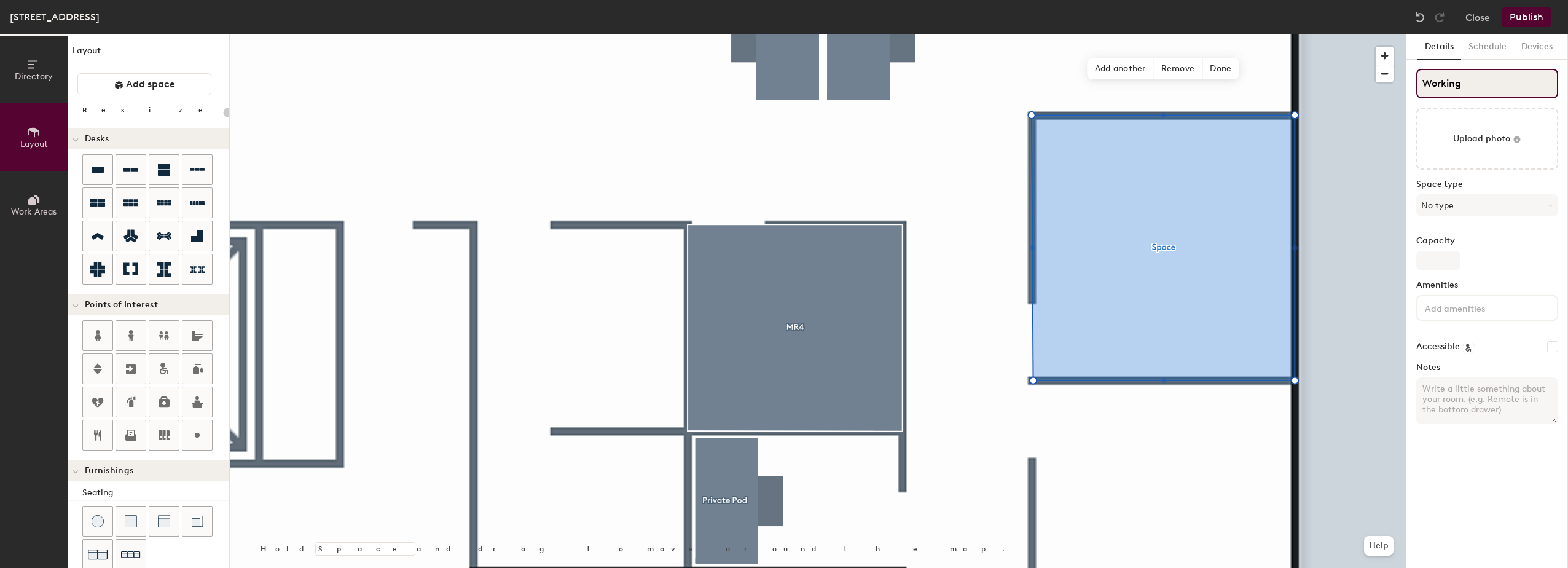
type input "Working"
type input "20"
type input "Working R"
type input "20"
type input "Working Ro"
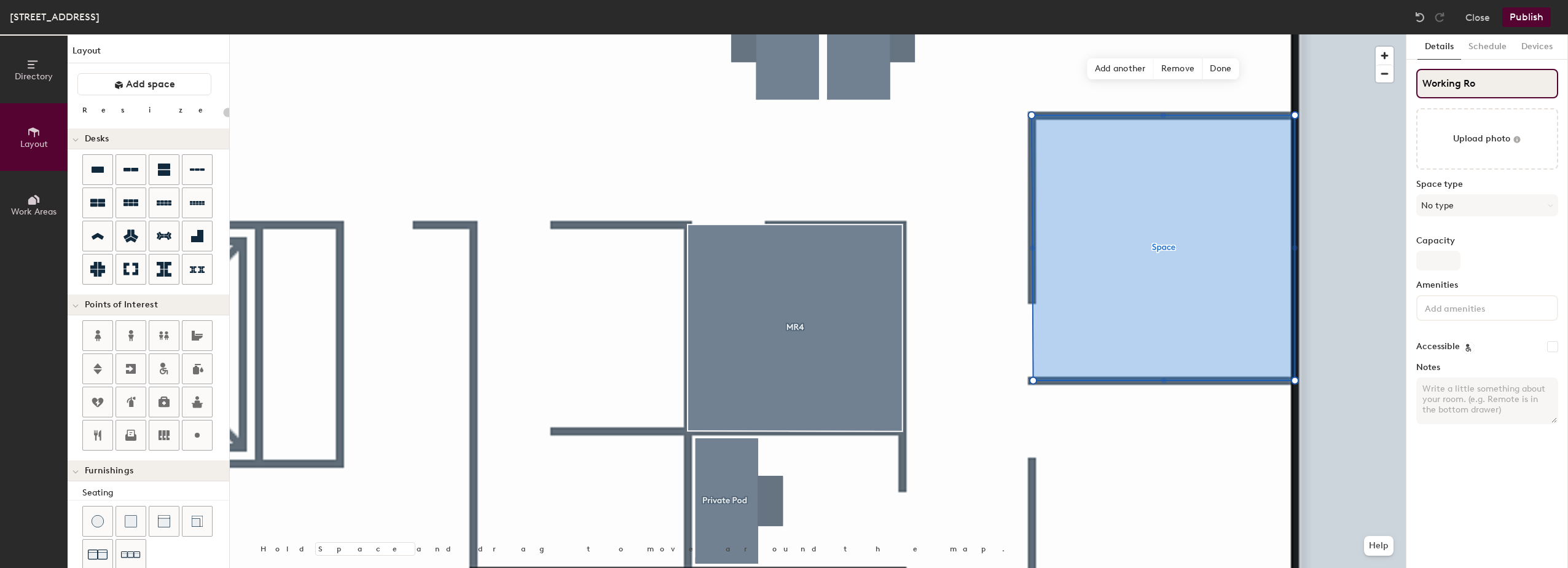
type input "20"
type input "Working Roo"
type input "20"
type input "Working Room"
type input "20"
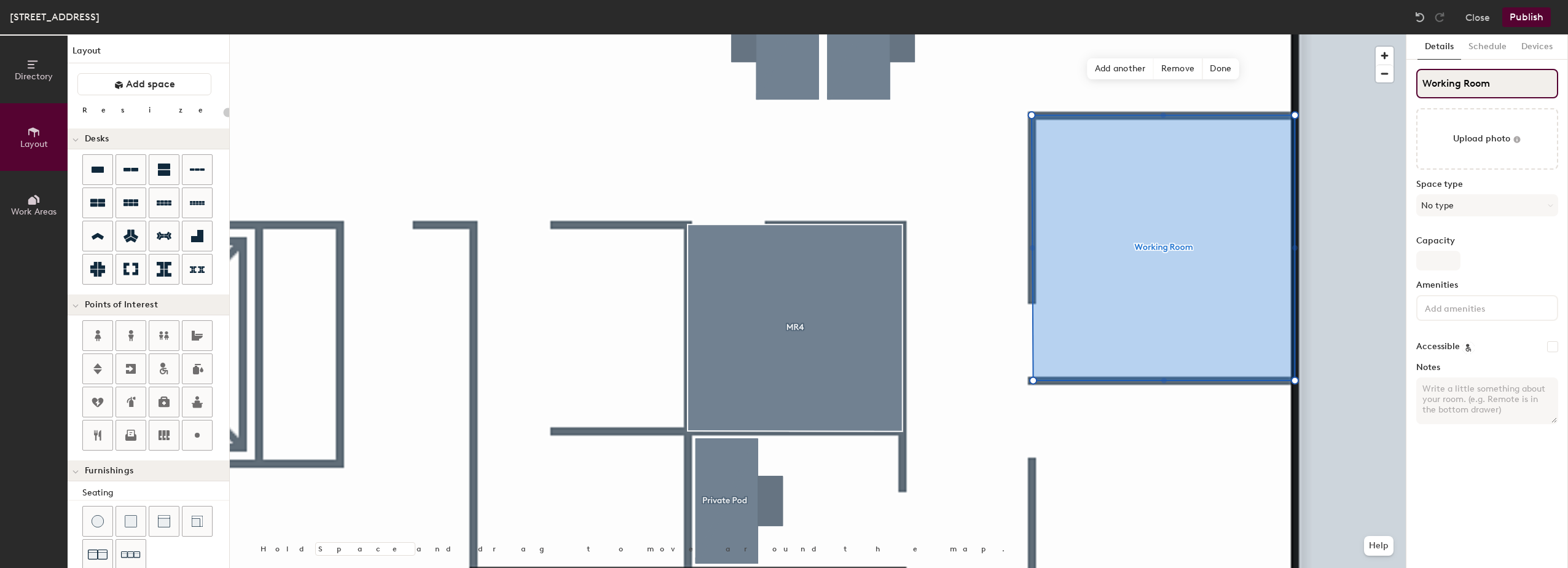
type input "Working Room"
type input "20"
type input "Working Room 1"
type input "20"
type input "Working Room 1"
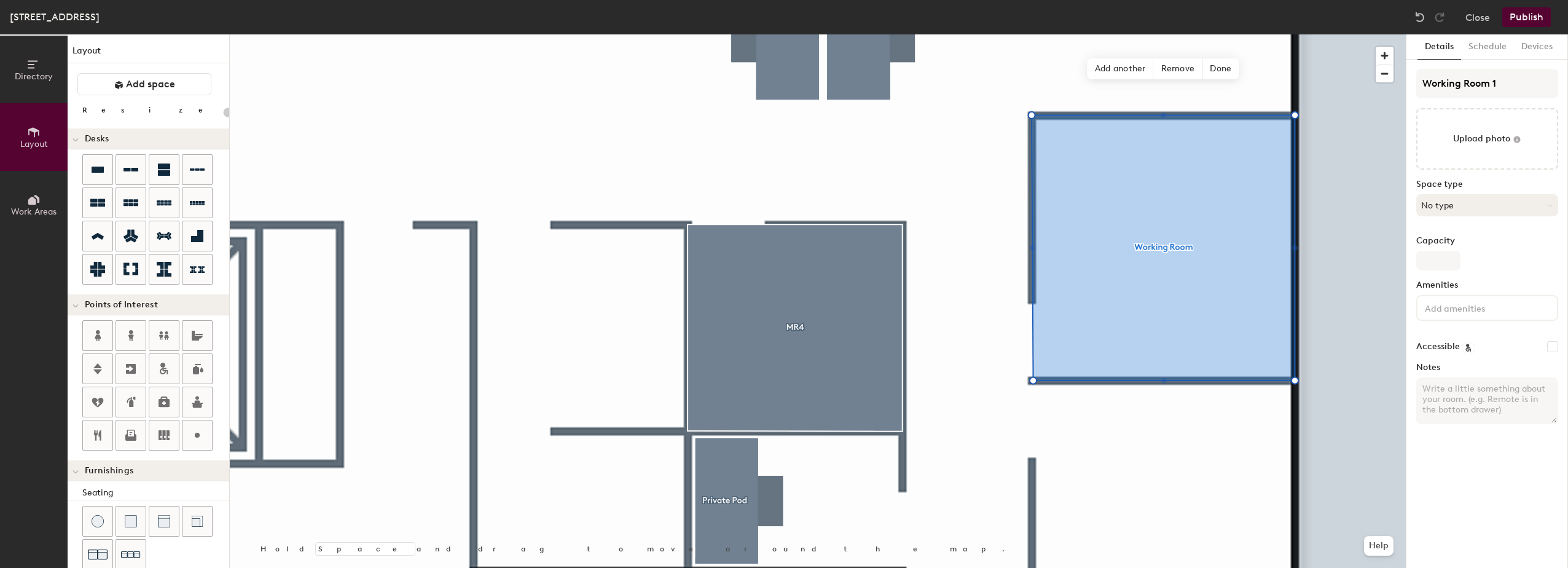
click at [1440, 206] on button "No type" at bounding box center [1487, 206] width 142 height 22
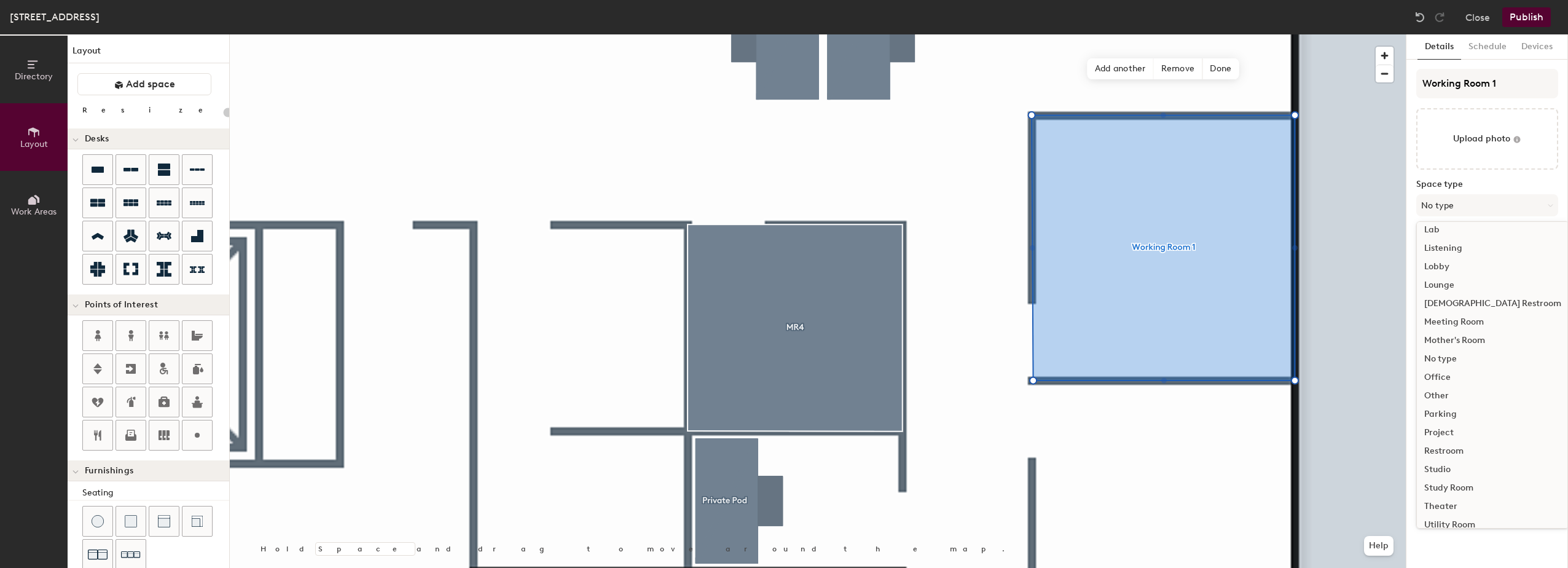
scroll to position [275, 0]
click at [1453, 291] on div "Meeting Room" at bounding box center [1493, 292] width 152 height 19
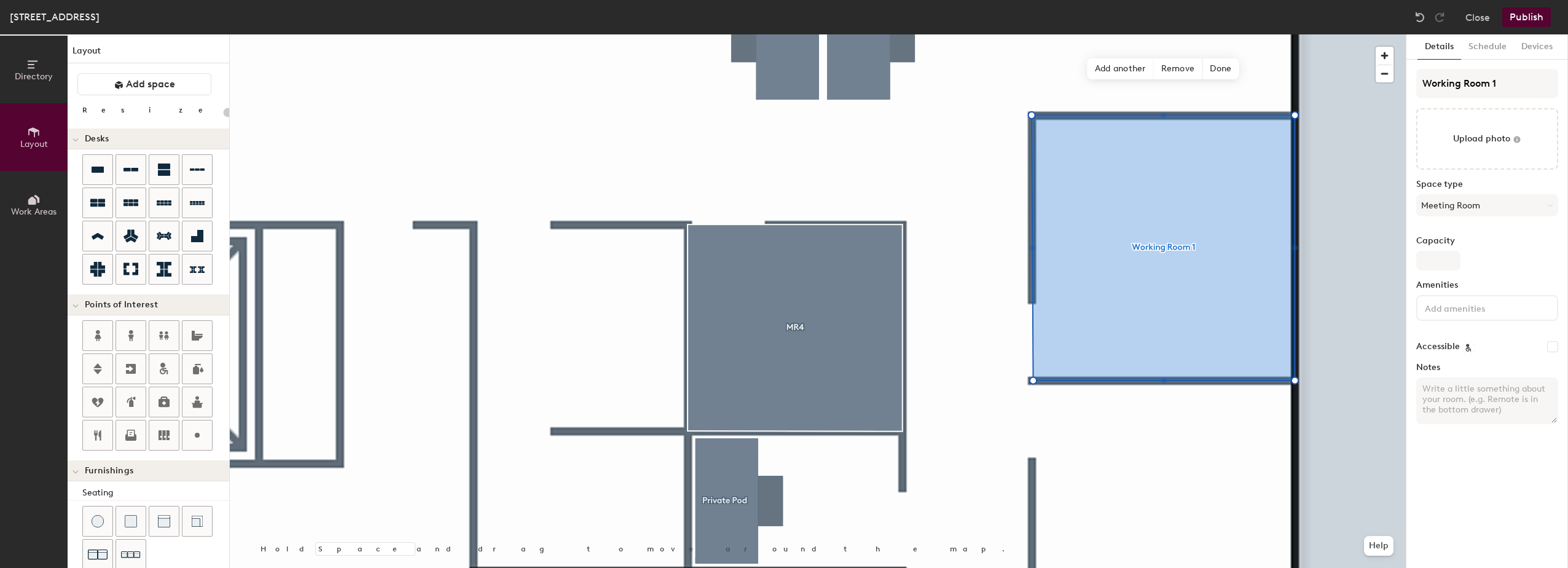
type input "20"
click at [1442, 257] on input "Capacity" at bounding box center [1438, 260] width 45 height 20
type input "4"
type input "20"
type input "4"
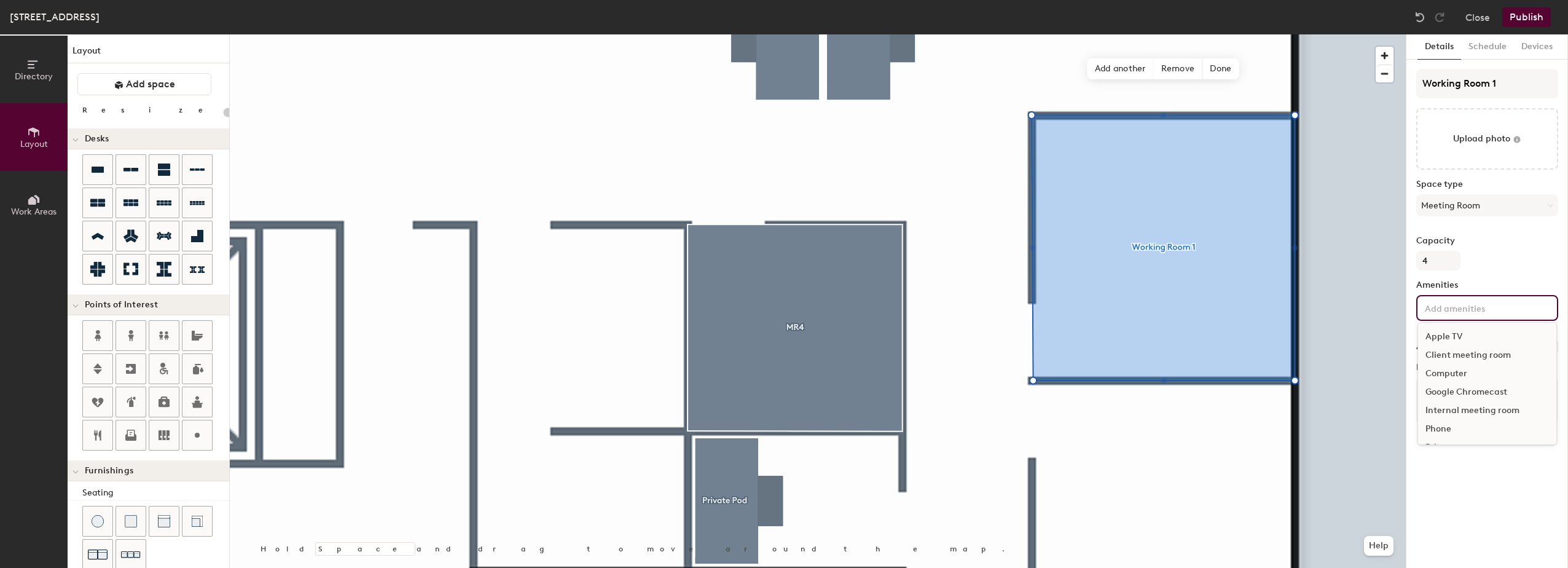
click at [1437, 307] on input at bounding box center [1477, 307] width 110 height 15
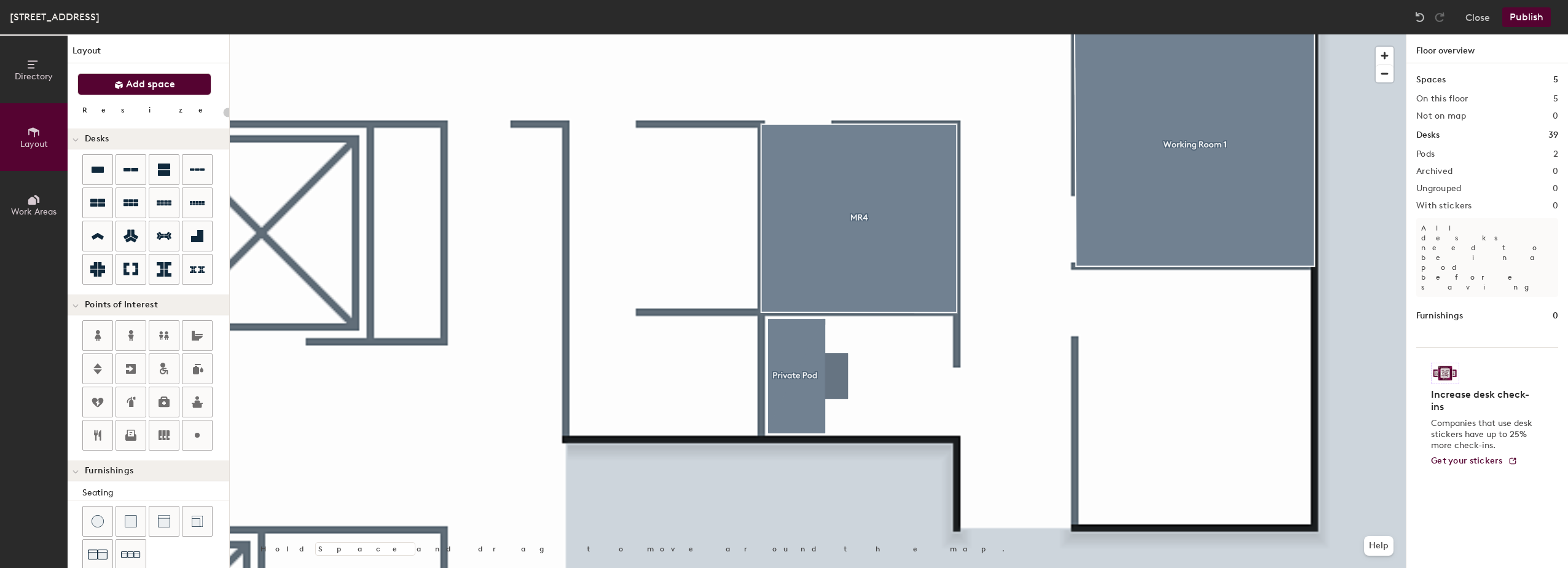
click at [141, 78] on span "Add space" at bounding box center [151, 84] width 50 height 12
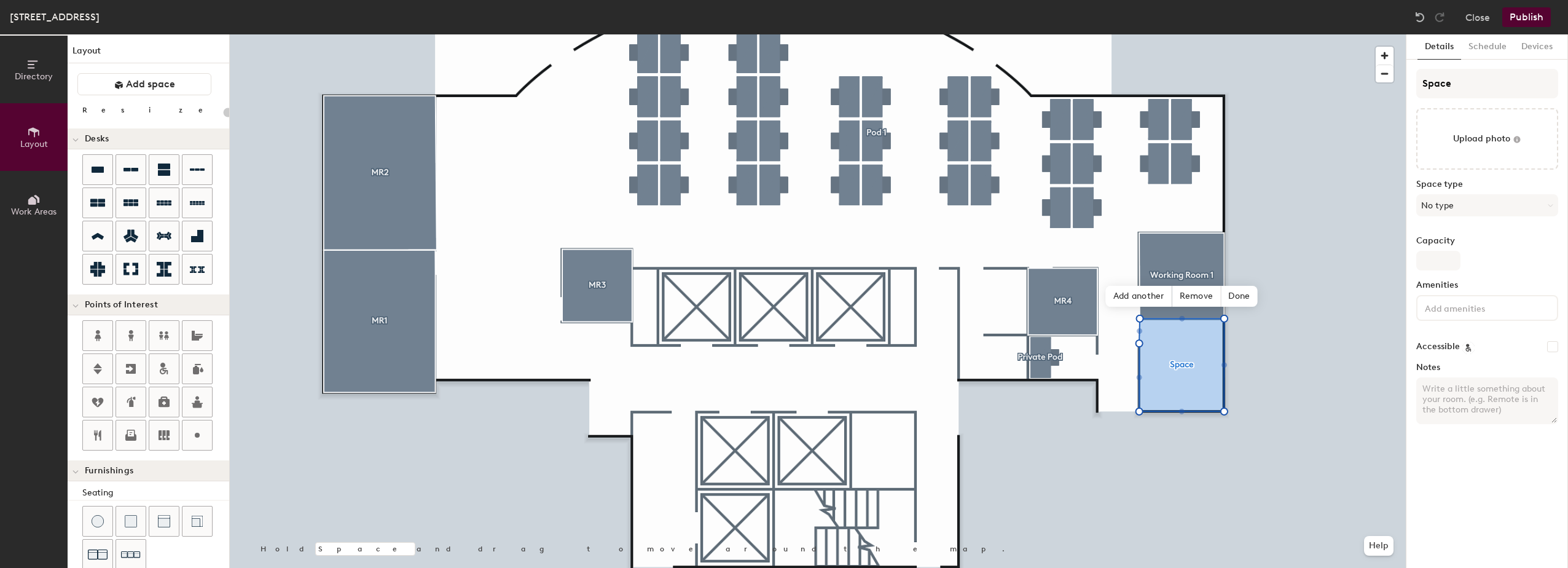
type input "20"
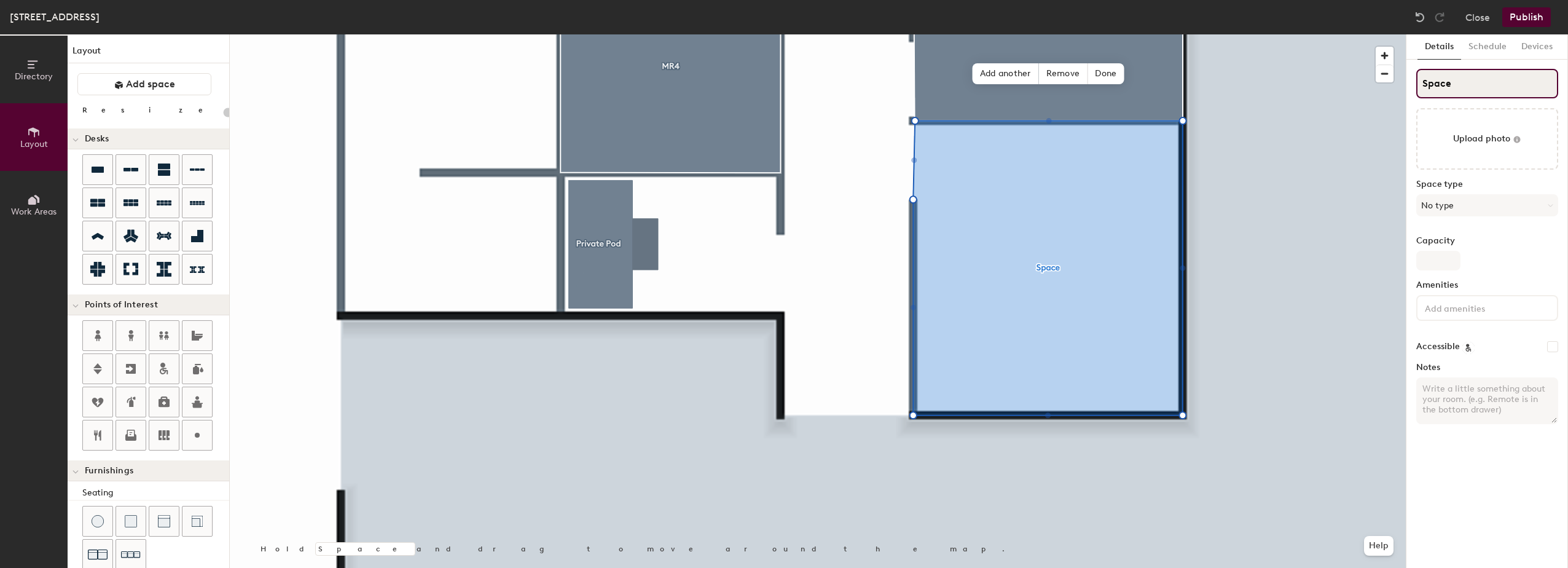
drag, startPoint x: 1459, startPoint y: 85, endPoint x: 1415, endPoint y: 79, distance: 44.4
click at [1415, 79] on div "Details Schedule Devices Space Upload photo Space type No type Capacity Ameniti…" at bounding box center [1487, 301] width 162 height 533
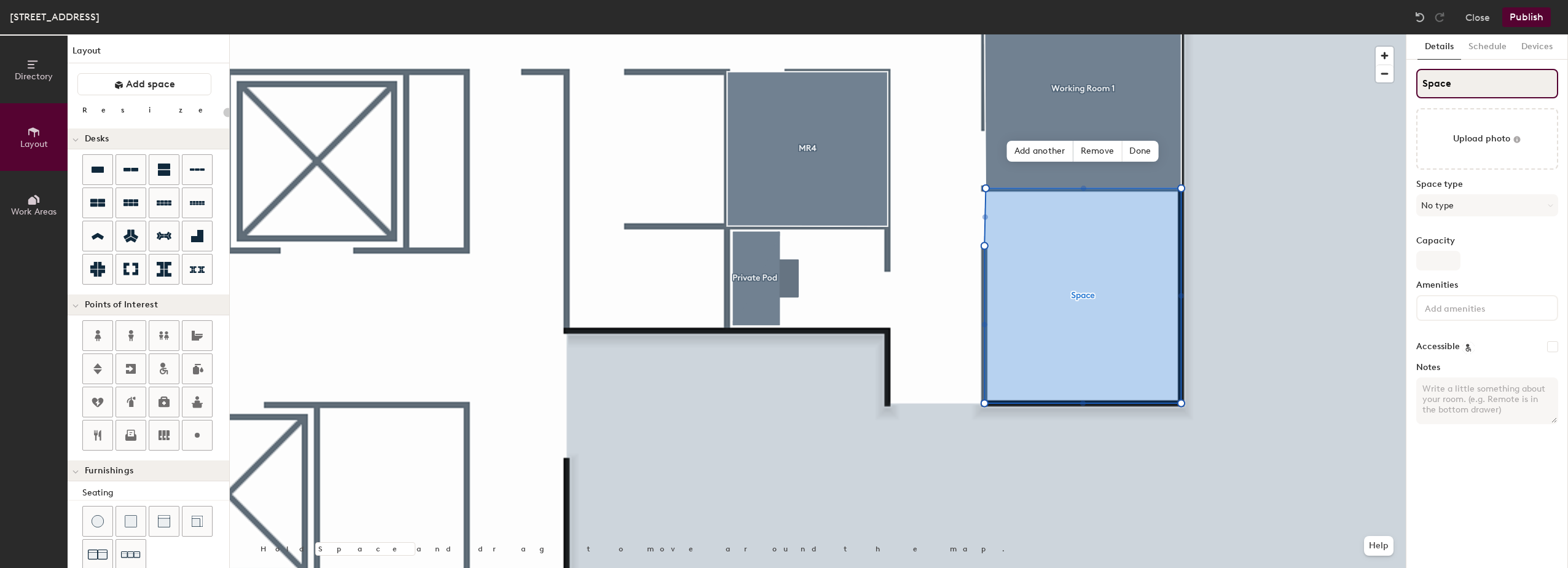
type input "W"
type input "20"
type input "Wo"
type input "20"
type input "Wor"
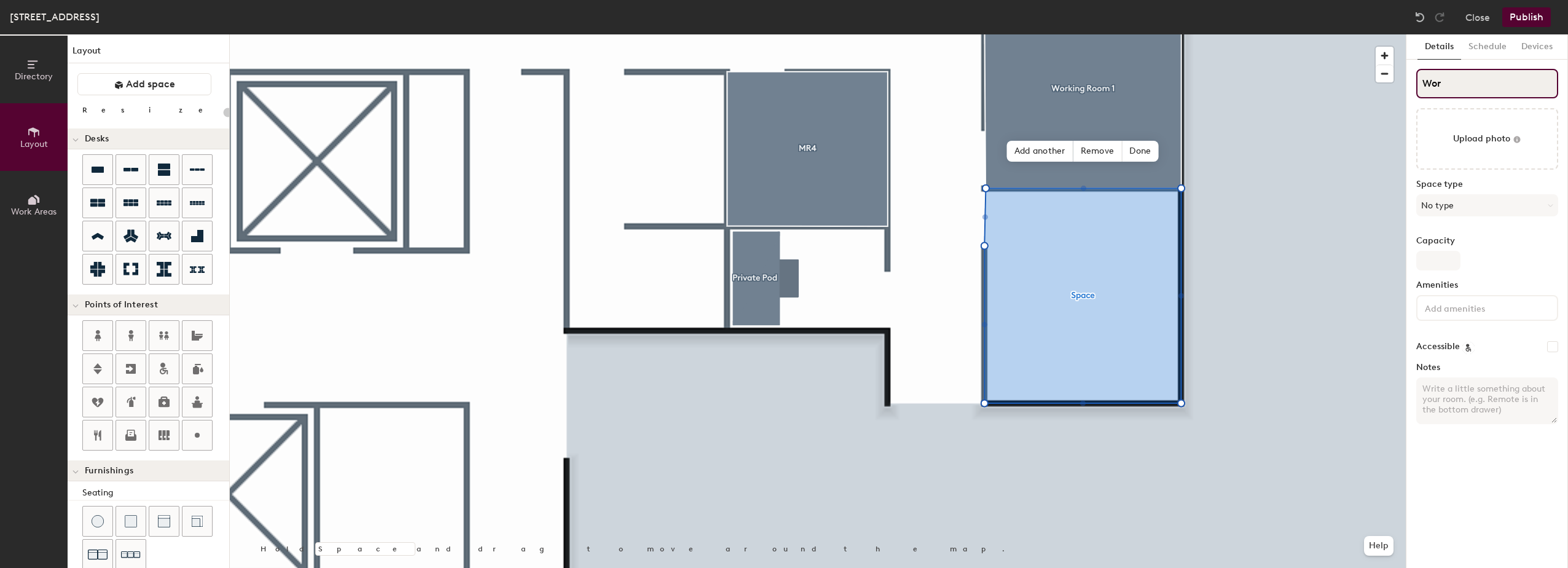
type input "20"
type input "Work"
type input "20"
type input "Workin"
type input "20"
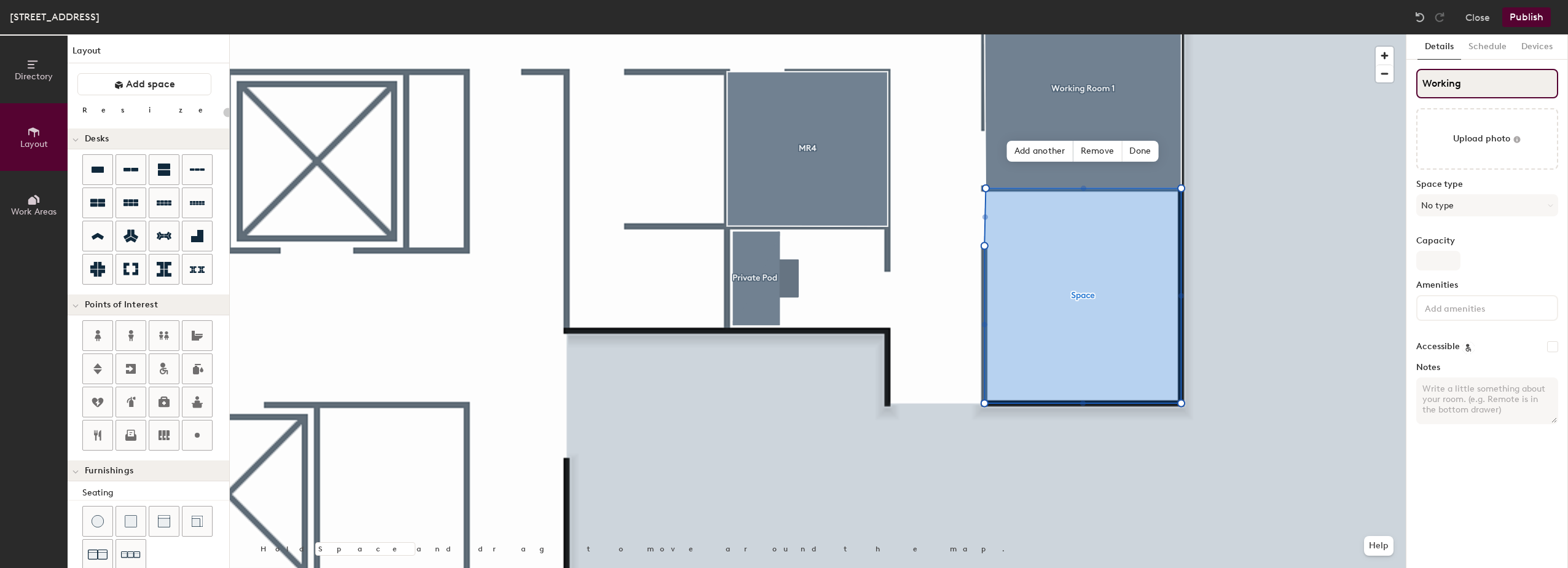
type input "Working"
type input "20"
type input "Working R"
type input "20"
type input "Working Roo"
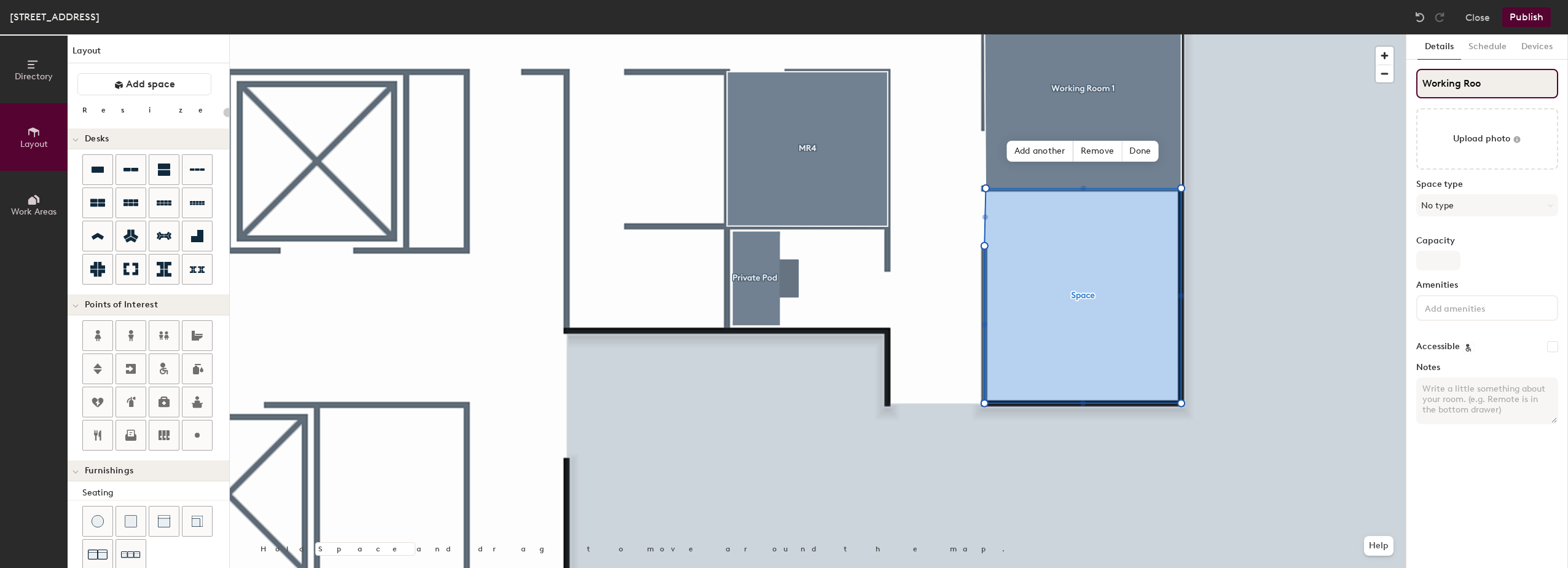
type input "20"
type input "Working Room"
type input "20"
type input "Working Room 2"
type input "20"
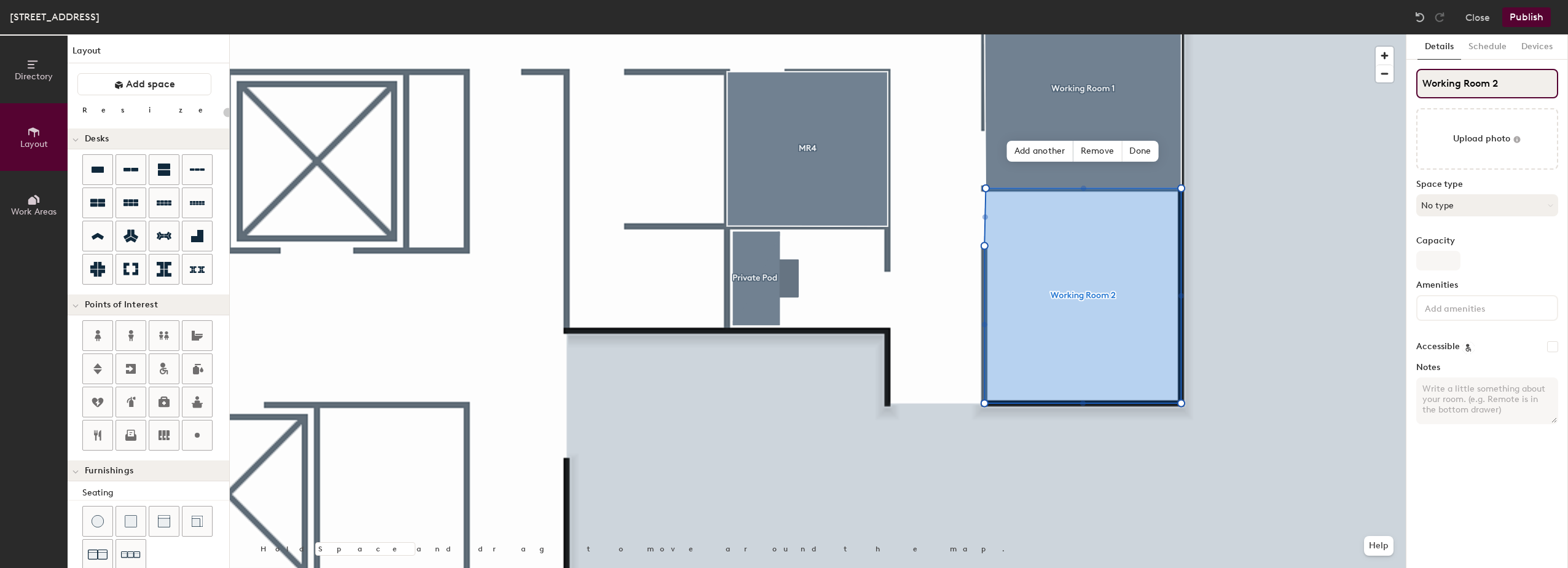
type input "Working Room 2"
click at [1492, 202] on button "No type" at bounding box center [1487, 206] width 142 height 22
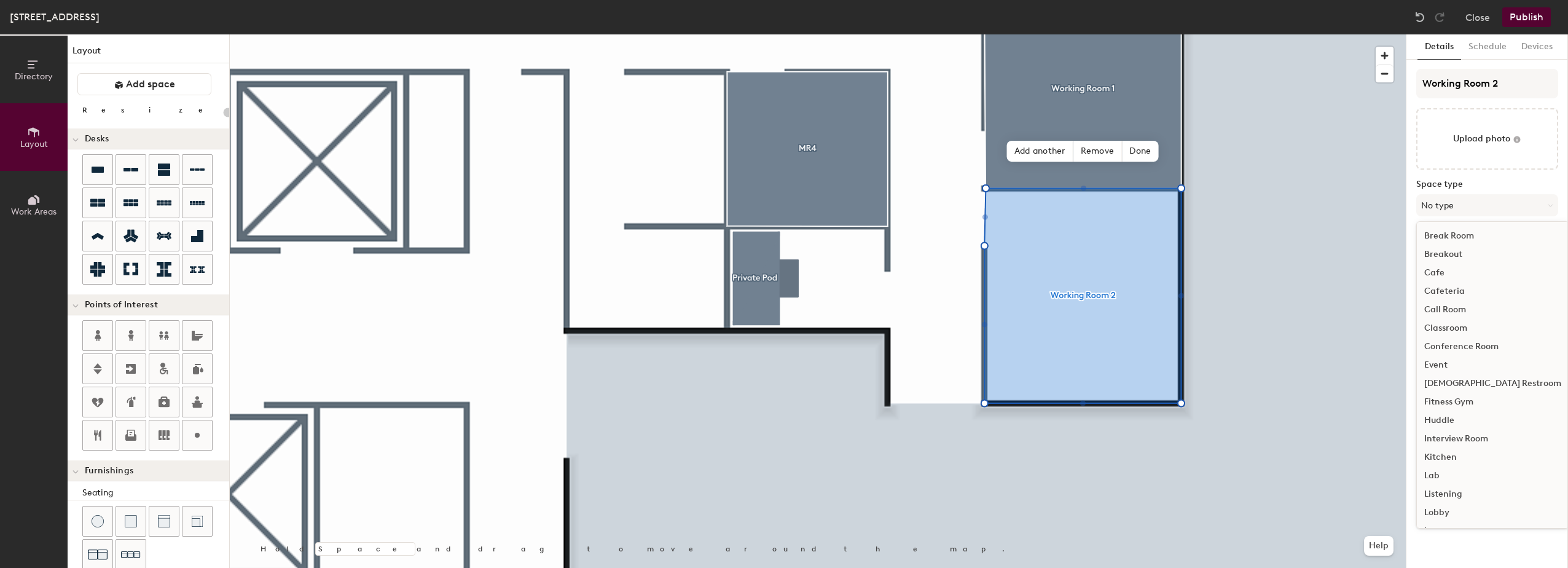
scroll to position [246, 0]
click at [1465, 319] on div "Meeting Room" at bounding box center [1493, 322] width 152 height 19
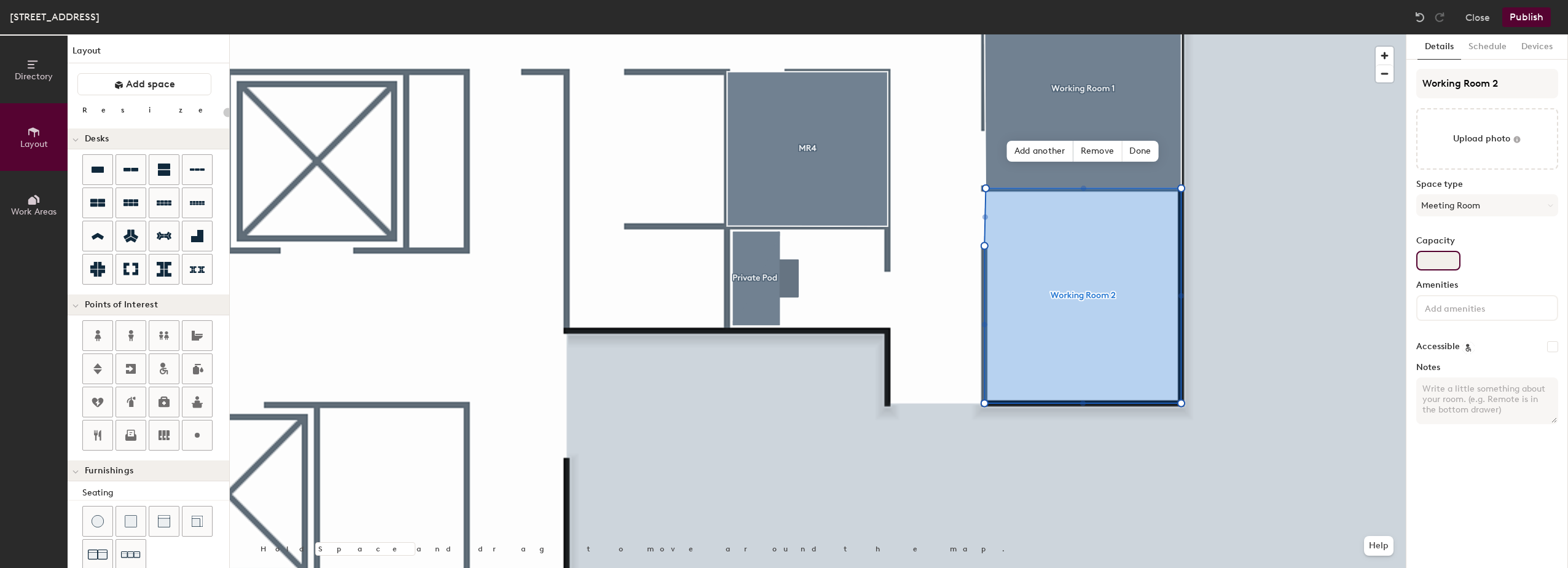
click at [1443, 257] on input "Capacity" at bounding box center [1438, 260] width 45 height 20
type input "20"
type input "4"
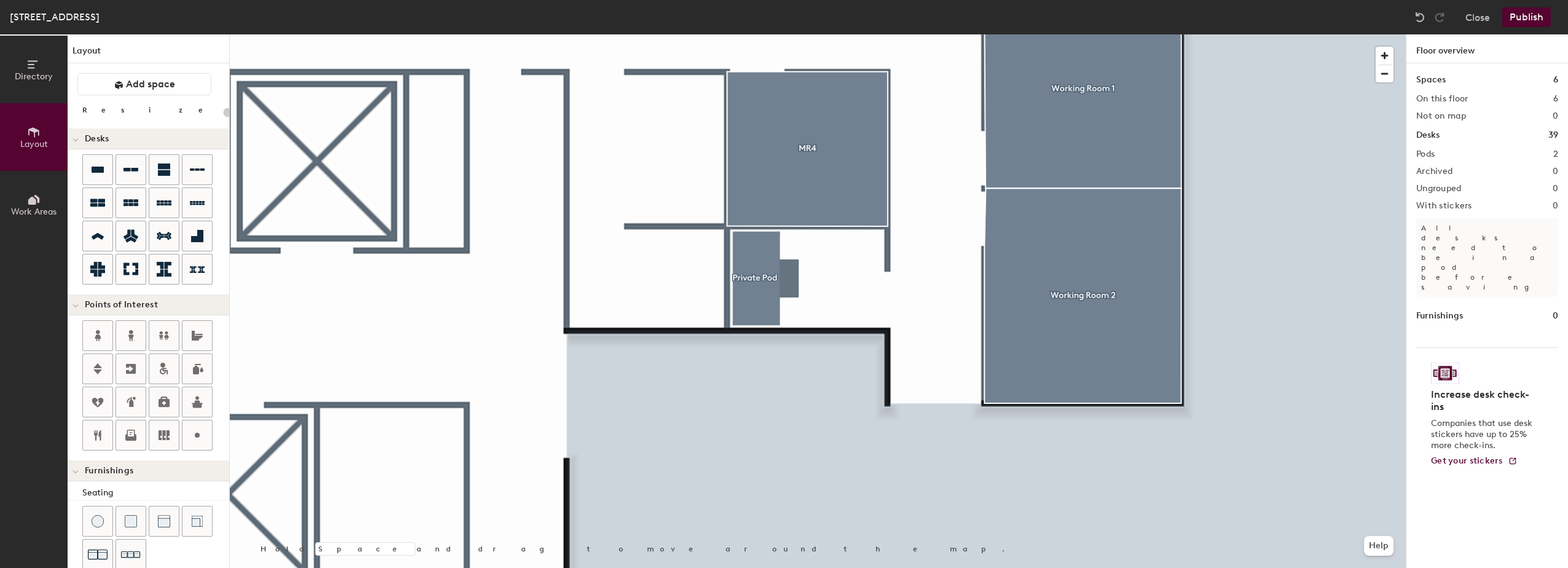
type input "20"
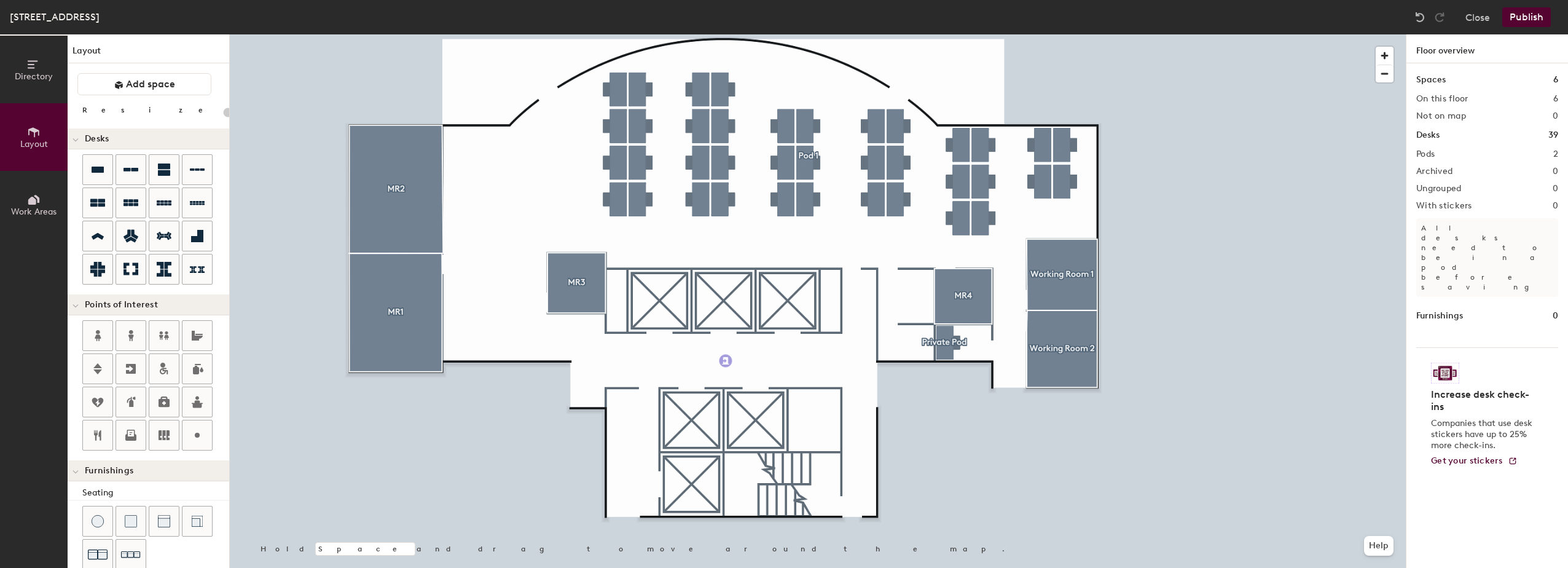
click at [726, 360] on div "Directory Layout Work Areas Layout Add space Resize Desks Points of Interest Fu…" at bounding box center [784, 301] width 1568 height 533
click at [500, 194] on div "Directory Layout Work Areas Layout Add space Resize Desks Points of Interest Fu…" at bounding box center [784, 301] width 1568 height 533
click at [626, 246] on div "Directory Layout Work Areas Layout Add space Resize Desks Points of Interest Fu…" at bounding box center [784, 301] width 1568 height 533
drag, startPoint x: 134, startPoint y: 437, endPoint x: 499, endPoint y: 196, distance: 437.4
click at [496, 35] on div at bounding box center [817, 35] width 1176 height 0
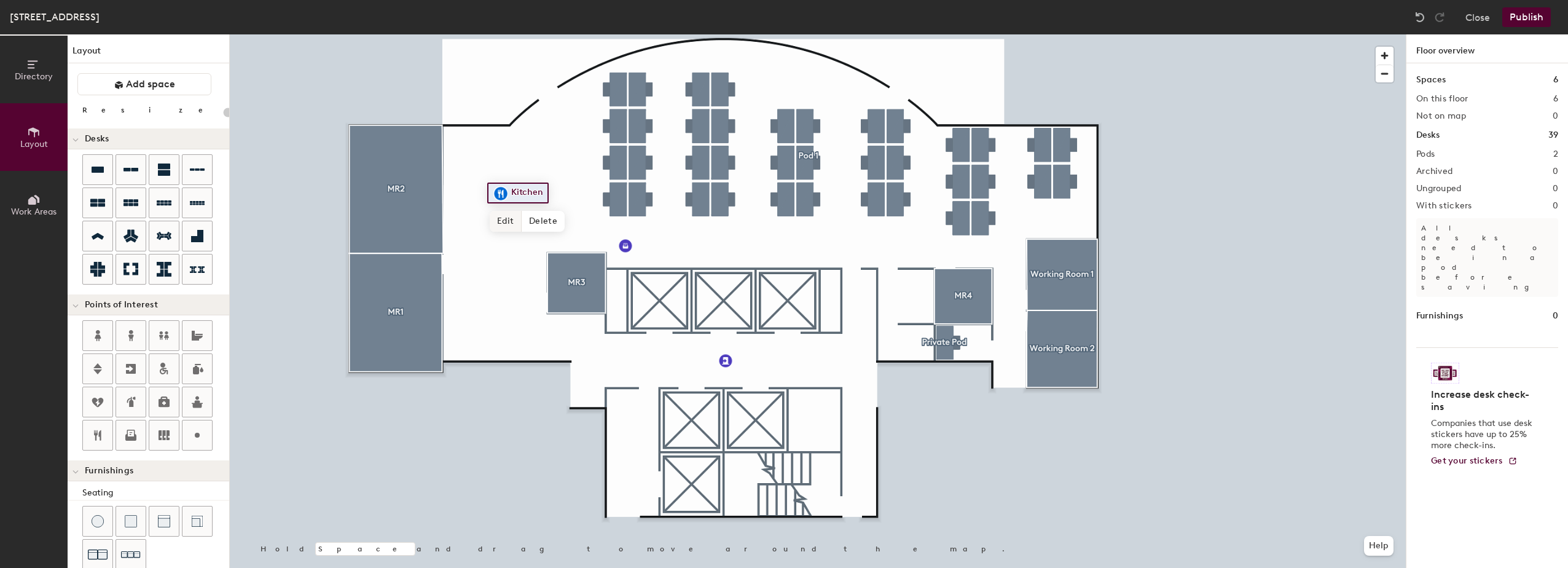
click at [503, 220] on span "Edit" at bounding box center [505, 220] width 32 height 21
click at [522, 218] on span "Done" at bounding box center [521, 220] width 37 height 21
click at [541, 222] on span "Delete" at bounding box center [542, 220] width 43 height 21
click at [676, 276] on span "Delete" at bounding box center [667, 273] width 43 height 21
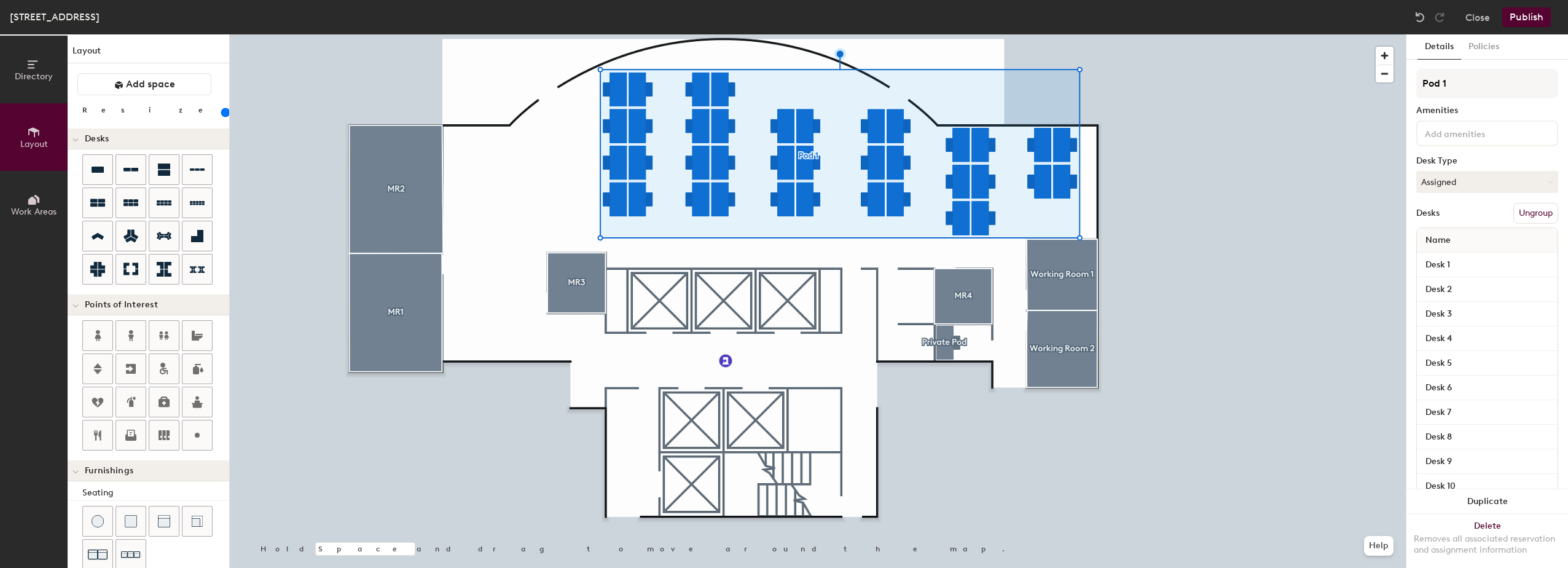
click at [223, 110] on input "range" at bounding box center [223, 112] width 0 height 10
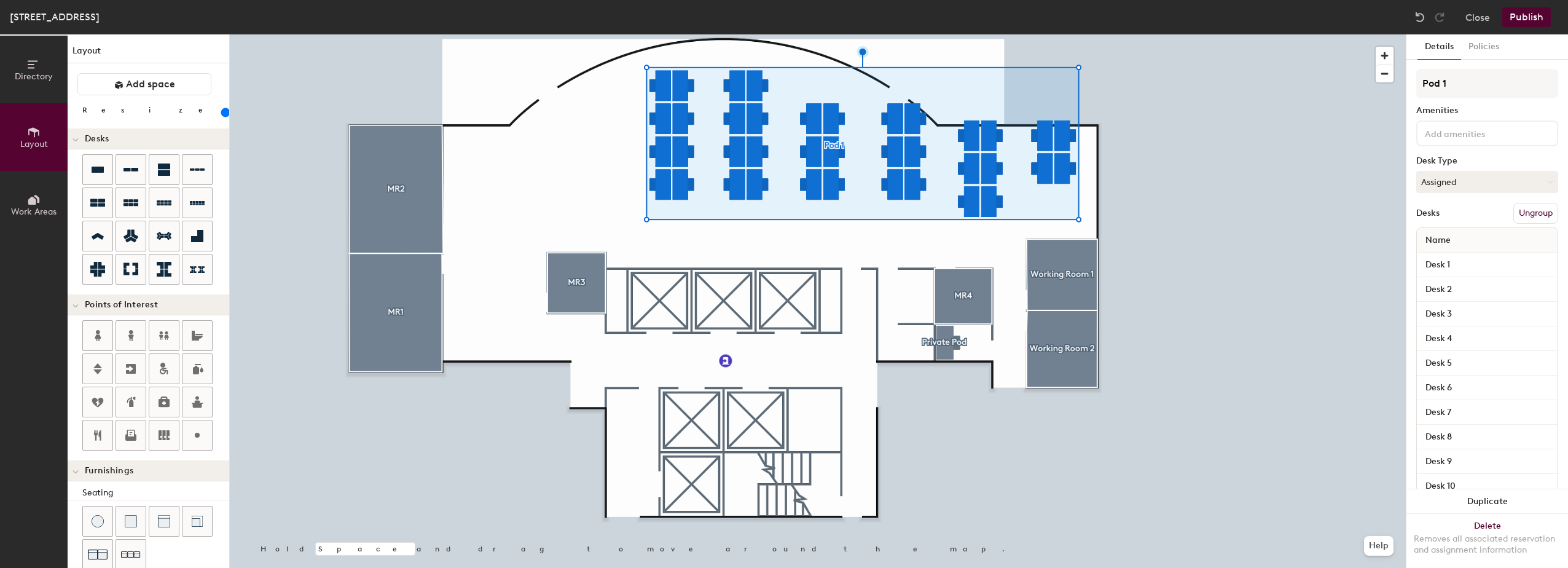
click at [1546, 218] on button "Ungroup" at bounding box center [1535, 213] width 45 height 21
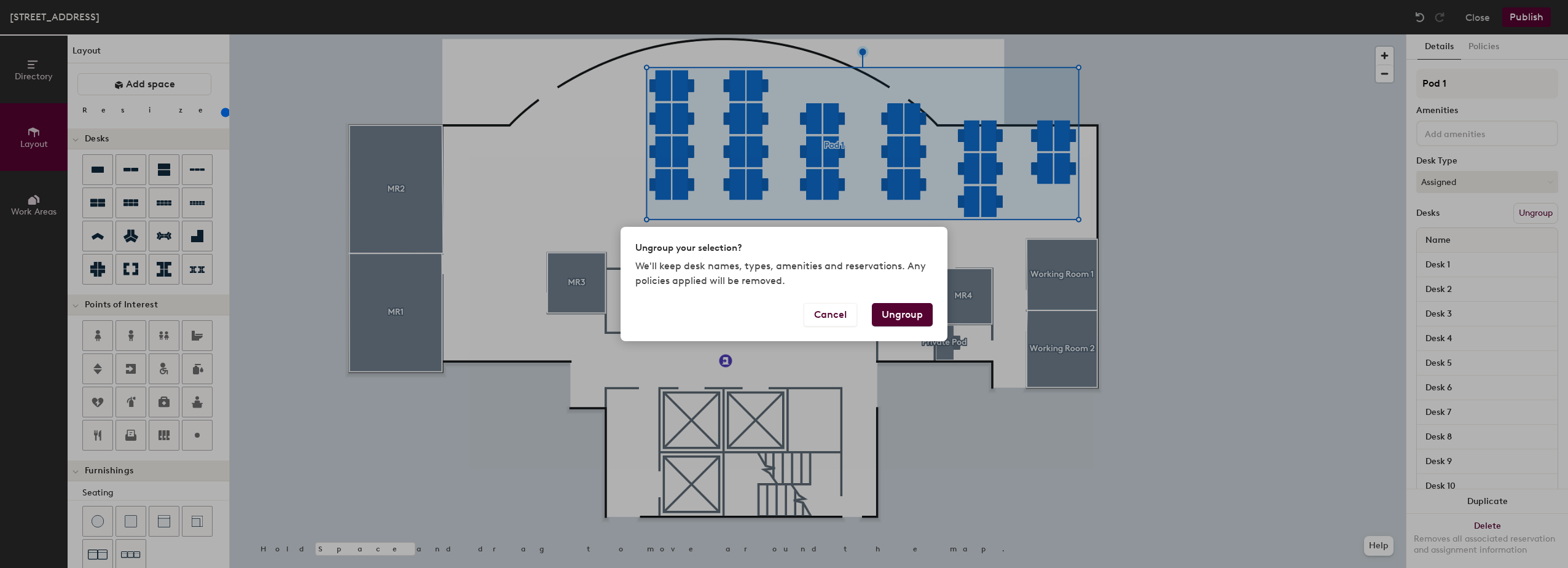
click at [892, 314] on button "Ungroup" at bounding box center [902, 315] width 61 height 24
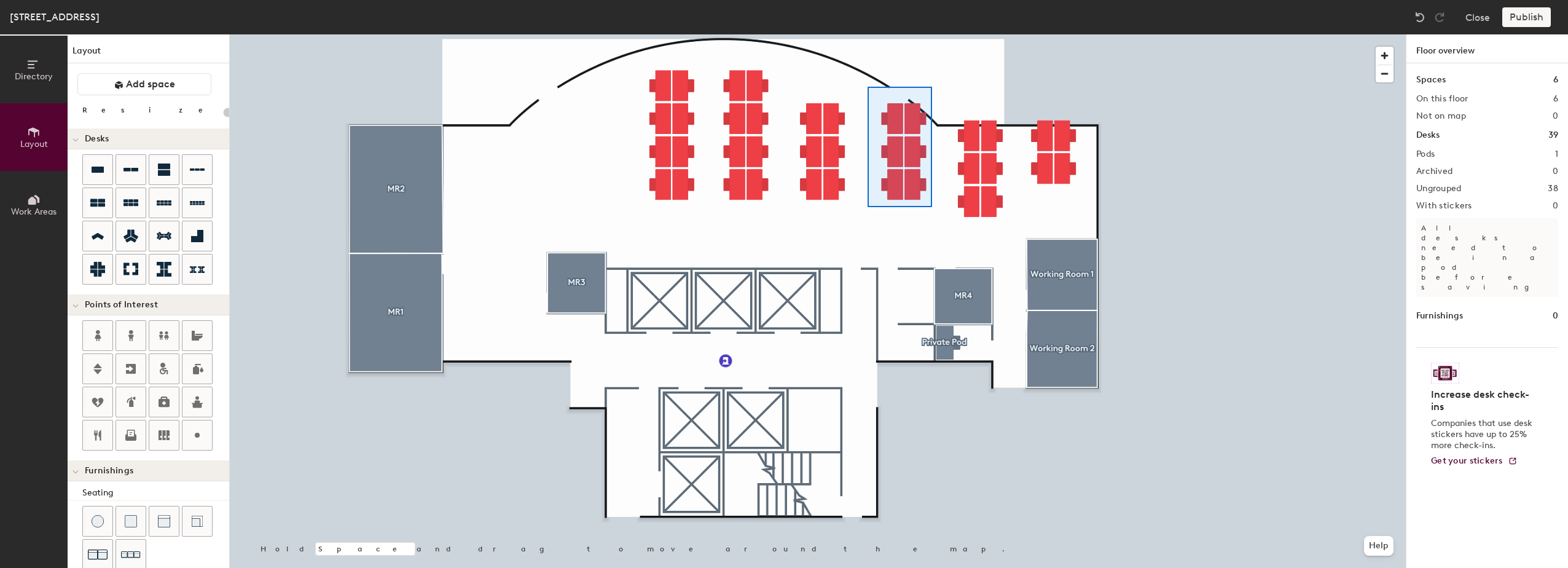
type input "180"
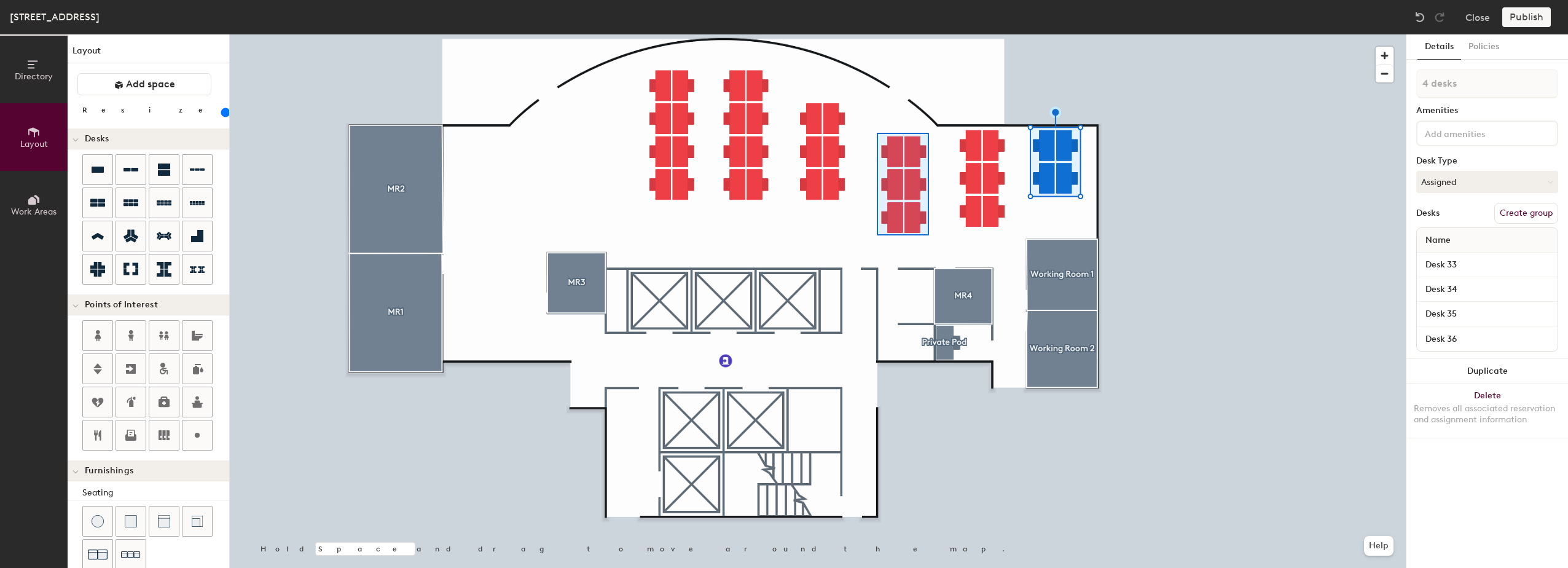
click at [871, 35] on div at bounding box center [817, 35] width 1176 height 0
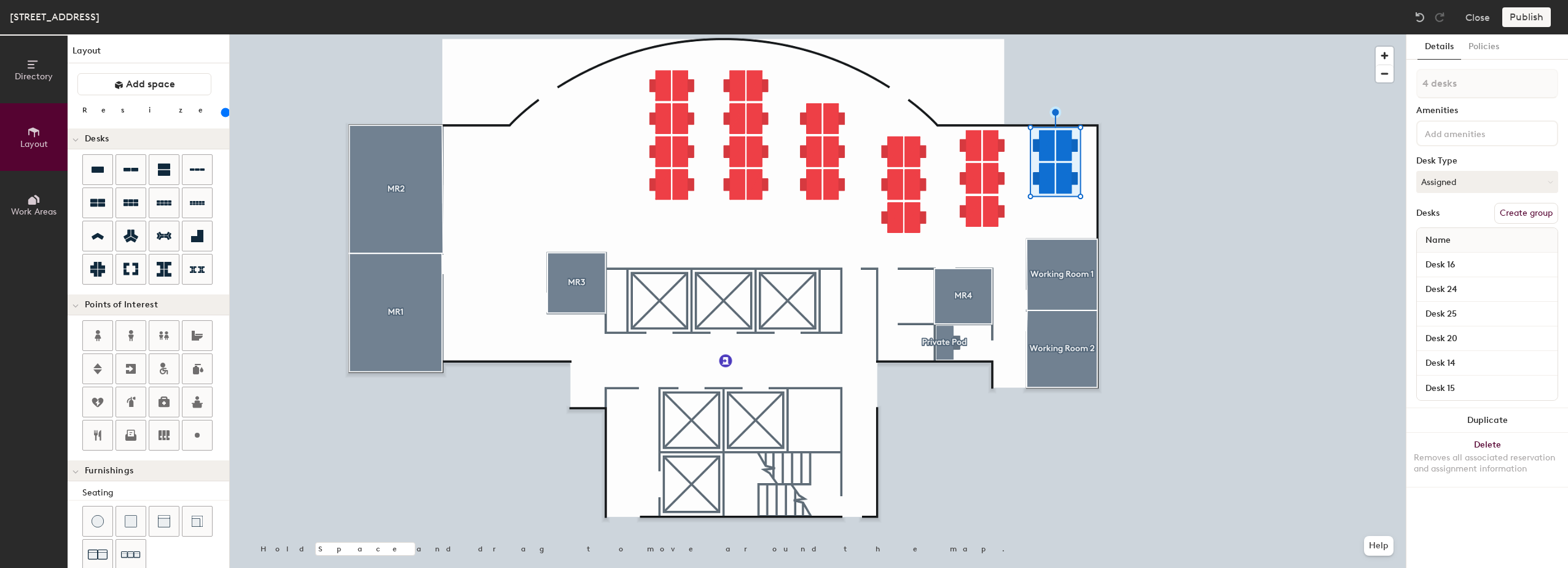
type input "6 desks"
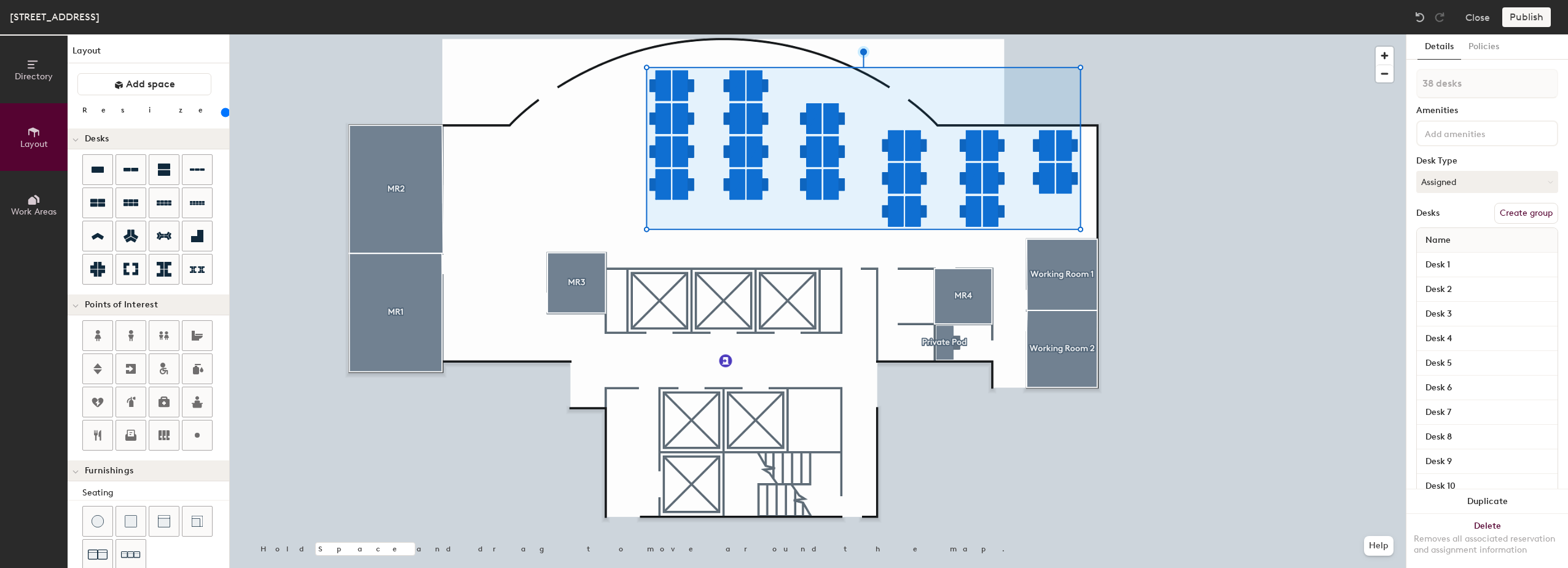
click at [1506, 212] on button "Create group" at bounding box center [1526, 213] width 64 height 21
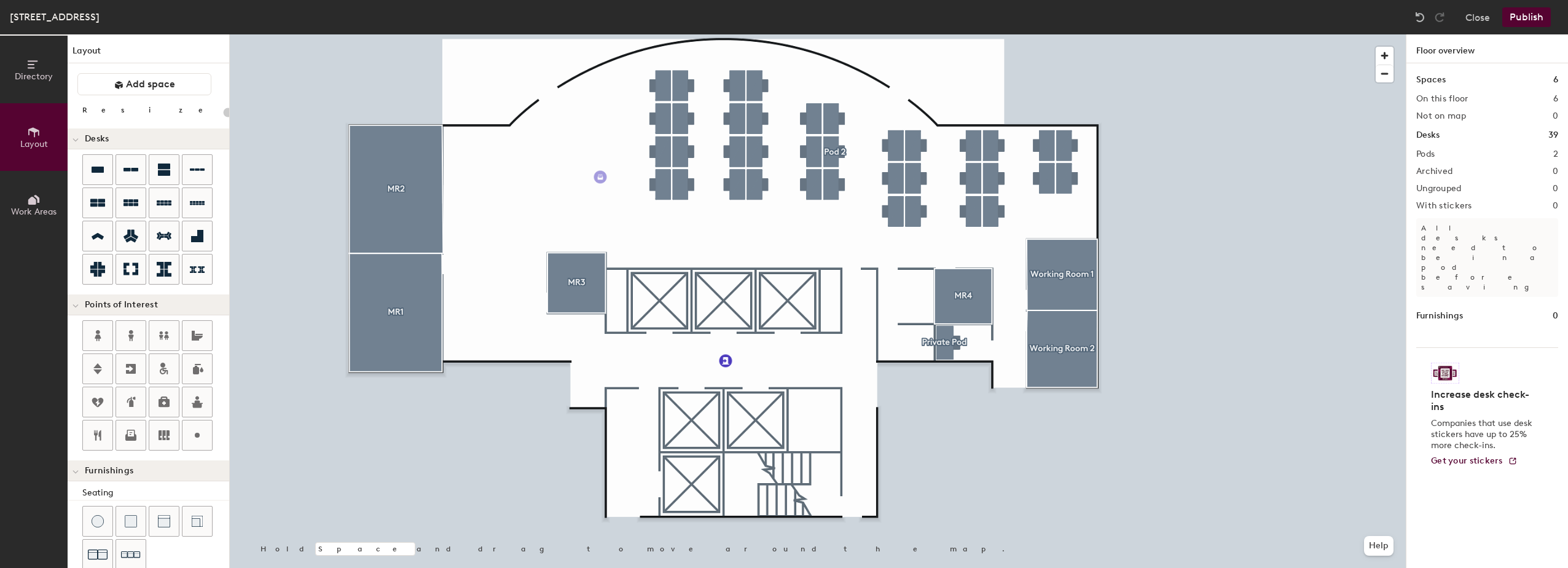
click at [601, 178] on div "Directory Layout Work Areas Layout Add space Resize Desks Points of Interest Fu…" at bounding box center [784, 301] width 1568 height 533
click at [494, 186] on div "Directory Layout Work Areas Layout Add space Resize Desks Points of Interest Fu…" at bounding box center [784, 301] width 1568 height 533
click at [763, 390] on span "Delete" at bounding box center [768, 388] width 43 height 21
click at [725, 358] on div "Directory Layout Work Areas Layout Add space Resize Desks Points of Interest Fu…" at bounding box center [784, 301] width 1568 height 533
click at [570, 336] on div "Directory Layout Work Areas Layout Add space Resize Desks Points of Interest Fu…" at bounding box center [784, 301] width 1568 height 533
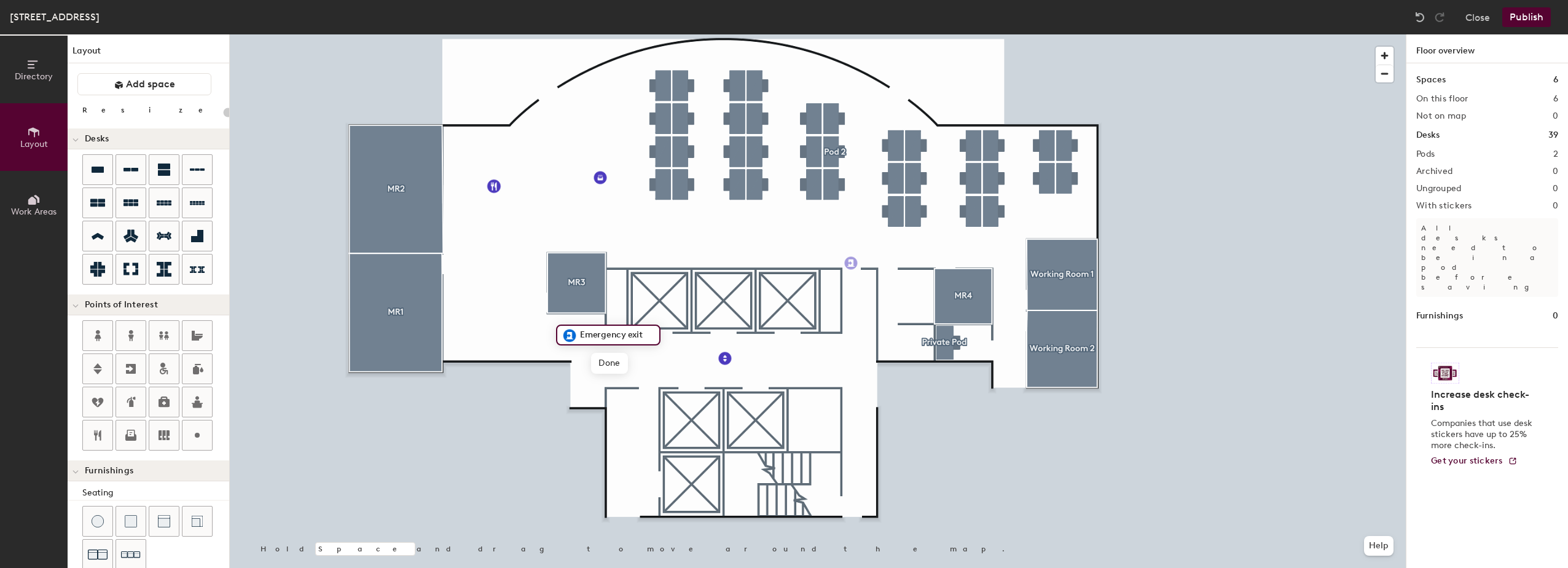
click at [851, 263] on div "Directory Layout Work Areas Layout Add space Resize Desks Points of Interest Fu…" at bounding box center [784, 301] width 1568 height 533
click at [499, 284] on div "Directory Layout Work Areas Layout Add space Resize Desks Points of Interest Fu…" at bounding box center [784, 301] width 1568 height 533
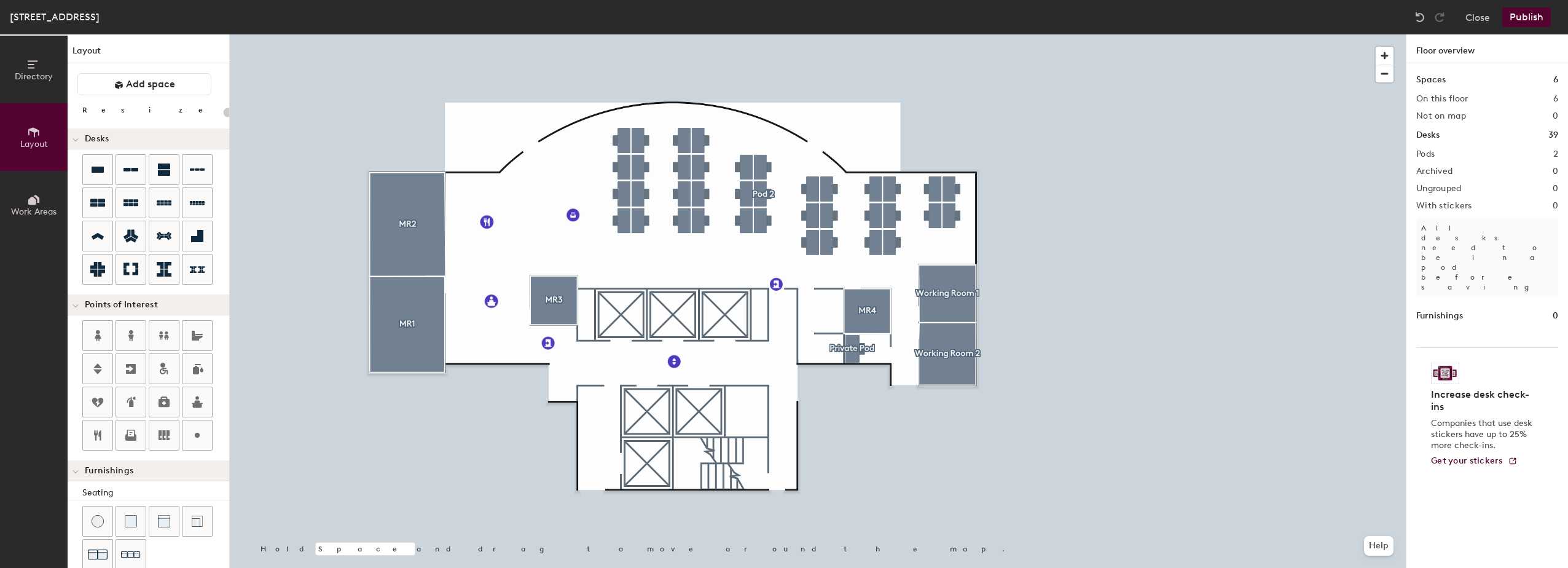
click at [1527, 18] on button "Publish" at bounding box center [1526, 17] width 49 height 20
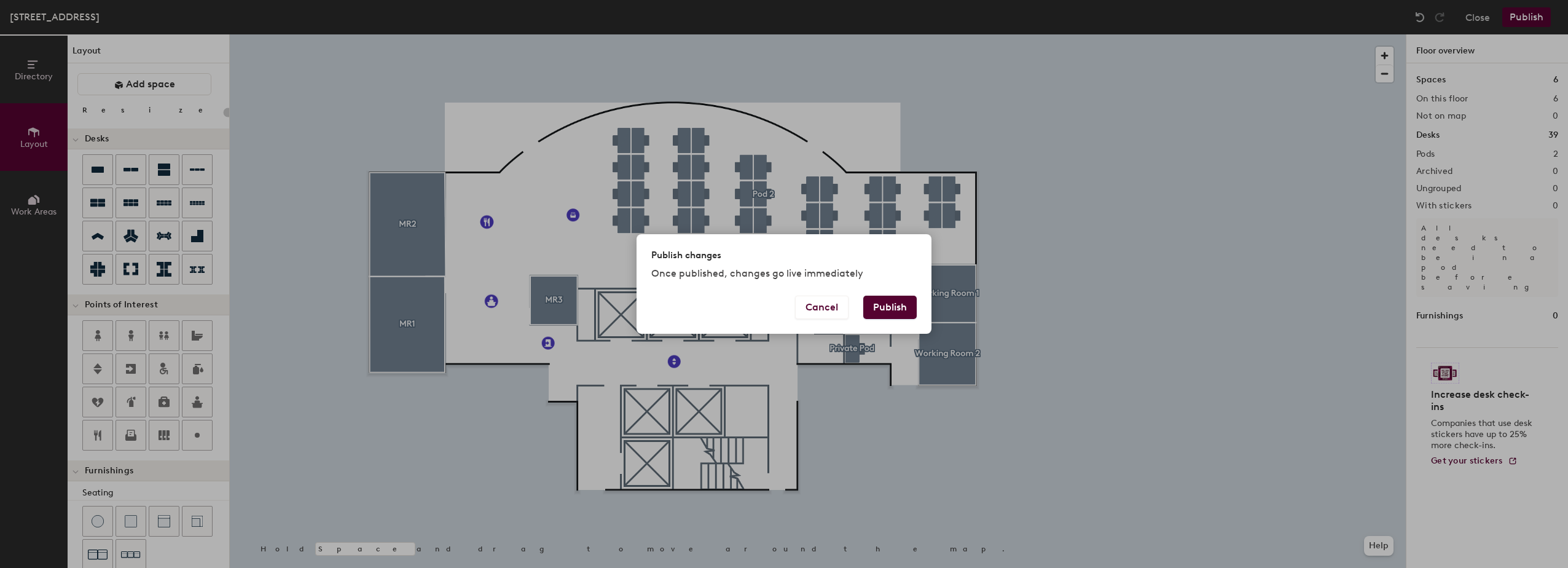
click at [893, 307] on button "Publish" at bounding box center [890, 308] width 54 height 24
type input "20"
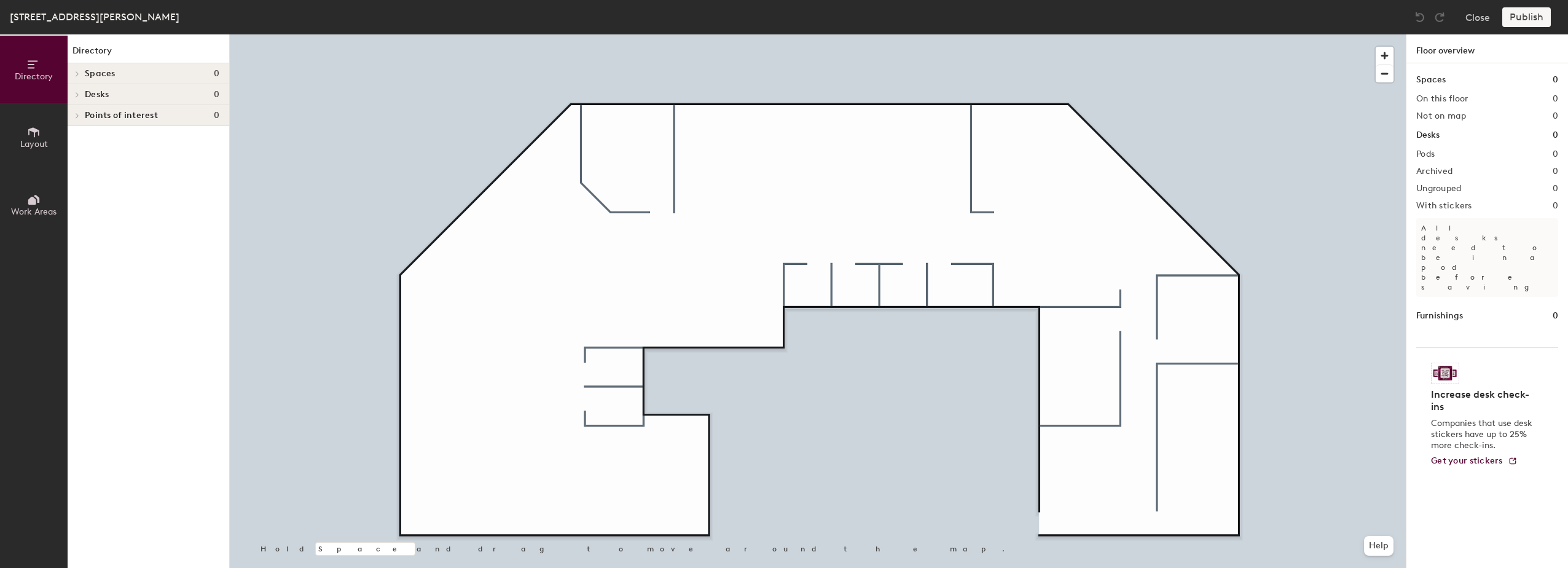
click at [32, 137] on icon at bounding box center [34, 132] width 14 height 14
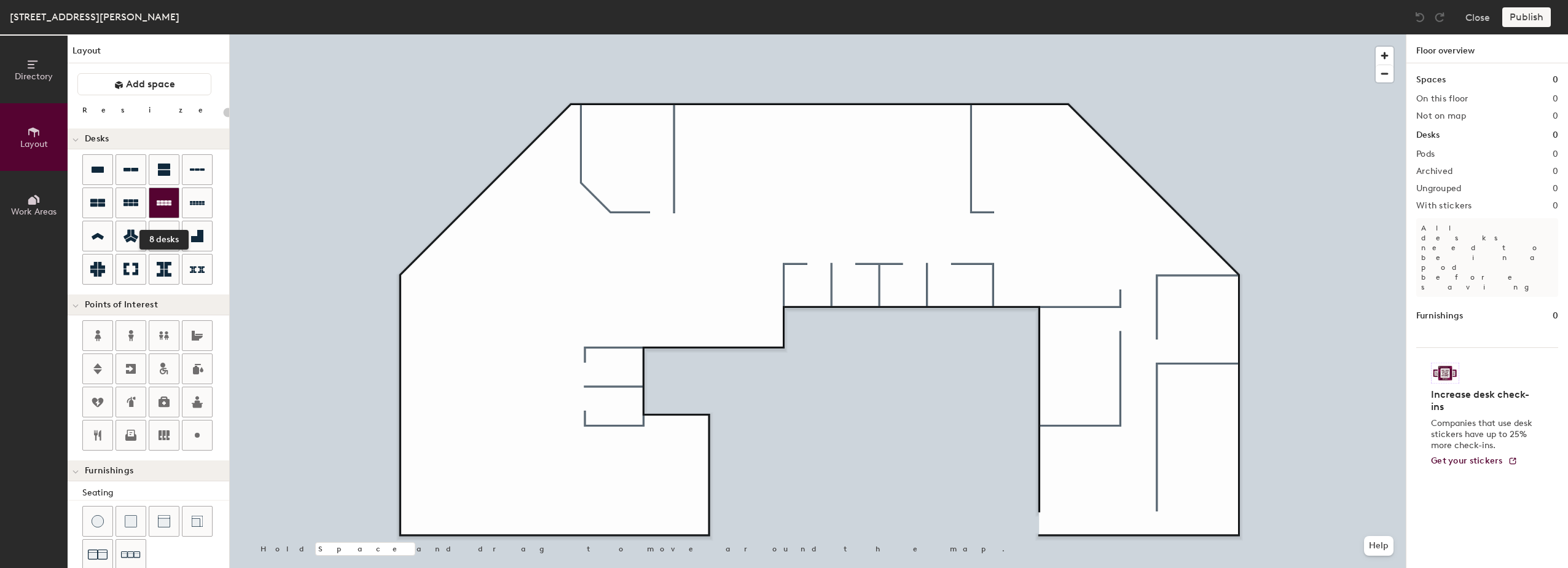
click at [165, 206] on icon at bounding box center [164, 203] width 15 height 15
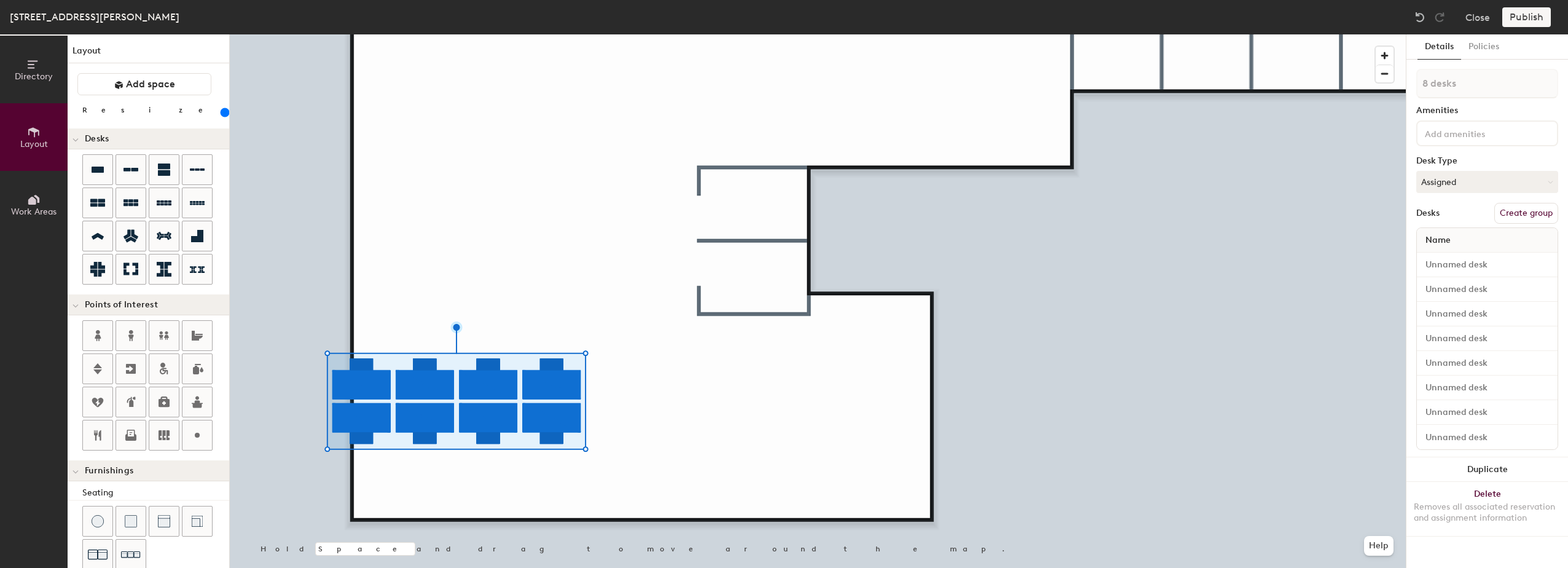
drag, startPoint x: 127, startPoint y: 112, endPoint x: 142, endPoint y: 118, distance: 16.2
click at [223, 117] on input "range" at bounding box center [223, 112] width 0 height 10
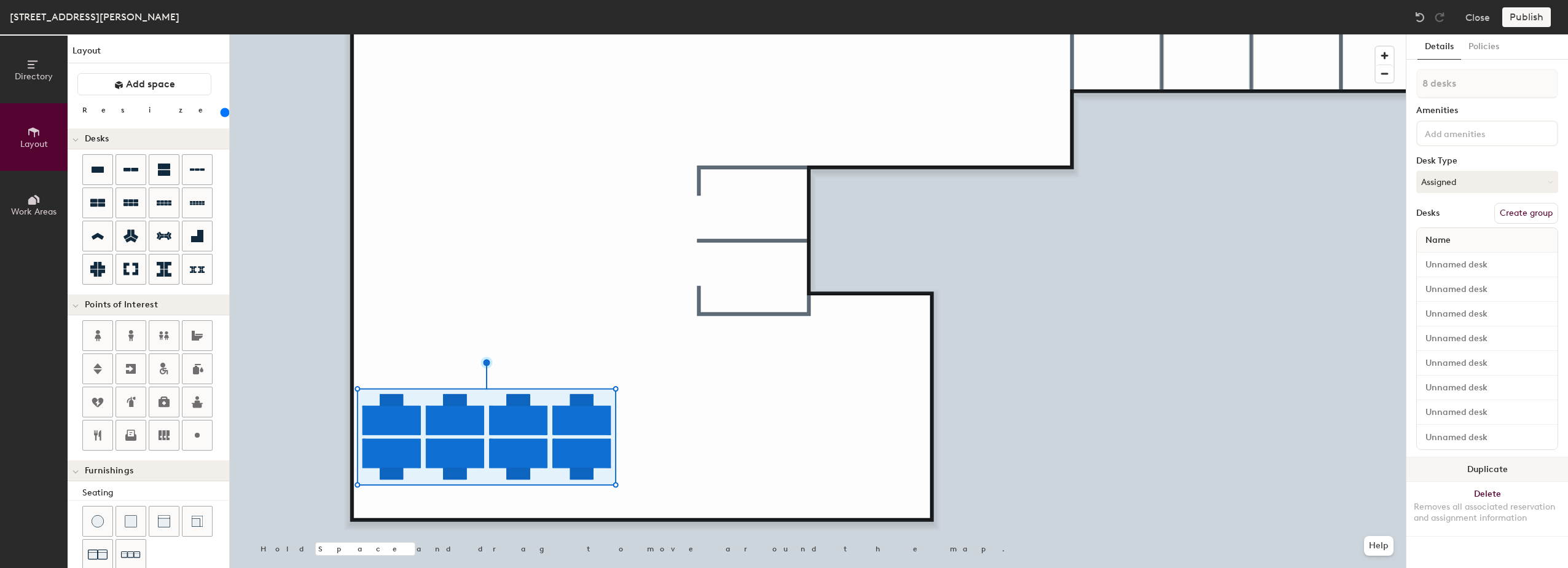
click at [1482, 470] on button "Duplicate" at bounding box center [1487, 469] width 162 height 25
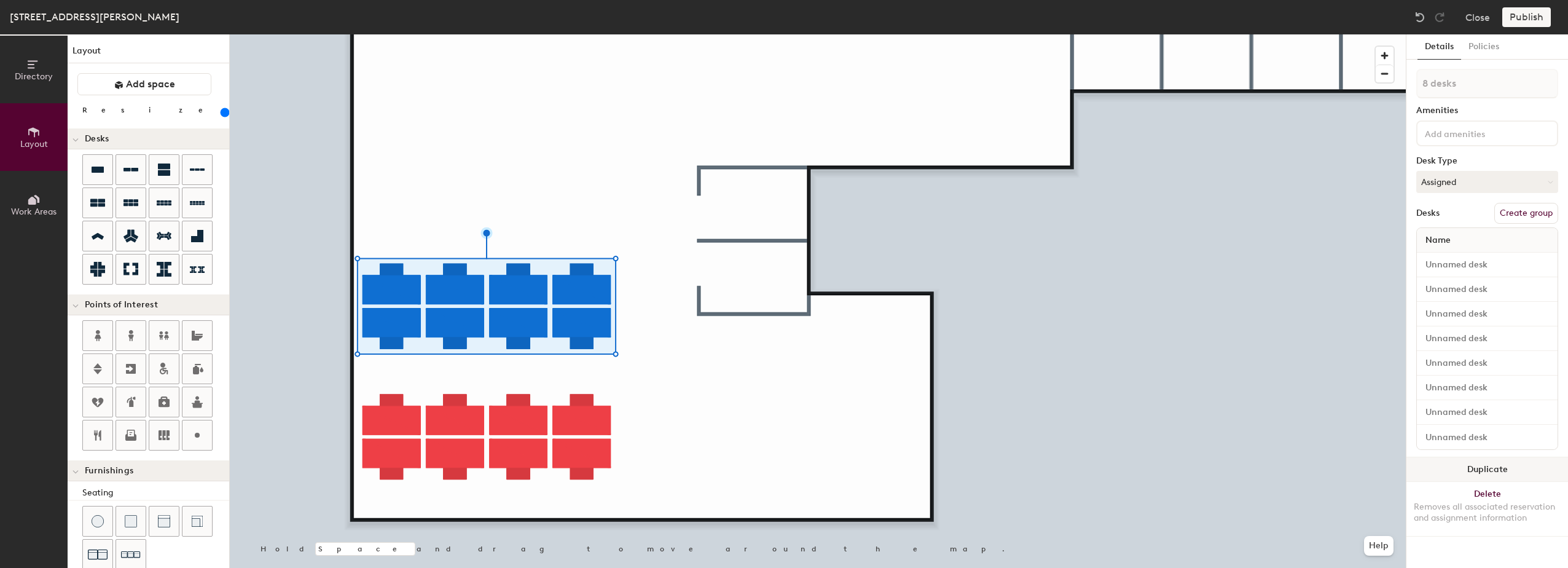
click at [1461, 466] on button "Duplicate" at bounding box center [1487, 469] width 162 height 25
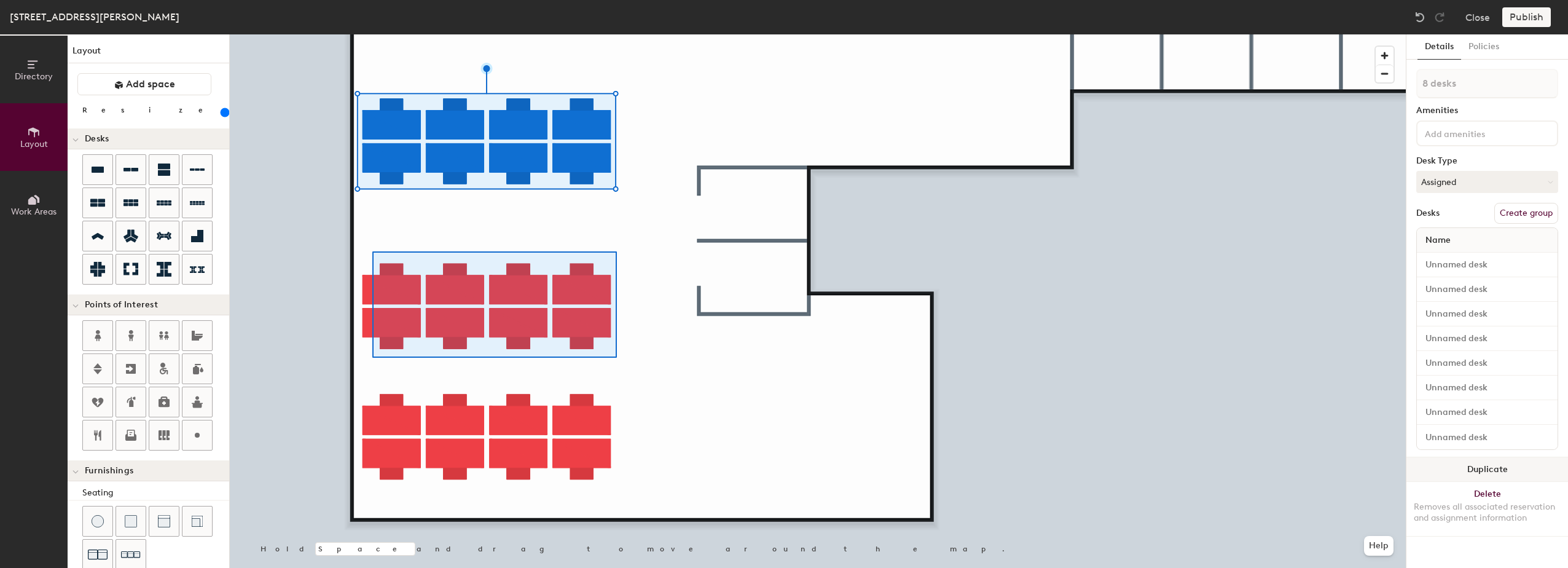
click at [372, 35] on div at bounding box center [817, 35] width 1176 height 0
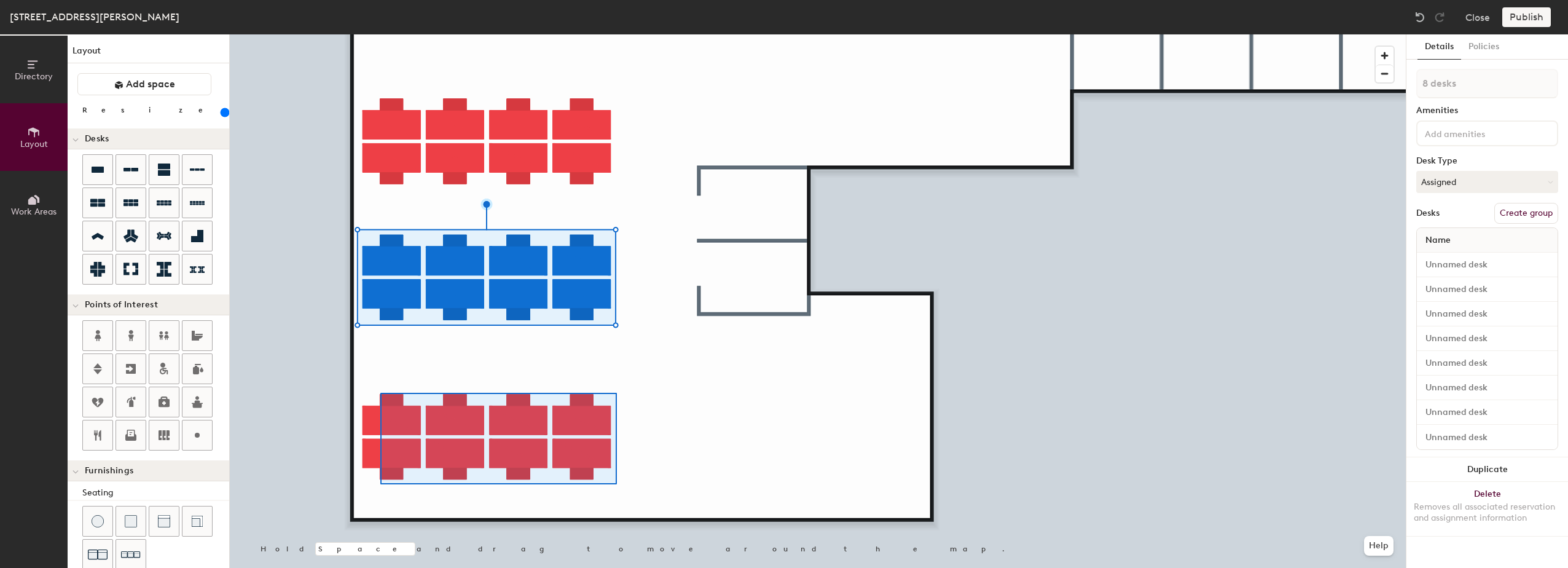
click at [376, 35] on div at bounding box center [817, 35] width 1176 height 0
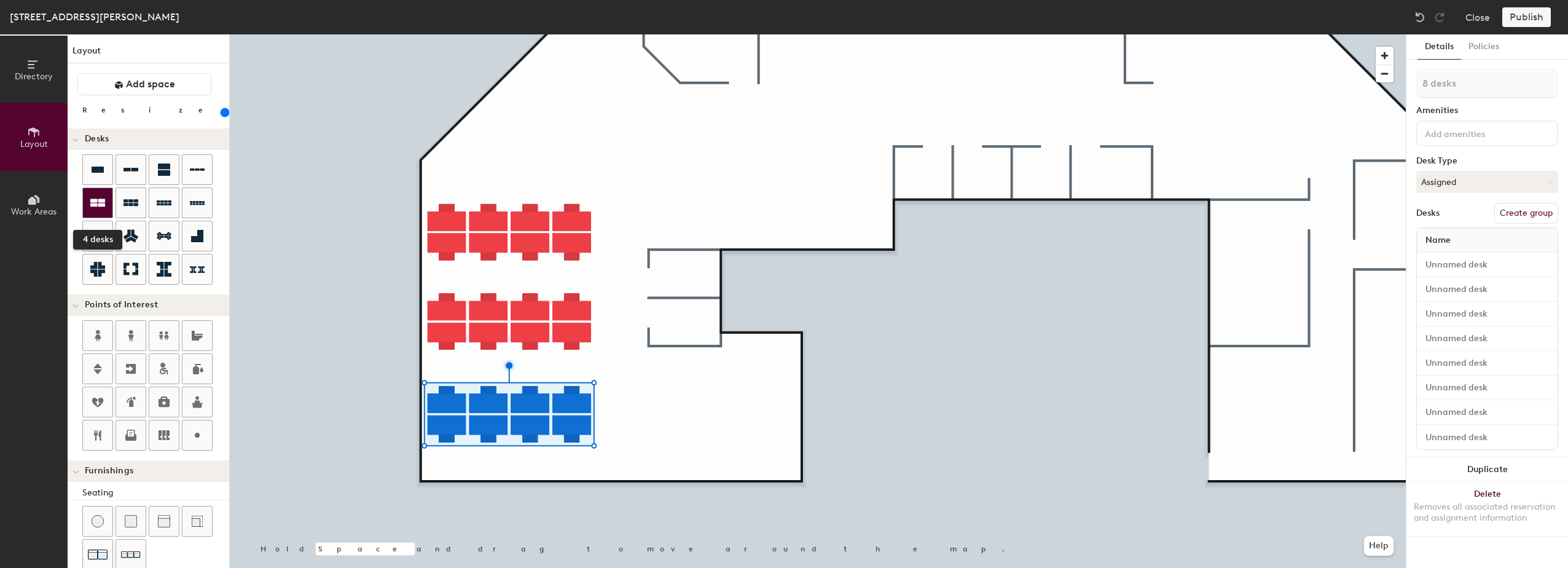
drag, startPoint x: 97, startPoint y: 201, endPoint x: 107, endPoint y: 202, distance: 10.0
click at [99, 201] on icon at bounding box center [97, 203] width 15 height 15
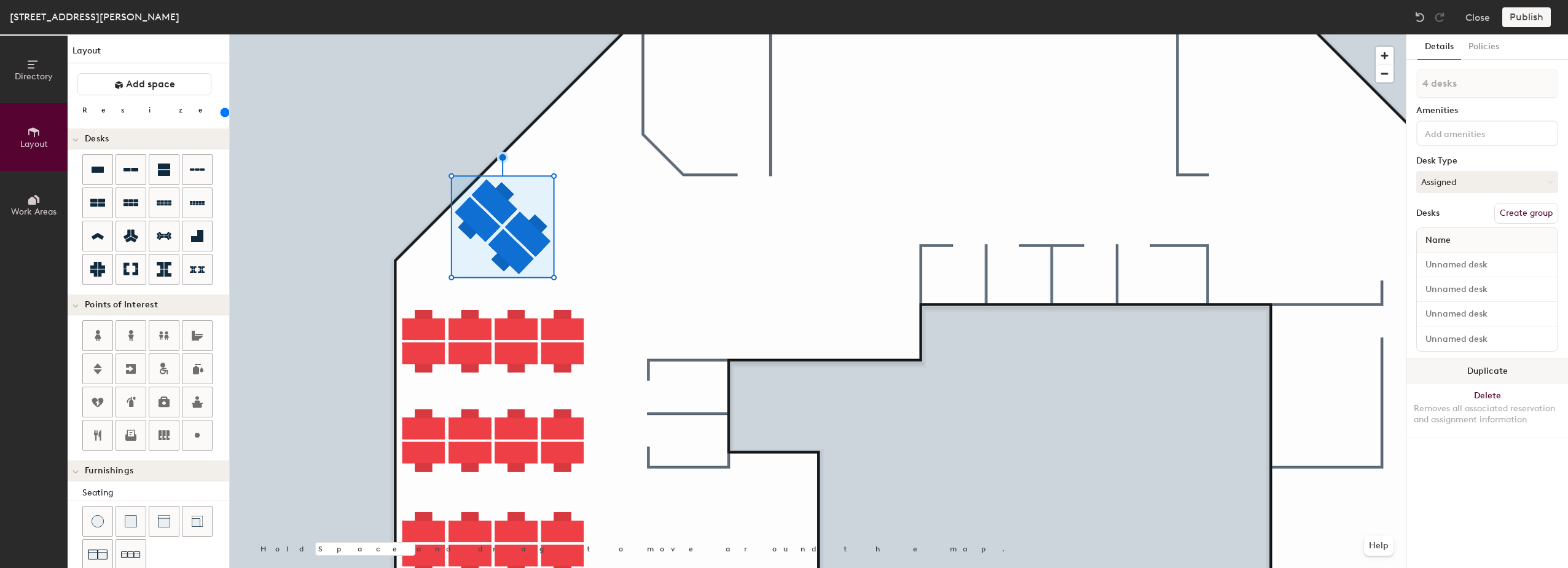
drag, startPoint x: 1457, startPoint y: 371, endPoint x: 1417, endPoint y: 368, distance: 40.1
click at [1456, 371] on button "Duplicate" at bounding box center [1487, 370] width 162 height 25
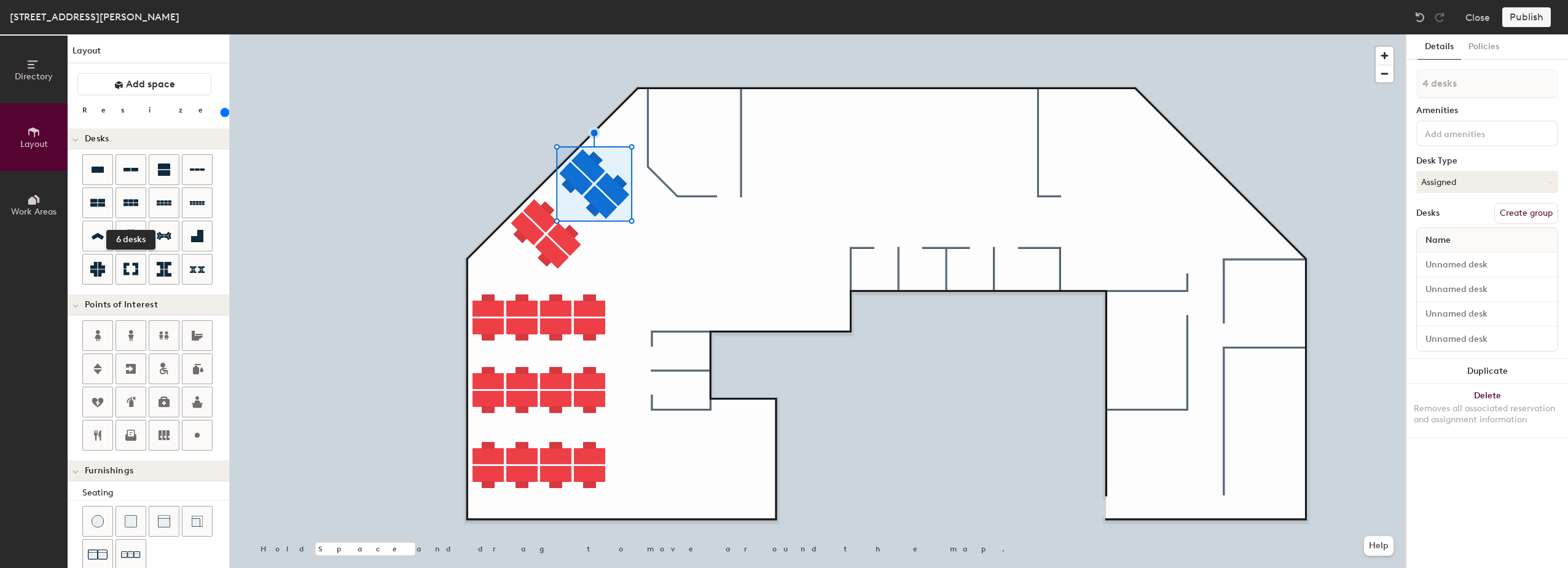
drag, startPoint x: 135, startPoint y: 201, endPoint x: 218, endPoint y: 208, distance: 83.3
click at [141, 201] on div at bounding box center [131, 203] width 30 height 30
type input "200"
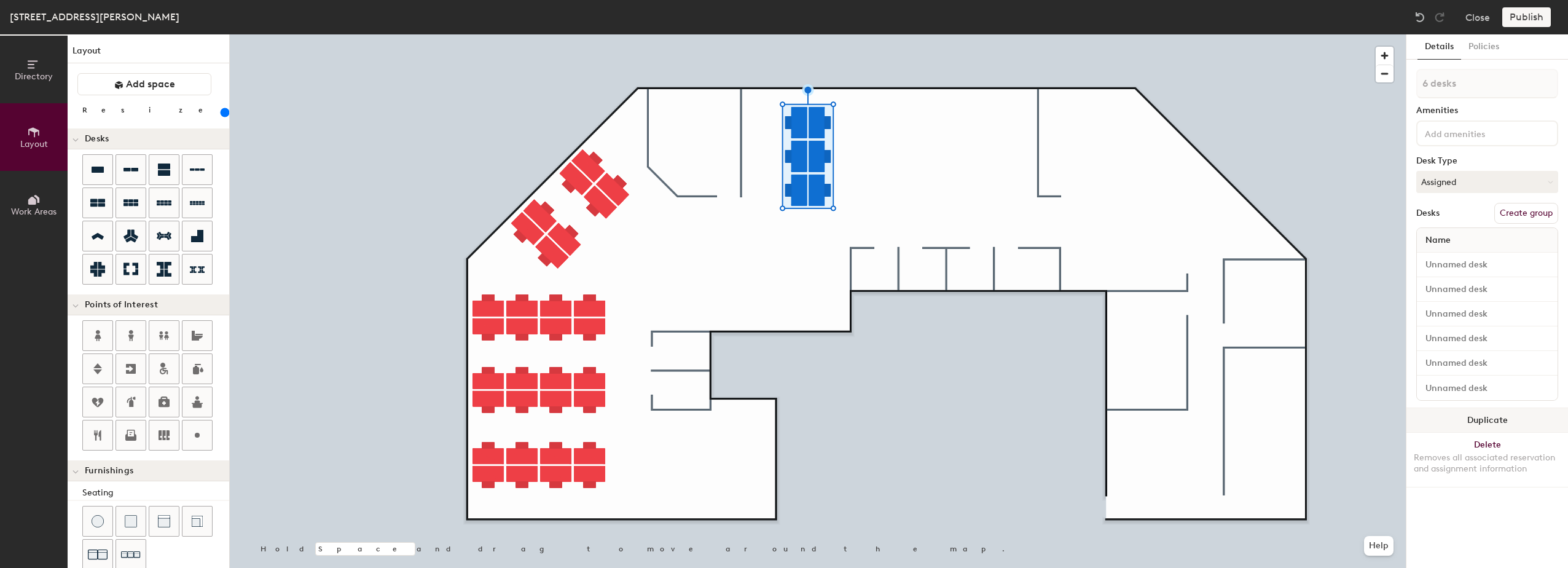
drag, startPoint x: 1456, startPoint y: 420, endPoint x: 1417, endPoint y: 411, distance: 40.0
click at [1456, 421] on button "Duplicate" at bounding box center [1487, 420] width 162 height 25
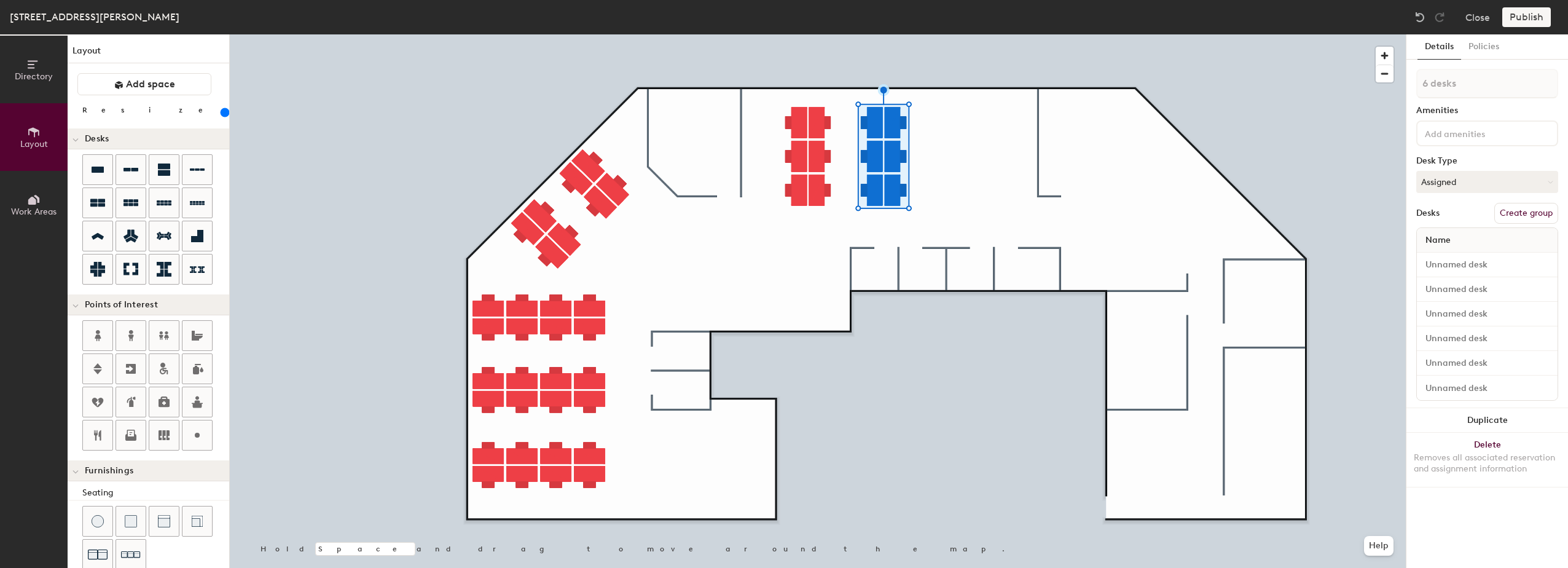
drag, startPoint x: 1465, startPoint y: 418, endPoint x: 1408, endPoint y: 399, distance: 60.1
click at [1465, 419] on button "Duplicate" at bounding box center [1487, 420] width 162 height 25
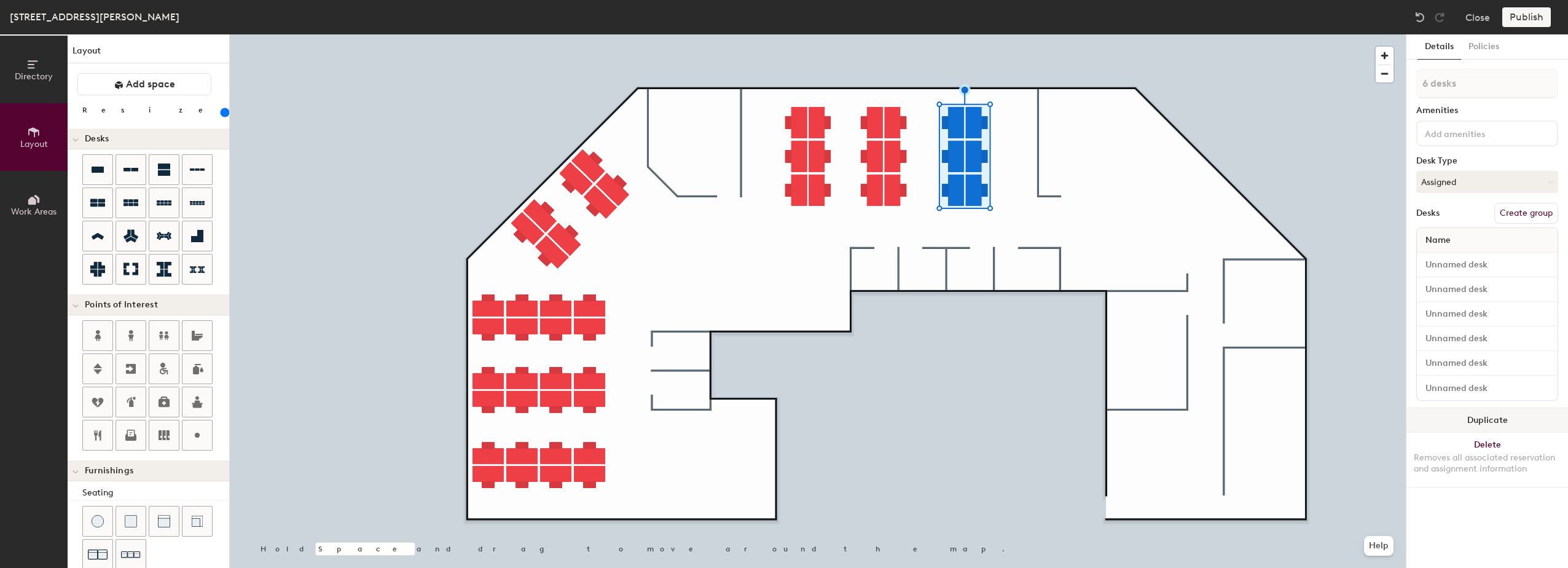
click at [1463, 412] on button "Duplicate" at bounding box center [1487, 420] width 162 height 25
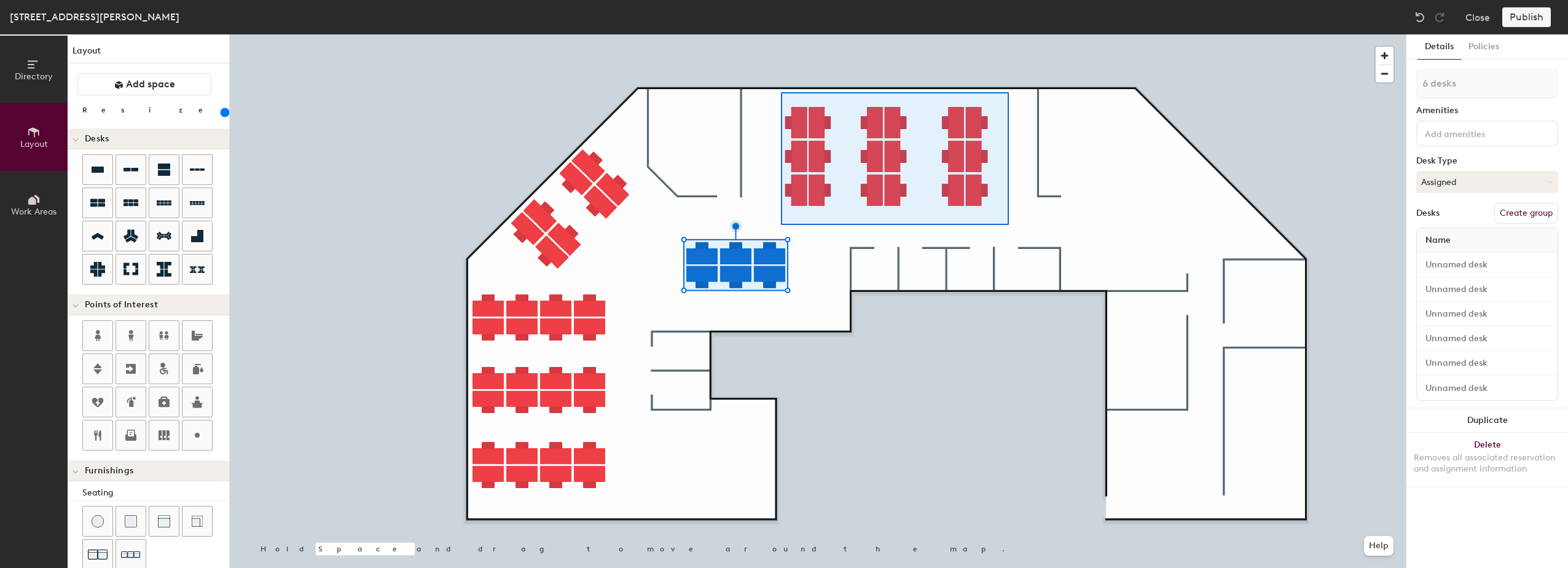
type input "18 desks"
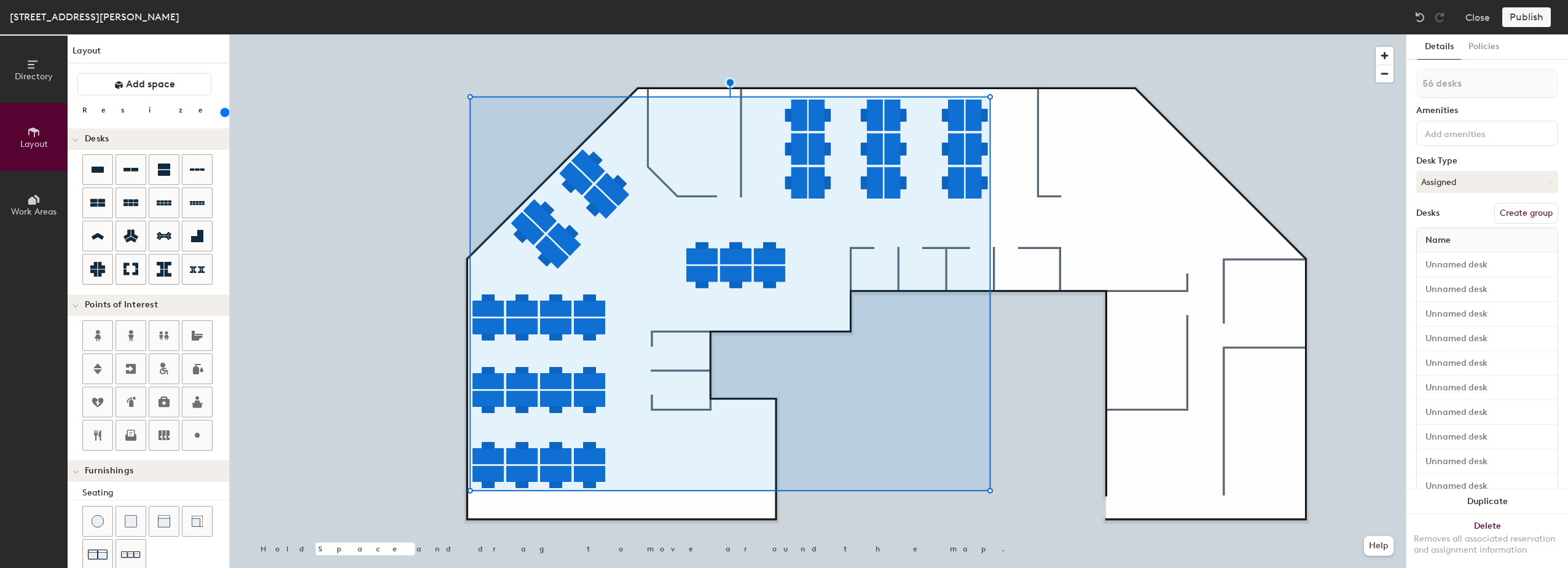
click at [1528, 212] on button "Create group" at bounding box center [1526, 213] width 64 height 21
click at [1546, 180] on icon at bounding box center [1549, 183] width 6 height 6
click at [1446, 253] on div "Hoteled" at bounding box center [1479, 256] width 123 height 19
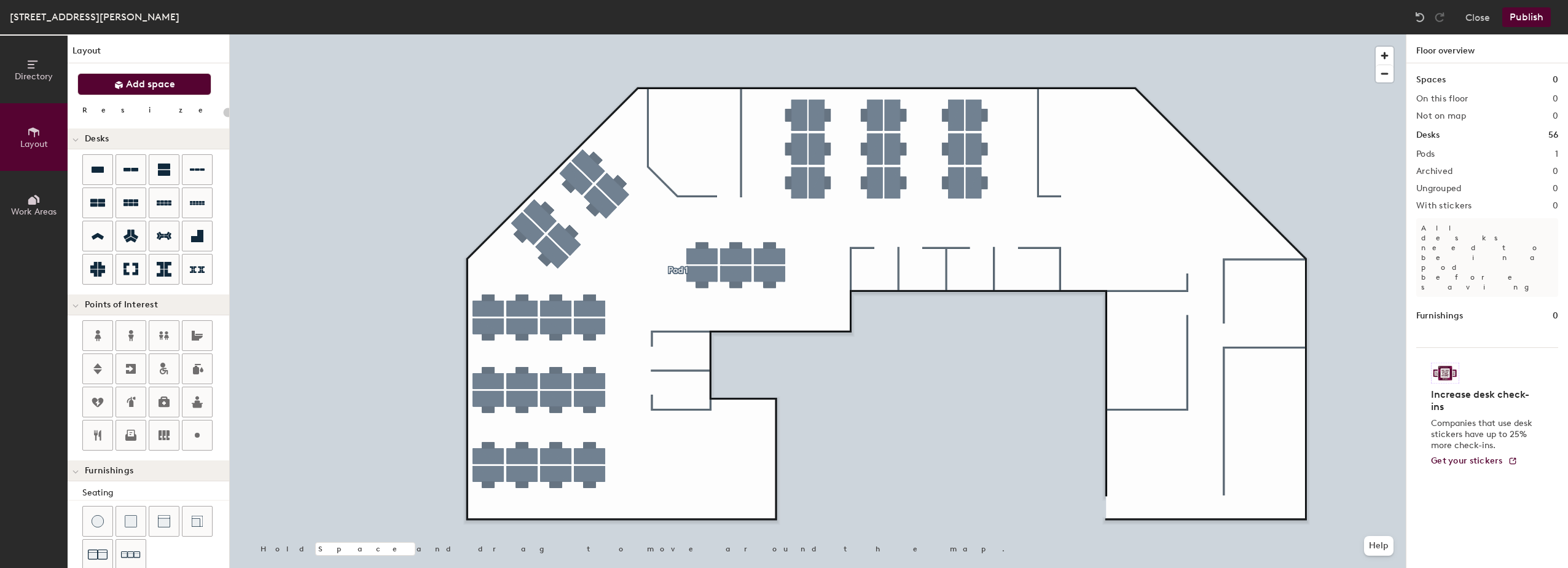
click at [124, 79] on button "Add space" at bounding box center [144, 84] width 134 height 22
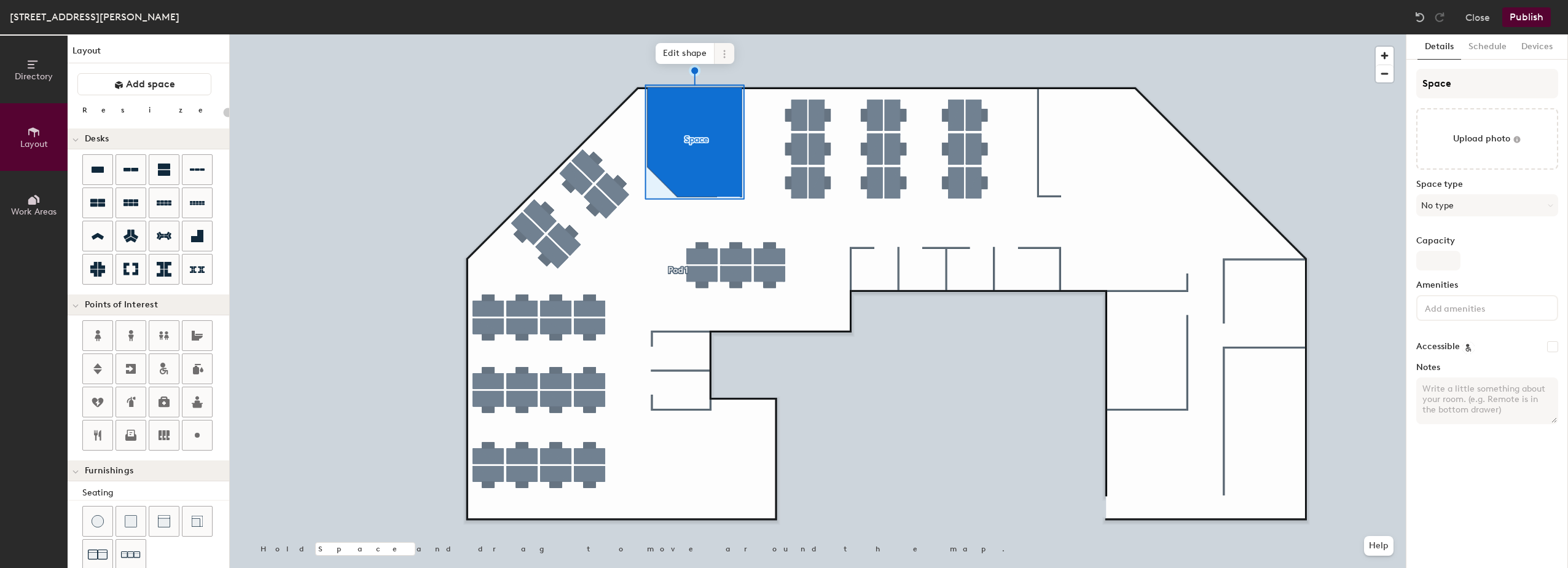
click at [729, 58] on icon at bounding box center [725, 55] width 10 height 10
click at [735, 120] on span "Delete" at bounding box center [769, 123] width 109 height 21
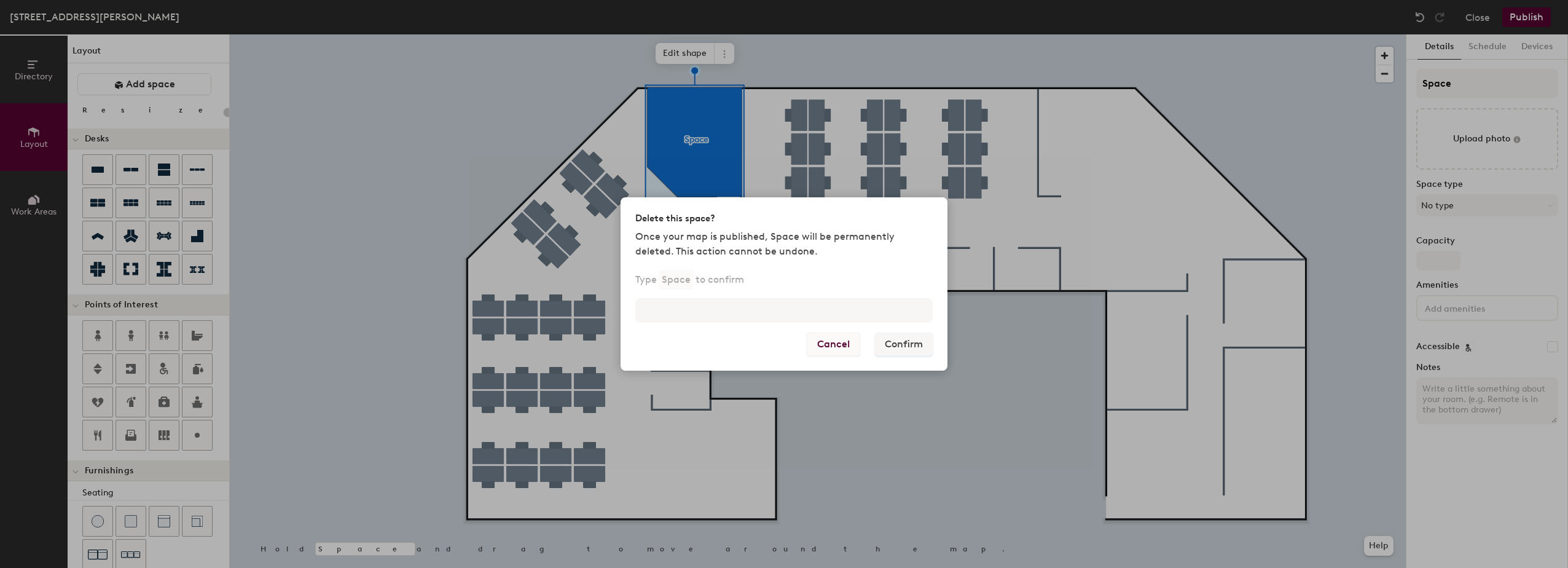
click at [826, 343] on button "Cancel" at bounding box center [833, 345] width 54 height 24
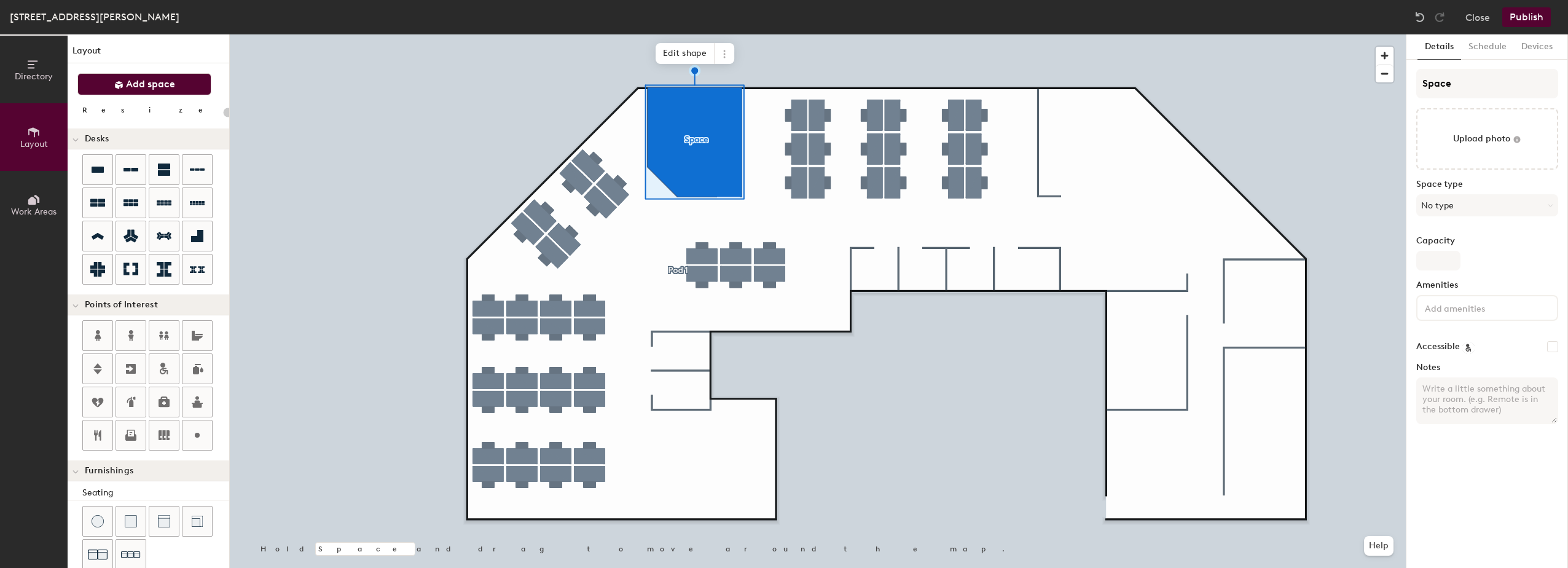
click at [152, 79] on span "Add space" at bounding box center [151, 84] width 50 height 12
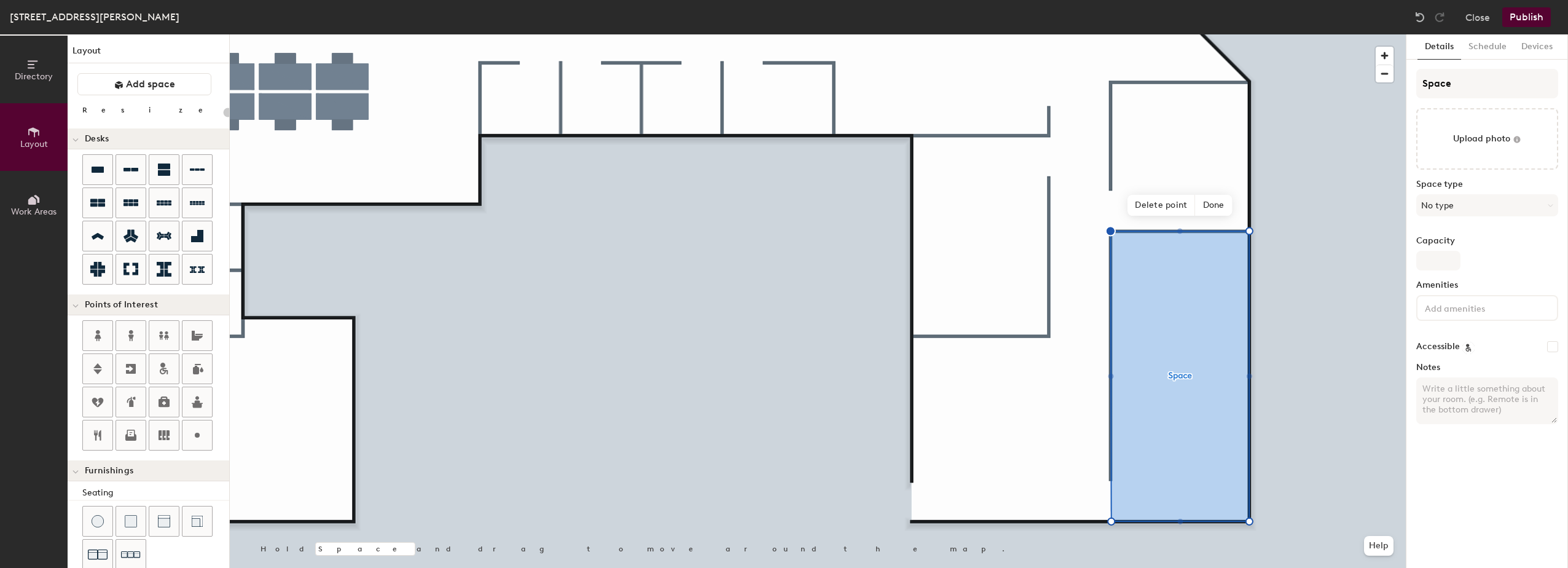
type input "20"
drag, startPoint x: 1428, startPoint y: 81, endPoint x: 1409, endPoint y: 82, distance: 19.0
click at [1409, 82] on div "Details Schedule Devices Space Upload photo Space type No type Capacity Ameniti…" at bounding box center [1487, 301] width 162 height 533
type input "M"
type input "20"
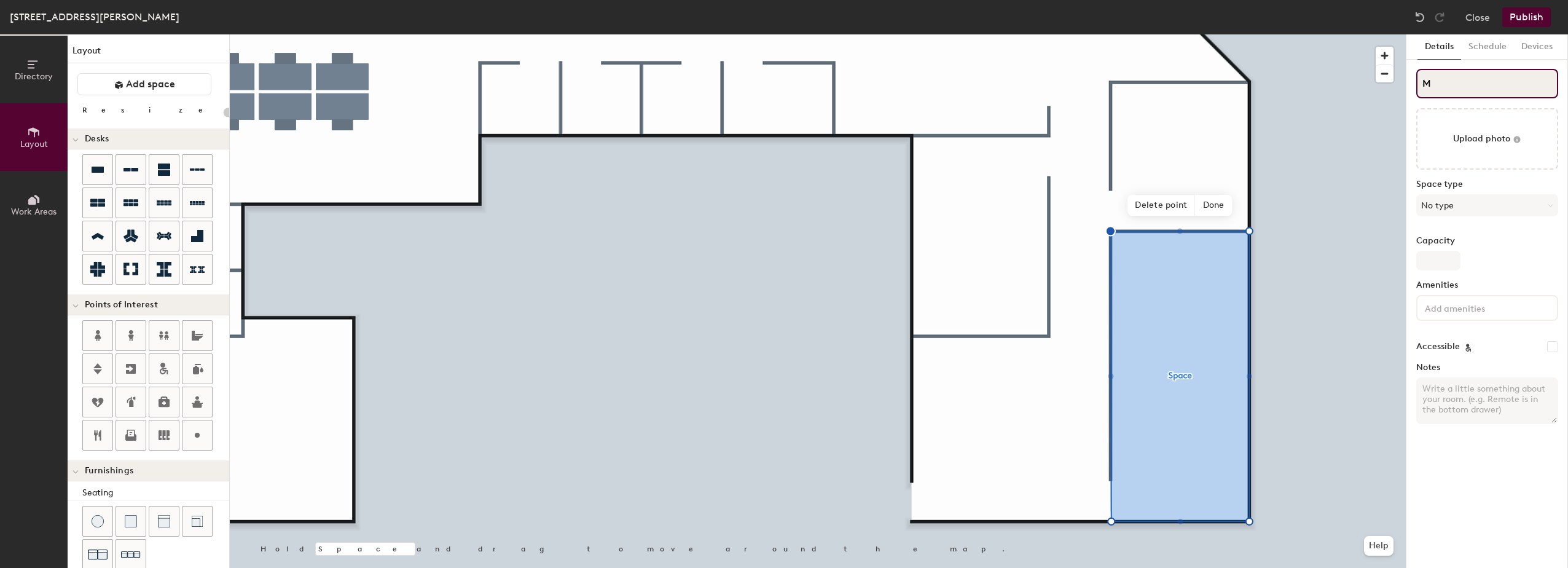
type input "MR"
type input "20"
type input "MR1"
type input "20"
type input "MR1"
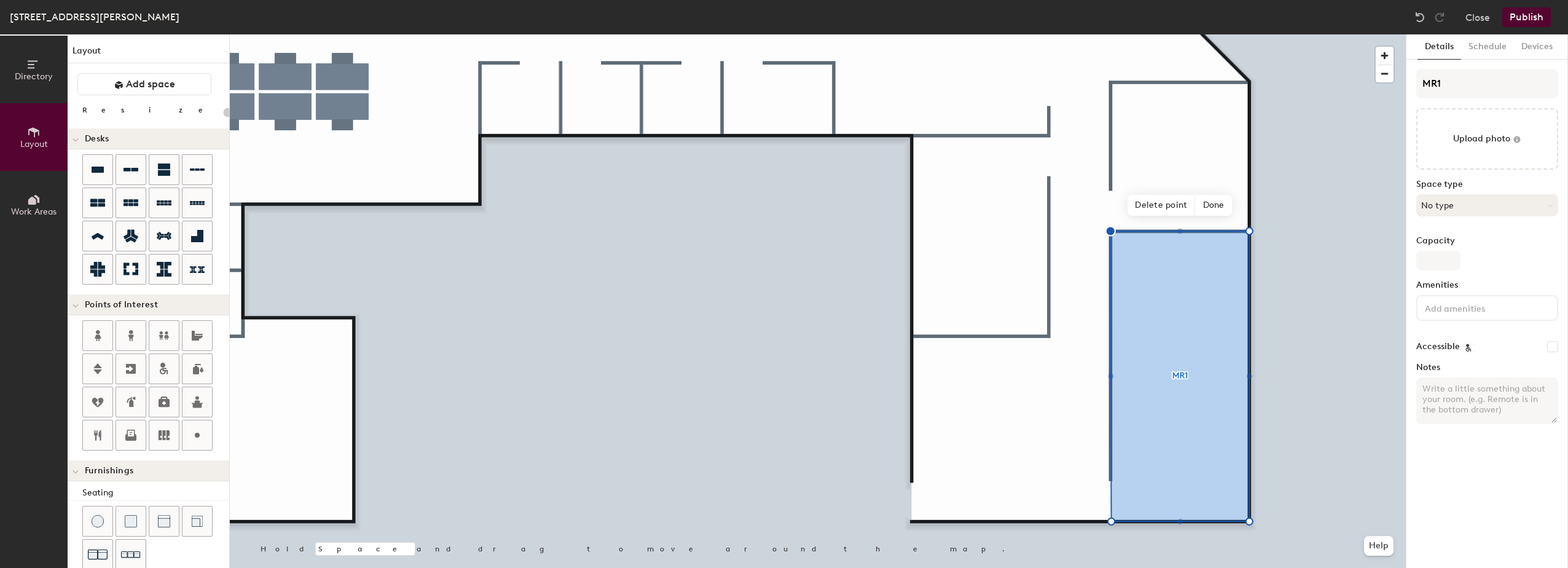
click at [1465, 207] on button "No type" at bounding box center [1487, 206] width 142 height 22
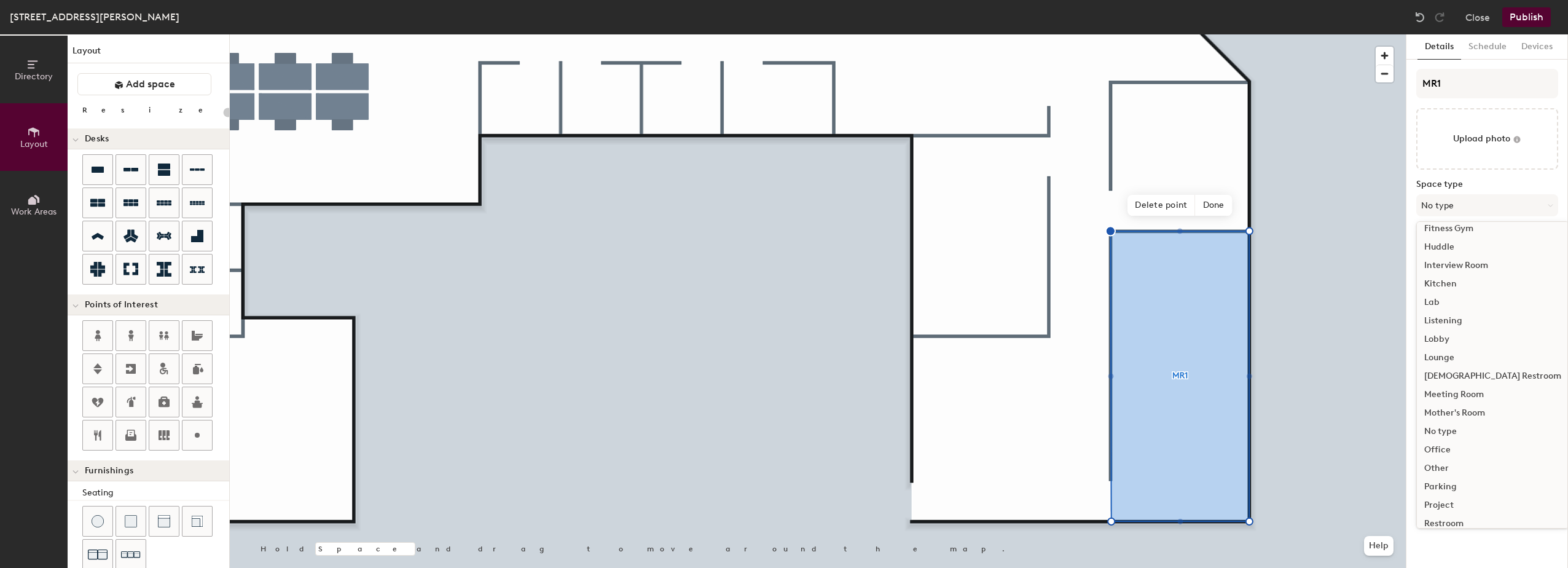
scroll to position [185, 0]
click at [1468, 381] on div "Meeting Room" at bounding box center [1493, 383] width 152 height 19
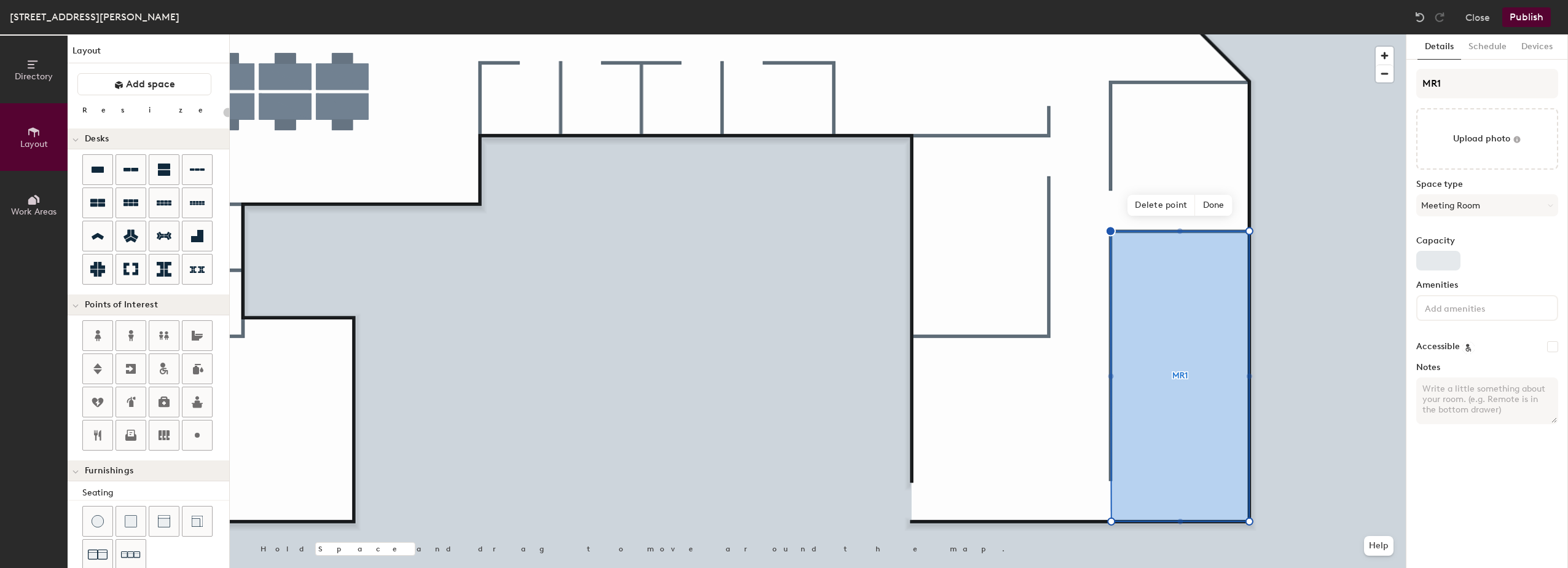
type input "20"
click at [1442, 254] on input "Capacity" at bounding box center [1438, 260] width 45 height 20
type input "1"
type input "20"
type input "14"
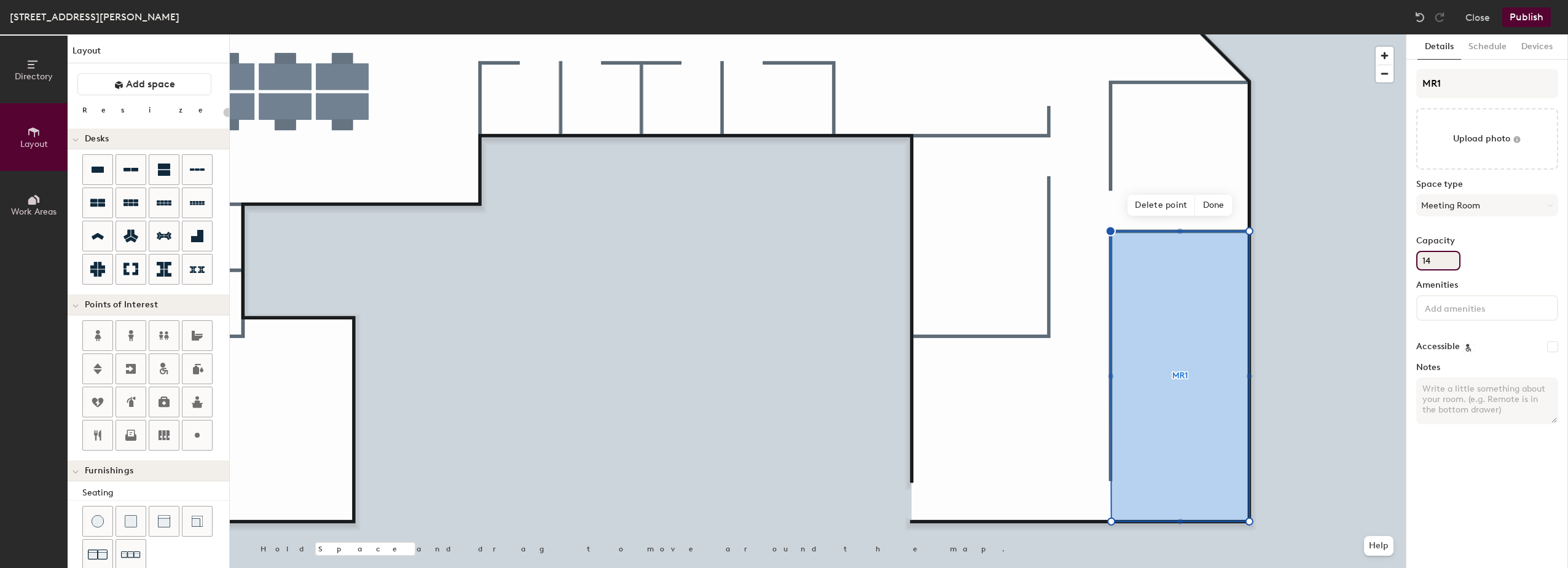
type input "20"
type input "14"
click at [1445, 309] on input at bounding box center [1477, 307] width 110 height 15
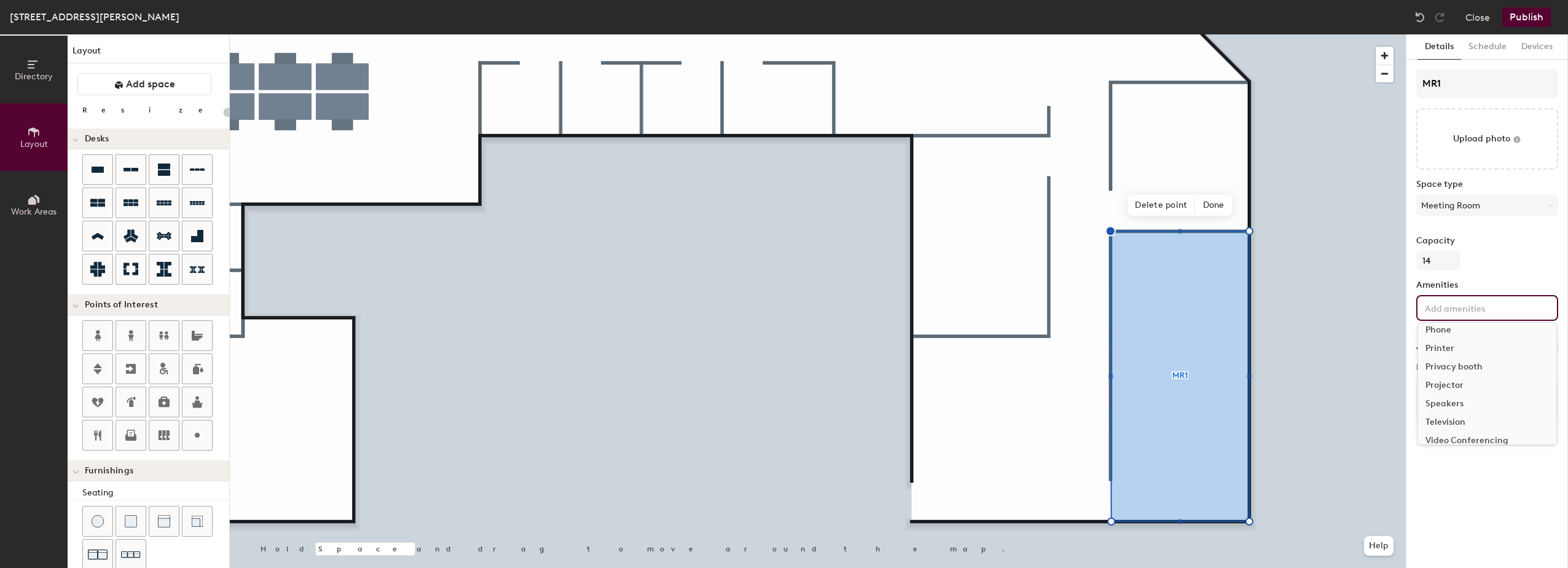
scroll to position [123, 0]
click at [1468, 414] on div "Video Conferencing" at bounding box center [1487, 416] width 138 height 19
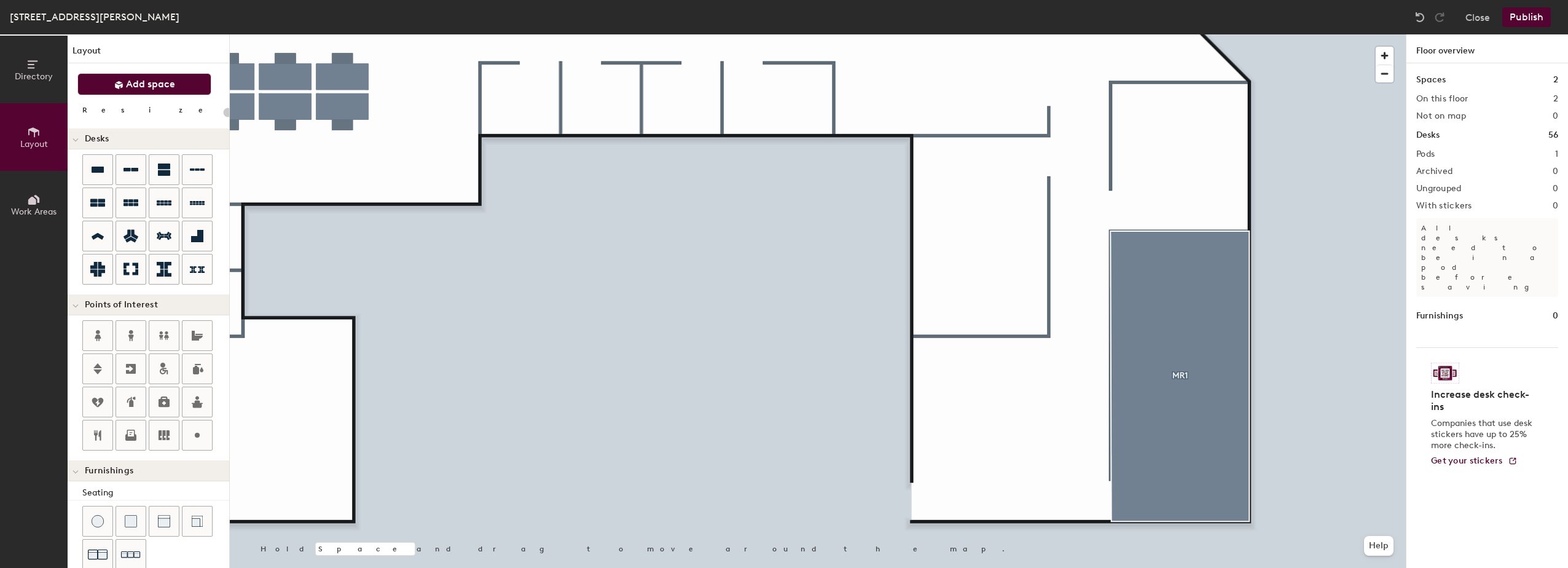
click at [178, 80] on button "Add space" at bounding box center [144, 84] width 134 height 22
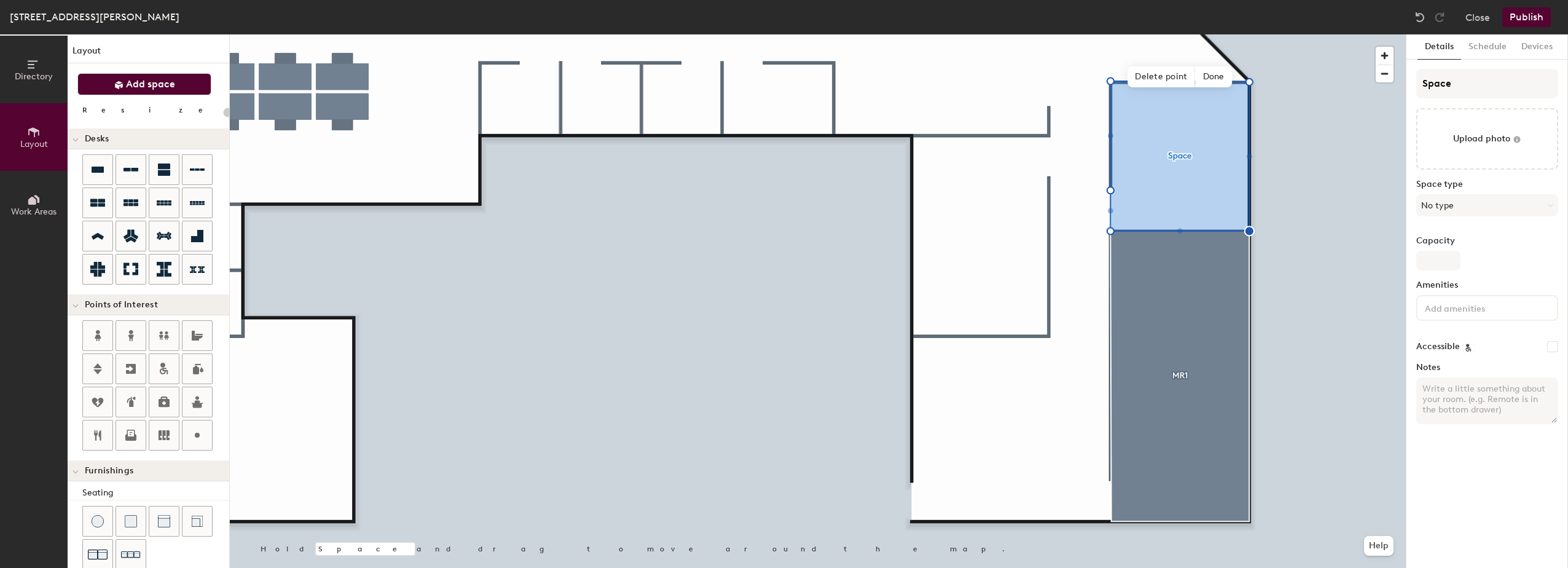
type input "20"
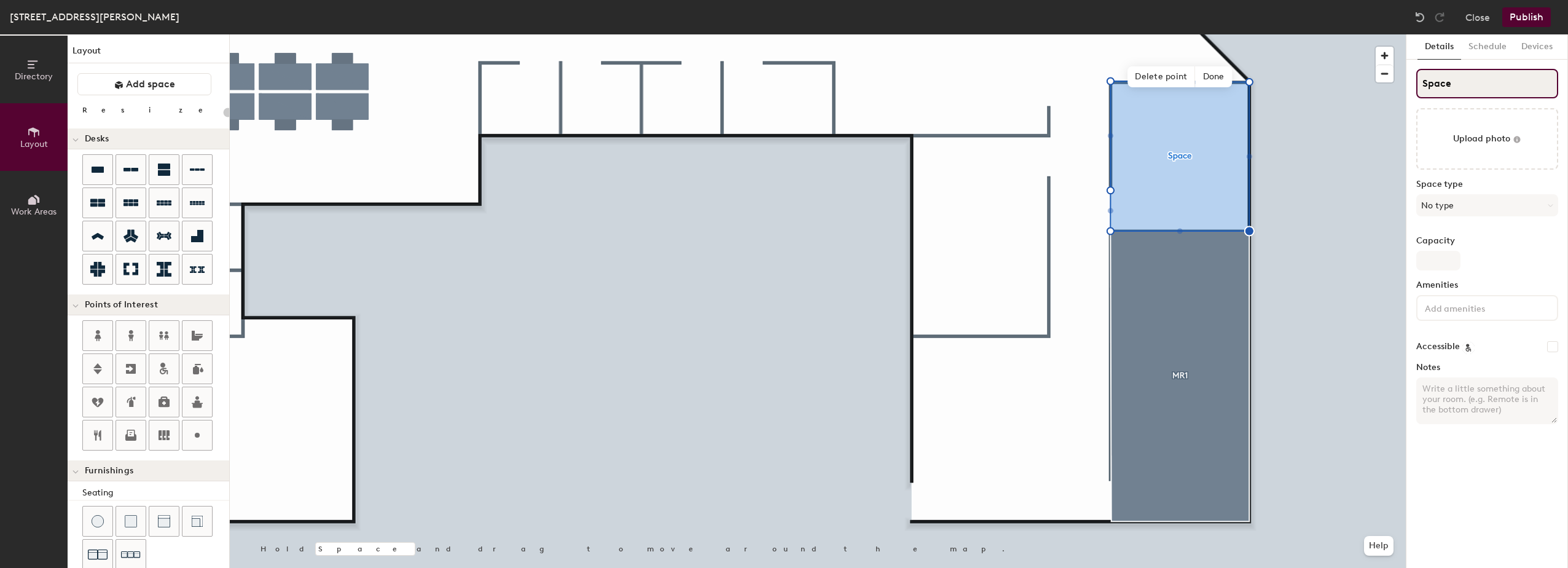
click at [1400, 80] on div "Directory Layout Work Areas Layout Add space Resize Desks Points of Interest Fu…" at bounding box center [784, 301] width 1568 height 533
type input "M"
type input "20"
type input "MR"
type input "20"
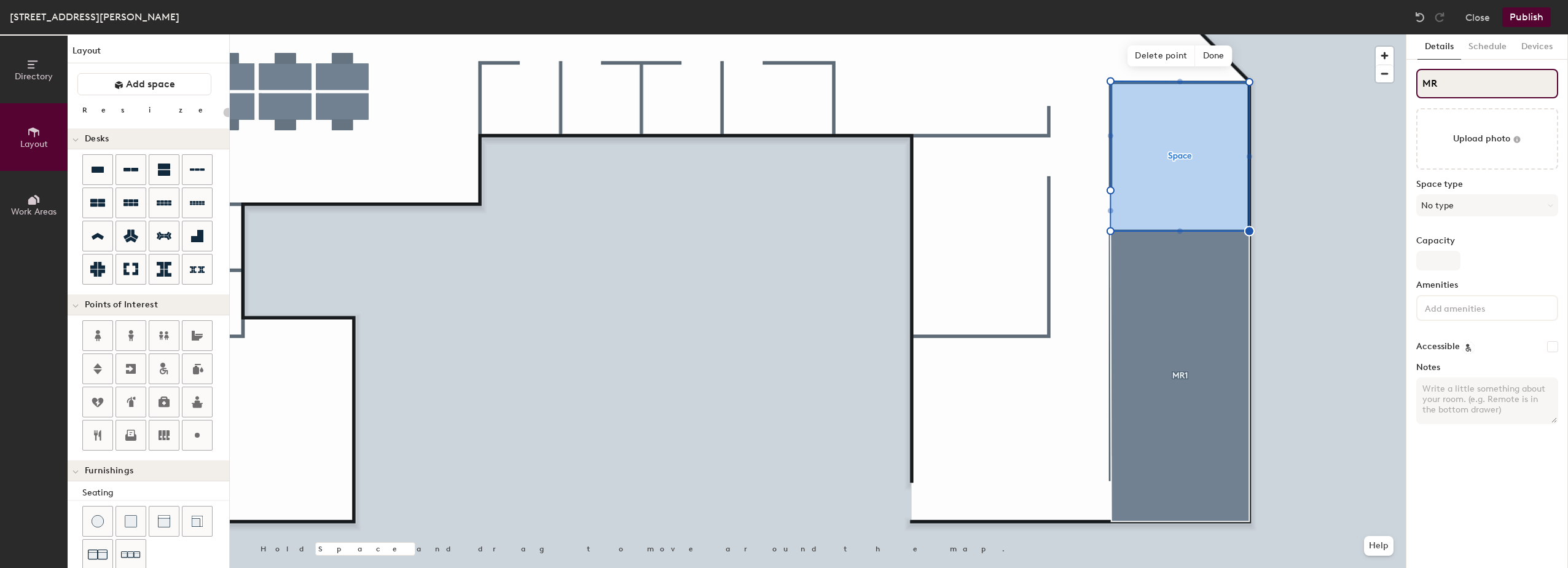
type input "MR2"
type input "20"
type input "MR2"
click at [1463, 203] on button "No type" at bounding box center [1487, 206] width 142 height 22
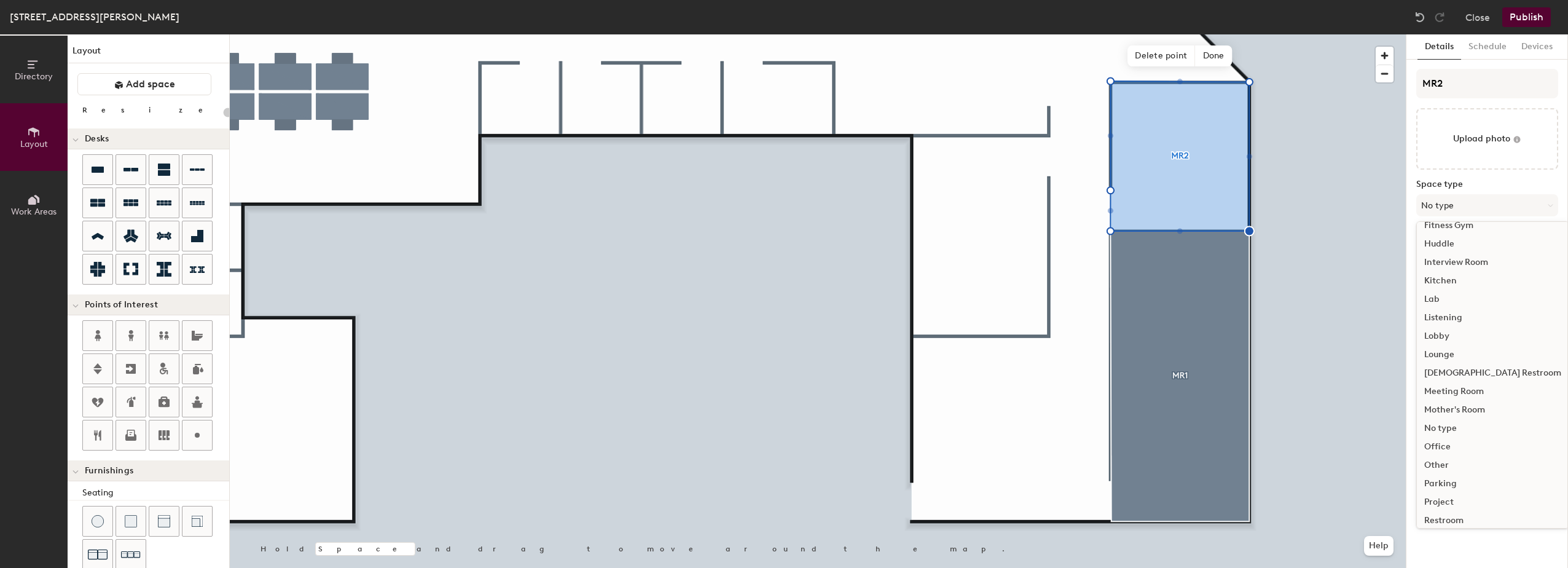
scroll to position [185, 0]
click at [1461, 381] on div "Meeting Room" at bounding box center [1493, 383] width 152 height 19
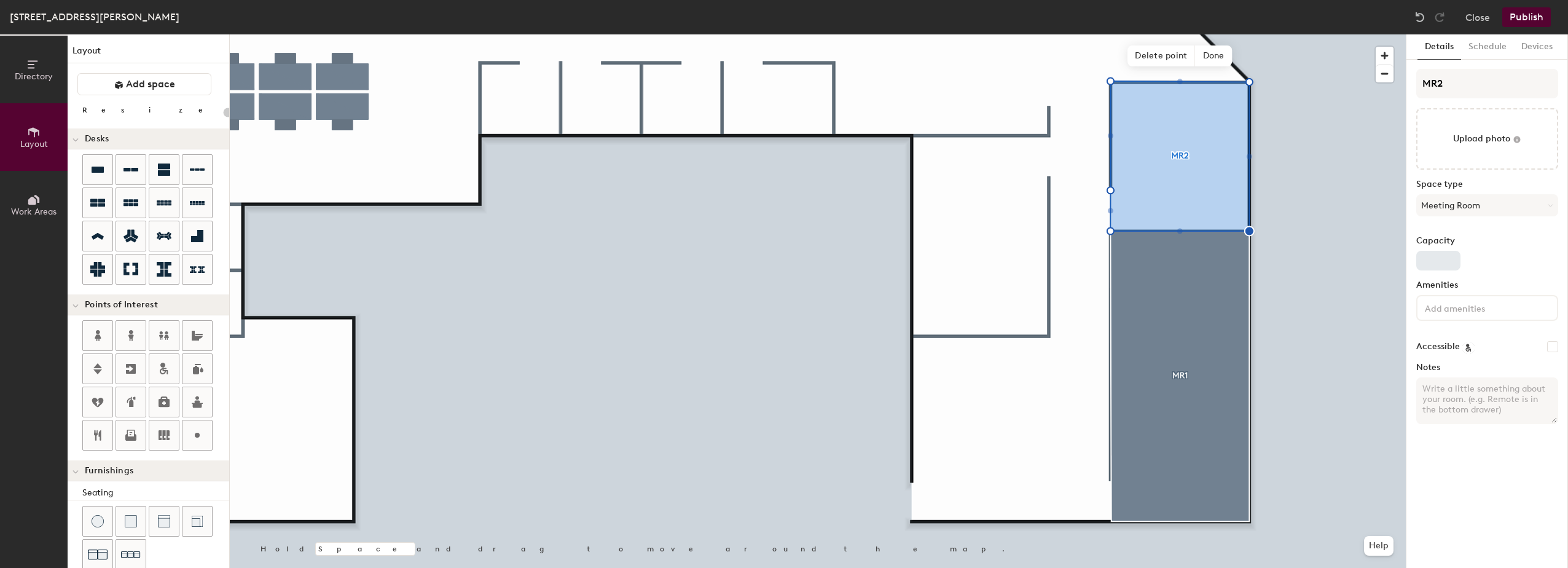
type input "20"
click at [1443, 260] on input "Capacity" at bounding box center [1438, 260] width 45 height 20
type input "8"
type input "20"
type input "8"
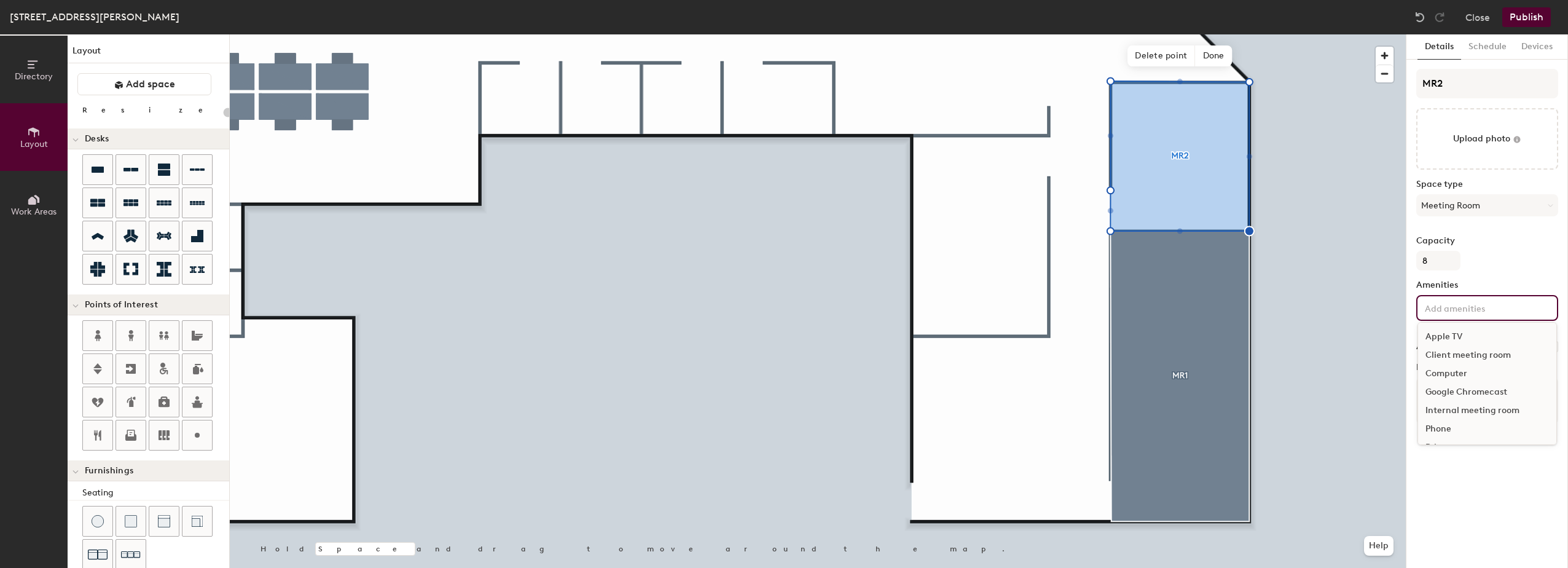
click at [1455, 309] on input at bounding box center [1477, 307] width 110 height 15
click at [1461, 413] on div "Video Conferencing" at bounding box center [1487, 416] width 138 height 19
click at [1507, 253] on div "Capacity 8" at bounding box center [1487, 253] width 142 height 35
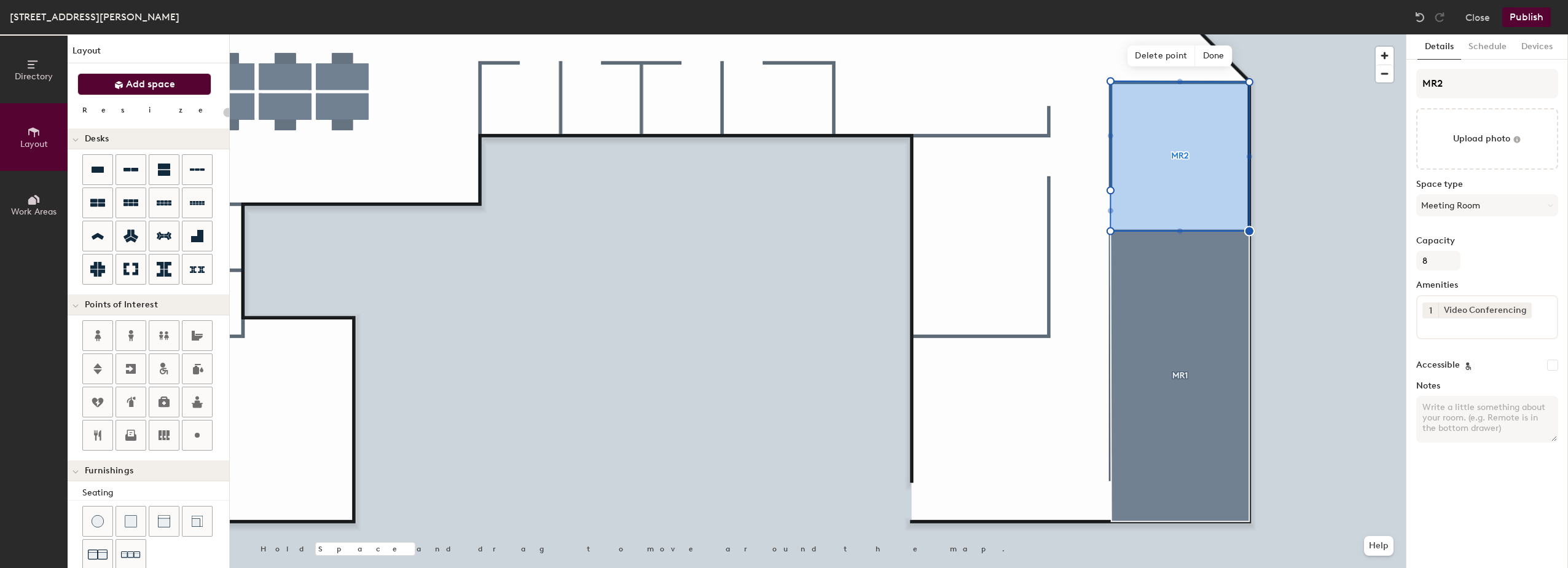
click at [135, 76] on button "Add space" at bounding box center [144, 84] width 134 height 22
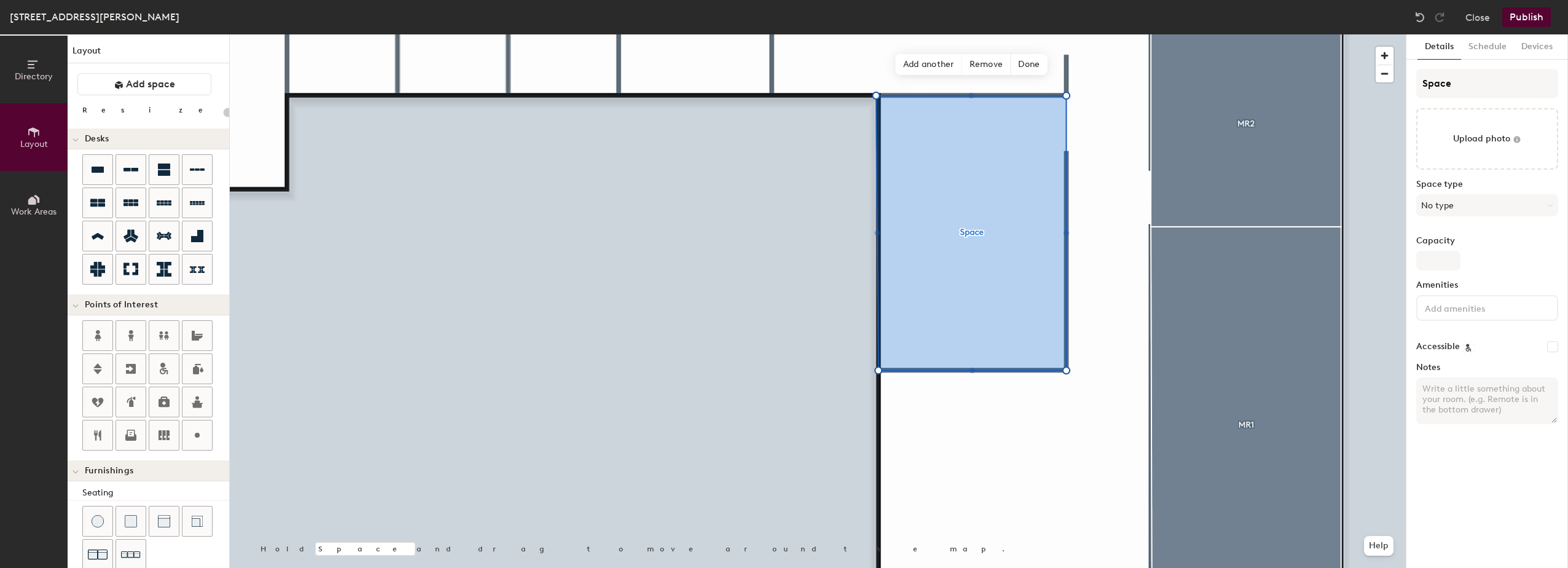
type input "20"
drag, startPoint x: 1450, startPoint y: 78, endPoint x: 1396, endPoint y: 80, distance: 54.0
click at [1396, 80] on div "Directory Layout Work Areas Layout Add space Resize Desks Points of Interest Fu…" at bounding box center [784, 301] width 1568 height 533
type input "M"
type input "20"
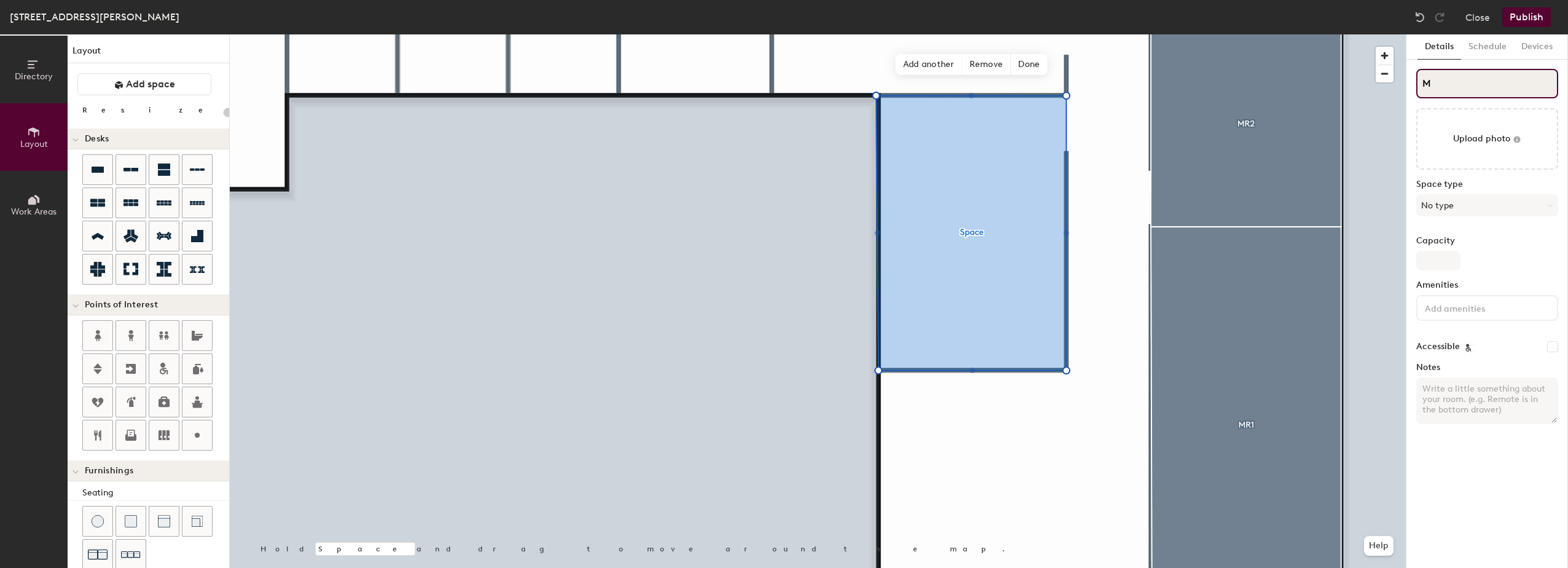
type input "MR"
type input "20"
type input "MR3"
type input "20"
type input "MR3"
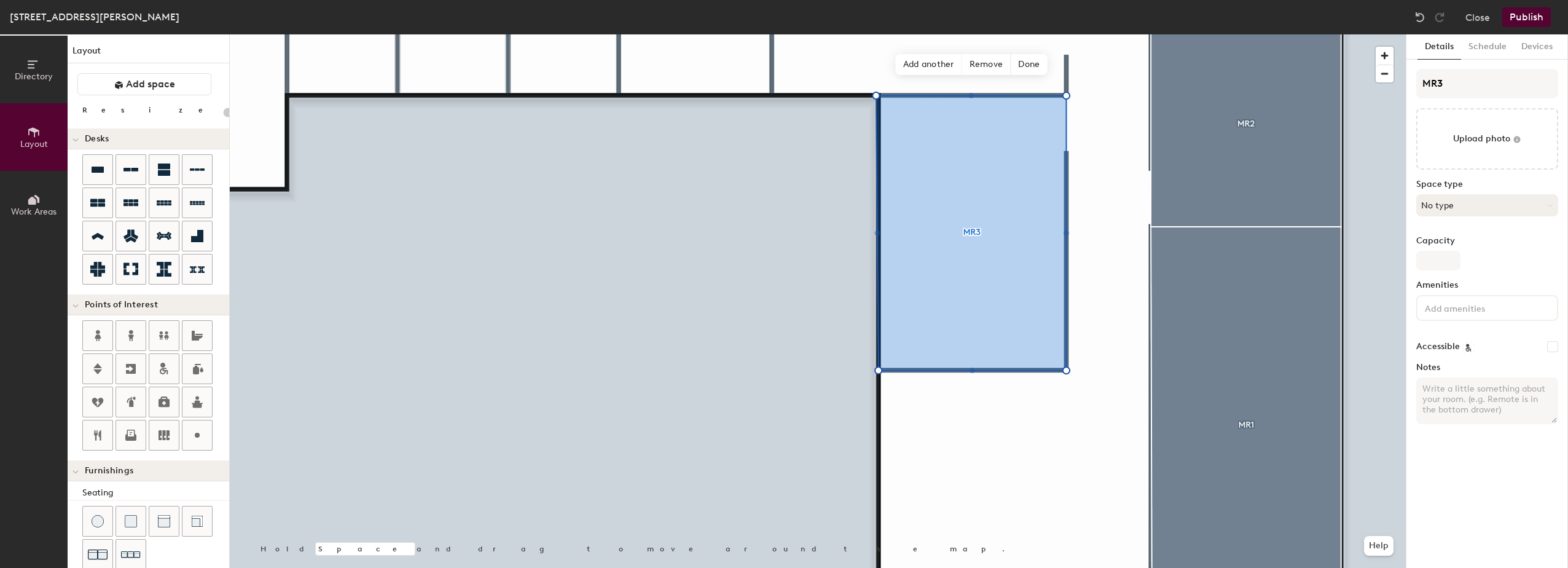
click at [1474, 201] on button "No type" at bounding box center [1487, 206] width 142 height 22
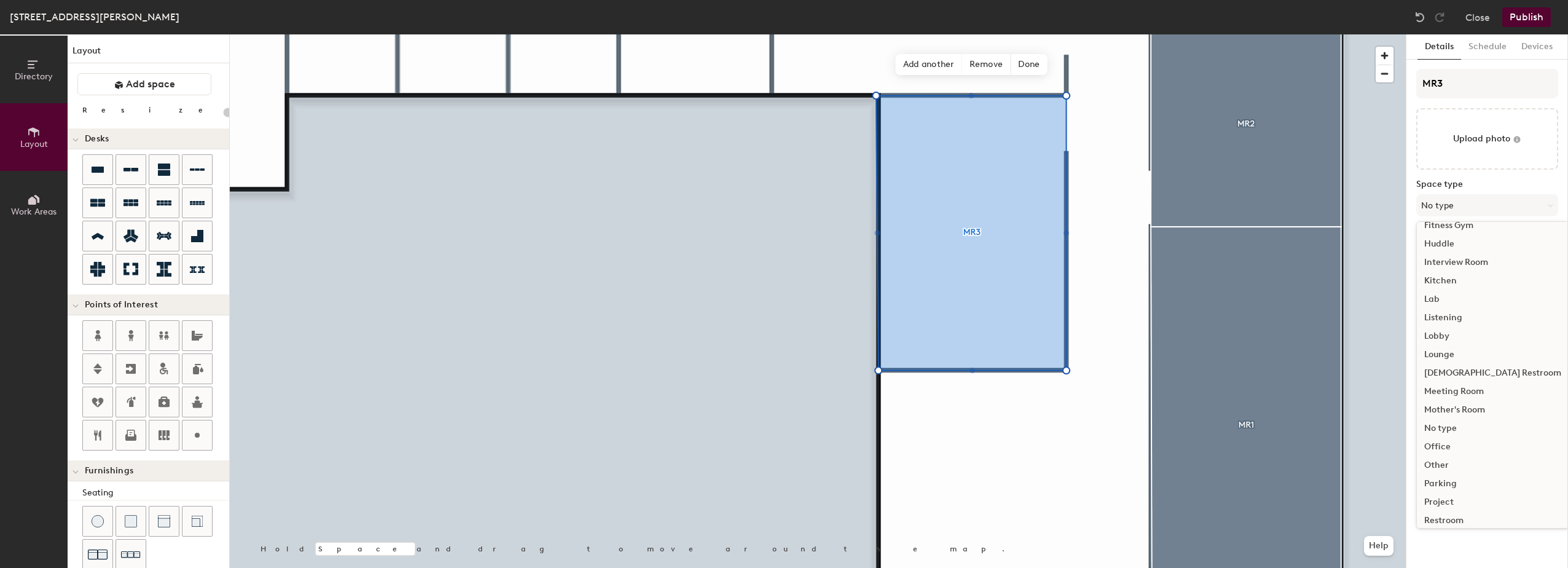
scroll to position [185, 0]
click at [1447, 378] on div "Meeting Room" at bounding box center [1493, 383] width 152 height 19
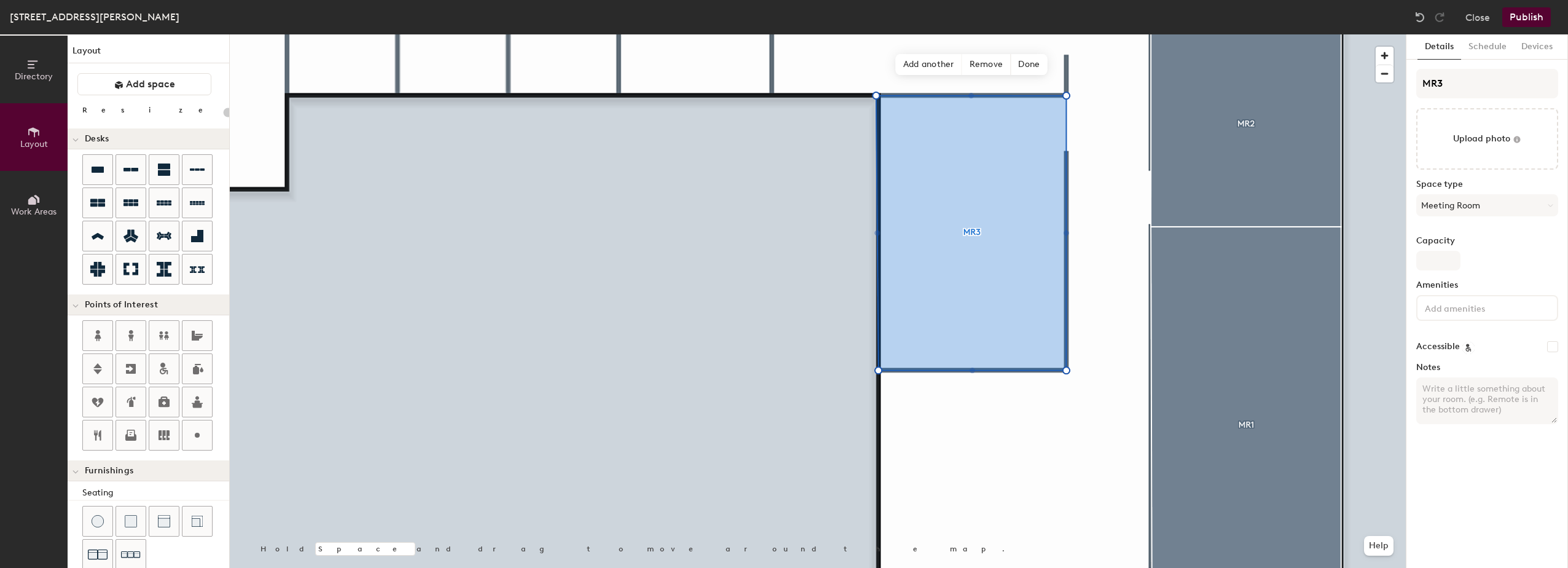
type input "20"
click at [1437, 264] on input "Capacity" at bounding box center [1438, 260] width 45 height 20
type input "8"
type input "20"
type input "8"
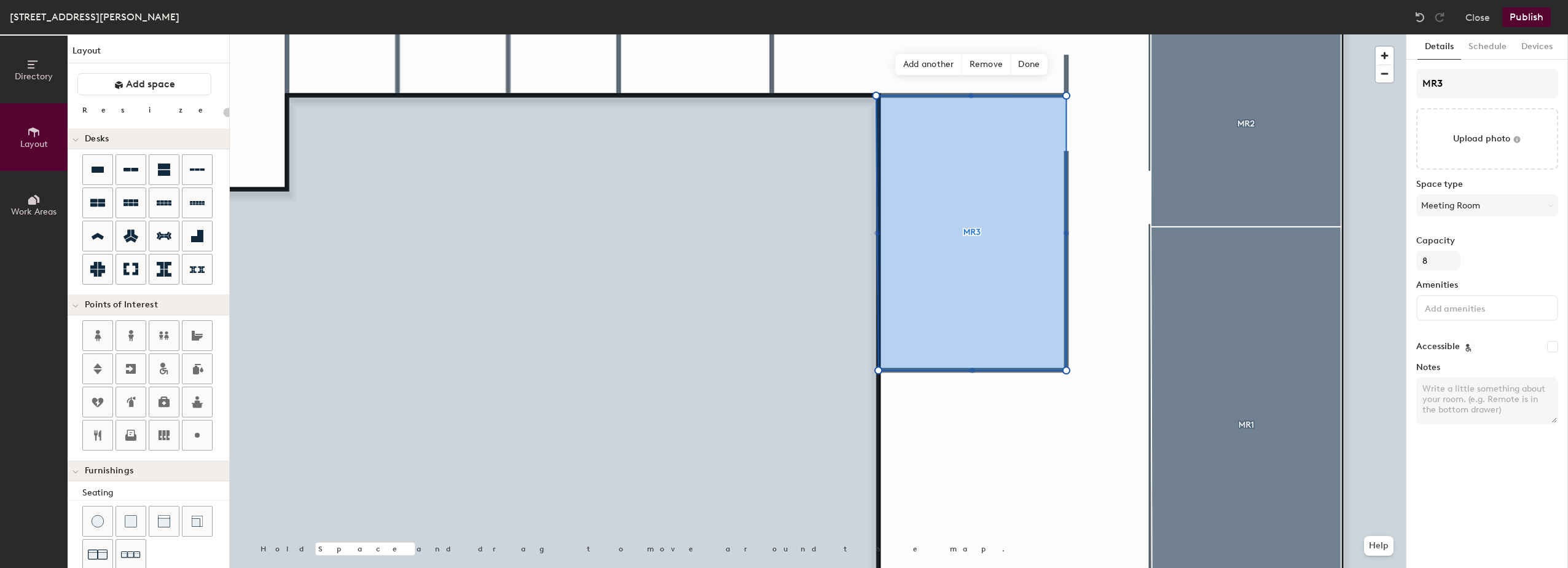
click at [1447, 314] on input at bounding box center [1477, 307] width 110 height 15
click at [1470, 415] on div "Video Conferencing" at bounding box center [1487, 416] width 138 height 19
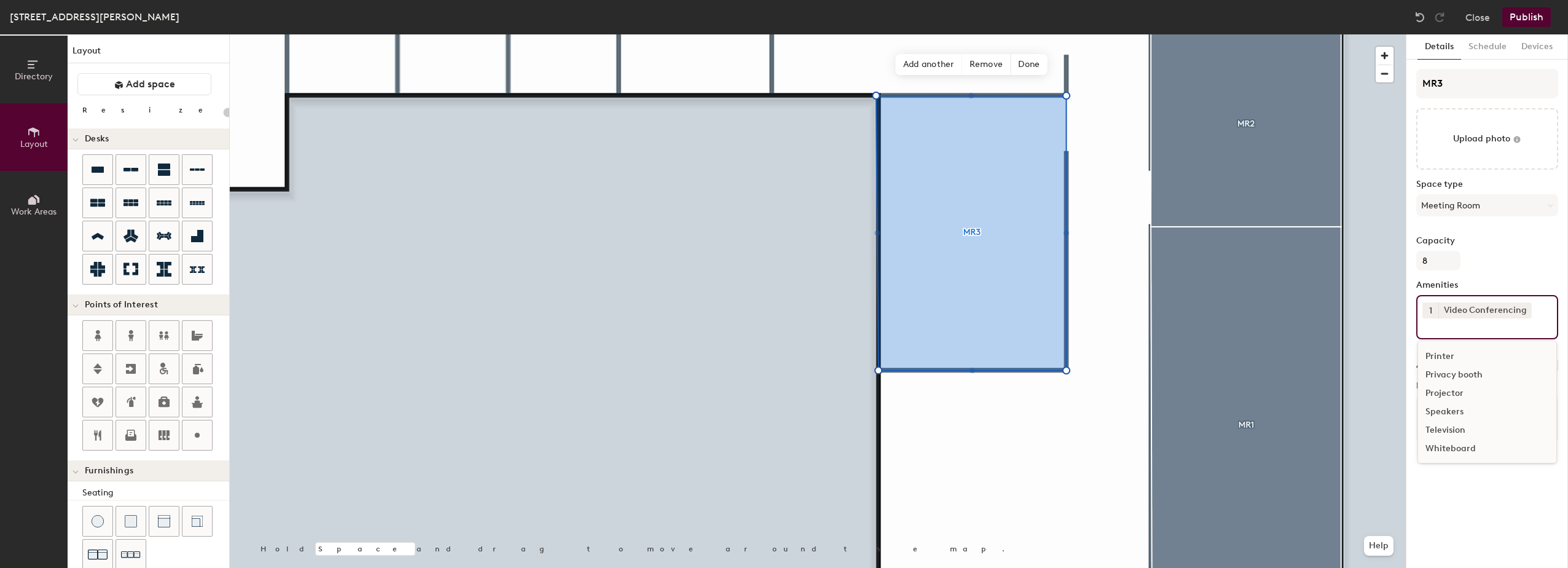
scroll to position [109, 0]
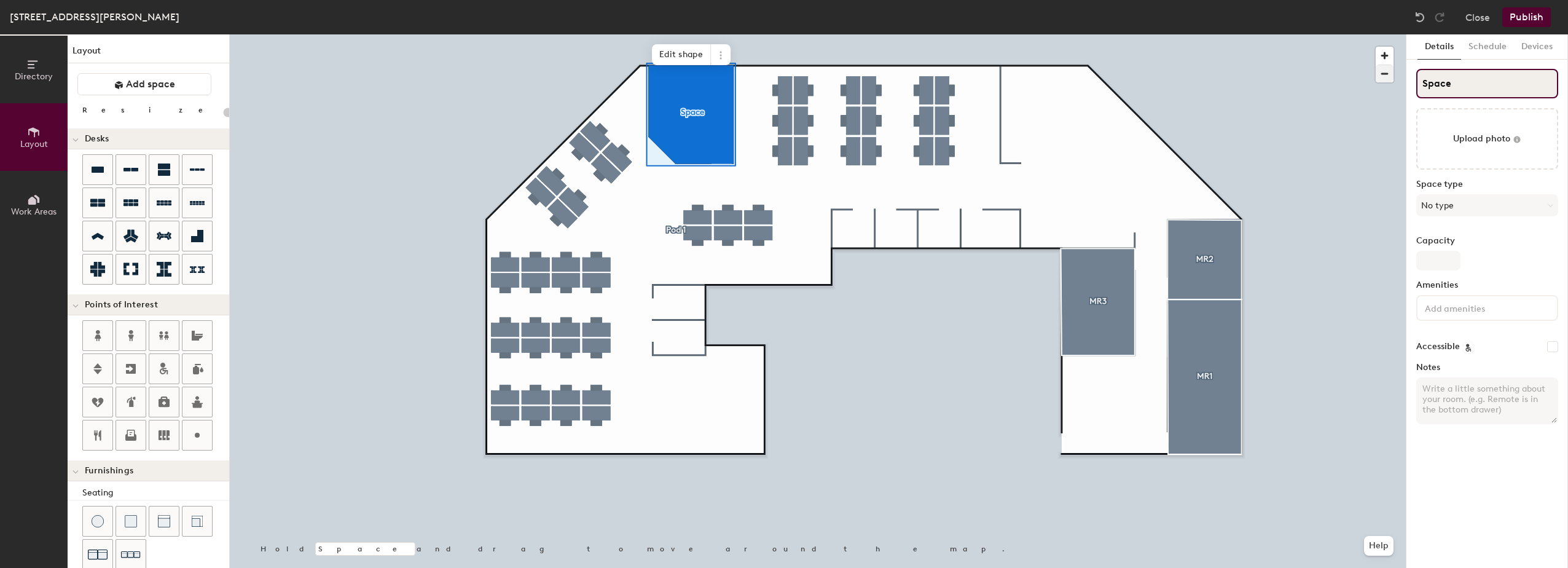
type input "20"
click at [1372, 78] on div "Directory Layout Work Areas Layout Add space Resize Desks Points of Interest Fu…" at bounding box center [784, 301] width 1568 height 533
type input "M"
type input "20"
type input "MR"
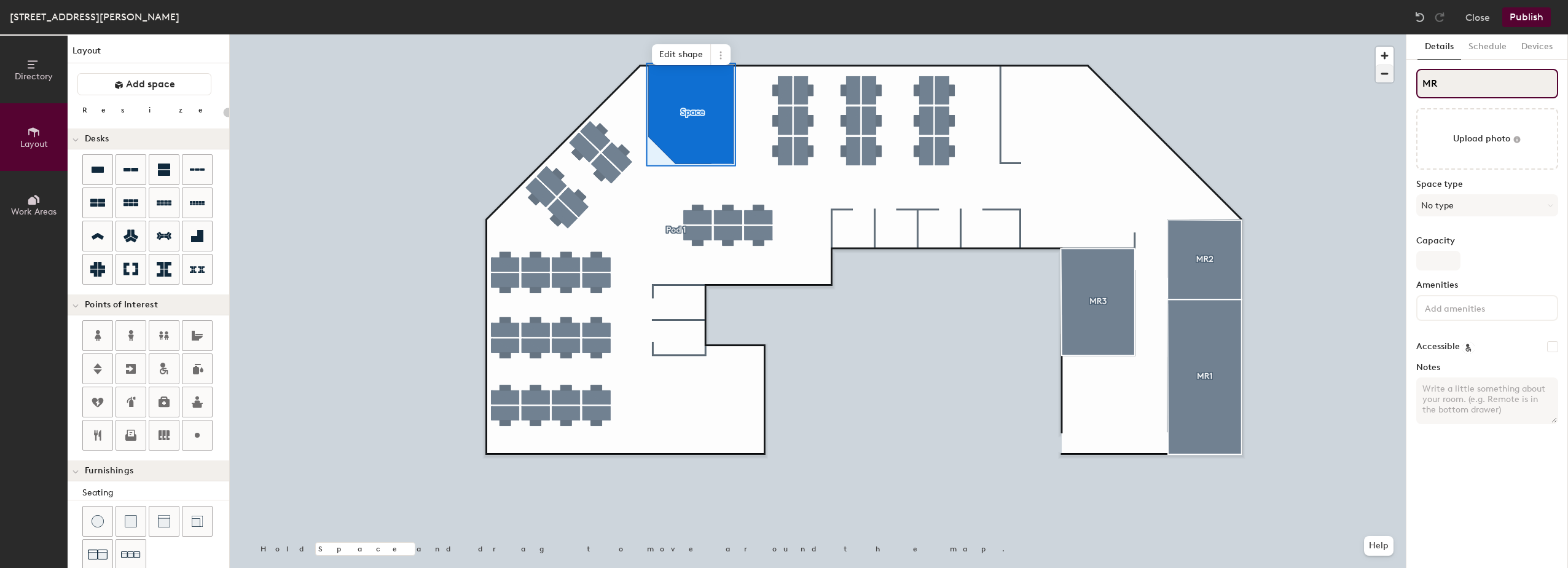
type input "20"
type input "MR4"
type input "20"
type input "MR4"
click at [1448, 203] on button "No type" at bounding box center [1487, 206] width 142 height 22
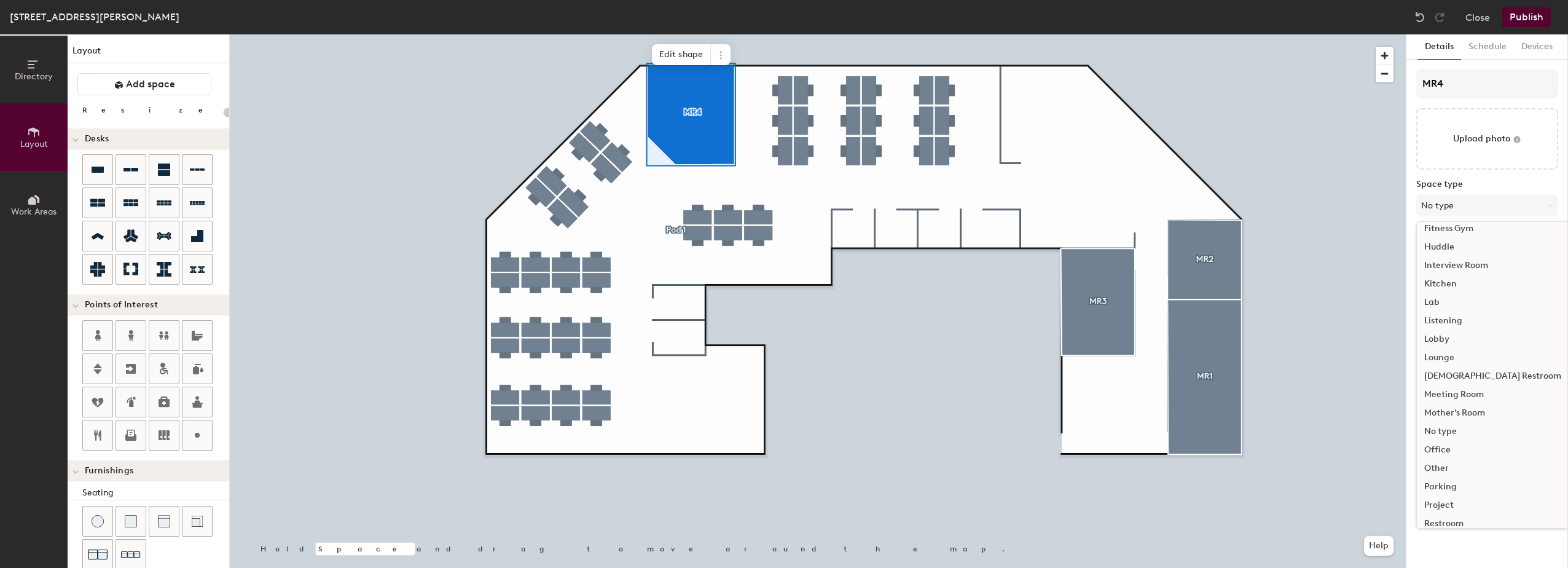
scroll to position [246, 0]
click at [1461, 322] on div "Meeting Room" at bounding box center [1493, 322] width 152 height 19
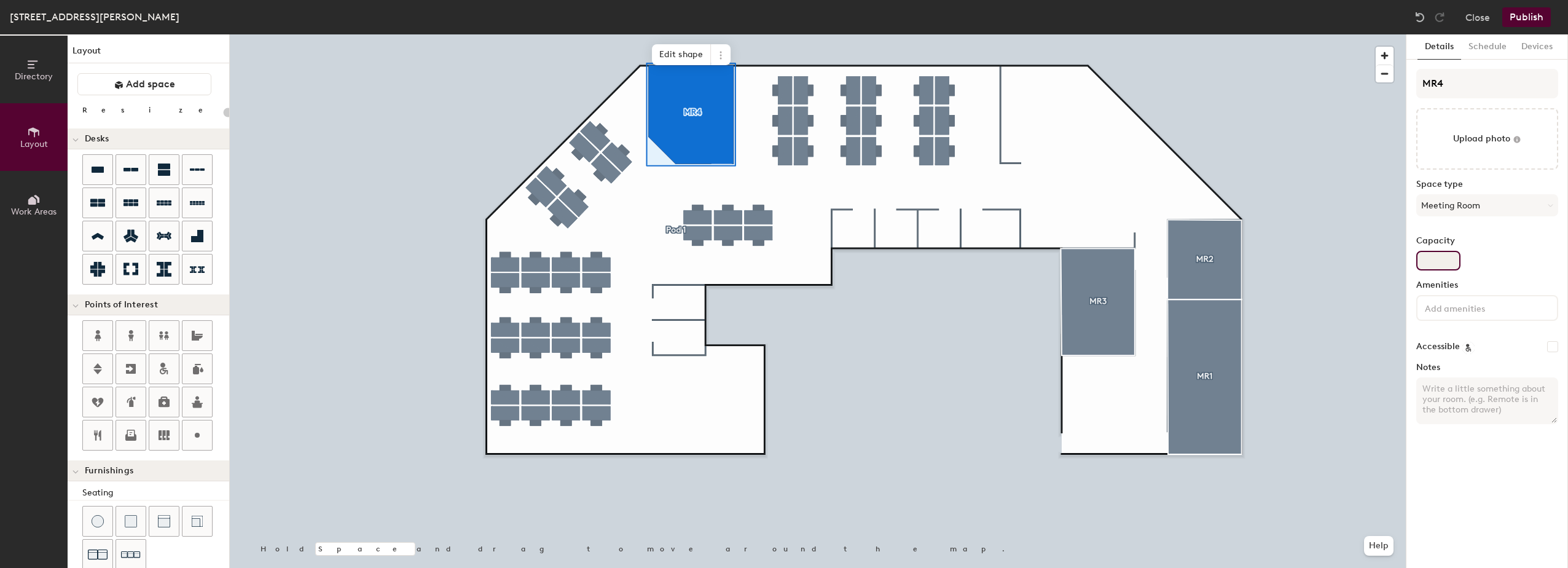
click at [1442, 257] on input "Capacity" at bounding box center [1438, 260] width 45 height 20
type input "20"
type input "8"
type input "20"
type input "8"
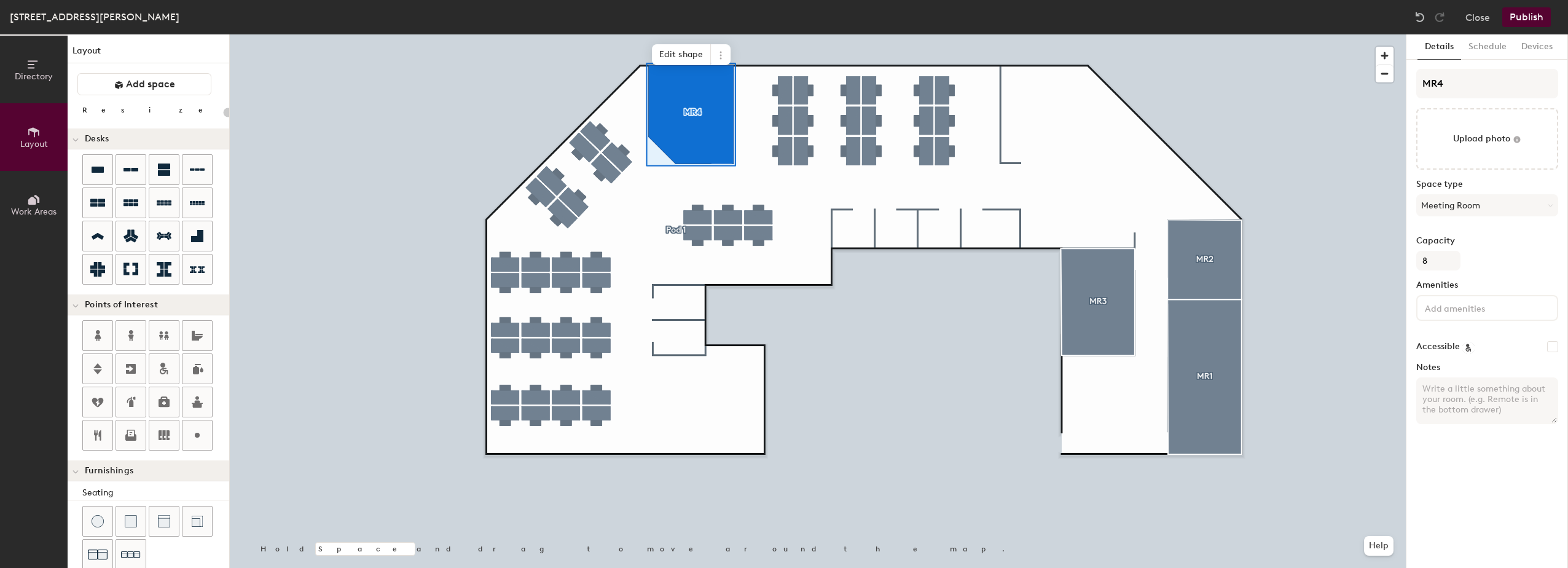
click at [1473, 306] on input at bounding box center [1477, 307] width 110 height 15
click at [1469, 414] on div "Video Conferencing" at bounding box center [1487, 416] width 138 height 19
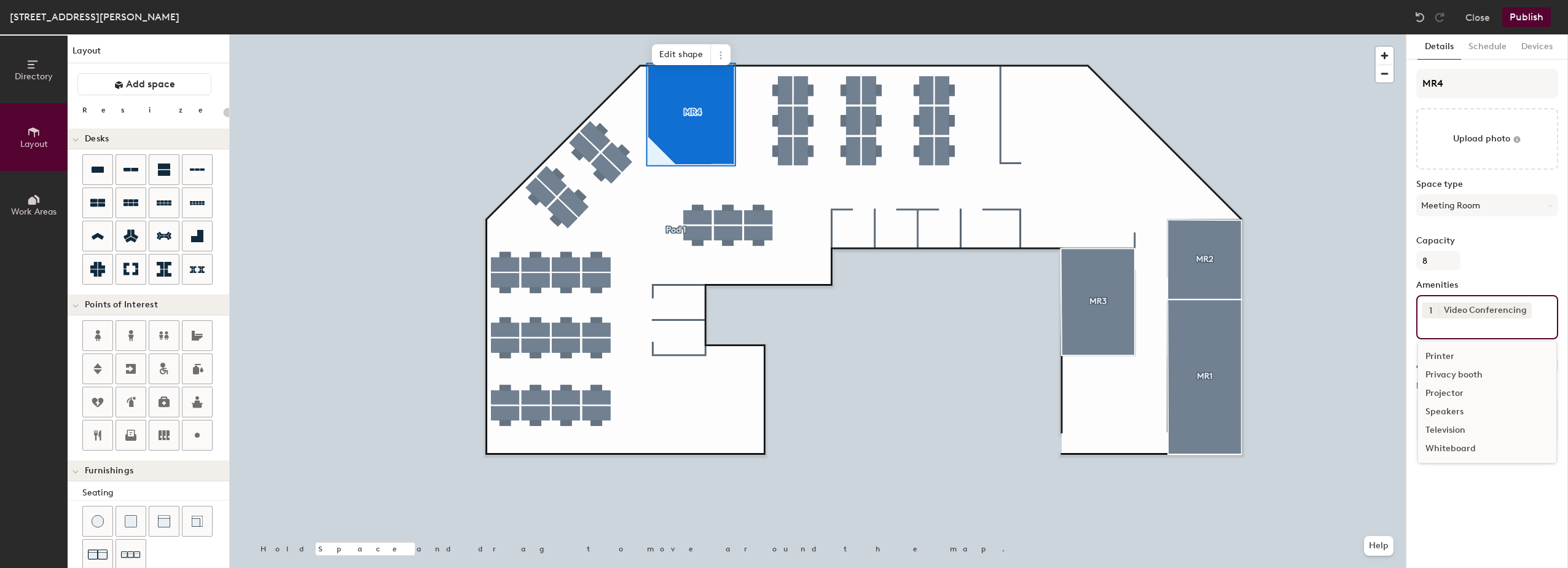
scroll to position [109, 0]
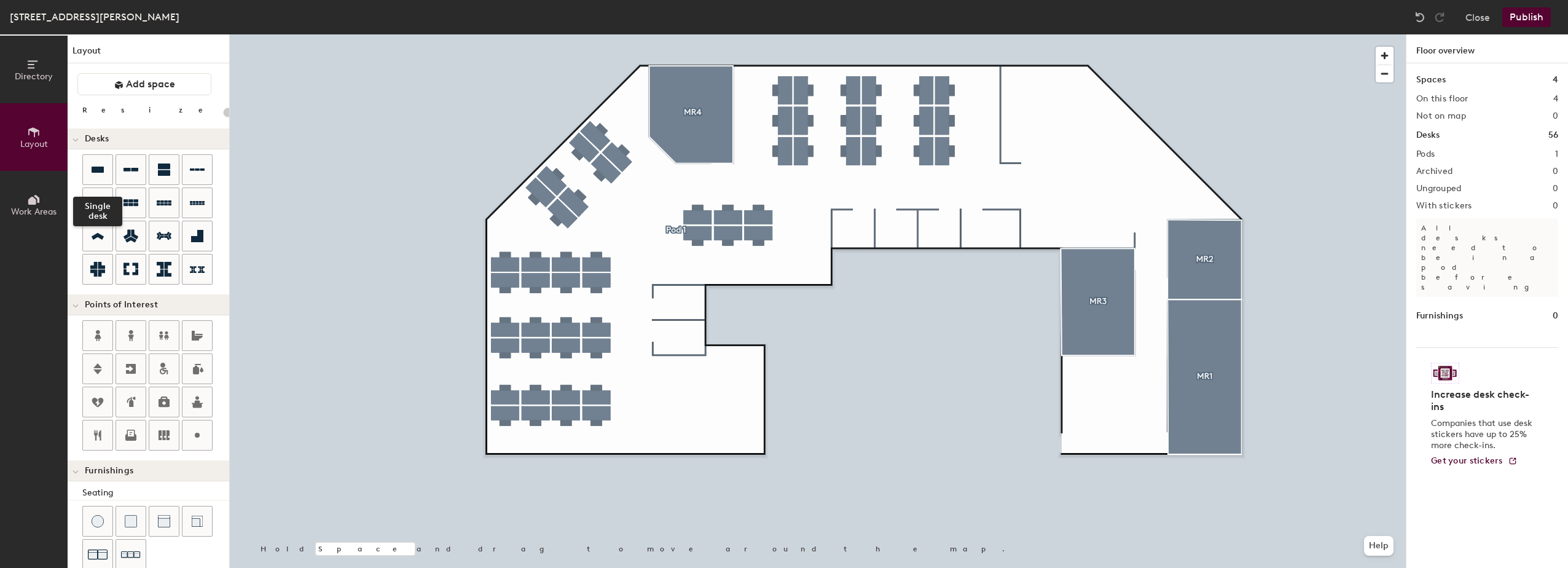
drag, startPoint x: 104, startPoint y: 168, endPoint x: 148, endPoint y: 180, distance: 45.6
click at [104, 168] on icon at bounding box center [97, 169] width 15 height 15
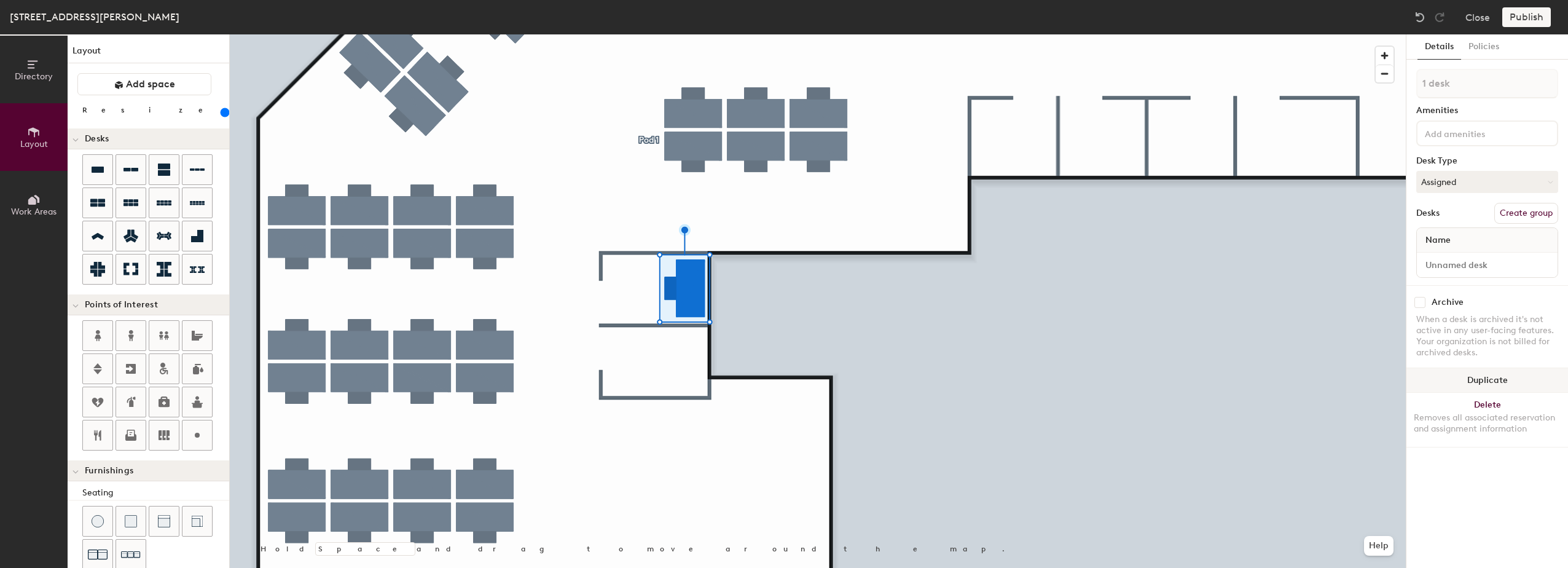
click at [1468, 378] on button "Duplicate" at bounding box center [1487, 380] width 162 height 25
click at [1458, 376] on button "Duplicate" at bounding box center [1487, 380] width 162 height 25
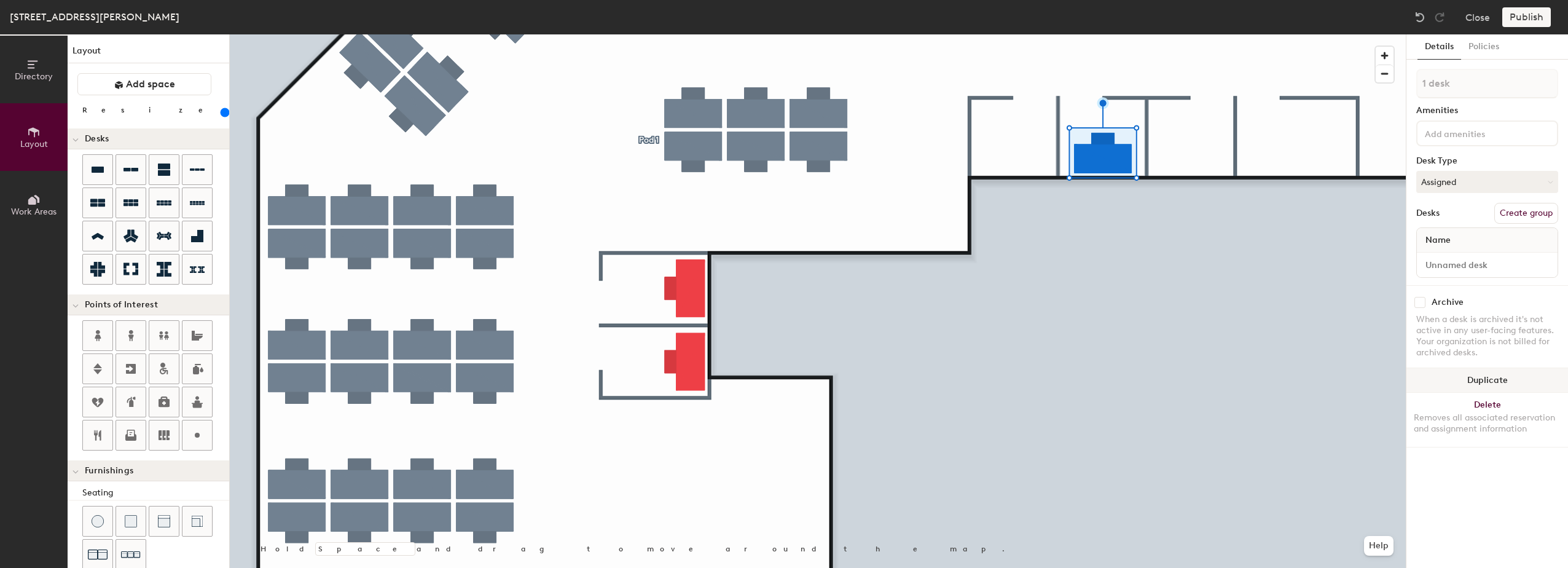
click at [1458, 371] on button "Duplicate" at bounding box center [1487, 380] width 162 height 25
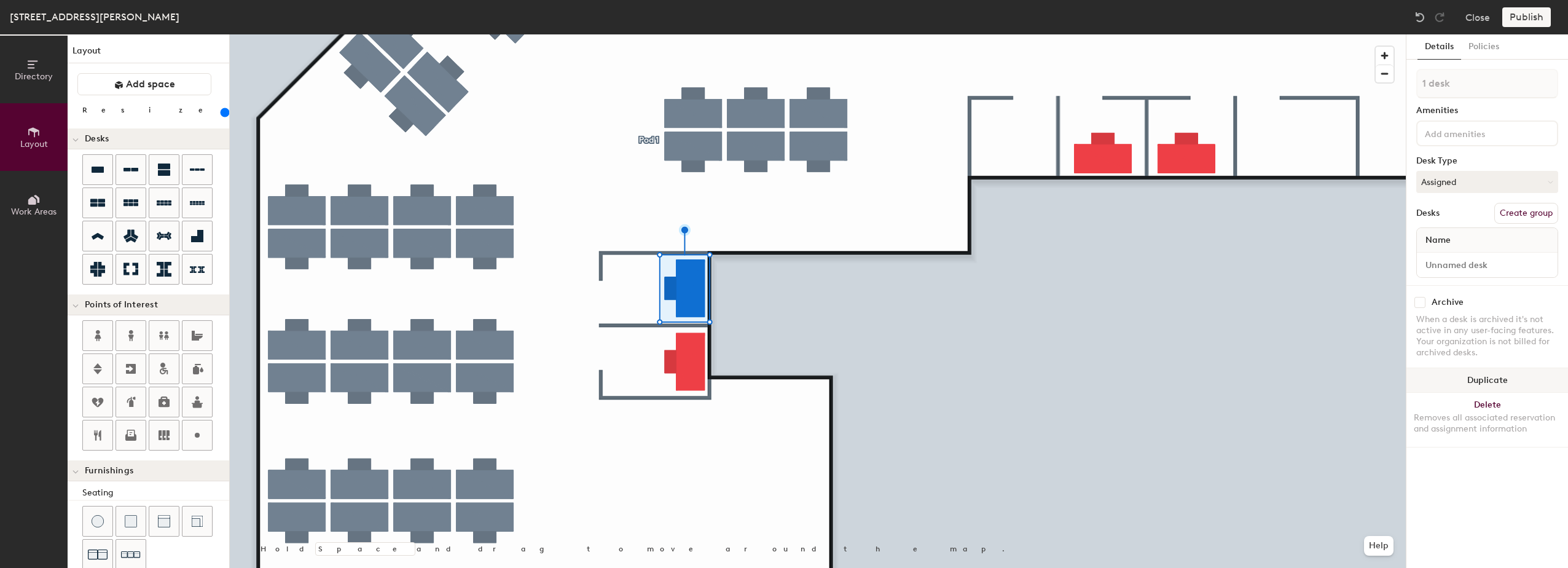
drag, startPoint x: 1484, startPoint y: 379, endPoint x: 1477, endPoint y: 379, distance: 7.0
click at [1484, 379] on button "Duplicate" at bounding box center [1487, 380] width 162 height 25
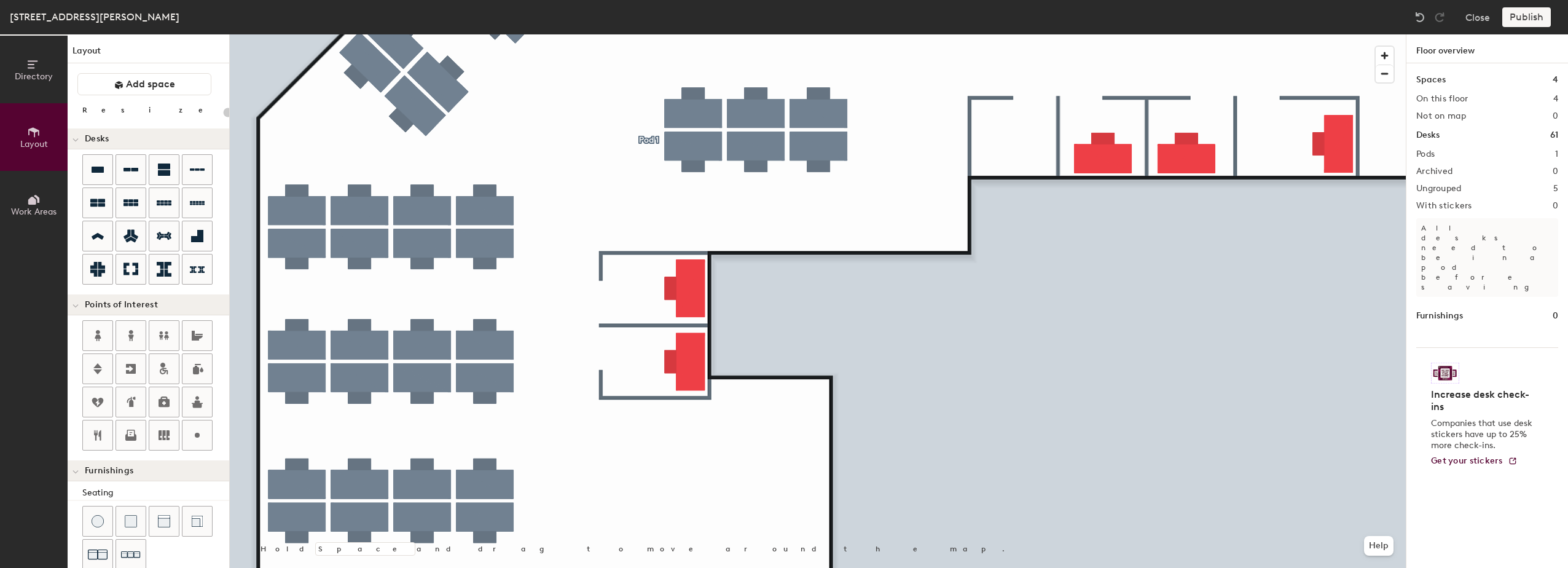
type input "20"
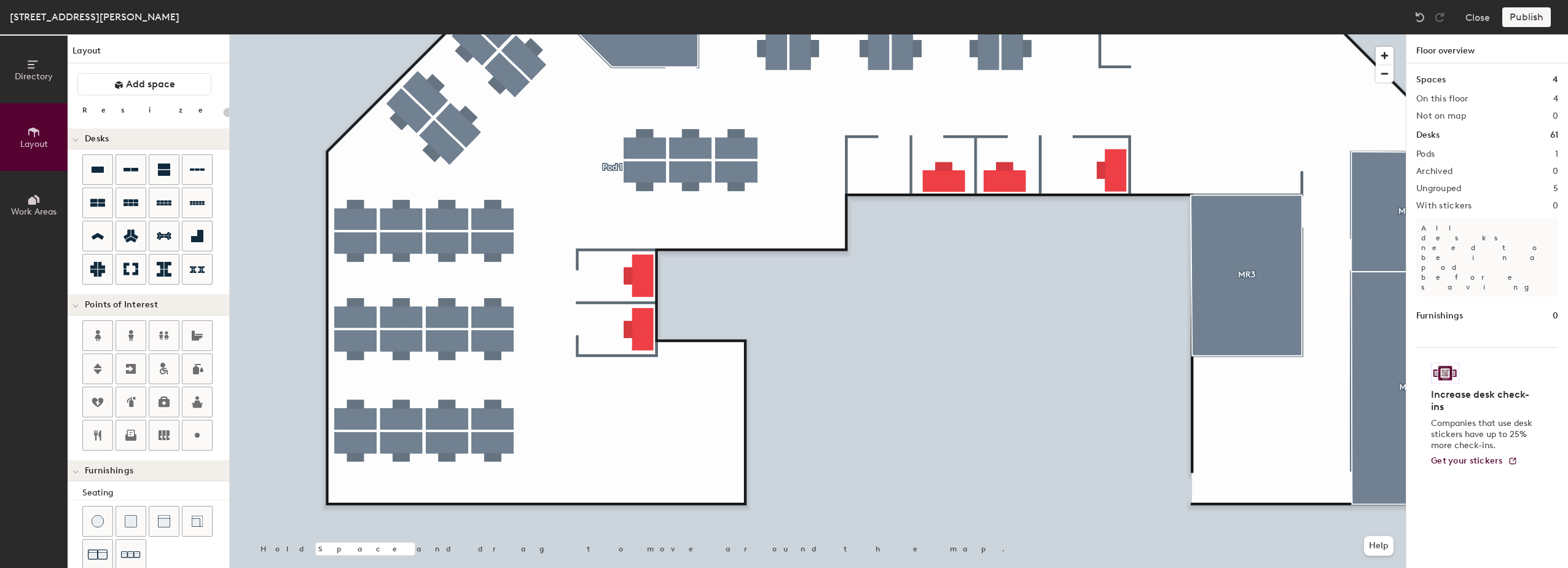
type input "200"
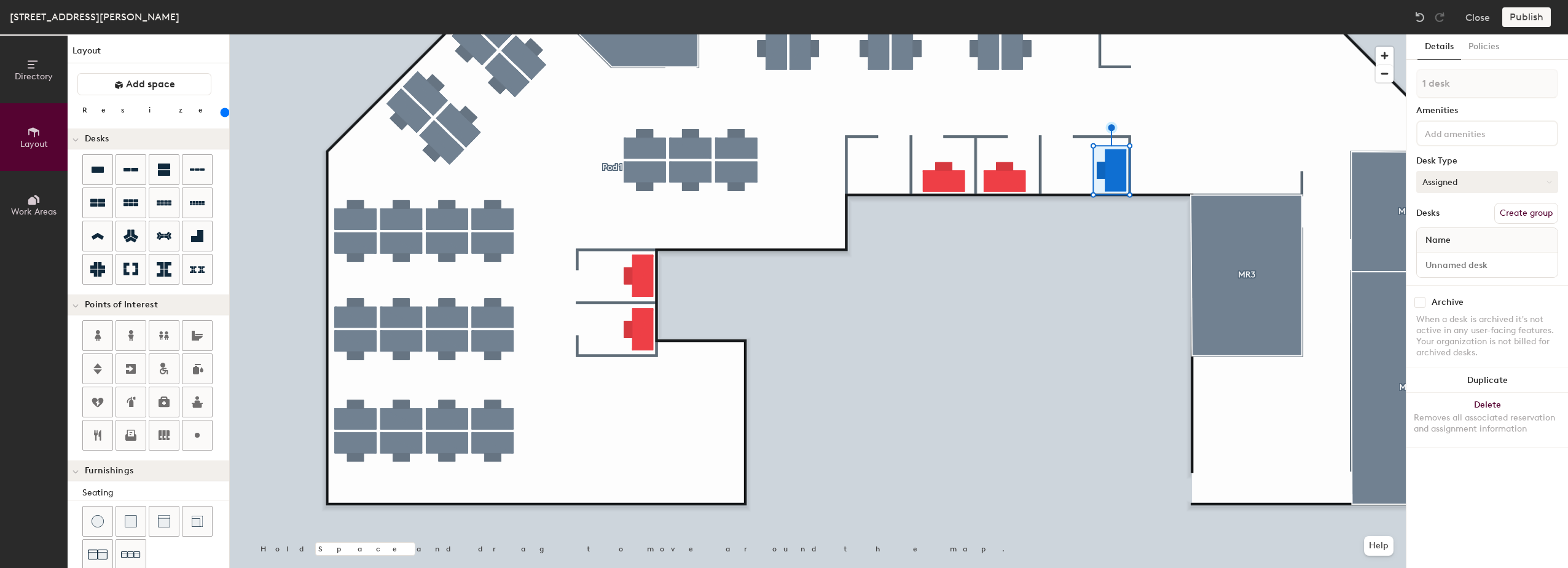
click at [1545, 182] on button "Assigned" at bounding box center [1487, 182] width 142 height 22
click at [1438, 251] on div "Hoteled" at bounding box center [1479, 256] width 123 height 19
click at [1517, 215] on button "Create group" at bounding box center [1526, 213] width 64 height 21
drag, startPoint x: 1457, startPoint y: 83, endPoint x: 1393, endPoint y: 78, distance: 64.2
click at [1393, 78] on div "Directory Layout Work Areas Layout Add space Resize Desks Points of Interest Fu…" at bounding box center [784, 301] width 1568 height 533
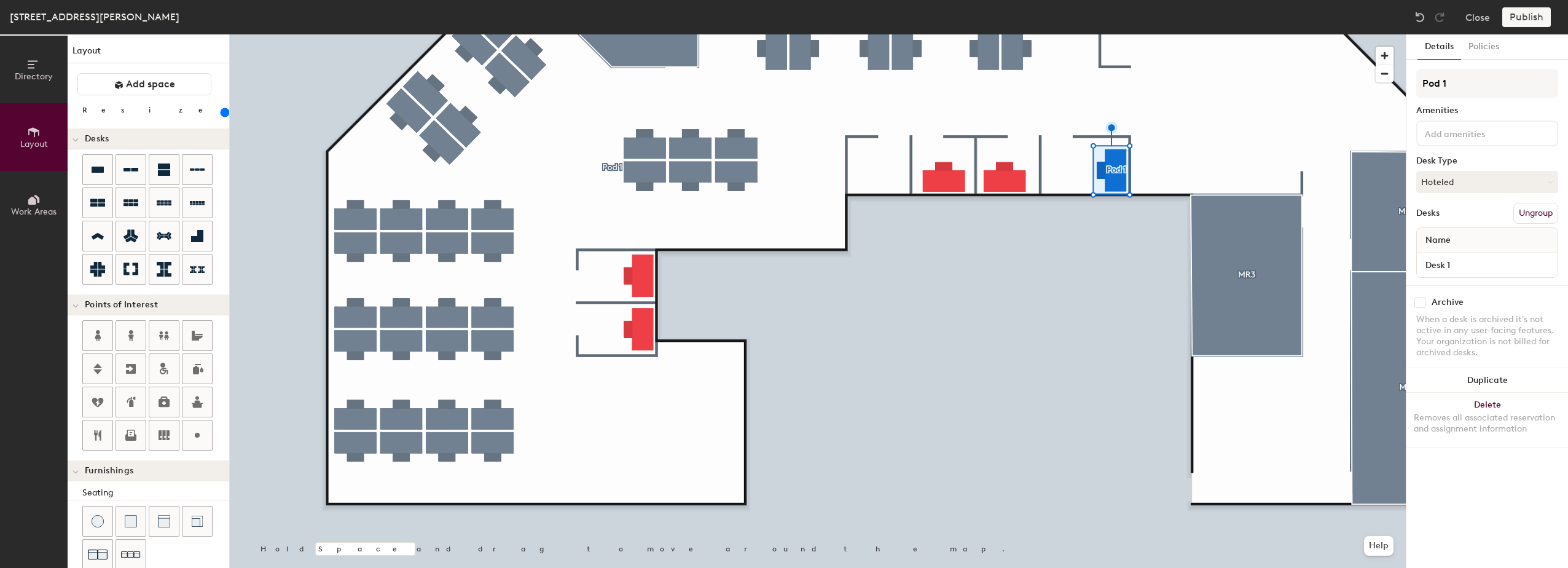
type input "Pod 1"
click at [1469, 136] on input at bounding box center [1477, 132] width 110 height 15
click at [1460, 236] on div "Quiet desk" at bounding box center [1487, 237] width 138 height 19
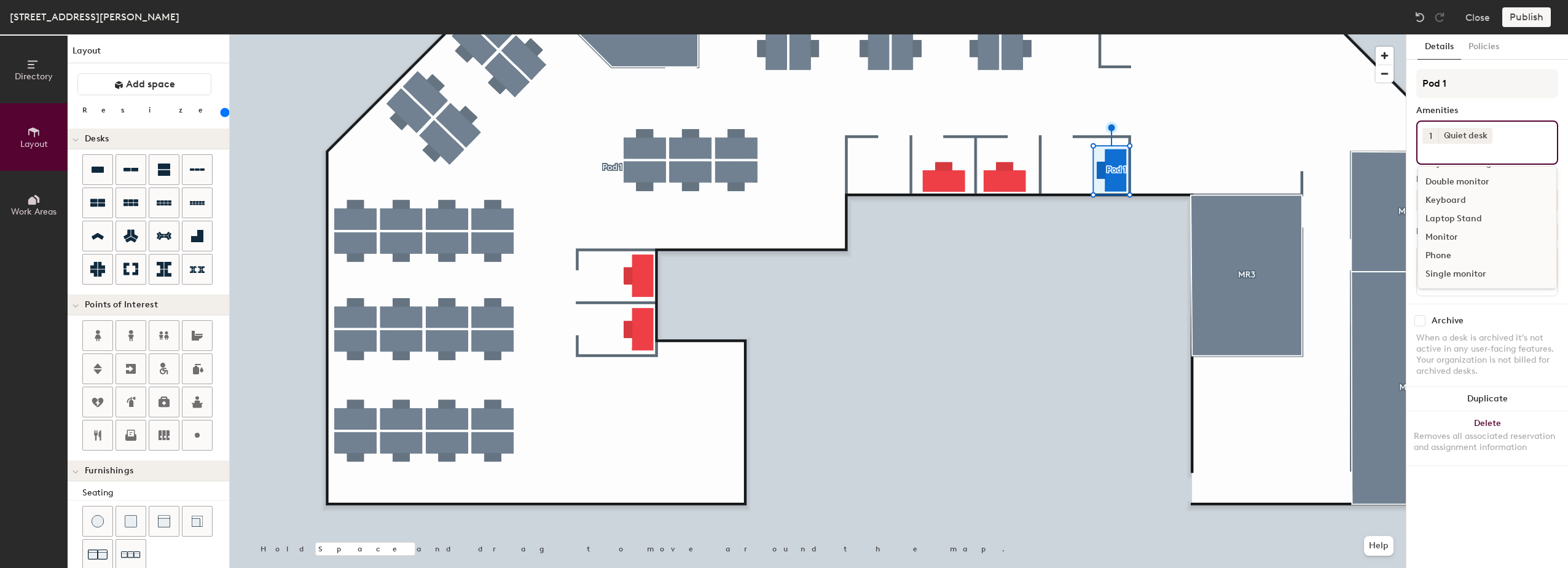
scroll to position [17, 0]
click at [1471, 184] on div "Double monitor" at bounding box center [1487, 182] width 138 height 19
click at [1567, 271] on div "Details Policies Pod 1 Amenities 1 Quiet desk 1 Double monitor Adjustable Heigh…" at bounding box center [1487, 301] width 162 height 533
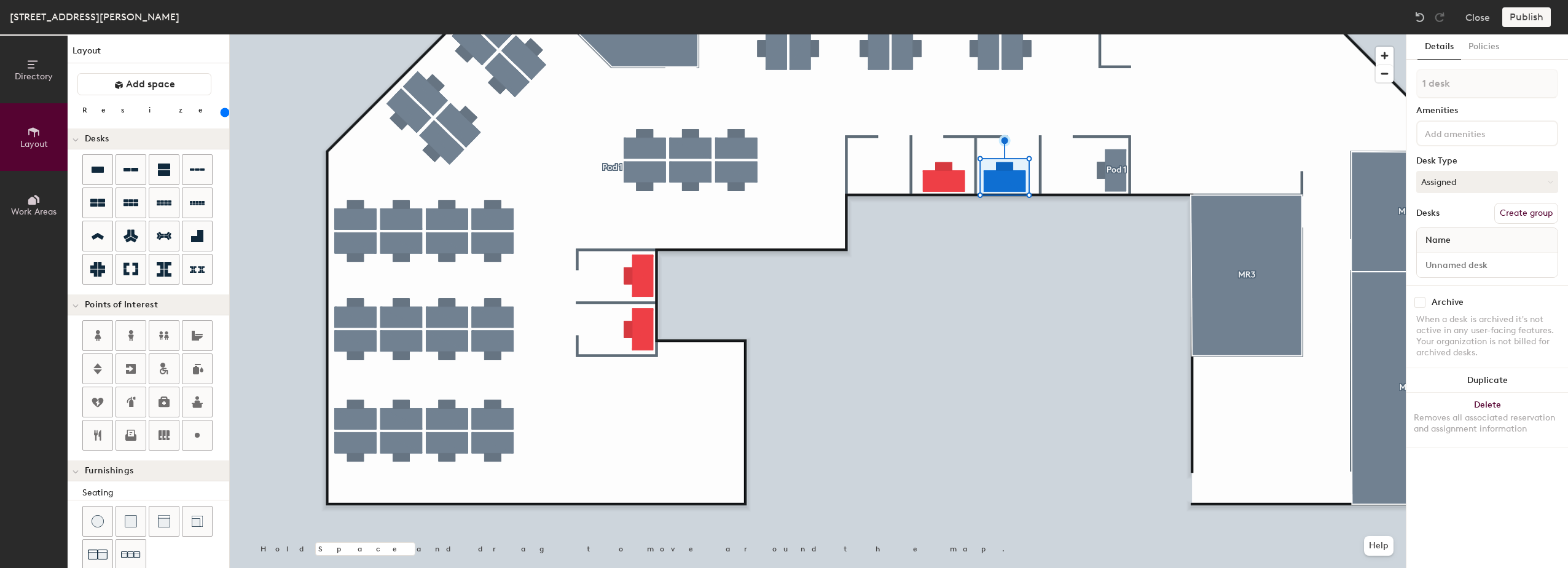
click at [1517, 212] on button "Create group" at bounding box center [1526, 213] width 64 height 21
type input "Pod 2"
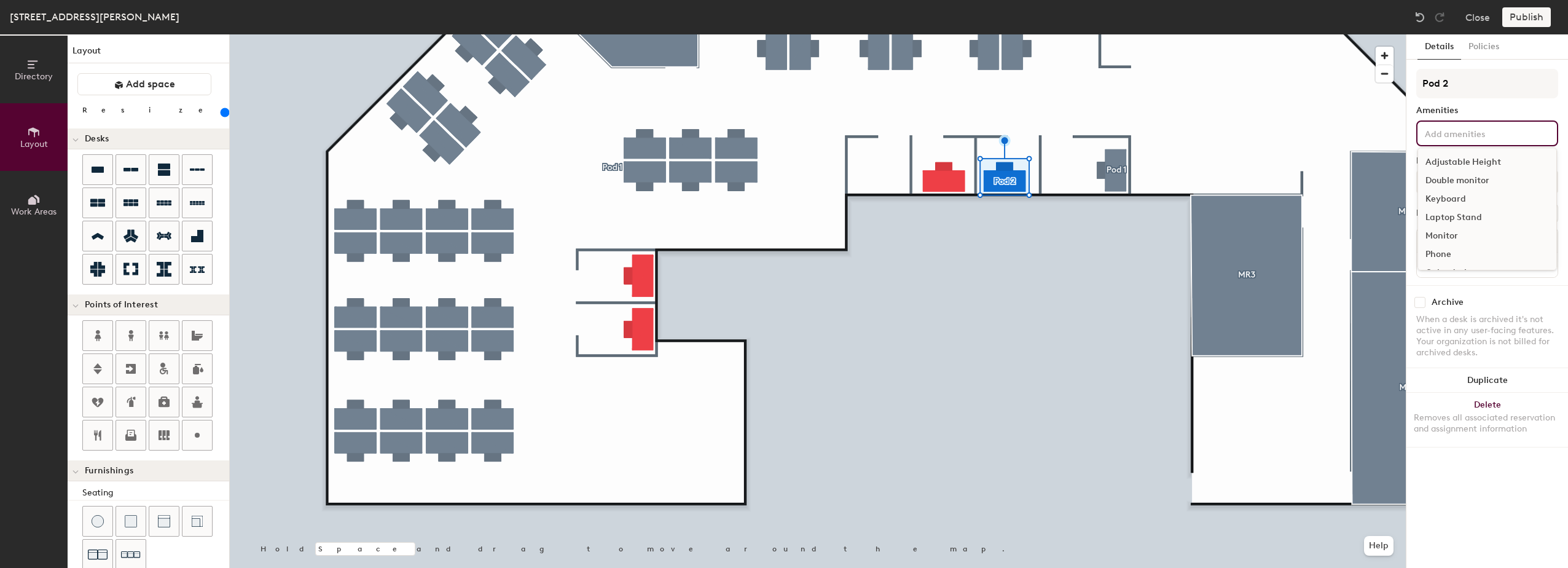
click at [1466, 126] on input at bounding box center [1477, 132] width 110 height 15
click at [1464, 233] on div "Quiet desk" at bounding box center [1487, 237] width 138 height 19
click at [1470, 182] on div "Double monitor" at bounding box center [1487, 182] width 138 height 19
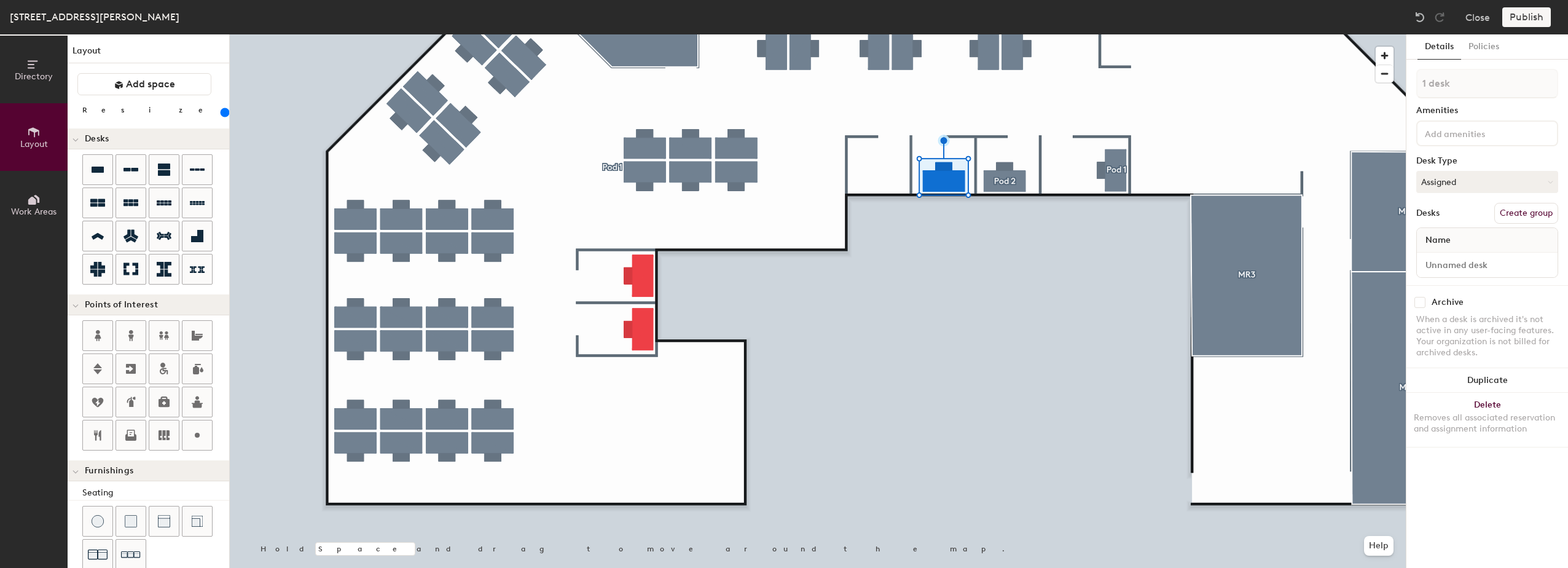
click at [1521, 212] on button "Create group" at bounding box center [1526, 213] width 64 height 21
type input "Pod 3"
click at [1465, 179] on button "Assigned" at bounding box center [1487, 182] width 142 height 22
click at [1442, 258] on div "Hoteled" at bounding box center [1479, 256] width 123 height 19
click at [1453, 133] on input at bounding box center [1477, 132] width 110 height 15
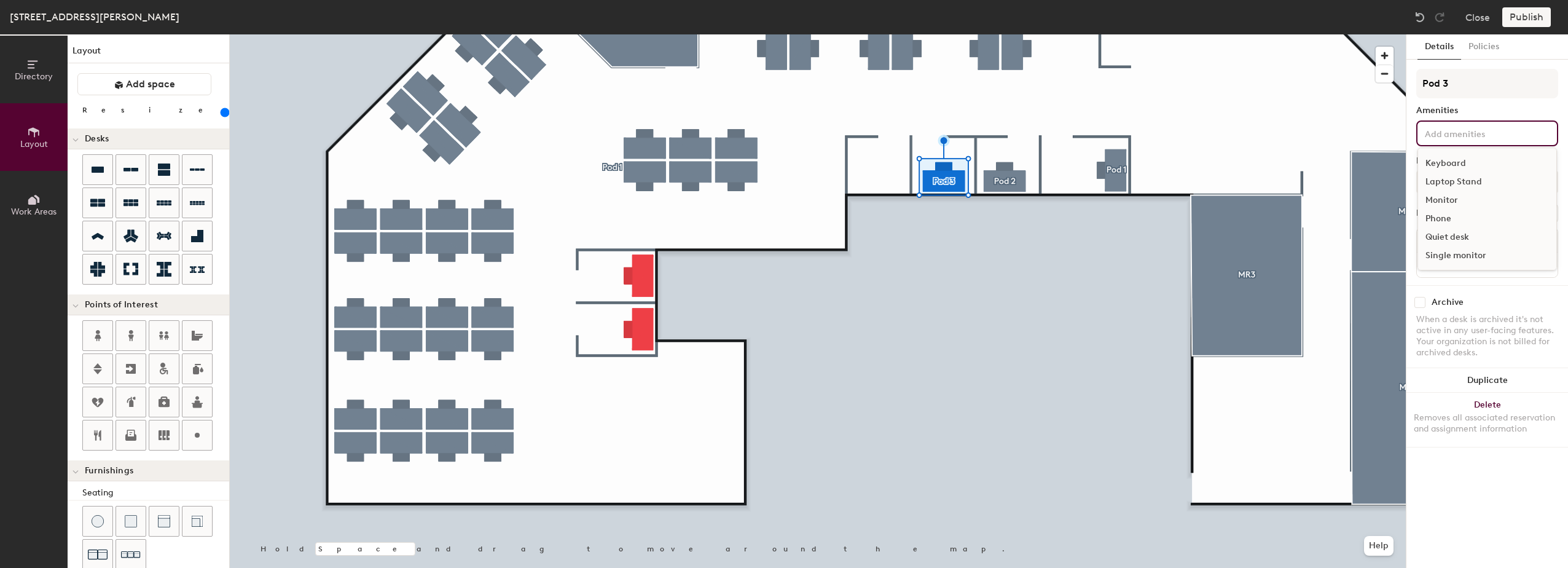
click at [1448, 237] on div "Quiet desk" at bounding box center [1487, 237] width 138 height 19
click at [1460, 180] on div "Double monitor" at bounding box center [1487, 182] width 138 height 19
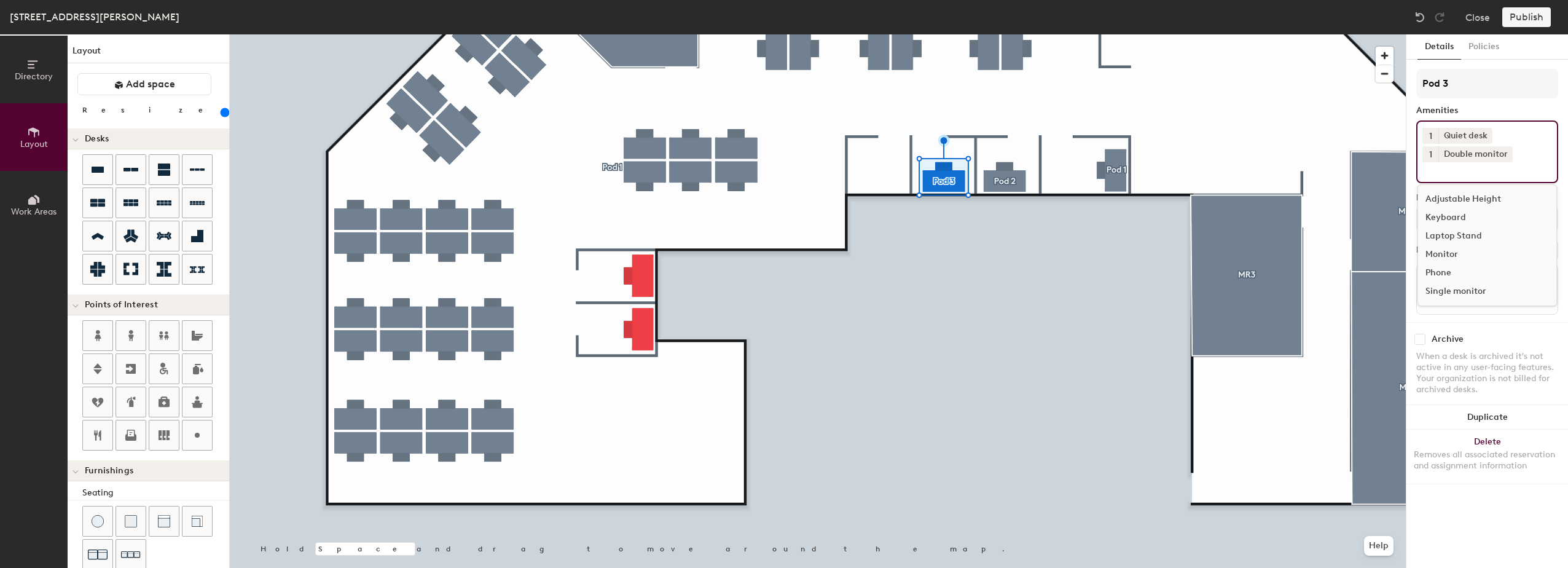
scroll to position [0, 0]
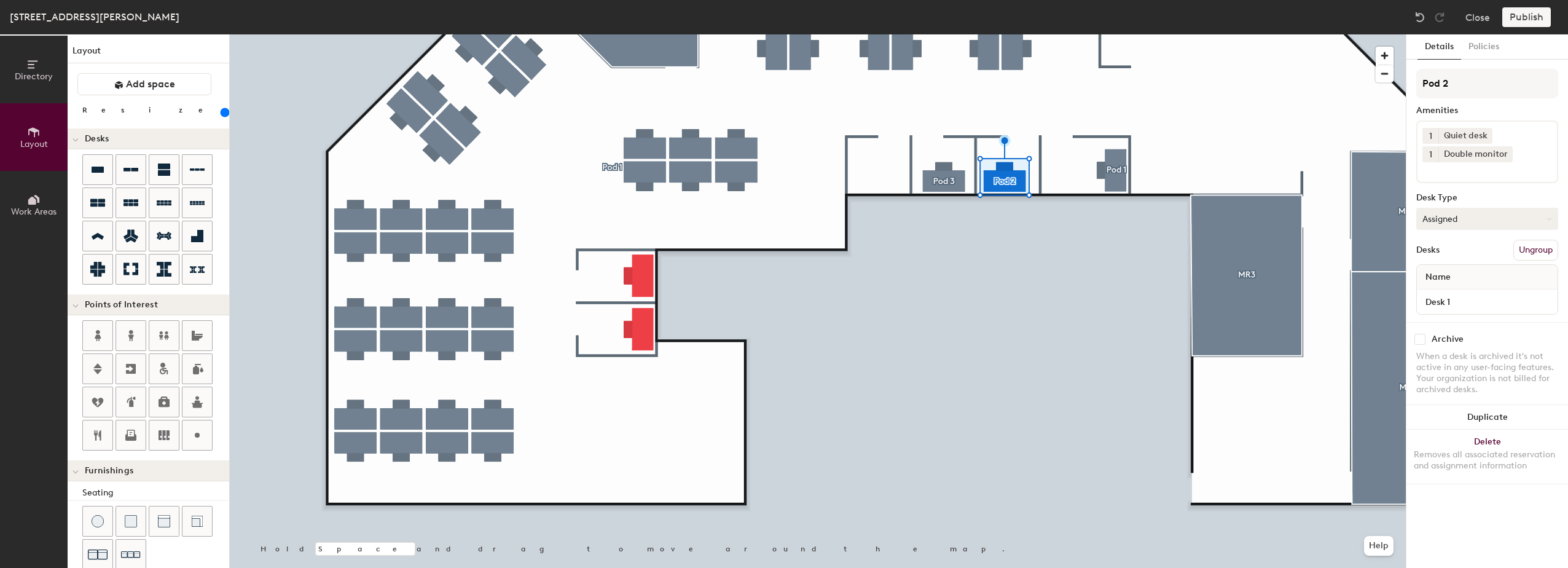
click at [1464, 220] on button "Assigned" at bounding box center [1487, 218] width 142 height 22
click at [1448, 294] on div "Hoteled" at bounding box center [1479, 293] width 123 height 19
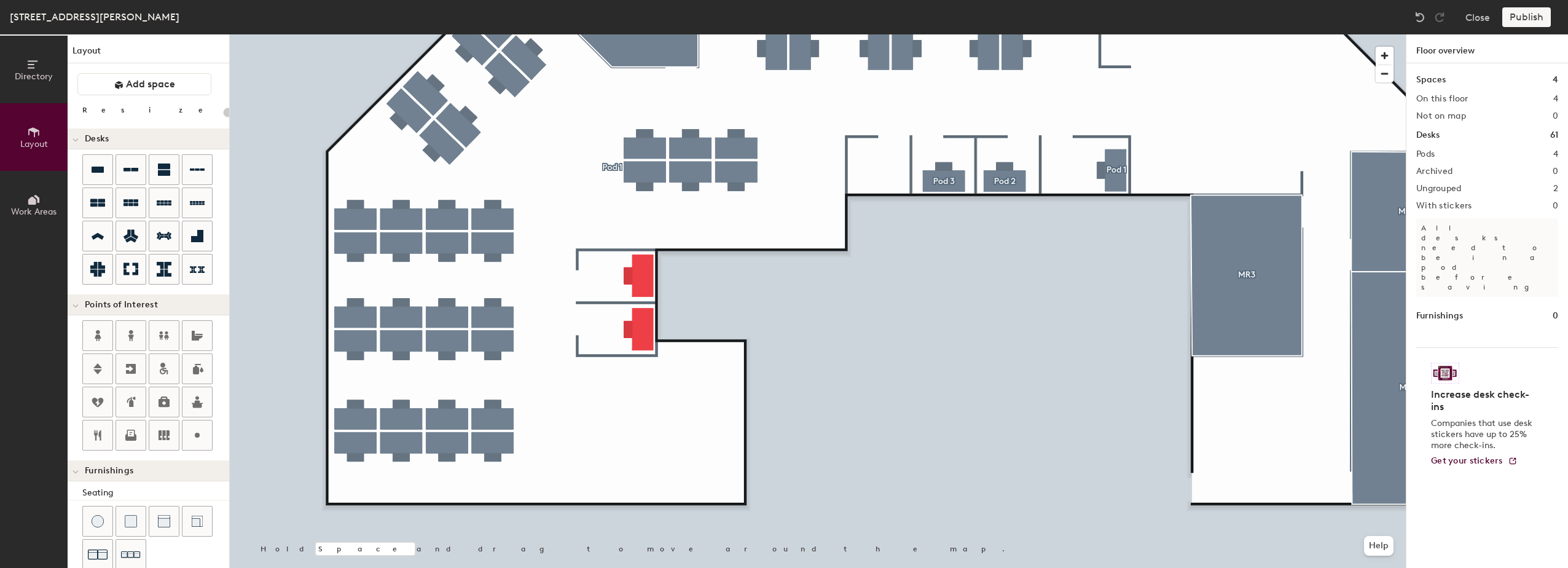
type input "200"
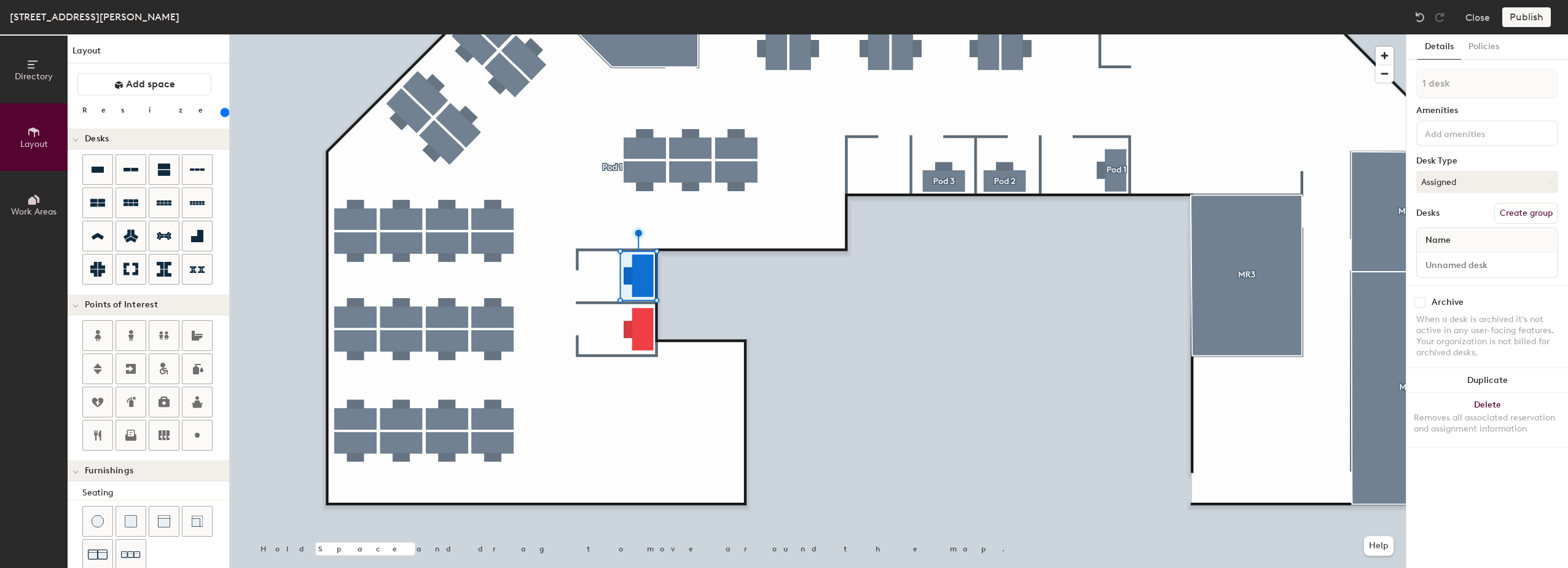
click at [1536, 215] on button "Create group" at bounding box center [1526, 213] width 64 height 21
type input "Pod 4"
click at [1460, 131] on input at bounding box center [1477, 132] width 110 height 15
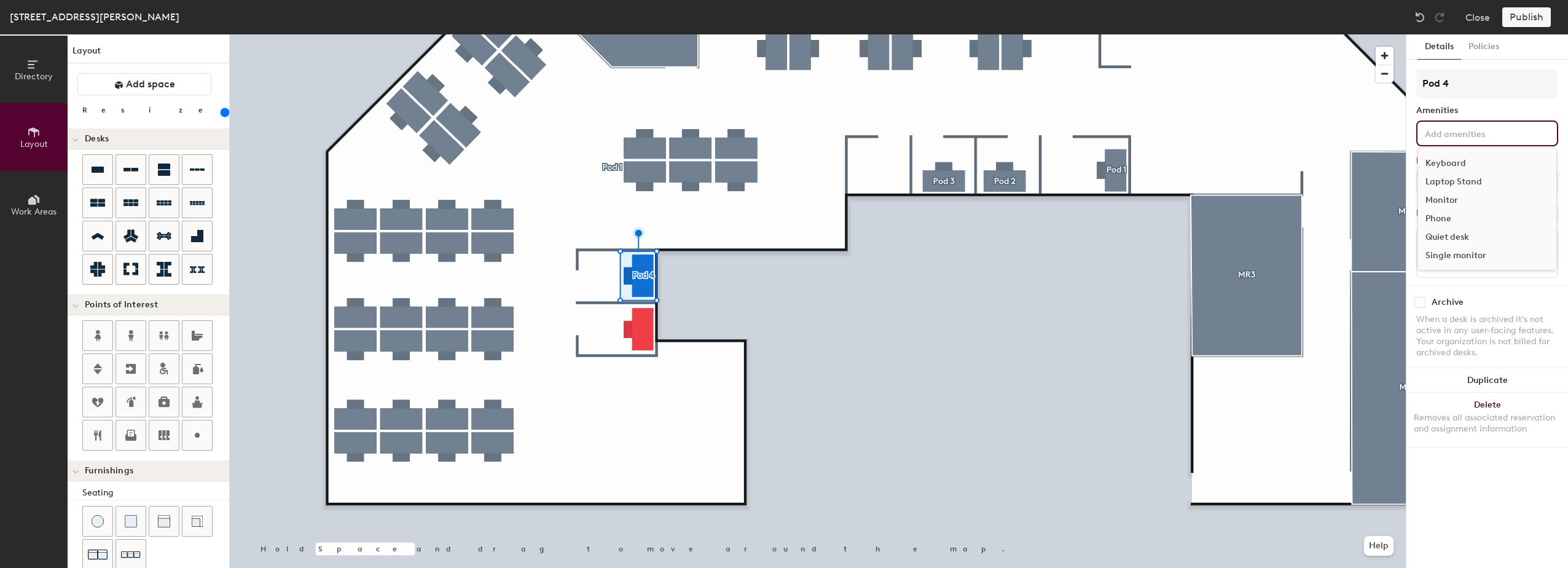
click at [1453, 232] on div "Quiet desk" at bounding box center [1487, 237] width 138 height 19
click at [1460, 179] on div "Double monitor" at bounding box center [1487, 182] width 138 height 19
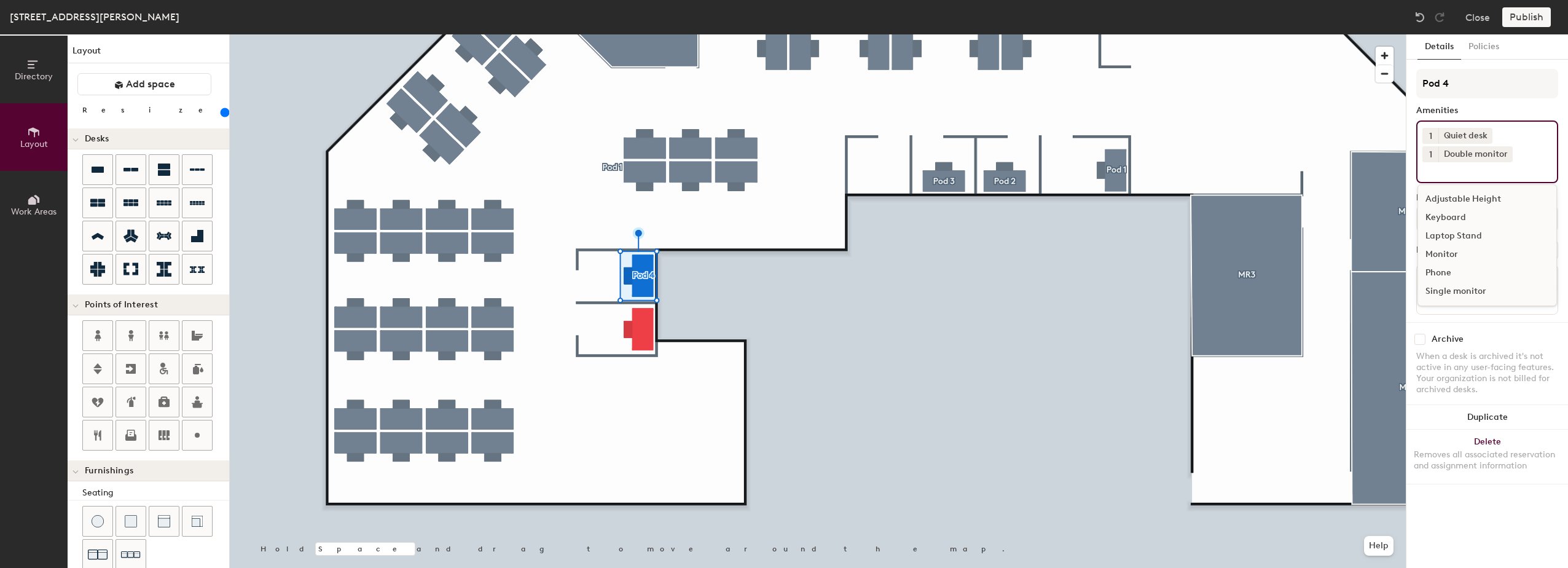
scroll to position [0, 0]
click at [1567, 177] on html "Skip navigation Schedule Office People Analytics Visits Deliveries Services Man…" at bounding box center [784, 284] width 1568 height 568
click at [1490, 216] on button "Assigned" at bounding box center [1487, 218] width 142 height 22
click at [1444, 294] on div "Hoteled" at bounding box center [1479, 293] width 123 height 19
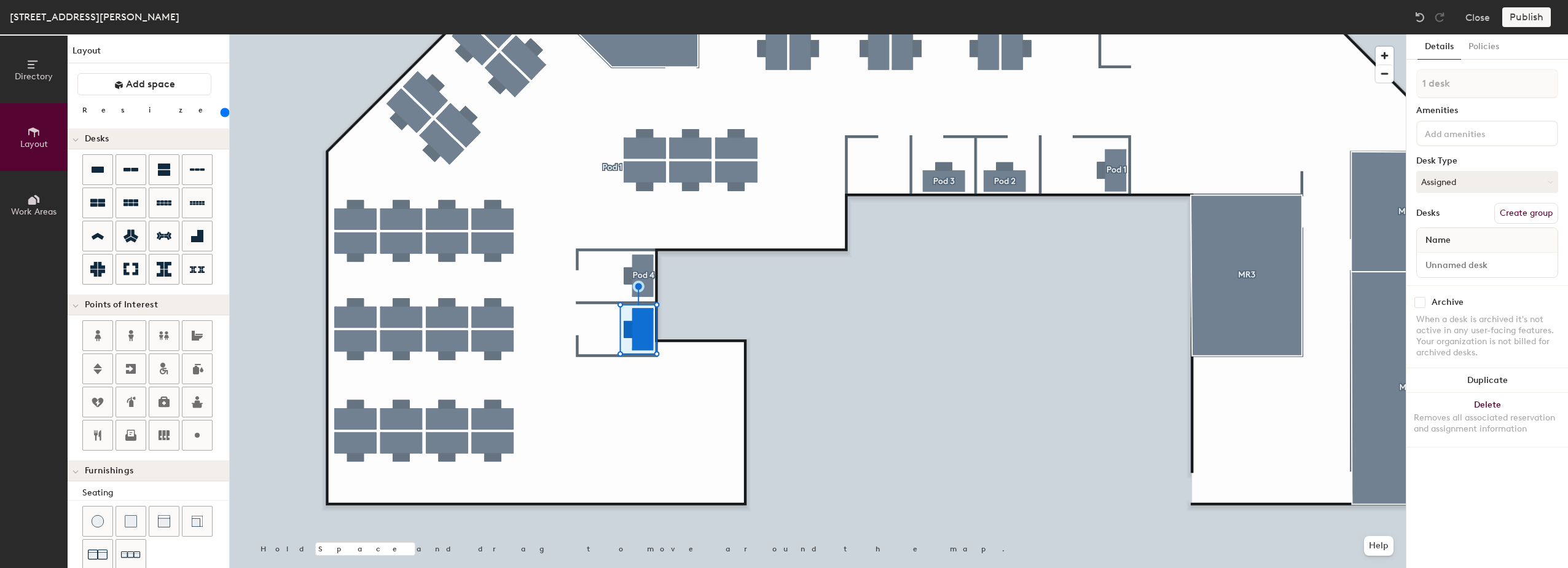
click at [1525, 213] on button "Create group" at bounding box center [1526, 213] width 64 height 21
type input "Pod 5"
click at [1447, 128] on input at bounding box center [1477, 132] width 110 height 15
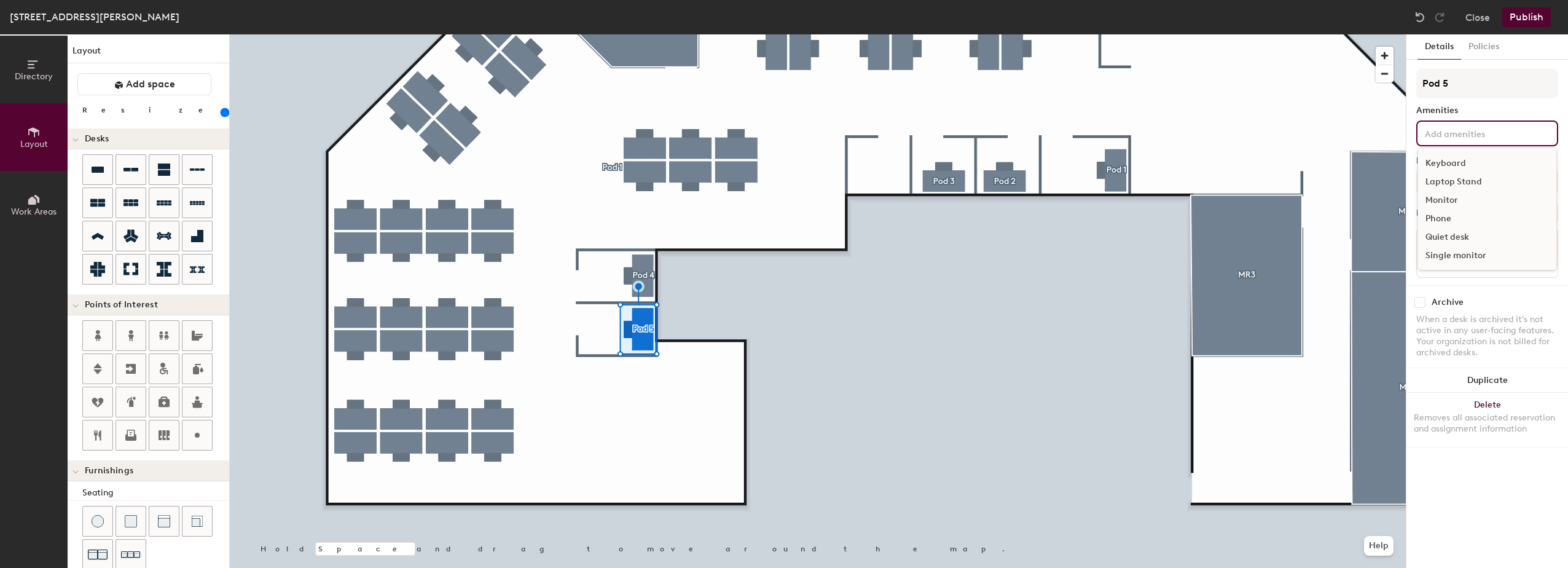
click at [1464, 237] on div "Quiet desk" at bounding box center [1487, 237] width 138 height 19
click at [1456, 180] on div "Double monitor" at bounding box center [1487, 182] width 138 height 19
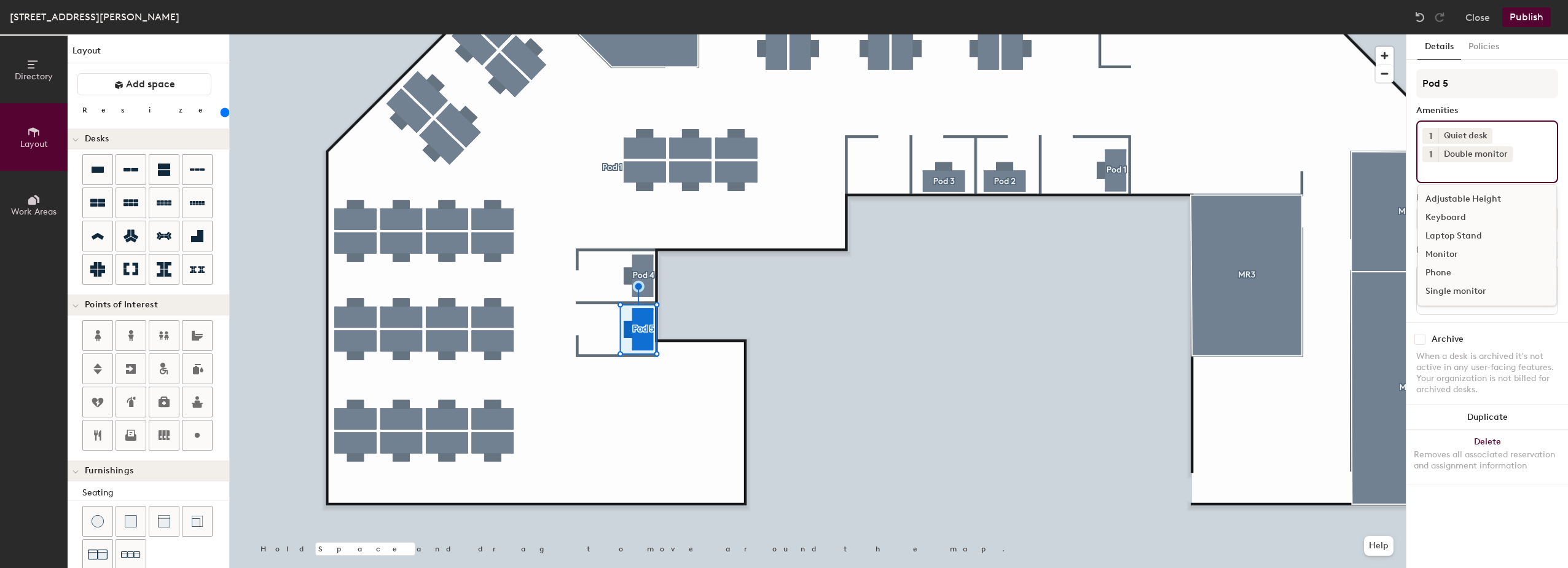
click at [1538, 101] on div "Pod 5 Amenities 1 Quiet desk 1 Double monitor Adjustable Height Keyboard Laptop…" at bounding box center [1487, 195] width 142 height 253
click at [1484, 223] on button "Assigned" at bounding box center [1487, 218] width 142 height 22
click at [1441, 292] on div "Hoteled" at bounding box center [1479, 293] width 123 height 19
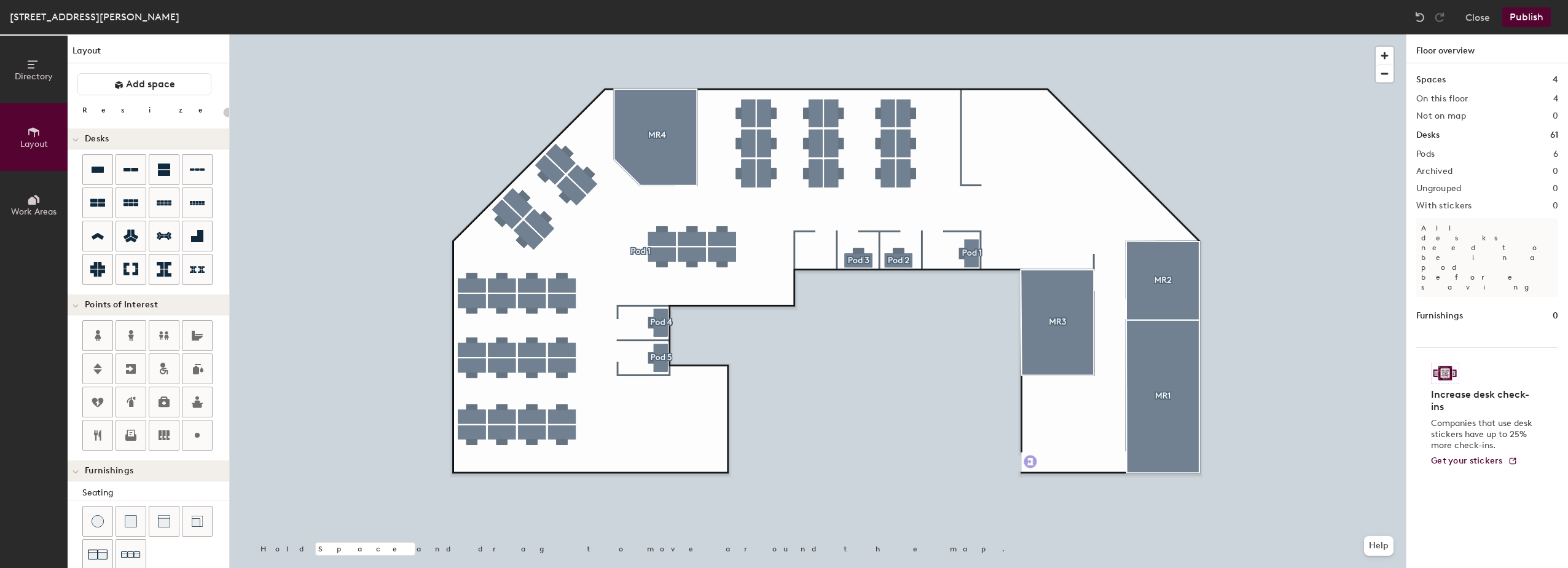
click at [1031, 462] on div "Directory Layout Work Areas Layout Add space Resize Desks Points of Interest Fu…" at bounding box center [784, 301] width 1568 height 533
click at [785, 289] on div "Directory Layout Work Areas Layout Add space Resize Desks Points of Interest Fu…" at bounding box center [784, 301] width 1568 height 533
click at [712, 381] on div "Directory Layout Work Areas Layout Add space Resize Desks Points of Interest Fu…" at bounding box center [784, 301] width 1568 height 533
click at [1041, 228] on div "Directory Layout Work Areas Layout Add space Resize Desks Points of Interest Fu…" at bounding box center [784, 301] width 1568 height 533
click at [1061, 404] on div "Directory Layout Work Areas Layout Add space Resize Desks Points of Interest Fu…" at bounding box center [784, 301] width 1568 height 533
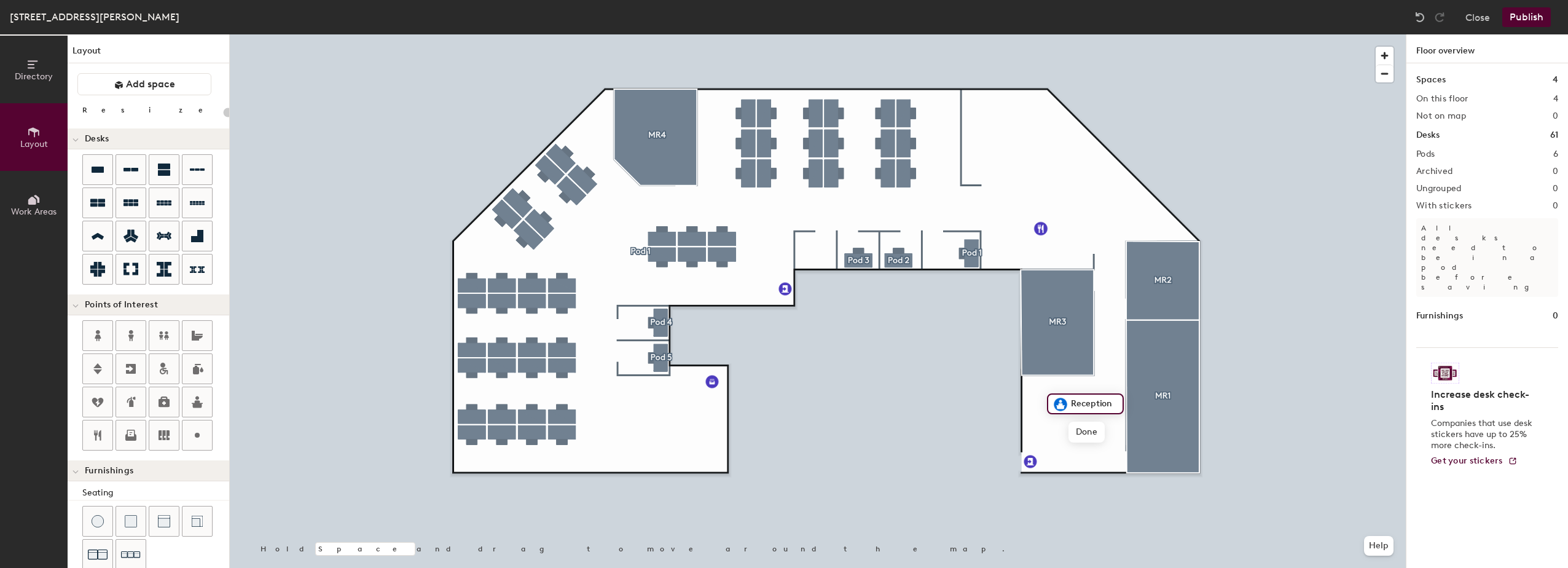
click at [651, 295] on div "Directory Layout Work Areas Layout Add space Resize Desks Points of Interest Fu…" at bounding box center [784, 301] width 1568 height 533
click at [722, 296] on div "Directory Layout Work Areas Layout Add space Resize Desks Points of Interest Fu…" at bounding box center [784, 301] width 1568 height 533
click at [115, 77] on button "Add space" at bounding box center [144, 84] width 134 height 22
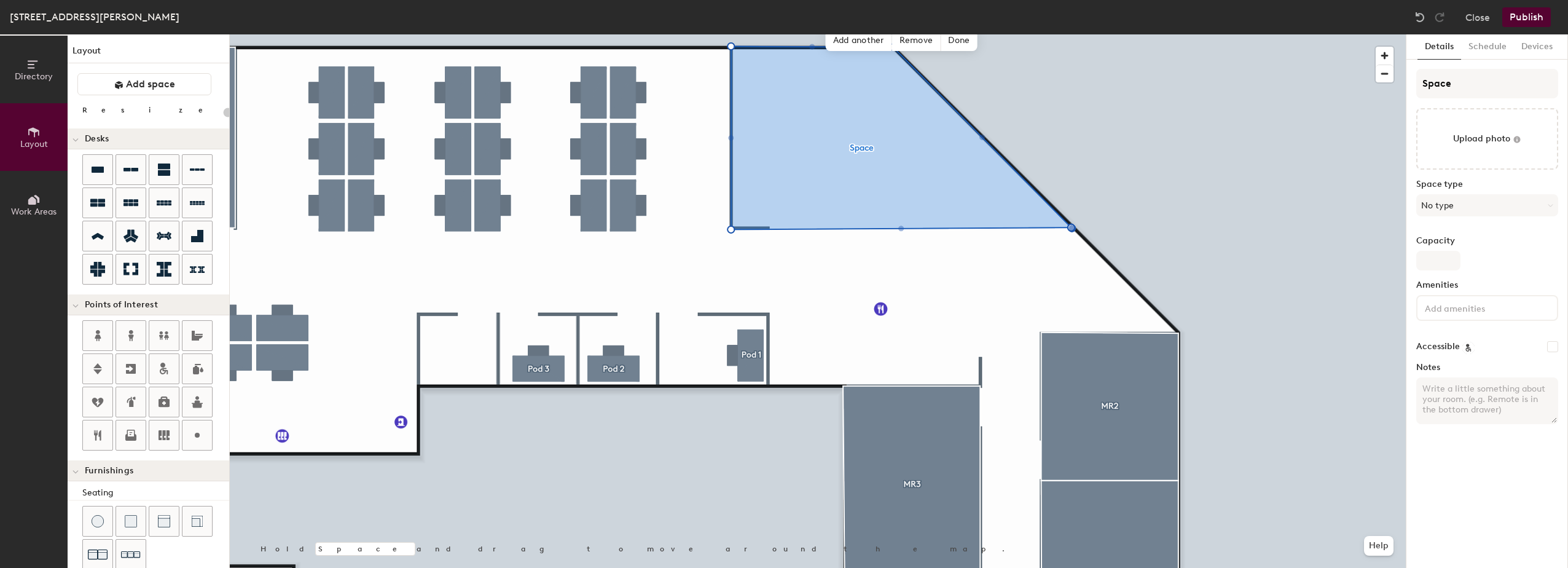
type input "20"
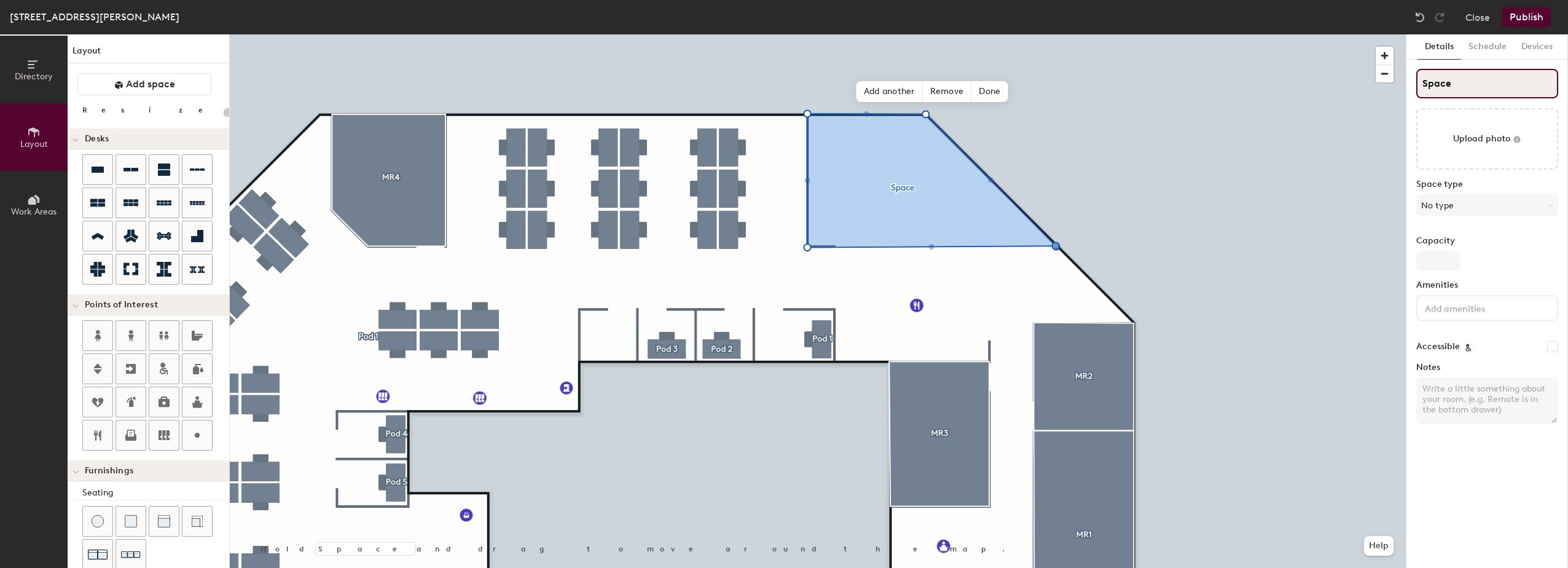
drag, startPoint x: 1416, startPoint y: 79, endPoint x: 1393, endPoint y: 77, distance: 23.1
click at [1393, 77] on div "Directory Layout Work Areas Layout Add space Resize Desks Points of Interest Fu…" at bounding box center [784, 301] width 1568 height 533
type input "B"
type input "20"
type input "Bre"
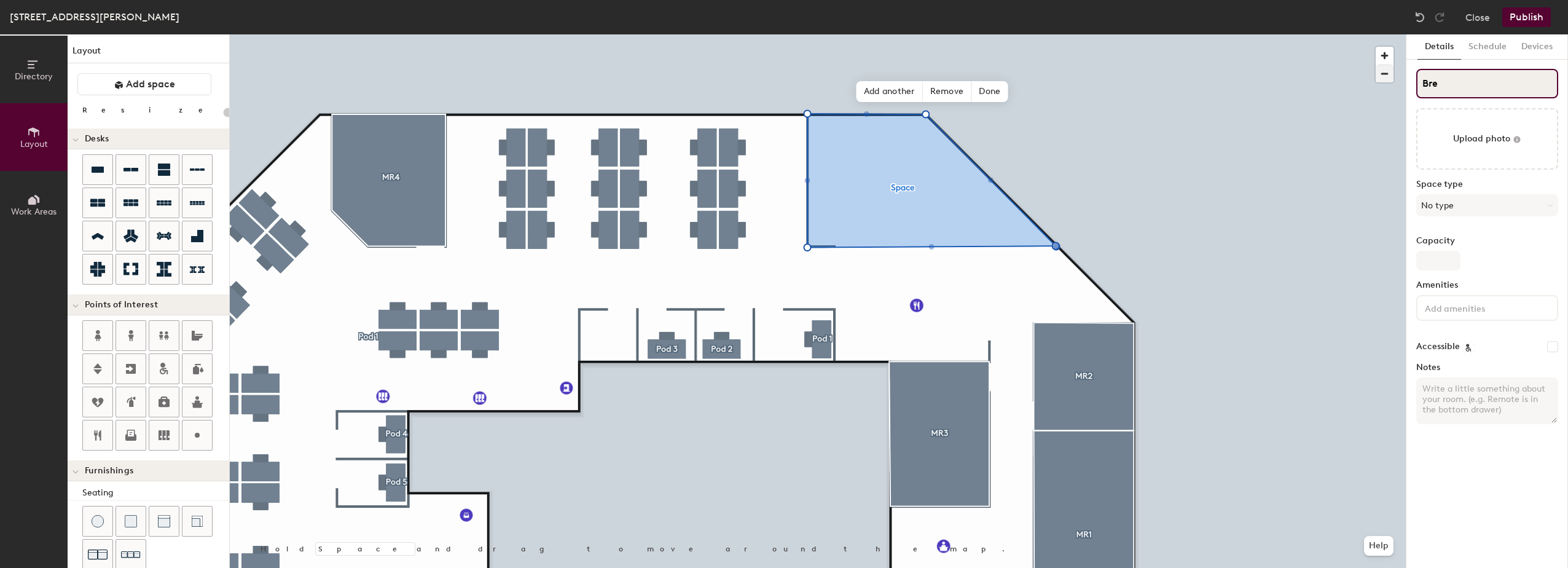
type input "20"
type input "Brea"
type input "20"
type input "Break"
type input "20"
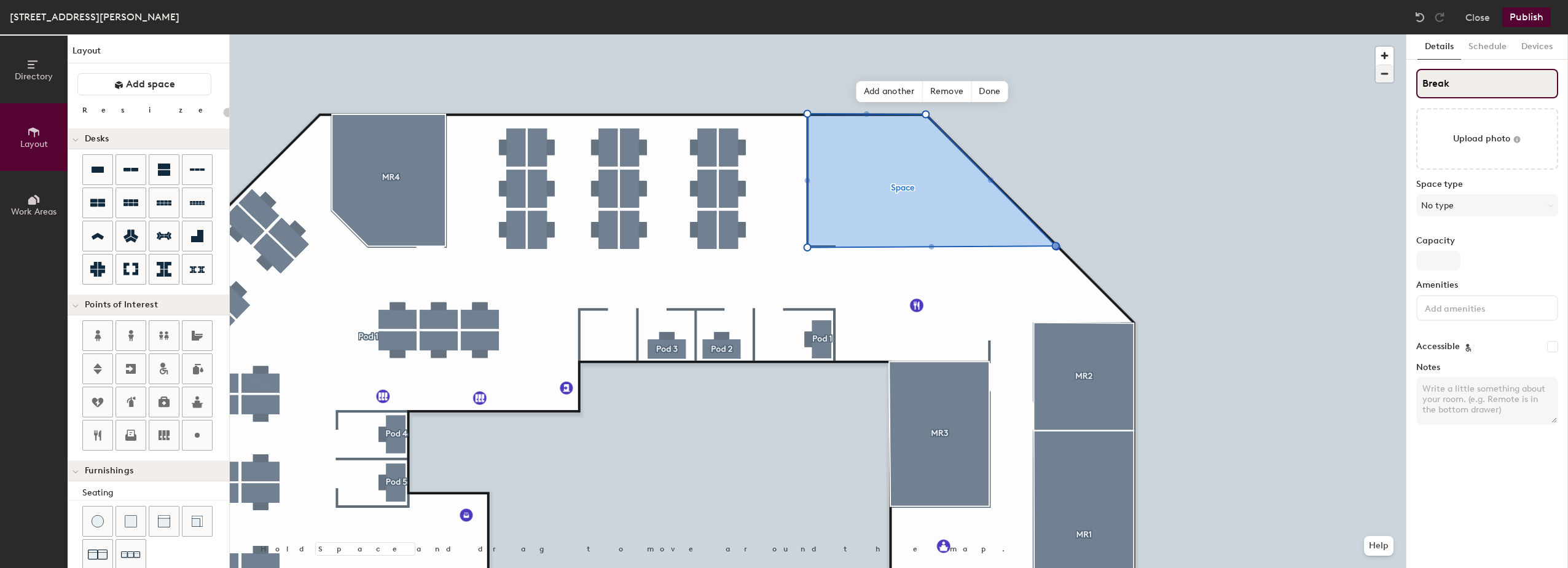
type input "Breako"
type input "20"
type input "Breakou"
type input "20"
type input "Breakout"
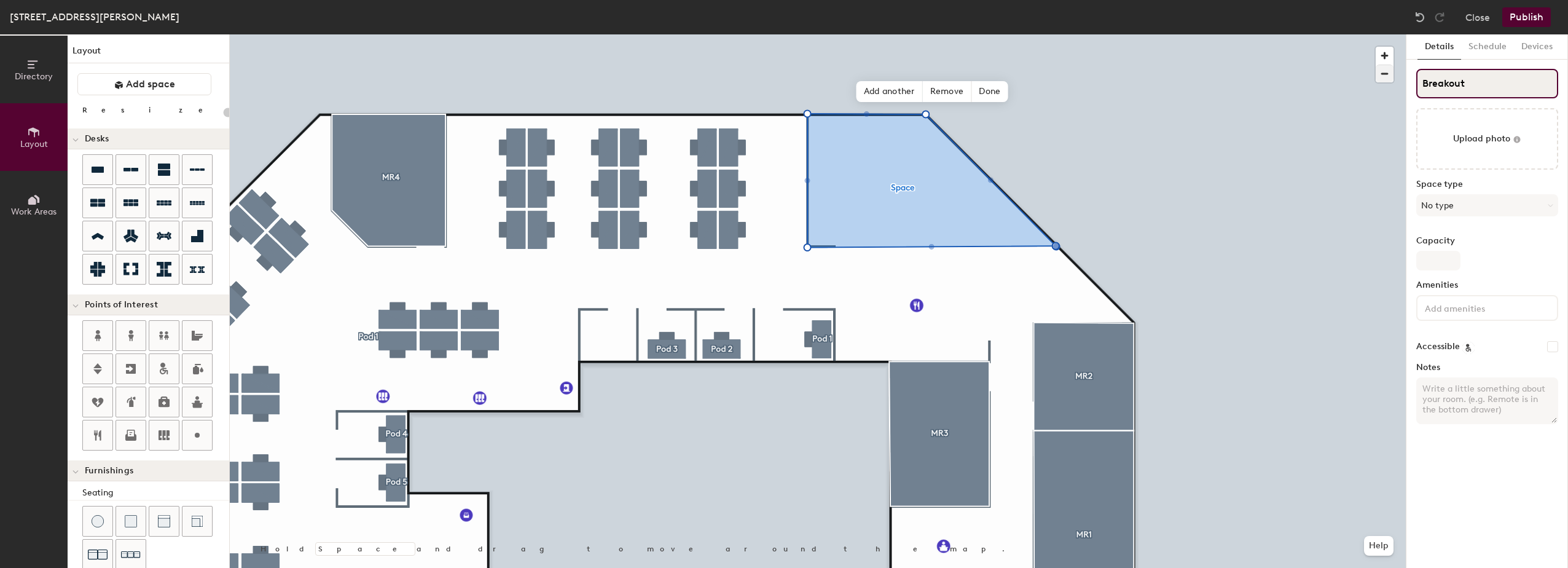
type input "20"
type input "Breakout Spa"
type input "20"
type input "Breakout Spac"
type input "20"
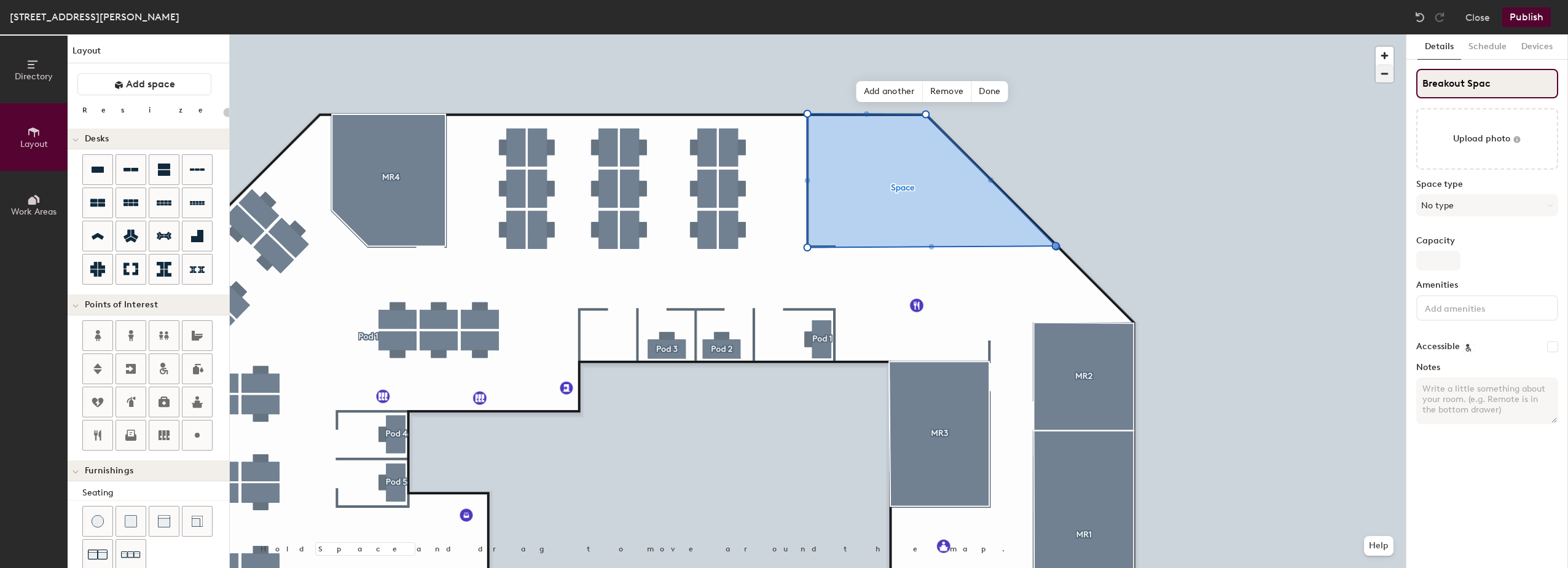
type input "Breakout Space"
type input "20"
type input "Breakout Space"
click at [1430, 203] on button "No type" at bounding box center [1487, 206] width 142 height 22
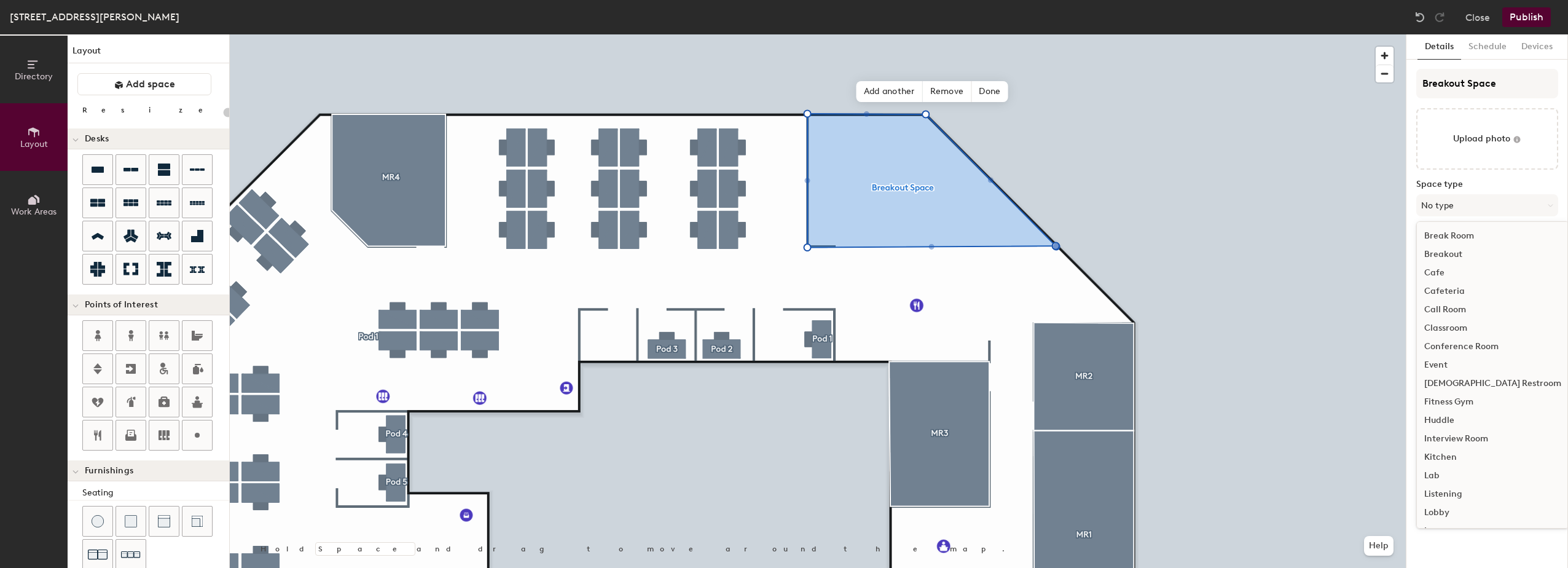
click at [1438, 240] on div "Break Room" at bounding box center [1493, 235] width 152 height 19
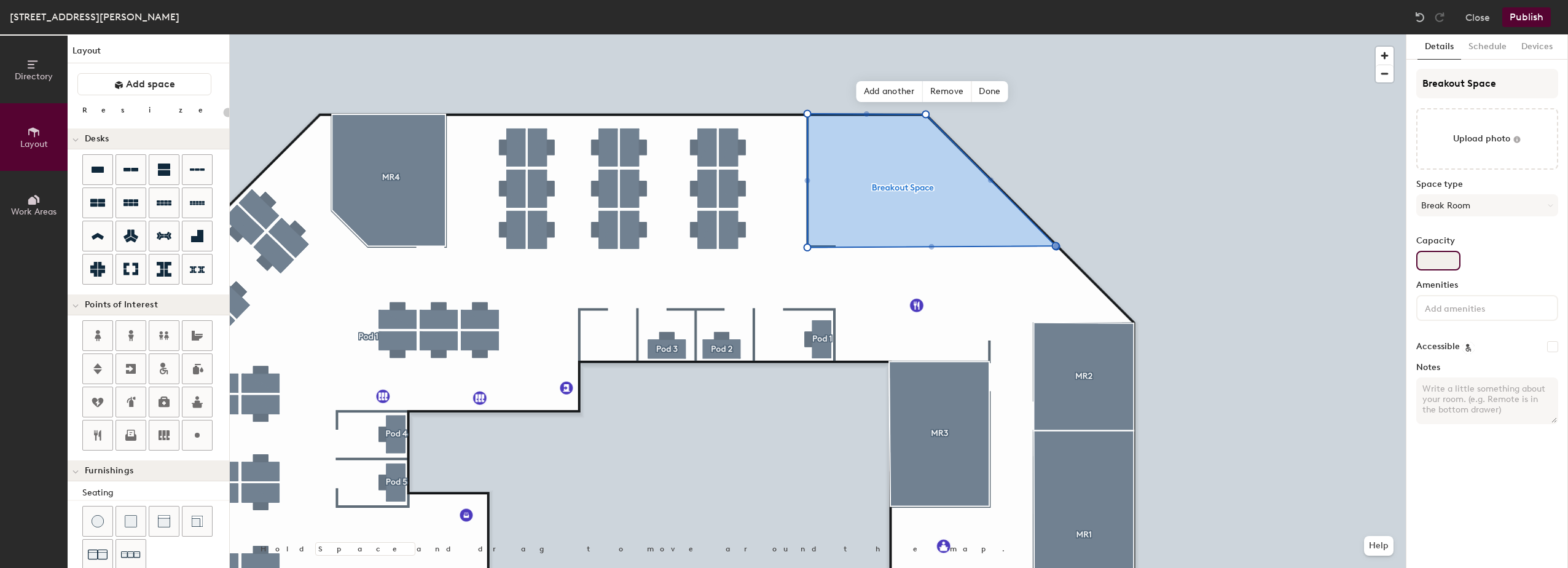
click at [1434, 257] on input "Capacity" at bounding box center [1438, 260] width 45 height 20
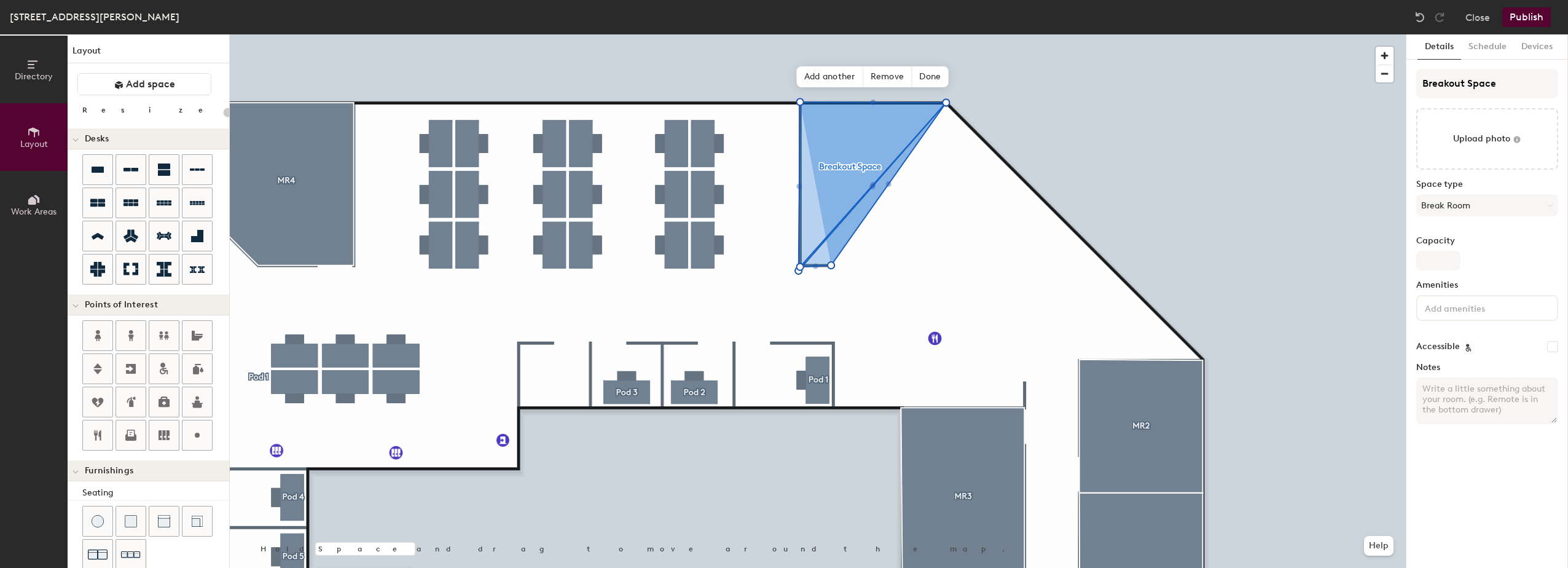
type input "20"
click at [1437, 259] on input "Capacity" at bounding box center [1438, 260] width 45 height 20
type input "1"
type input "20"
type input "10"
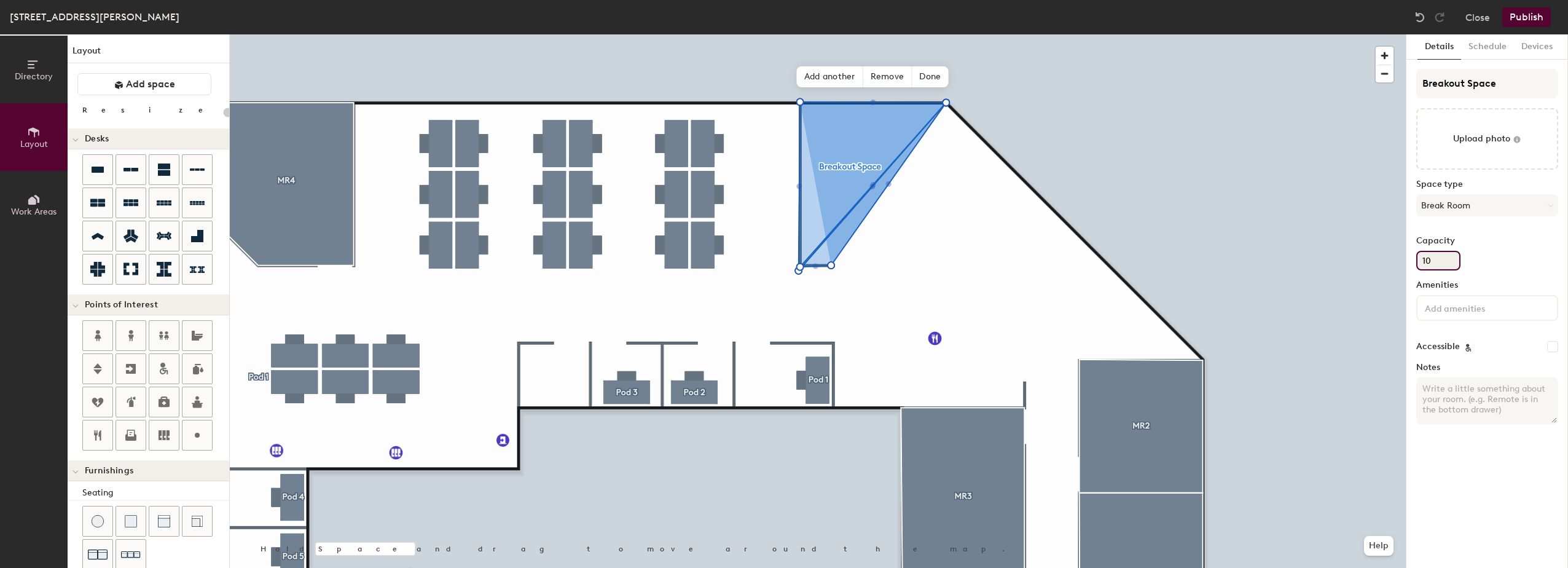
type input "20"
type input "10"
click at [1497, 307] on input at bounding box center [1477, 307] width 110 height 15
click at [1477, 412] on div "Video Conferencing" at bounding box center [1487, 411] width 138 height 19
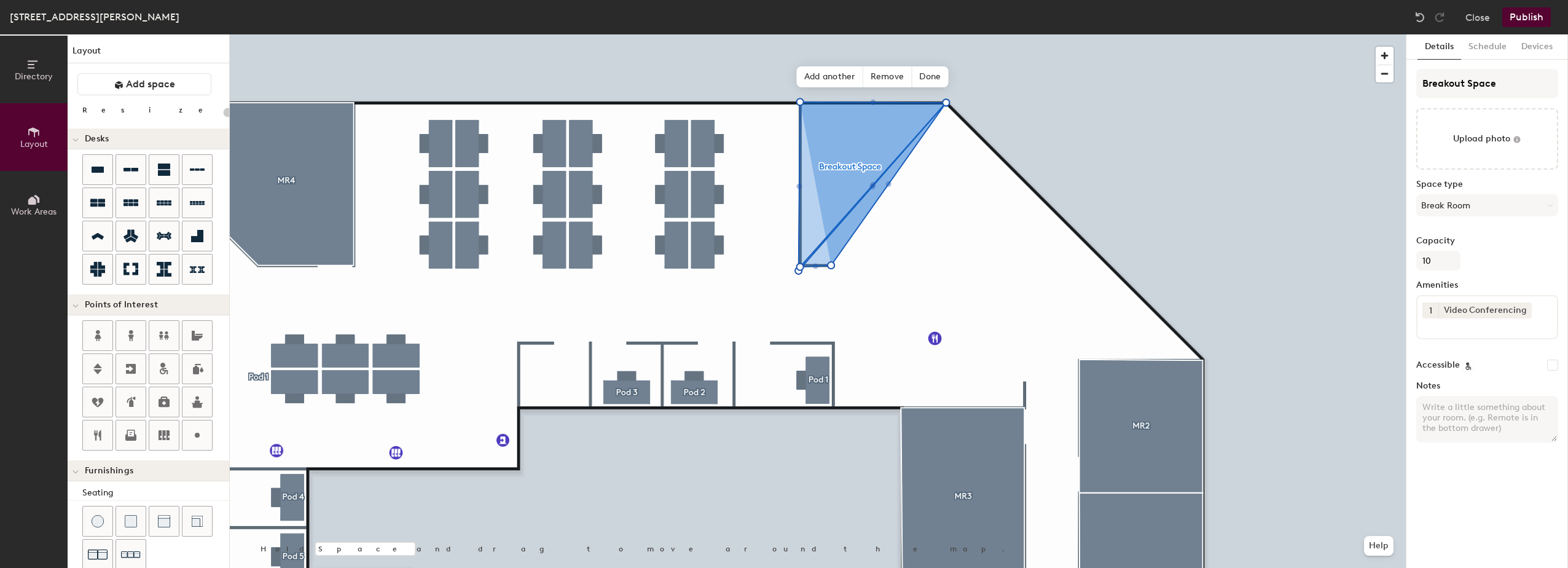
click at [1519, 255] on div "Capacity 10" at bounding box center [1487, 253] width 142 height 35
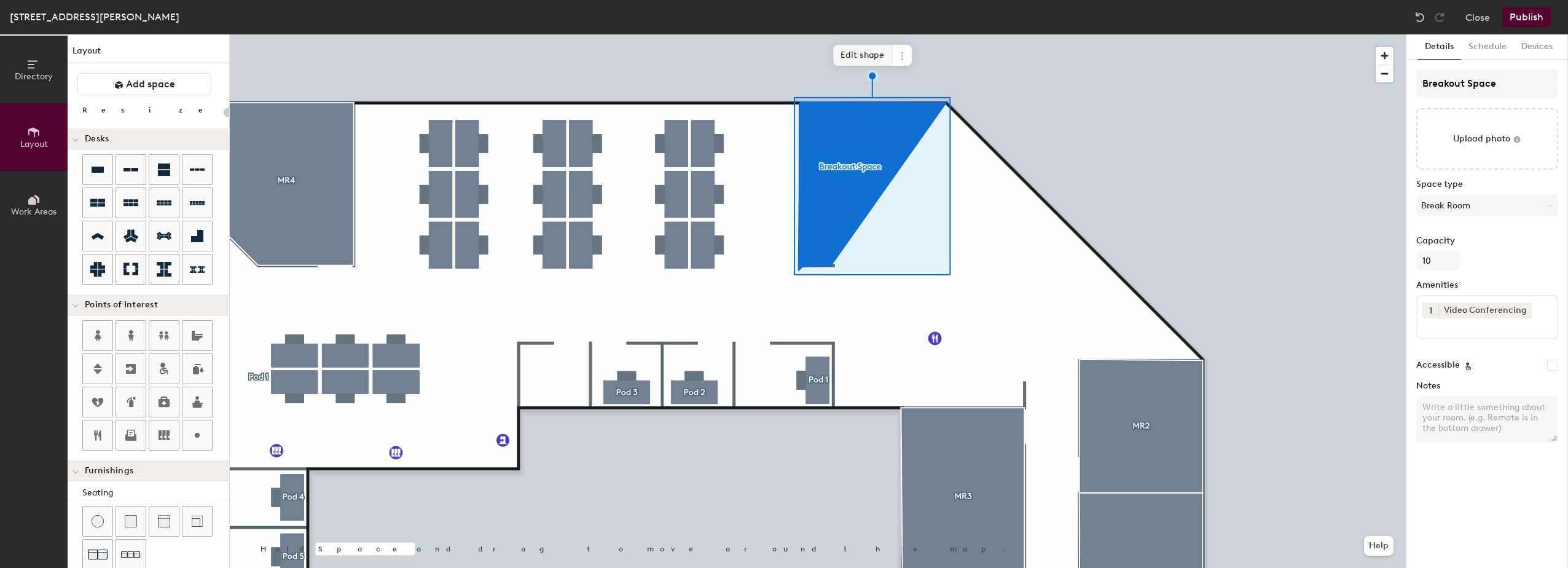
click at [859, 53] on span "Edit shape" at bounding box center [862, 55] width 59 height 21
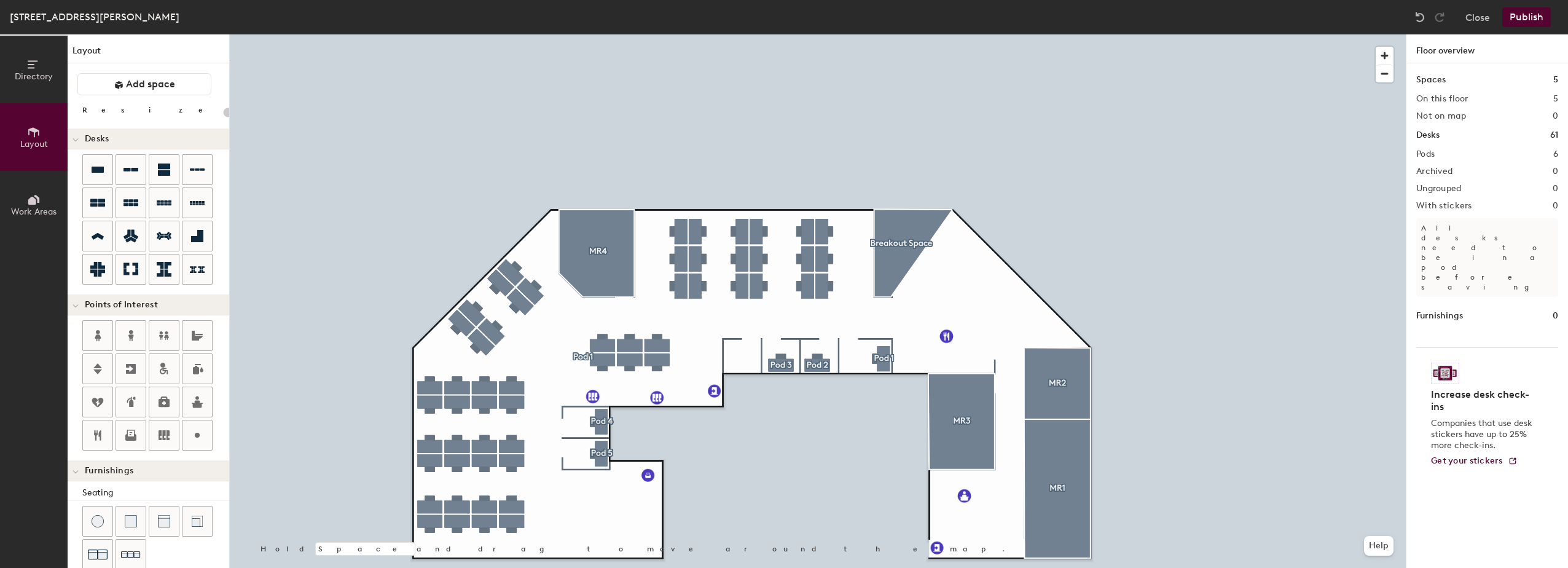
click at [1528, 17] on button "Publish" at bounding box center [1526, 17] width 49 height 20
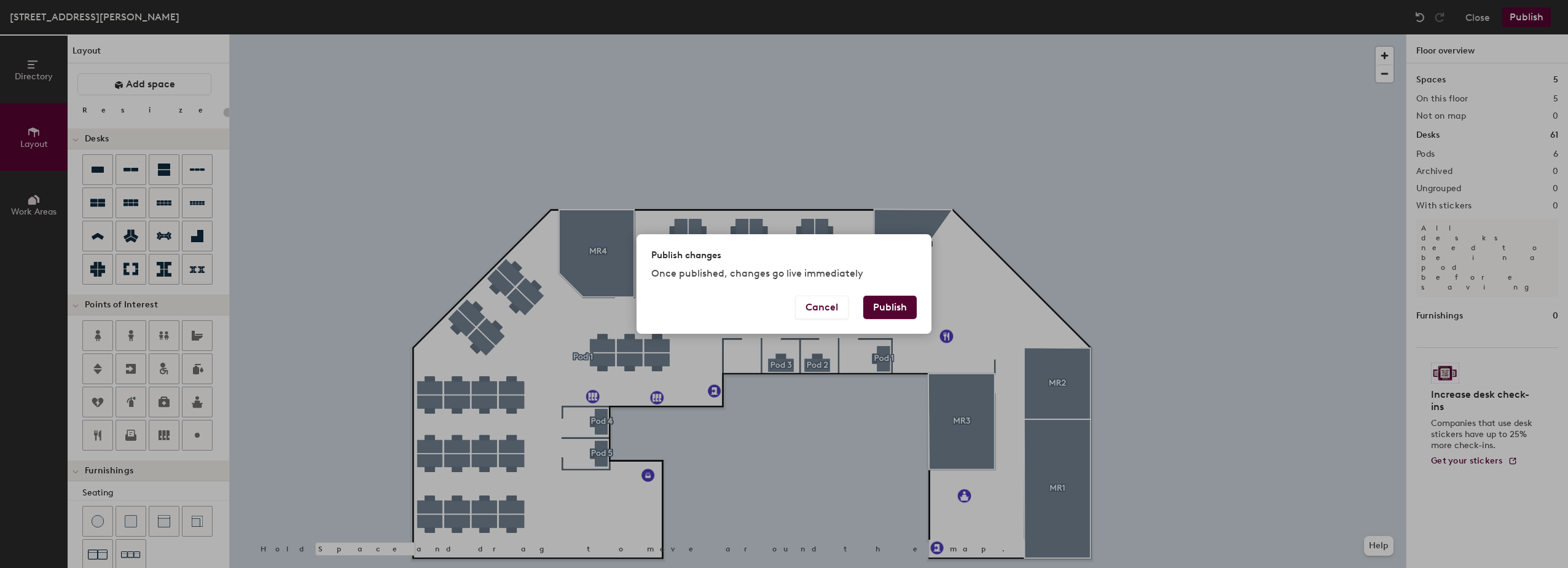
click at [899, 299] on button "Publish" at bounding box center [890, 308] width 54 height 24
type input "20"
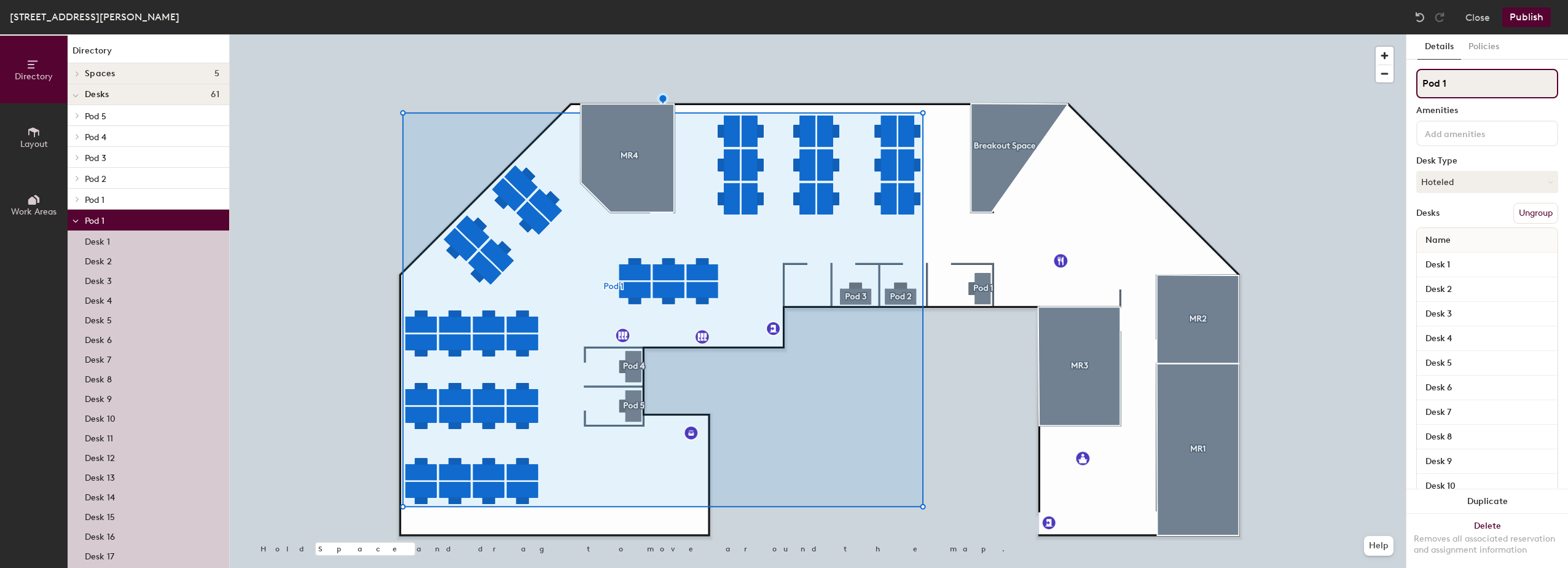
drag, startPoint x: 1455, startPoint y: 81, endPoint x: 1422, endPoint y: 81, distance: 33.0
click at [1422, 81] on input "Pod 1" at bounding box center [1487, 83] width 142 height 30
type input "Open Plan Desk Area"
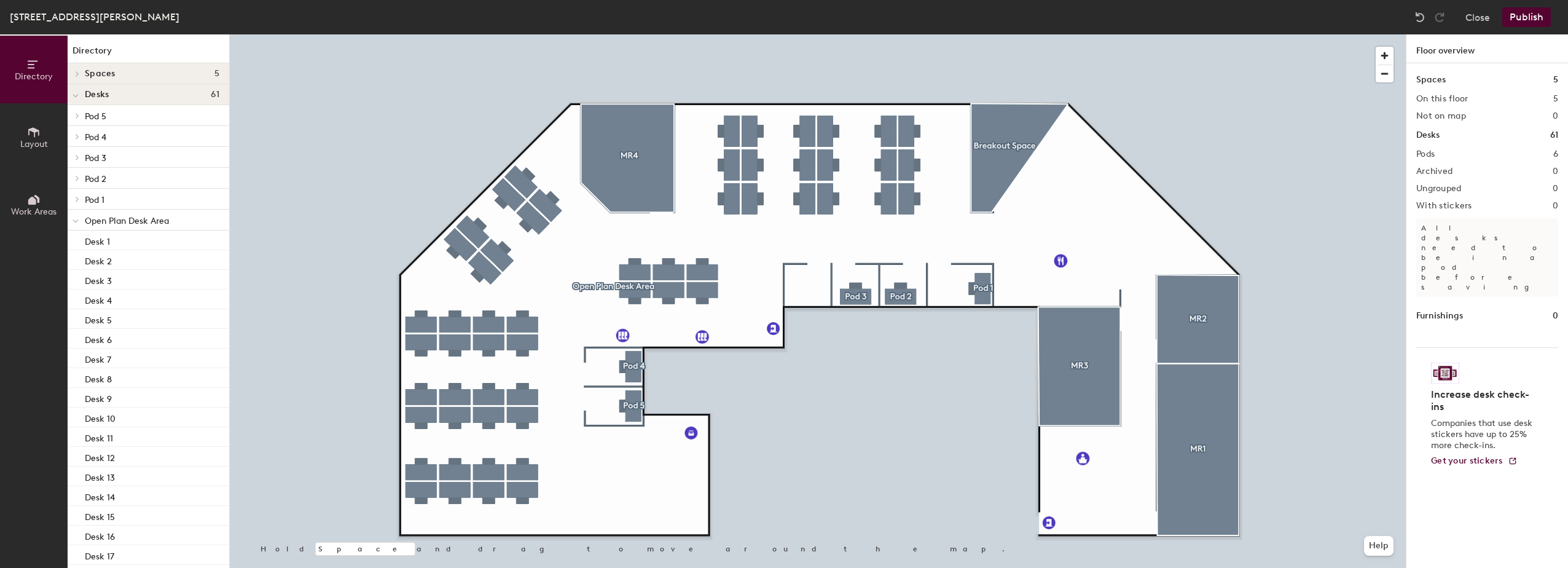
click at [1526, 15] on button "Publish" at bounding box center [1526, 17] width 49 height 20
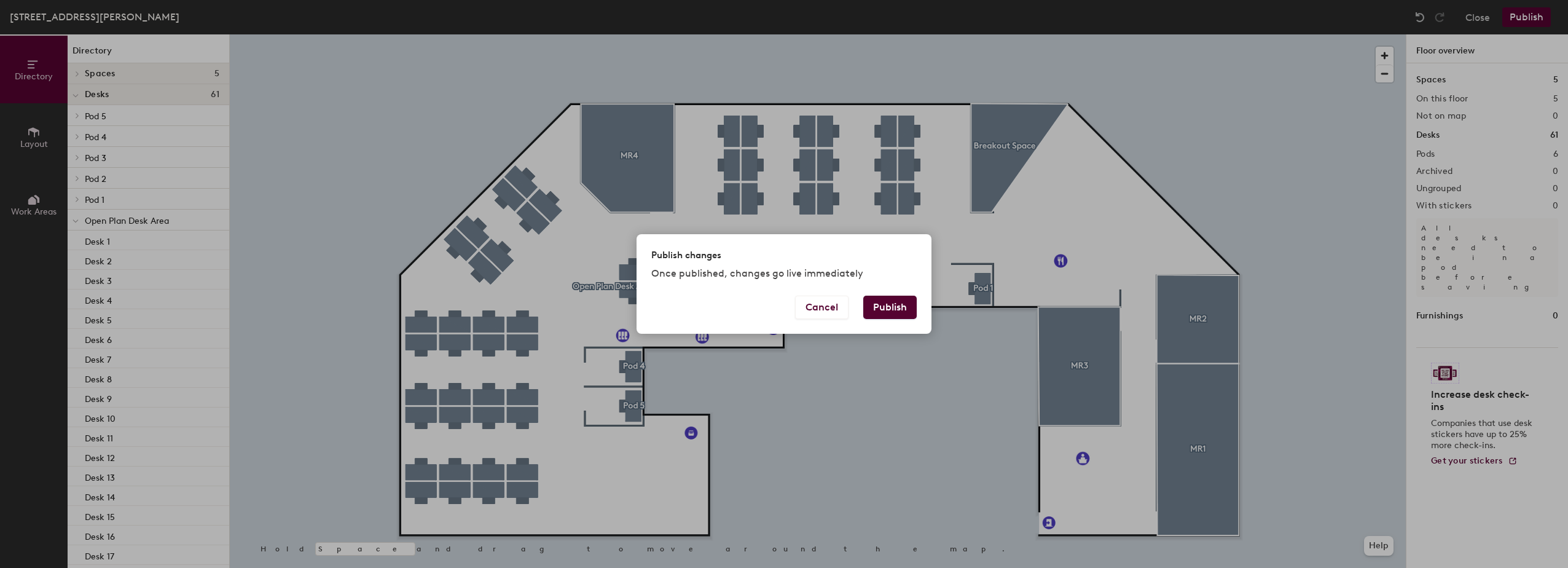
click at [875, 302] on button "Publish" at bounding box center [890, 308] width 54 height 24
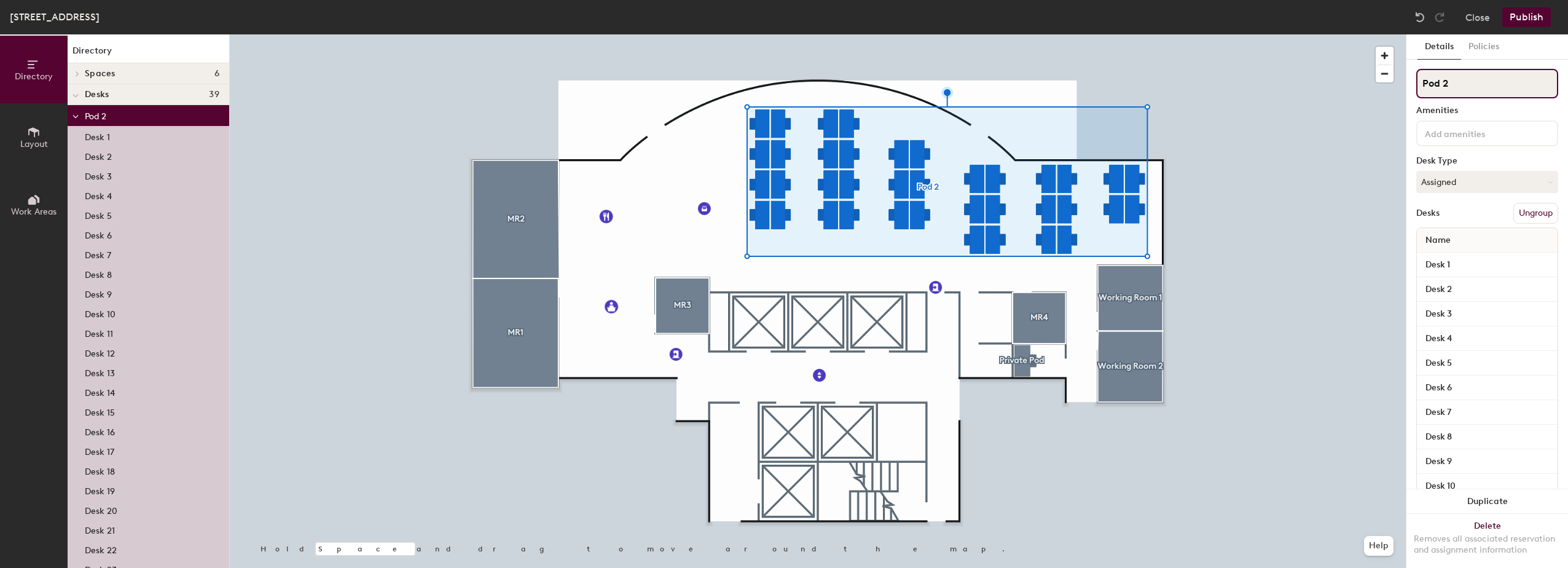
drag, startPoint x: 1451, startPoint y: 82, endPoint x: 1409, endPoint y: 82, distance: 42.0
click at [1409, 82] on div "Details Policies Pod 2 Amenities Desk Type Assigned Desks Ungroup Name Desk 1 D…" at bounding box center [1487, 301] width 162 height 533
type input "Open Plan Desk Area"
click at [1483, 182] on button "Assigned" at bounding box center [1487, 182] width 142 height 22
click at [1453, 252] on div "Hoteled" at bounding box center [1479, 256] width 123 height 19
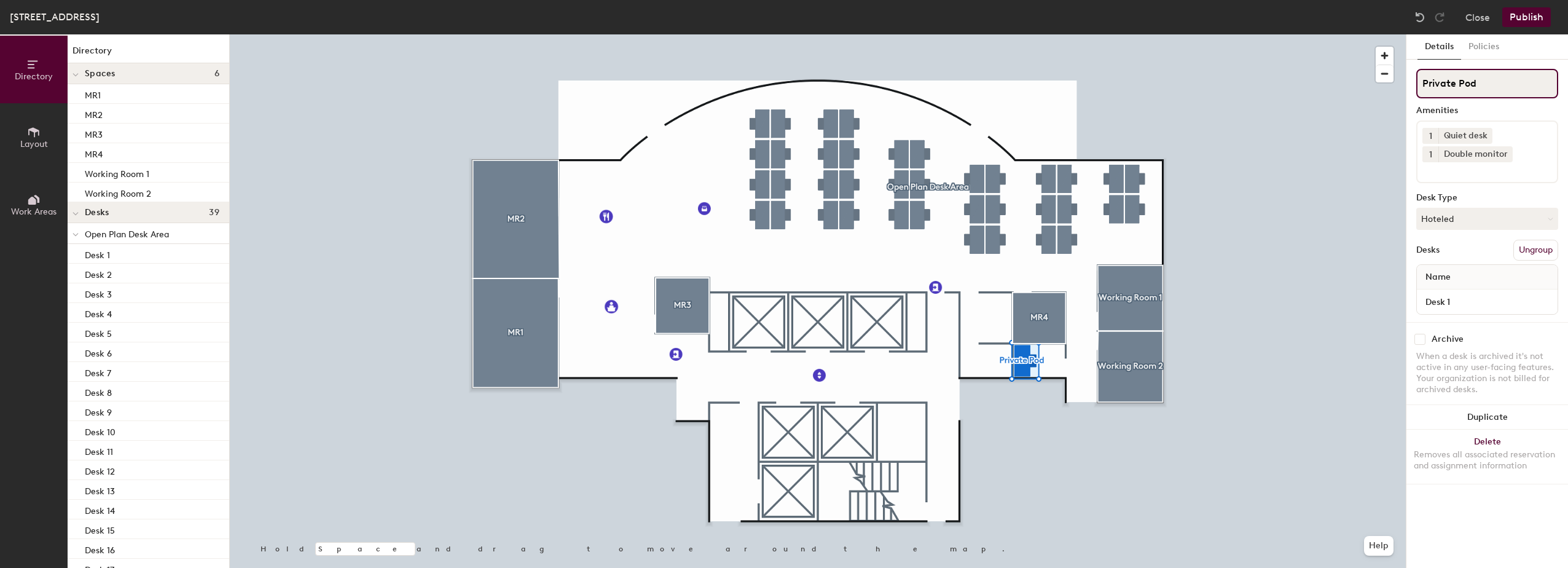
click at [1459, 81] on input "Private Pod" at bounding box center [1487, 83] width 142 height 30
click at [1467, 82] on input "Pod" at bounding box center [1487, 83] width 142 height 30
type input "Pod"
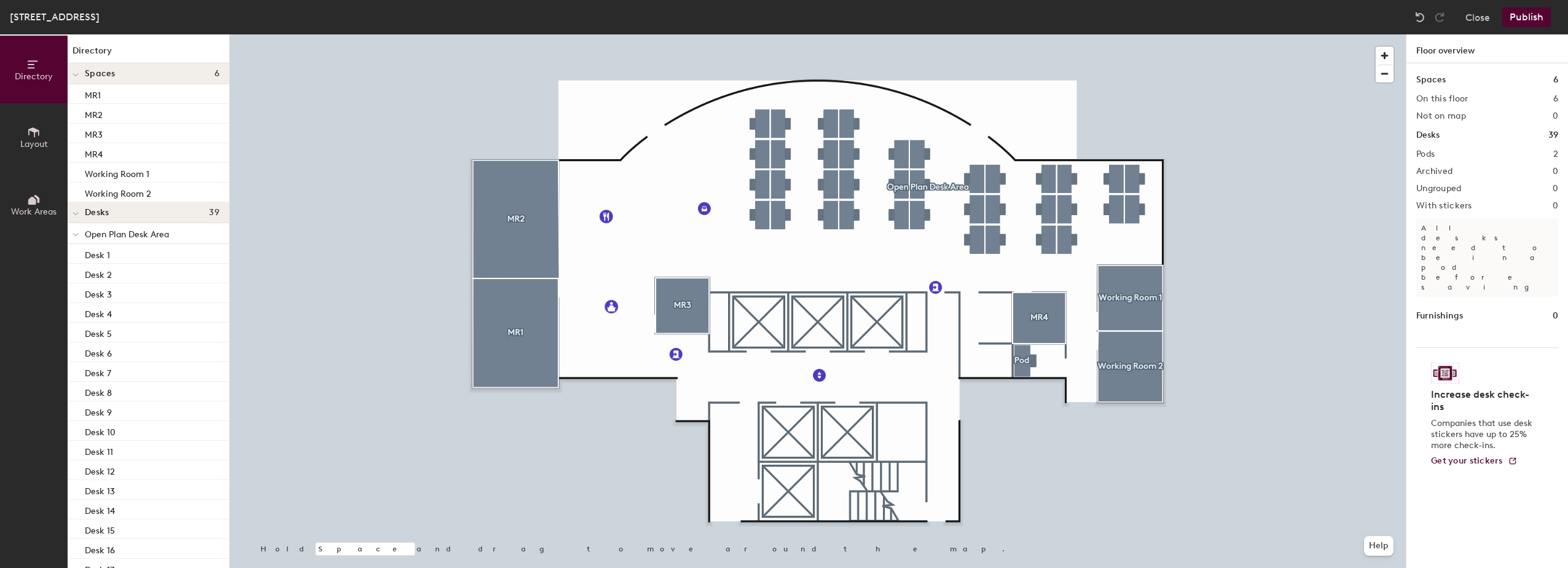
click at [1528, 17] on button "Publish" at bounding box center [1526, 17] width 49 height 20
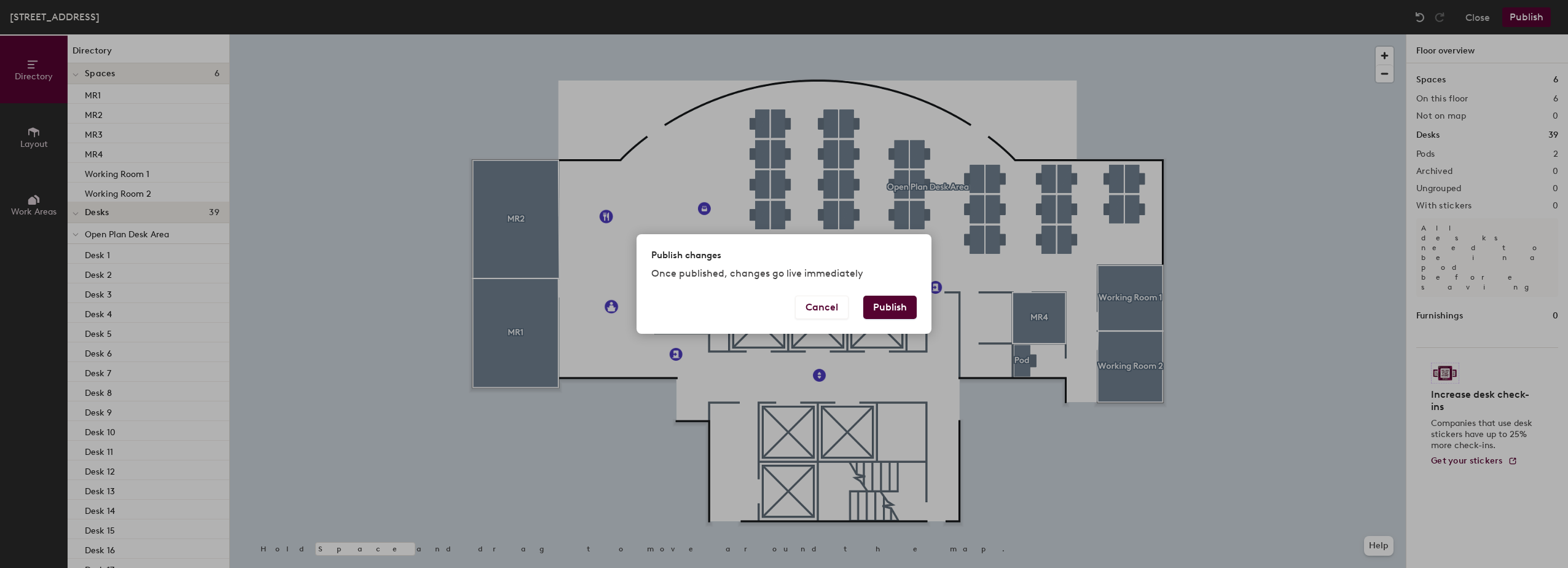
click at [884, 308] on button "Publish" at bounding box center [890, 308] width 54 height 24
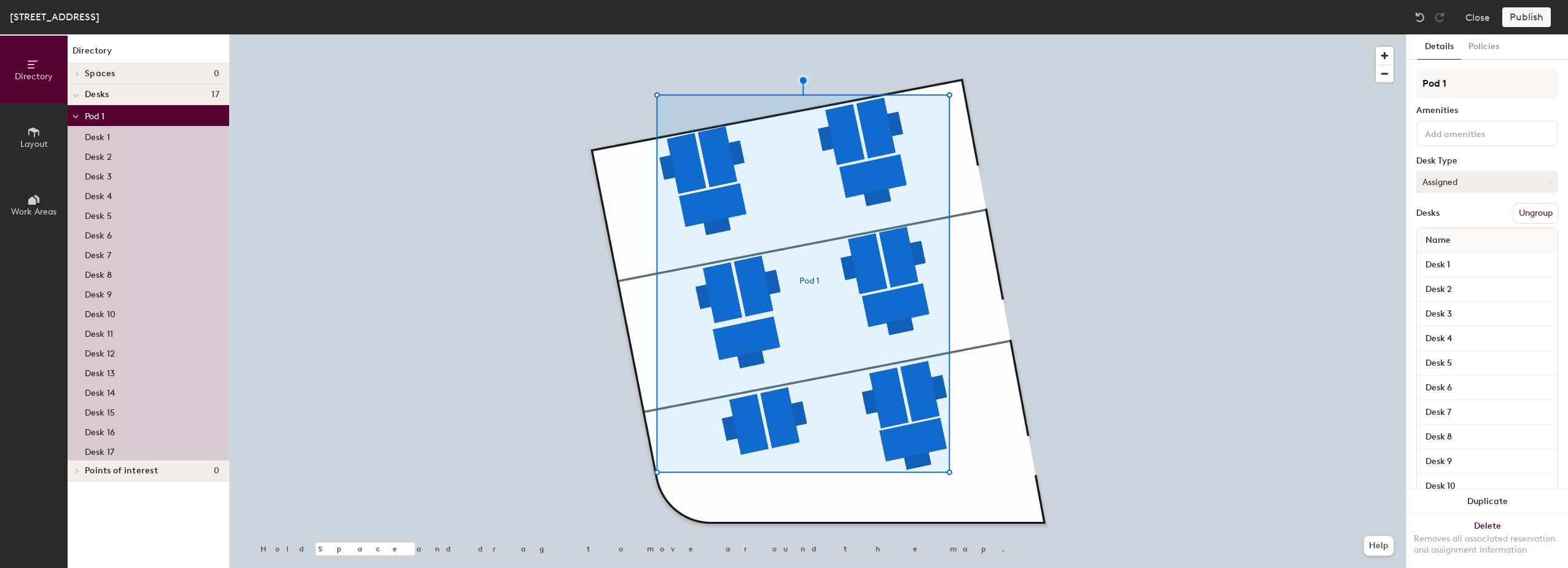
click at [1436, 180] on button "Assigned" at bounding box center [1487, 182] width 142 height 22
click at [1448, 258] on div "Hoteled" at bounding box center [1479, 256] width 123 height 19
drag, startPoint x: 1459, startPoint y: 84, endPoint x: 1396, endPoint y: 77, distance: 63.4
click at [1396, 77] on div "Directory Layout Work Areas Directory Spaces 0 Desks 17 Pod 1 Desk 1 Desk 2 Des…" at bounding box center [784, 301] width 1568 height 533
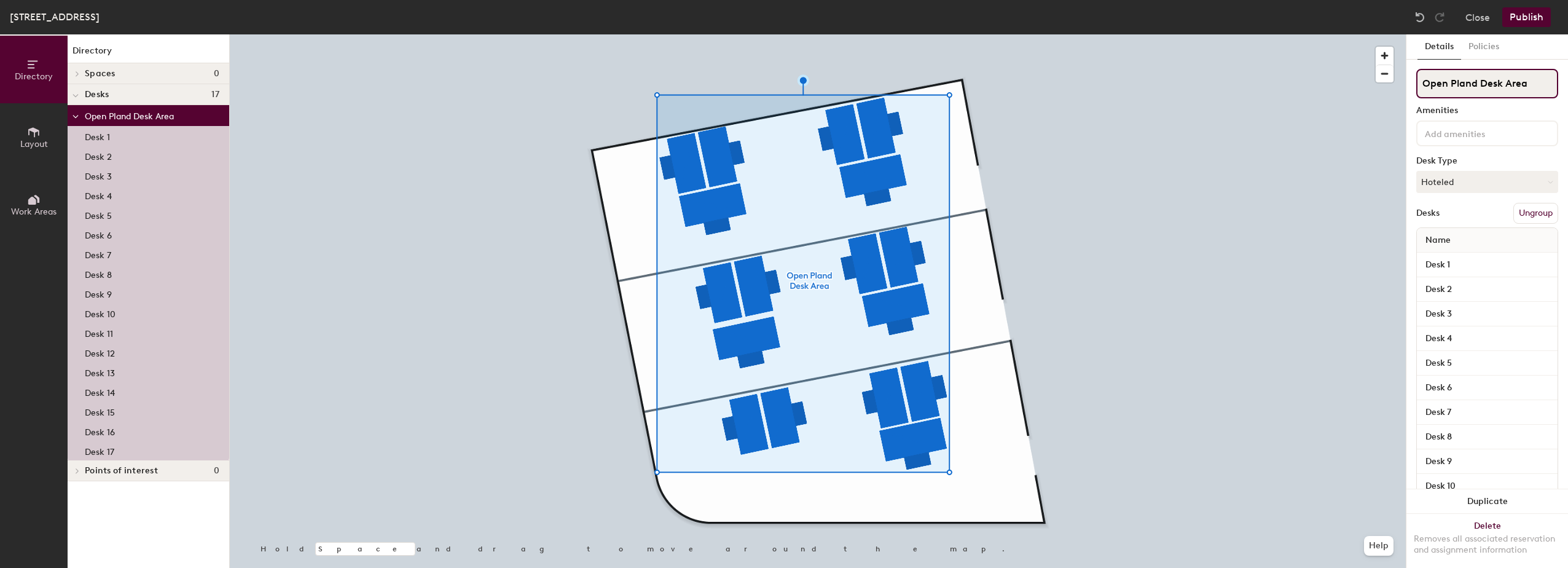
click at [1471, 80] on input "Open Pland Desk Area" at bounding box center [1487, 83] width 142 height 30
type input "Open Plan Desk Area"
click at [1528, 17] on button "Publish" at bounding box center [1526, 17] width 49 height 20
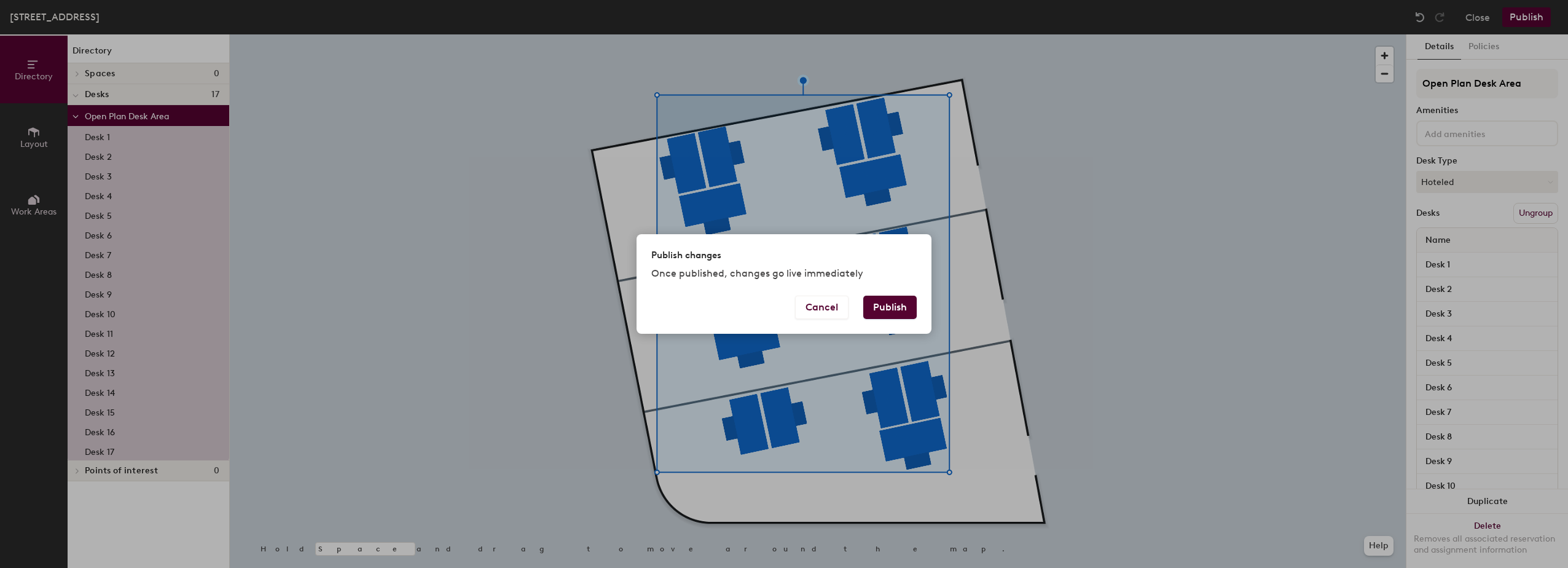
click at [883, 305] on button "Publish" at bounding box center [890, 308] width 54 height 24
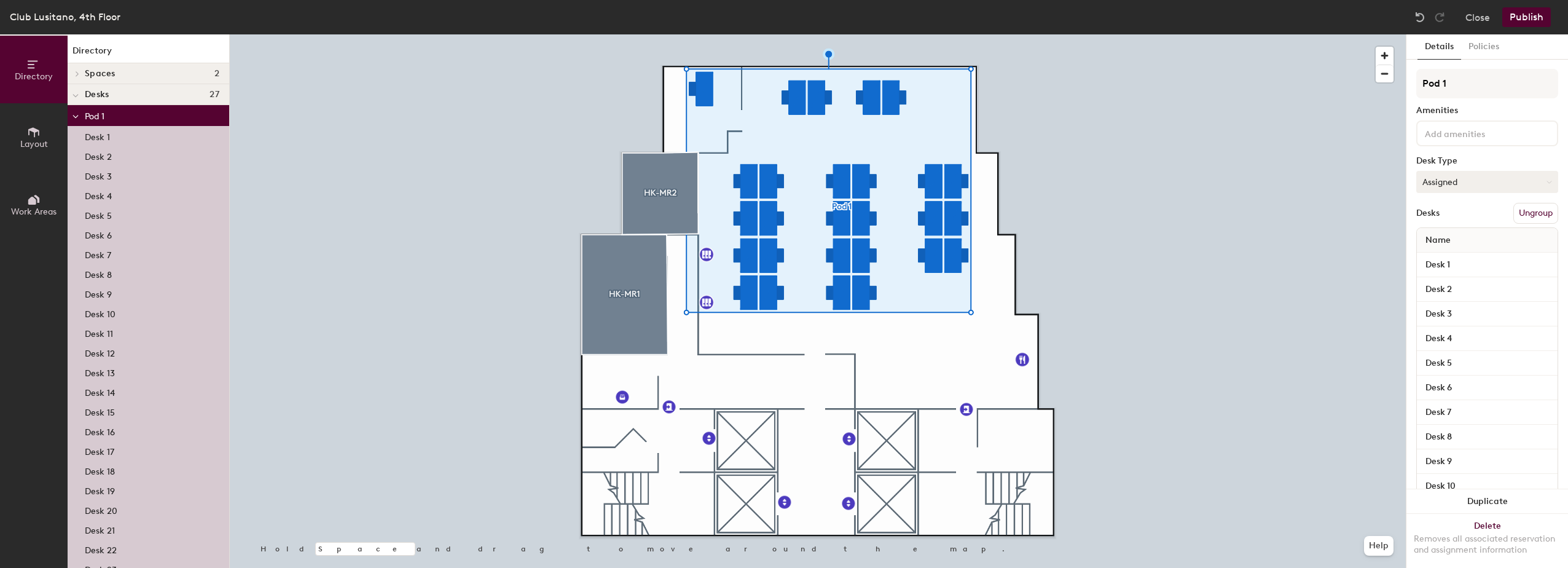
click at [1460, 180] on button "Assigned" at bounding box center [1487, 182] width 142 height 22
click at [1441, 253] on div "Hoteled" at bounding box center [1479, 256] width 123 height 19
click at [1526, 208] on button "Ungroup" at bounding box center [1535, 213] width 45 height 21
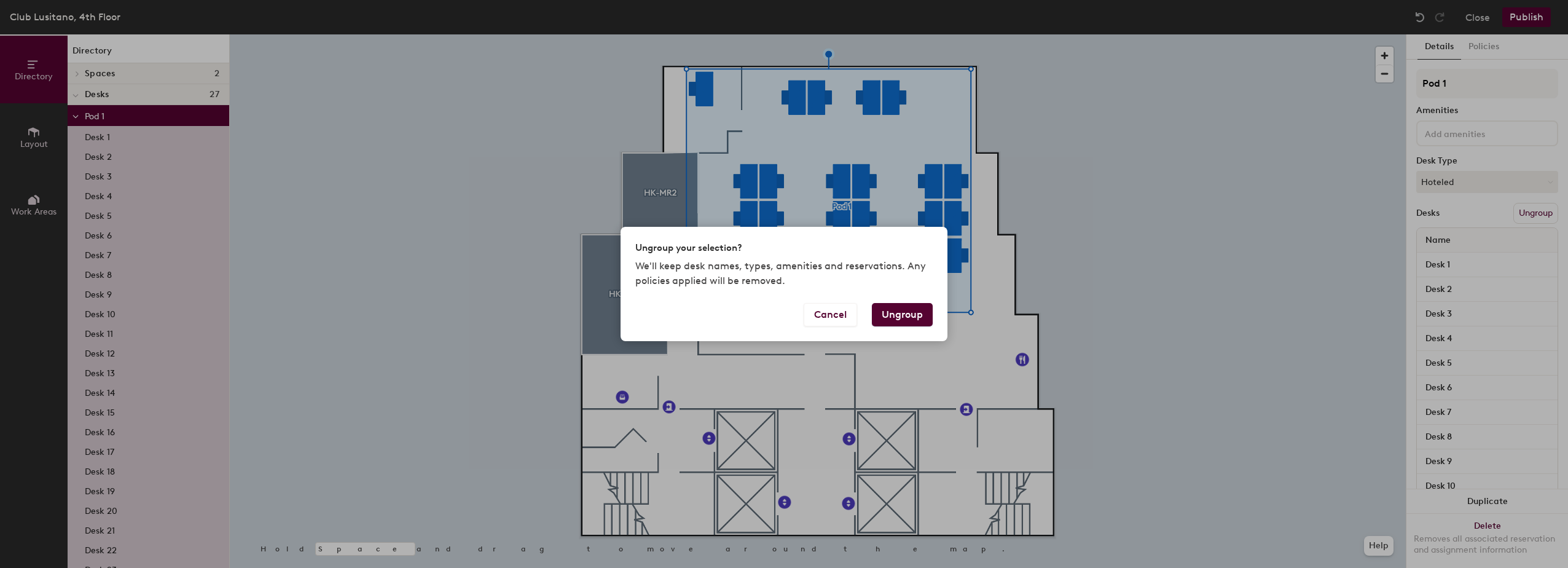
click at [891, 317] on button "Ungroup" at bounding box center [902, 315] width 61 height 24
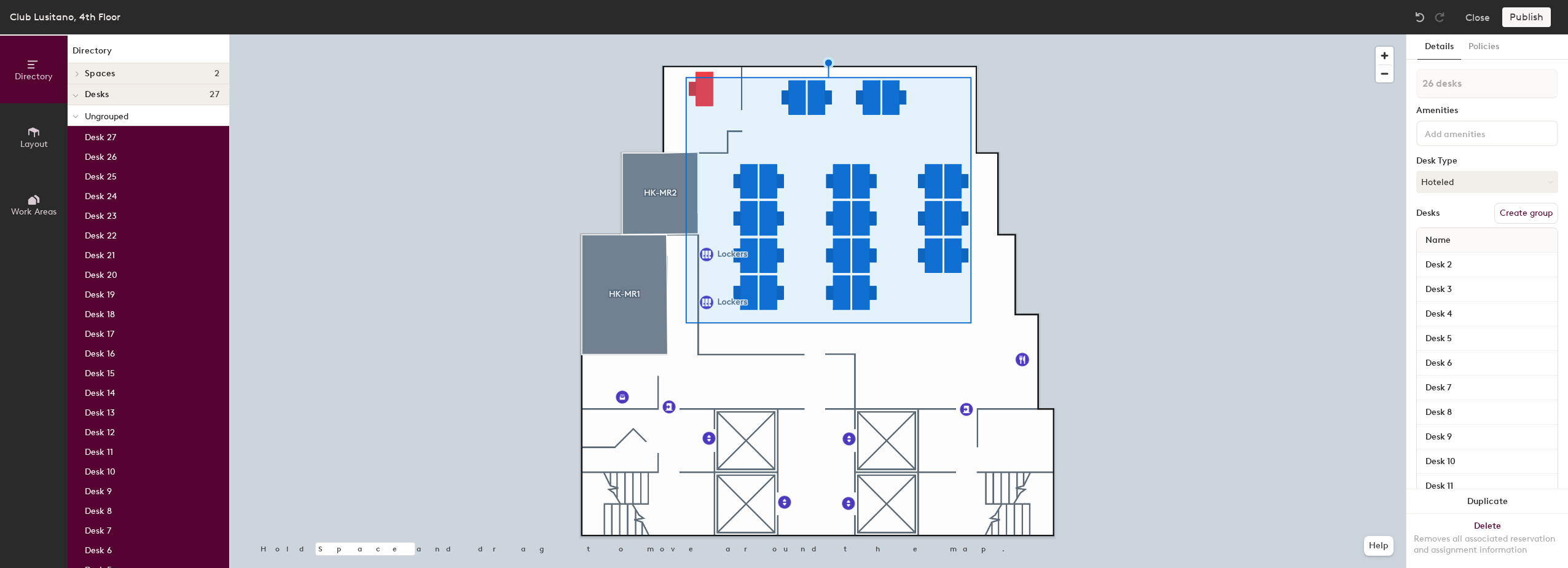
click at [1509, 212] on button "Create group" at bounding box center [1526, 213] width 64 height 21
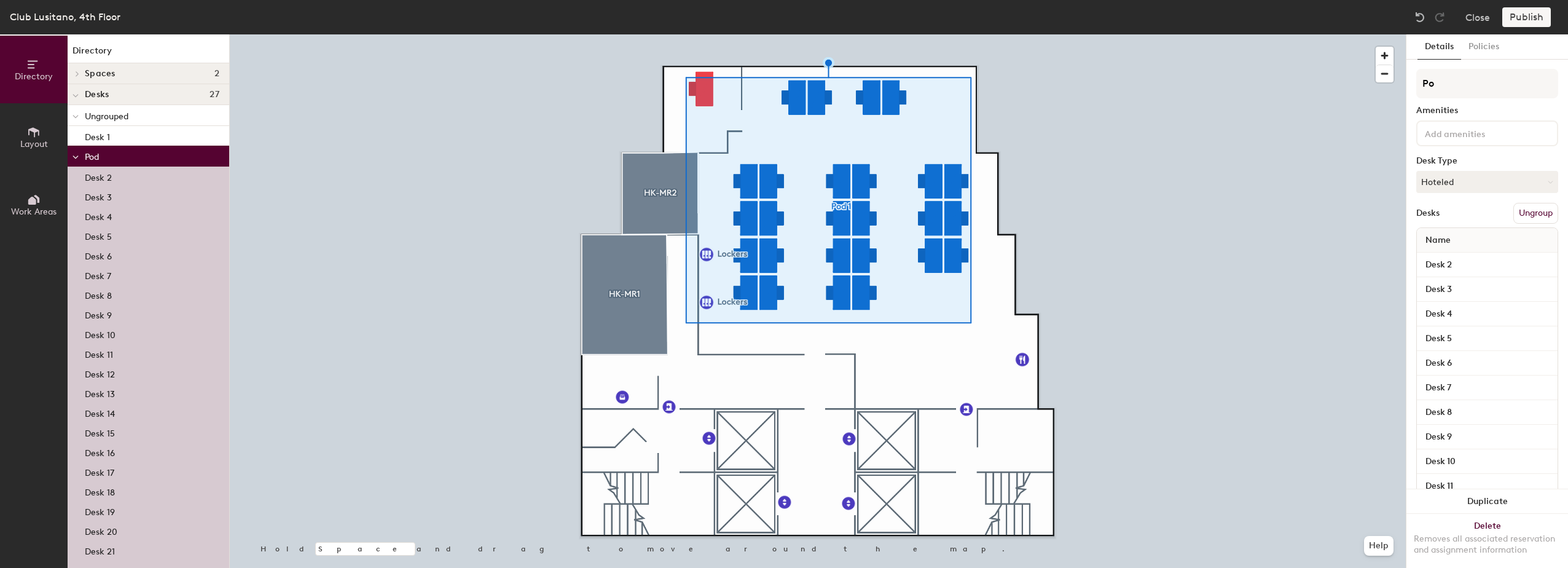
type input "P"
type input "Open Plan Desk Area"
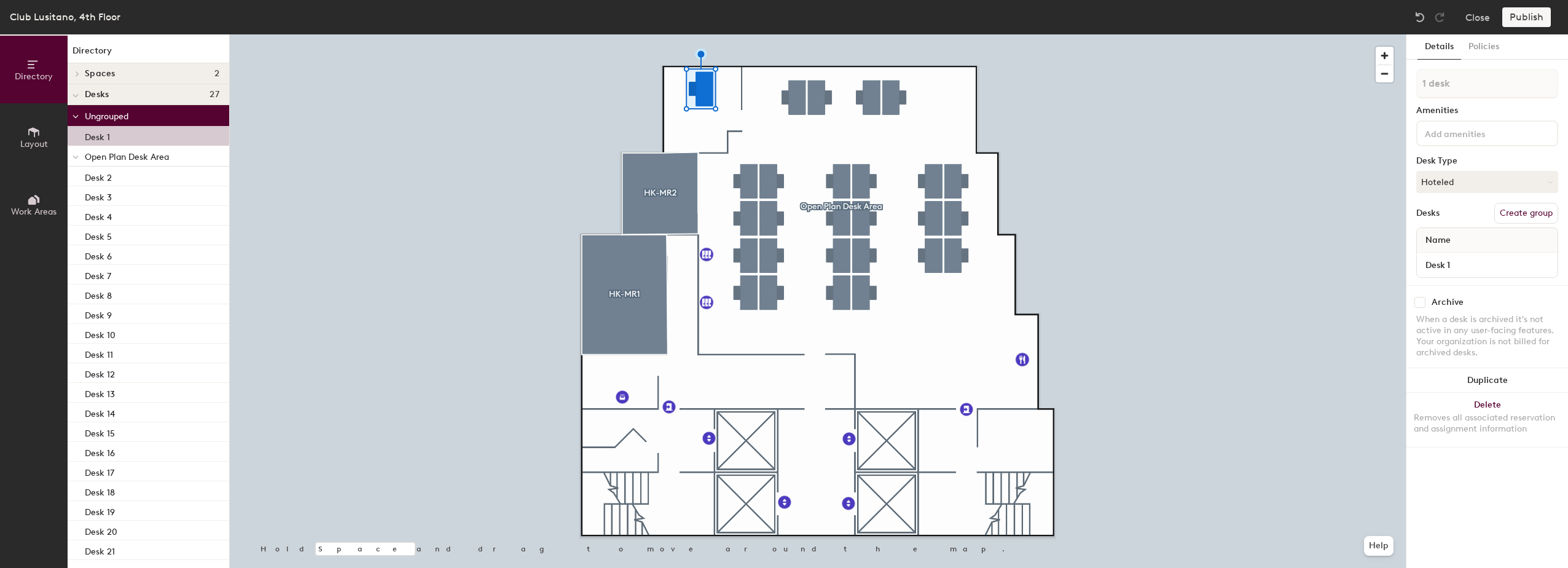
drag, startPoint x: 1517, startPoint y: 211, endPoint x: 1510, endPoint y: 193, distance: 19.3
click at [1515, 211] on button "Create group" at bounding box center [1526, 213] width 64 height 21
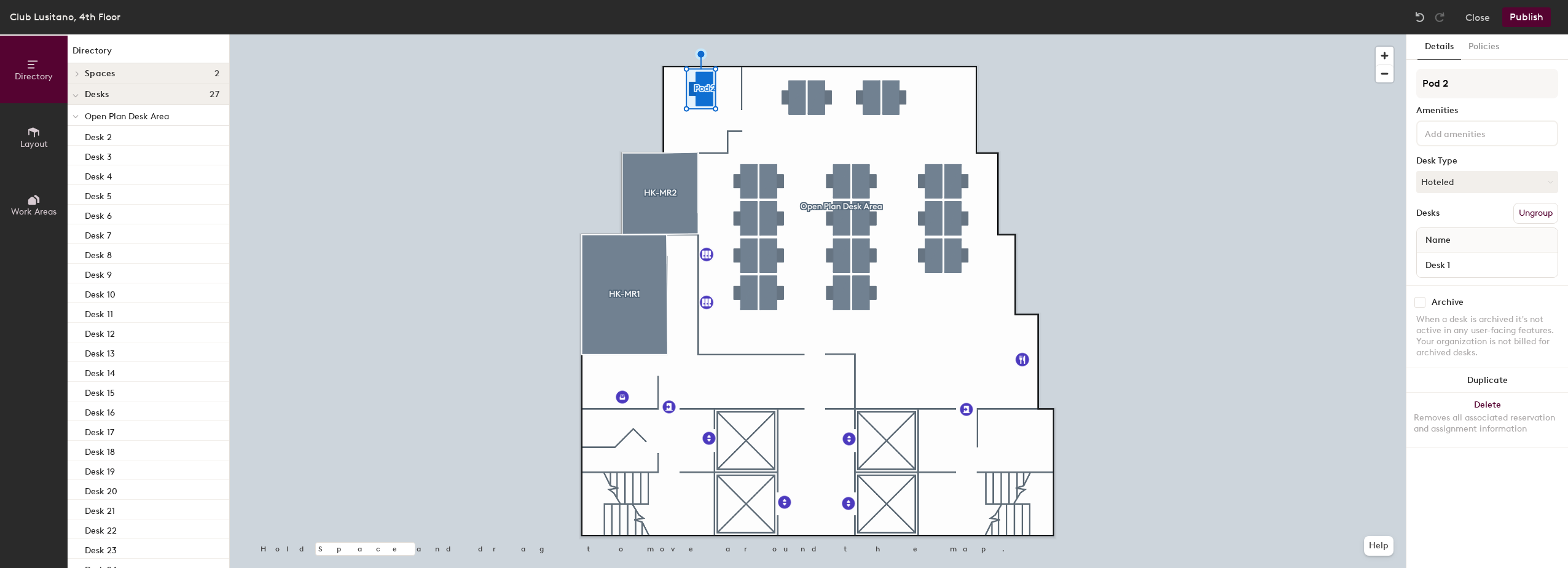
drag, startPoint x: 1461, startPoint y: 83, endPoint x: 1414, endPoint y: 84, distance: 47.0
click at [1414, 84] on div "Details Policies Pod 2 Amenities Desk Type Hoteled Desks Ungroup Name Desk 1 Ar…" at bounding box center [1487, 301] width 162 height 533
type input "W"
type input "Private Working Room"
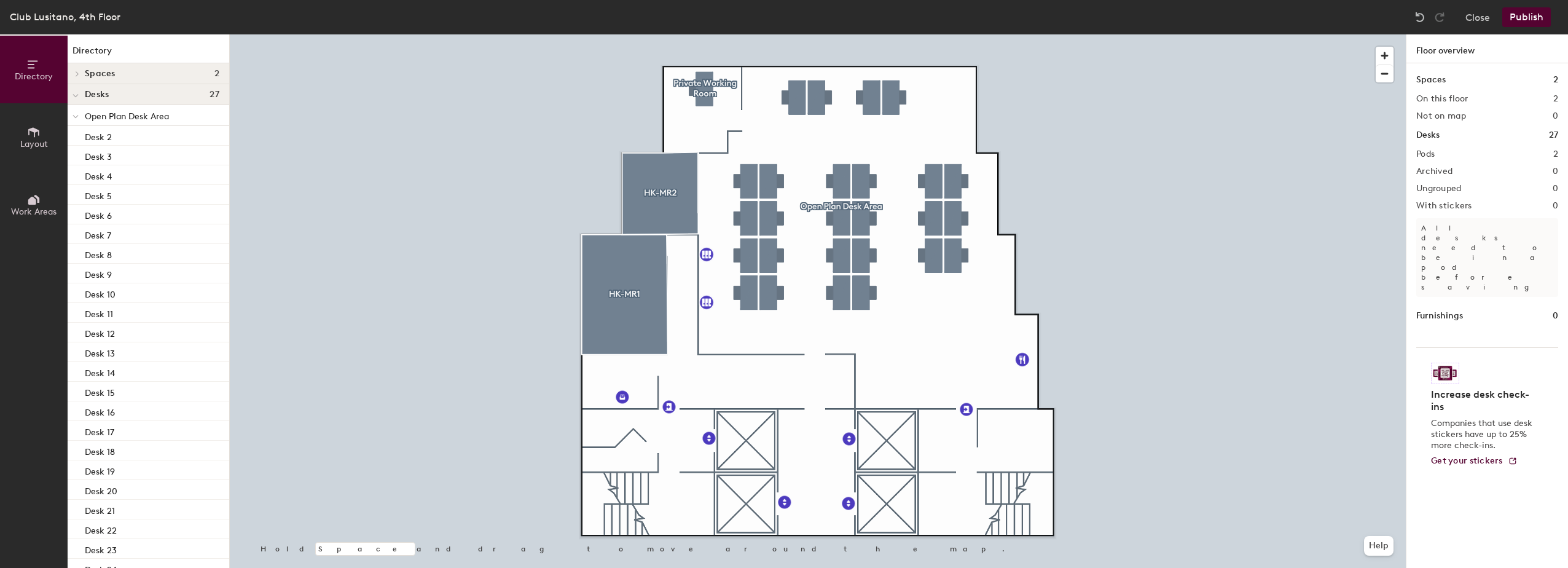
click at [1518, 13] on button "Publish" at bounding box center [1526, 17] width 49 height 20
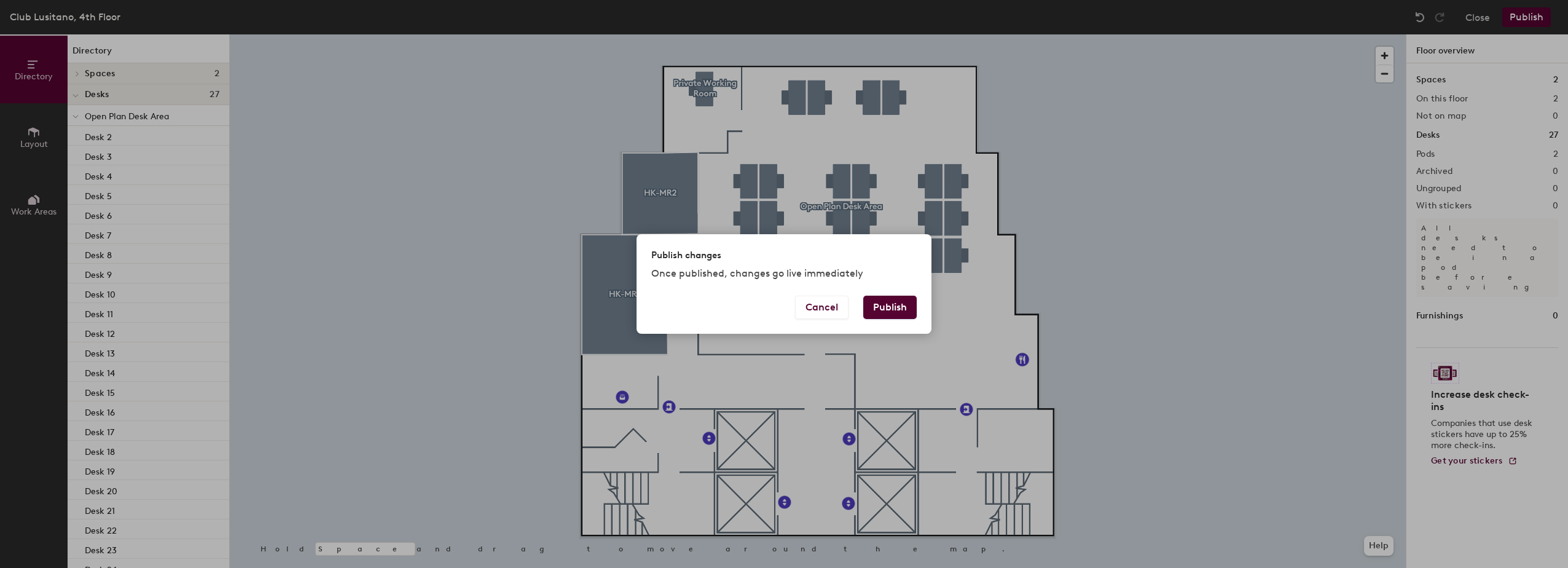
click at [879, 309] on button "Publish" at bounding box center [890, 308] width 54 height 24
